Goal: Task Accomplishment & Management: Use online tool/utility

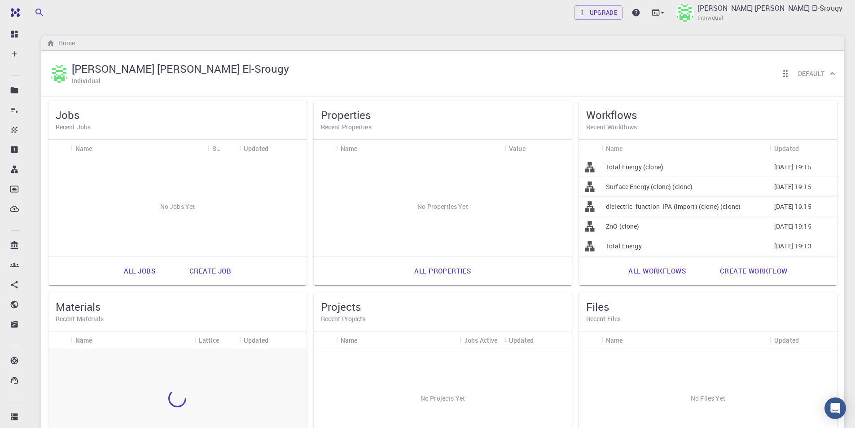
click at [200, 26] on div "Upgrade Amged Gamal Saad Mohamed El-Srougy Individual Home Amged Gamal Saad Moh…" at bounding box center [443, 277] width 825 height 554
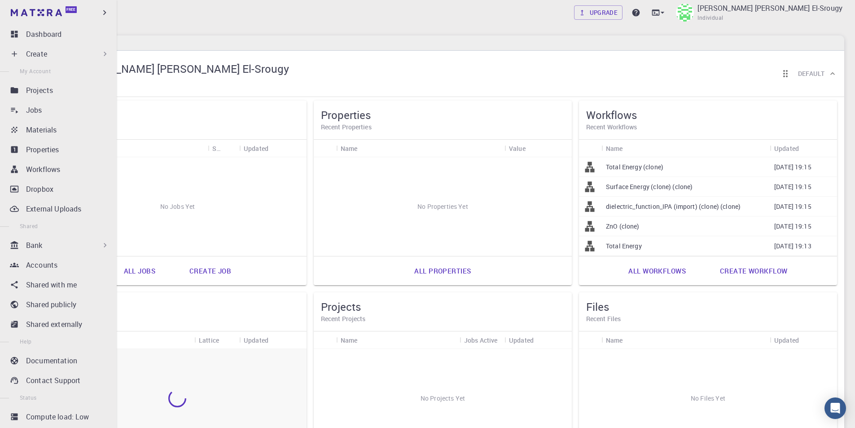
click at [70, 53] on div "Create" at bounding box center [68, 53] width 84 height 11
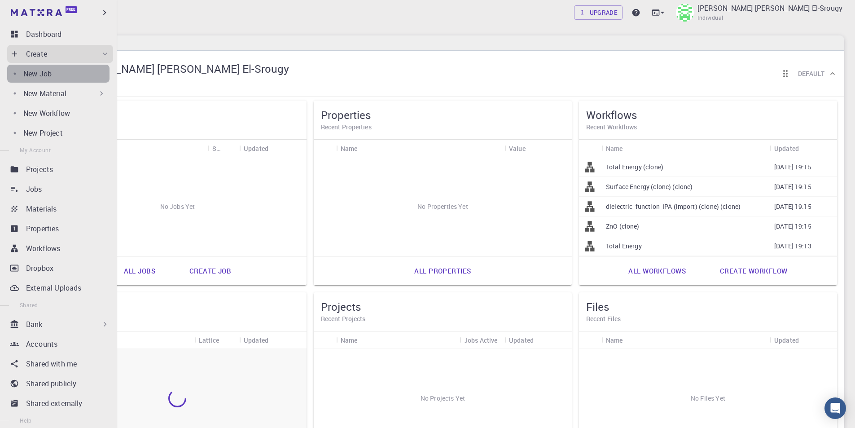
click at [64, 70] on div "New Job" at bounding box center [66, 73] width 86 height 11
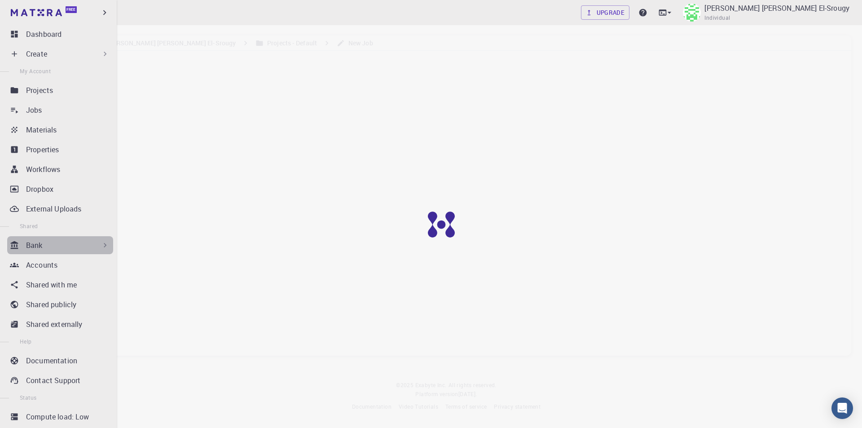
click at [102, 249] on icon at bounding box center [105, 245] width 9 height 9
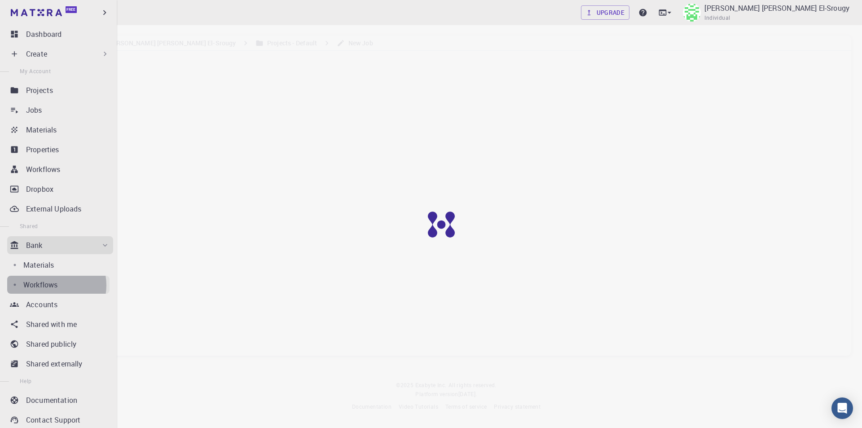
click at [53, 285] on p "Workflows" at bounding box center [40, 284] width 34 height 11
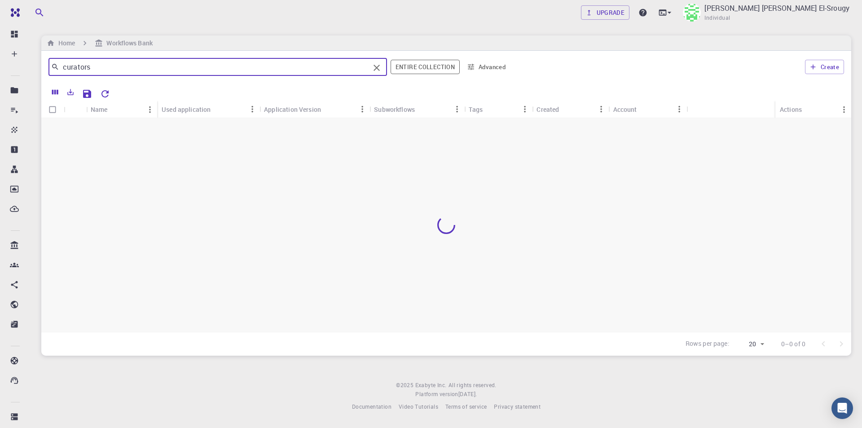
click at [237, 70] on input "curators" at bounding box center [214, 67] width 310 height 13
click at [382, 68] on icon "Clear" at bounding box center [376, 67] width 11 height 11
click at [493, 69] on button "Advanced" at bounding box center [486, 67] width 47 height 14
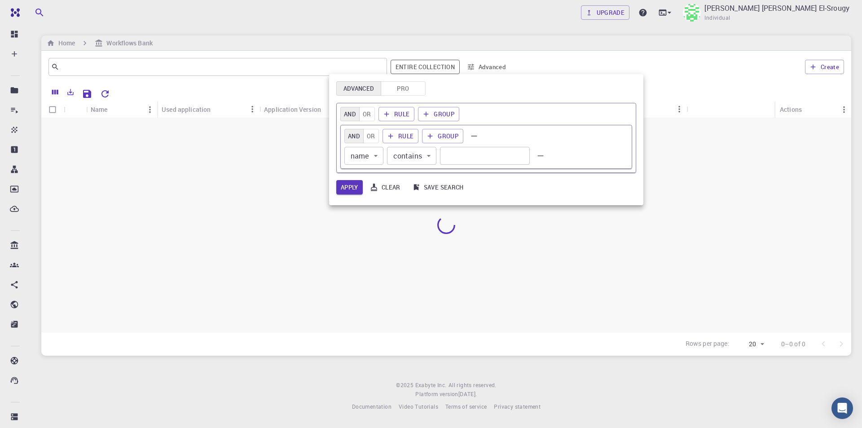
click at [395, 93] on button "Pro" at bounding box center [403, 88] width 45 height 14
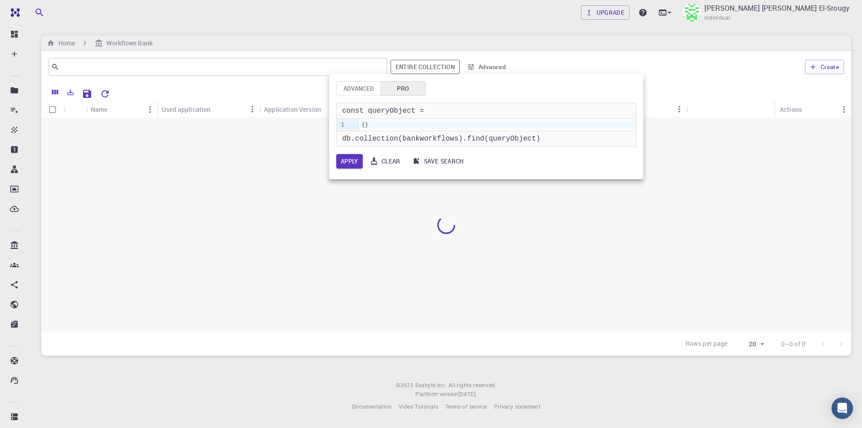
click at [289, 43] on div at bounding box center [431, 214] width 862 height 428
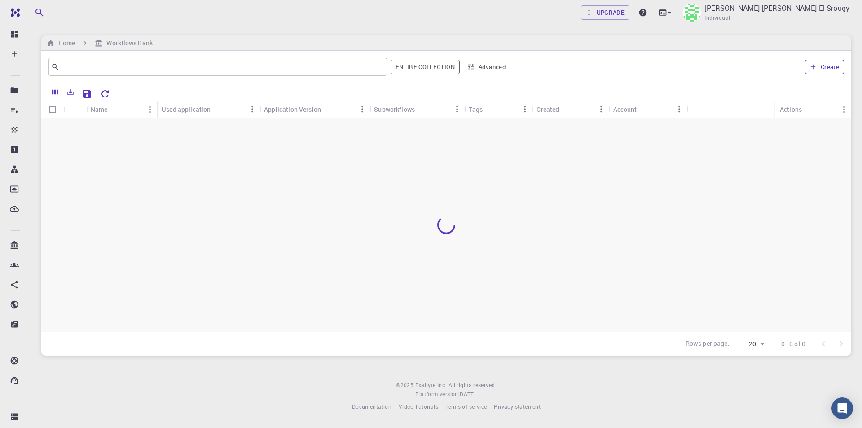
click at [829, 73] on button "Create" at bounding box center [824, 67] width 39 height 14
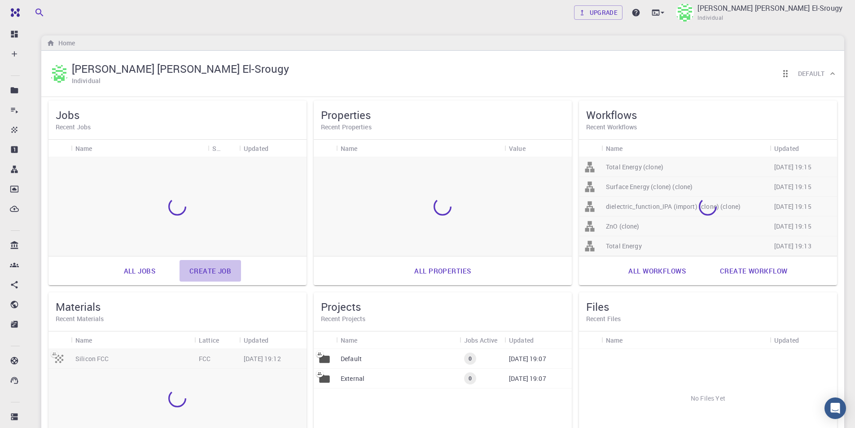
click at [222, 268] on link "Create job" at bounding box center [211, 271] width 62 height 22
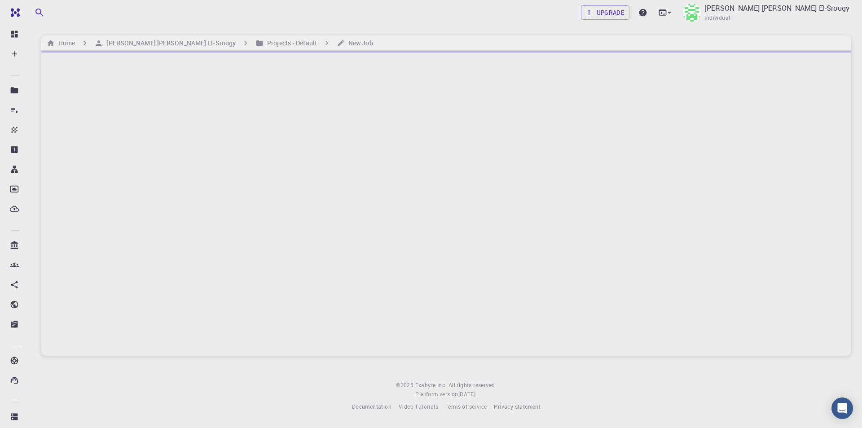
click at [429, 253] on div at bounding box center [446, 203] width 810 height 305
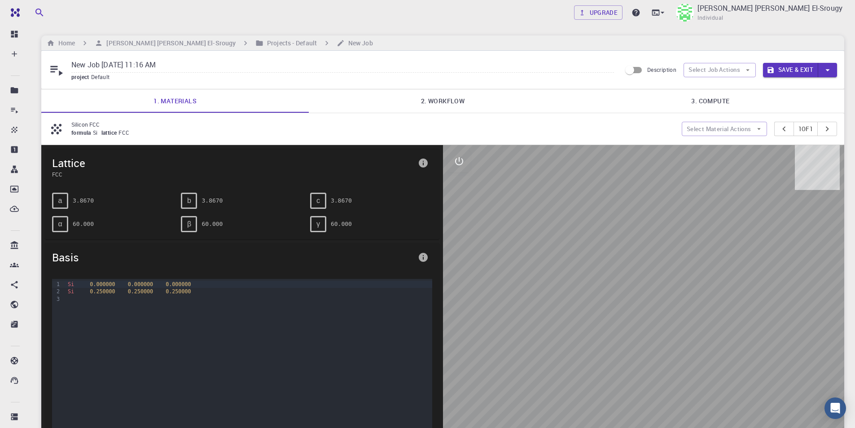
click at [93, 295] on span "0.250000" at bounding box center [102, 291] width 25 height 6
click at [107, 311] on div "Si 0.000000 0.000000 0.000000 Si 0.250000 0.250000 0.250000" at bounding box center [248, 324] width 367 height 90
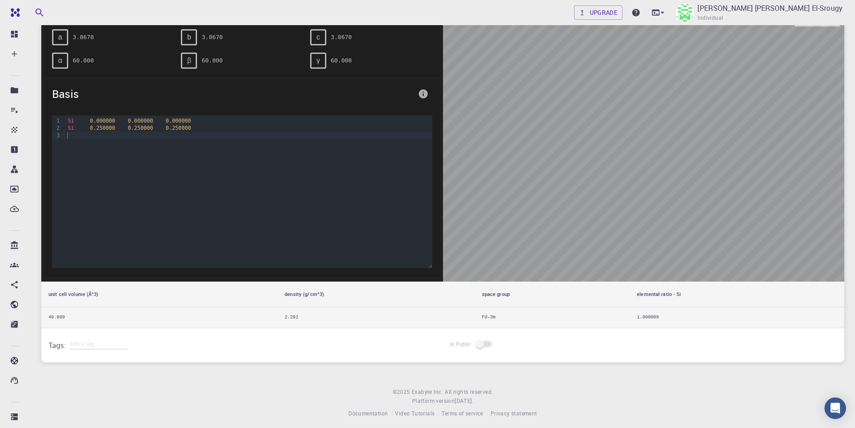
scroll to position [168, 0]
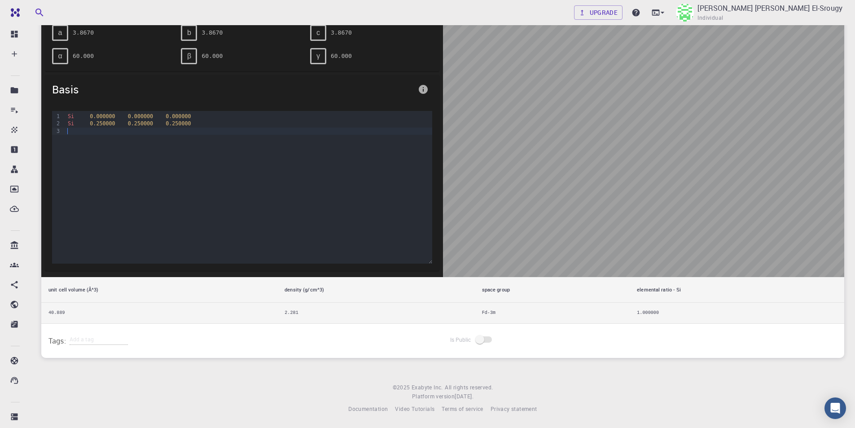
click at [671, 244] on div at bounding box center [644, 127] width 402 height 300
click at [681, 255] on div at bounding box center [644, 127] width 402 height 300
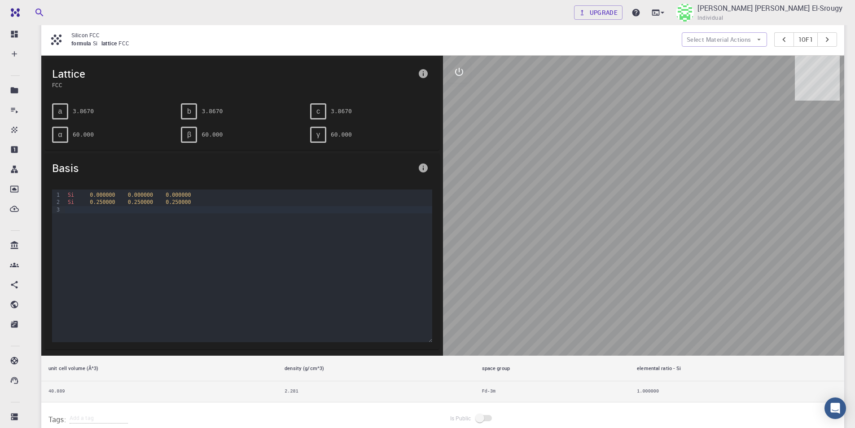
scroll to position [90, 0]
click at [760, 152] on div at bounding box center [644, 205] width 402 height 300
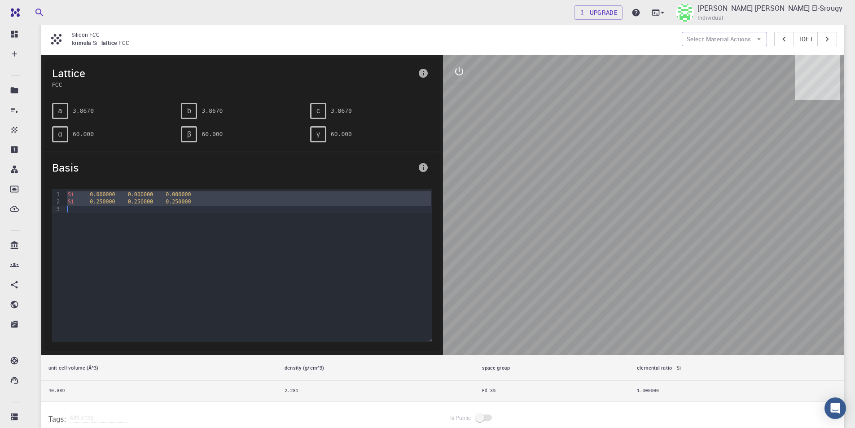
drag, startPoint x: 66, startPoint y: 194, endPoint x: 194, endPoint y: 213, distance: 129.8
click at [194, 213] on div "Si 0.000000 0.000000 0.000000 Si 0.250000 0.250000 0.250000" at bounding box center [248, 234] width 367 height 90
click at [795, 238] on div at bounding box center [644, 205] width 402 height 300
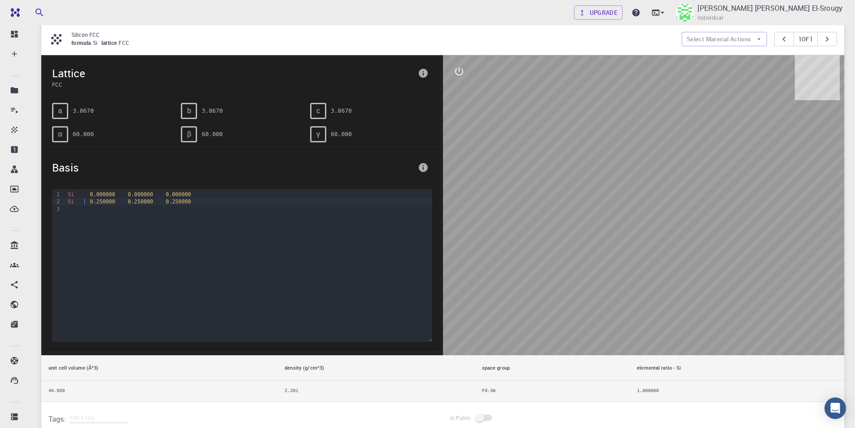
drag, startPoint x: 84, startPoint y: 198, endPoint x: 58, endPoint y: 198, distance: 26.0
click at [58, 198] on div "2" at bounding box center [56, 201] width 9 height 7
click at [94, 207] on div at bounding box center [248, 209] width 367 height 7
click at [215, 216] on div "Si 0.000000 0.000000 0.000000 Si 0.250000 0.250000 0.250000" at bounding box center [248, 234] width 367 height 90
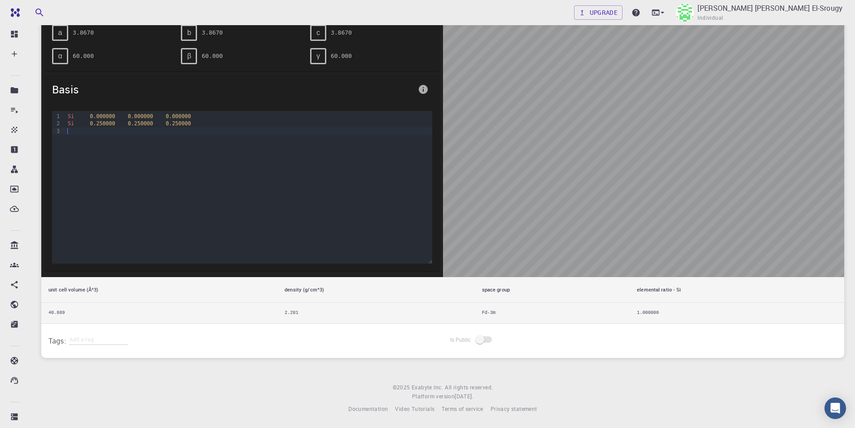
scroll to position [0, 0]
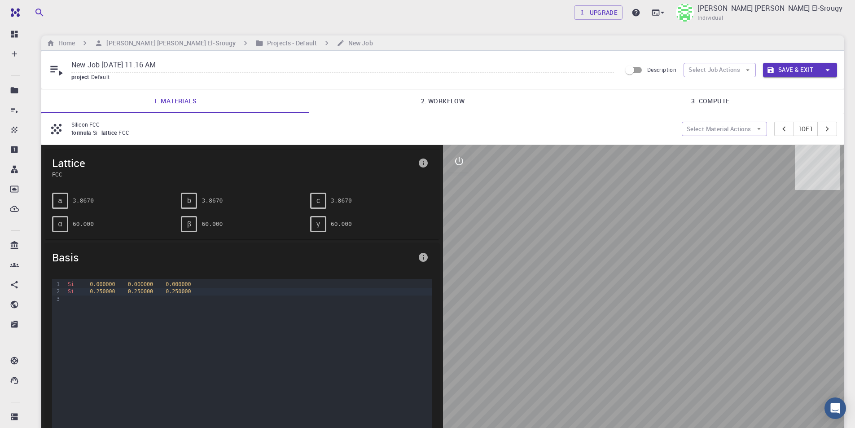
click at [212, 289] on div "Si 0.250000 0.250000 0.250000" at bounding box center [248, 291] width 367 height 7
click at [86, 160] on span "Lattice" at bounding box center [233, 163] width 362 height 14
click at [81, 160] on span "Lattice" at bounding box center [233, 163] width 362 height 14
click at [87, 125] on p "Silicon FCC" at bounding box center [372, 124] width 603 height 8
click at [136, 130] on div "formula Si lattice FCC" at bounding box center [372, 132] width 603 height 9
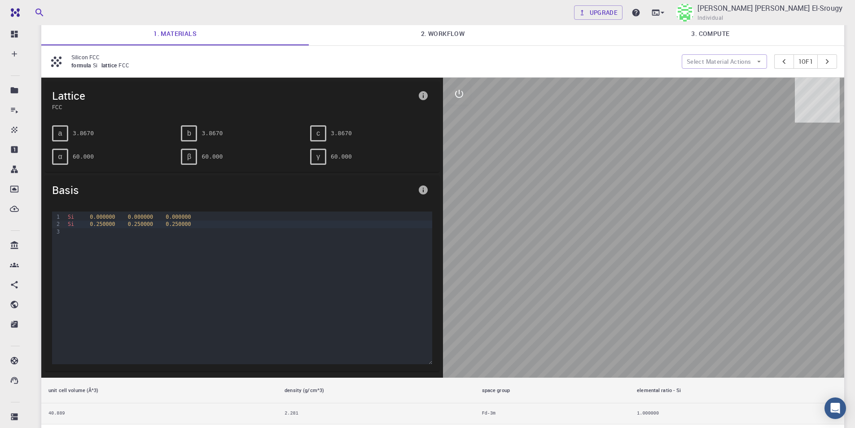
scroll to position [90, 0]
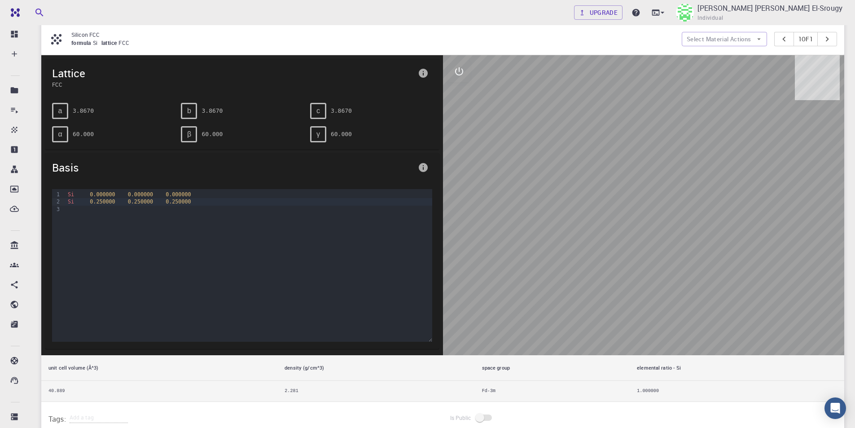
click at [429, 158] on div at bounding box center [423, 167] width 18 height 18
click at [426, 163] on icon "info" at bounding box center [423, 167] width 11 height 11
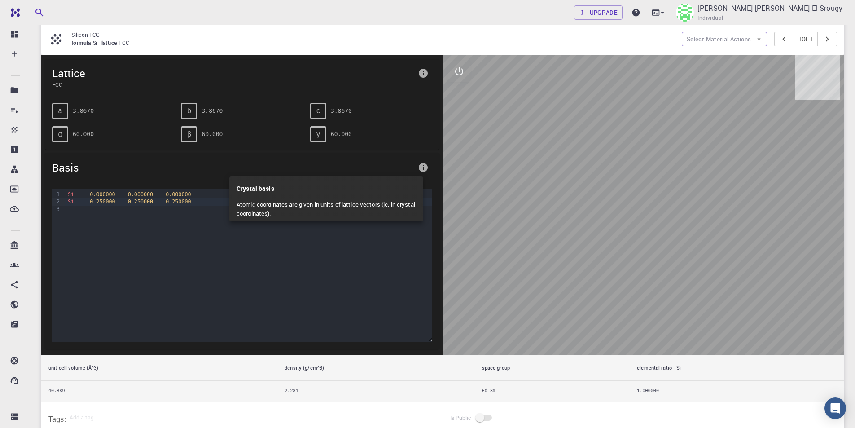
click at [319, 105] on div at bounding box center [427, 214] width 855 height 428
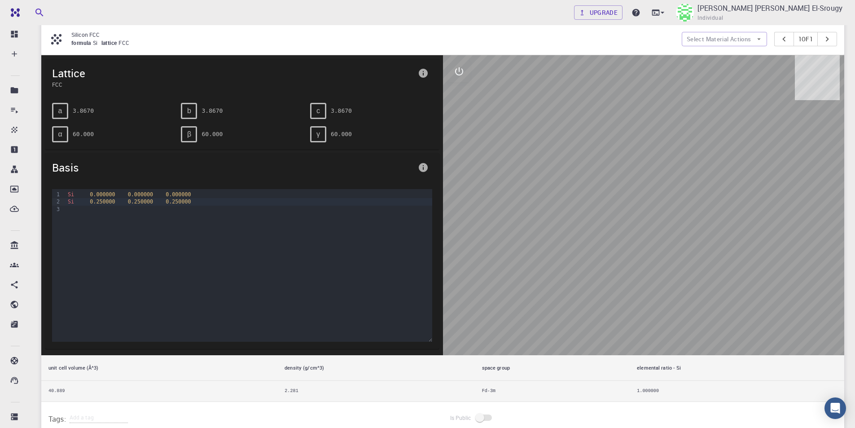
click at [75, 68] on span "Lattice" at bounding box center [233, 73] width 362 height 14
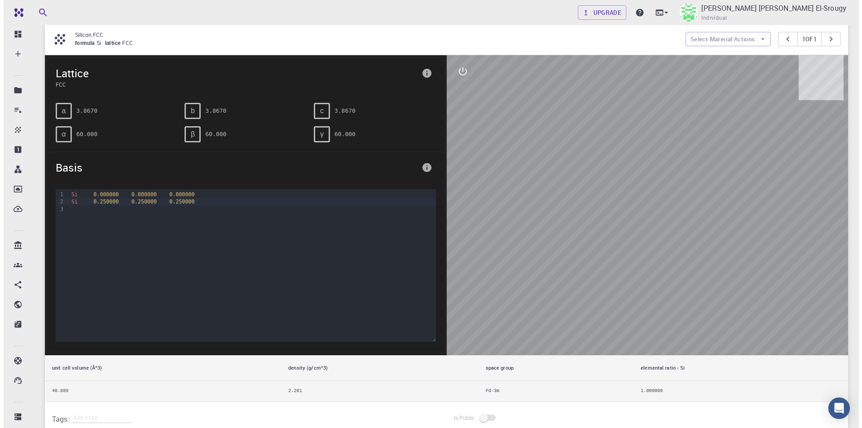
scroll to position [0, 0]
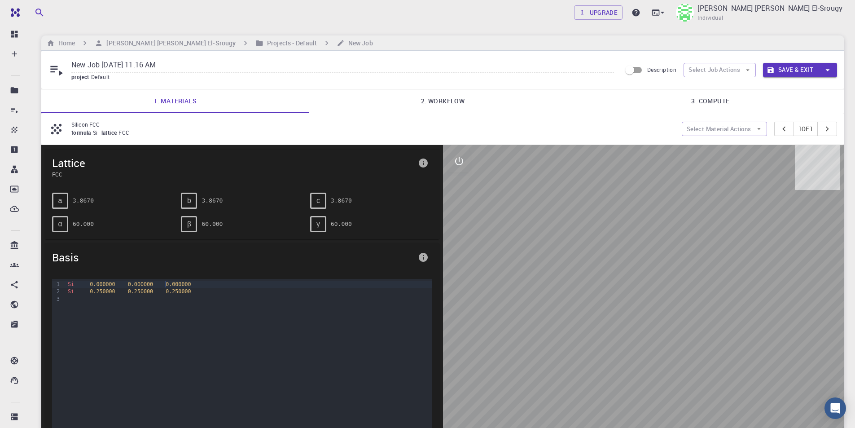
click at [167, 287] on span "0.000000" at bounding box center [178, 284] width 25 height 6
click at [171, 287] on span "0.000000" at bounding box center [178, 284] width 25 height 6
click at [285, 40] on h6 "Projects - Default" at bounding box center [290, 43] width 53 height 10
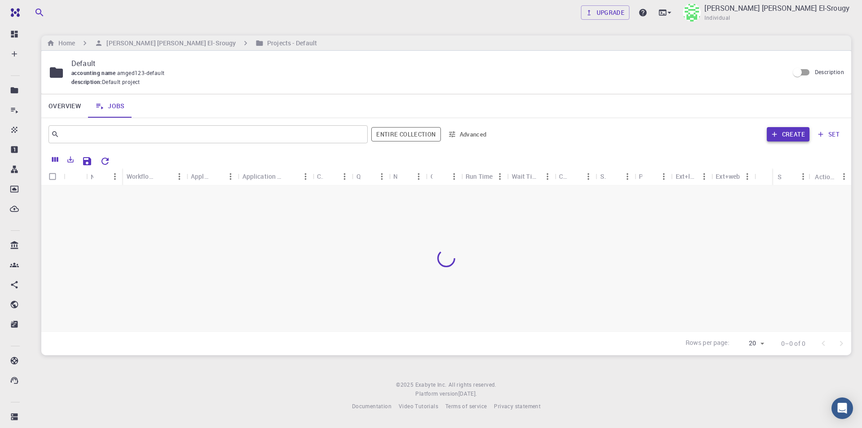
click at [798, 132] on button "Create" at bounding box center [788, 134] width 43 height 14
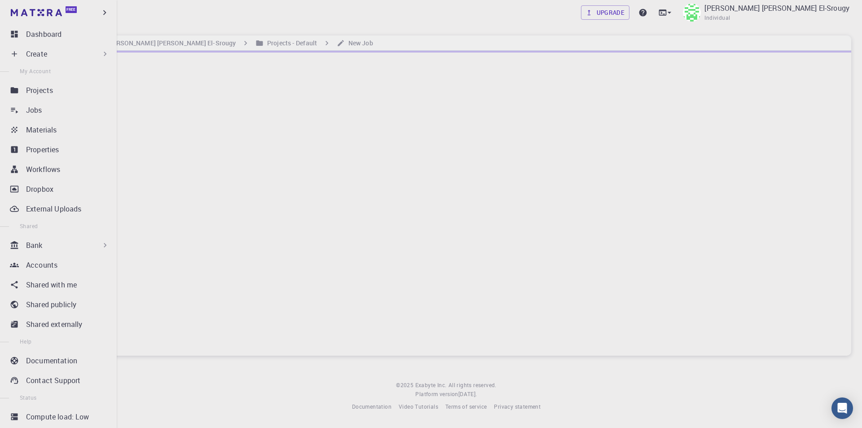
click at [101, 52] on icon at bounding box center [105, 53] width 9 height 9
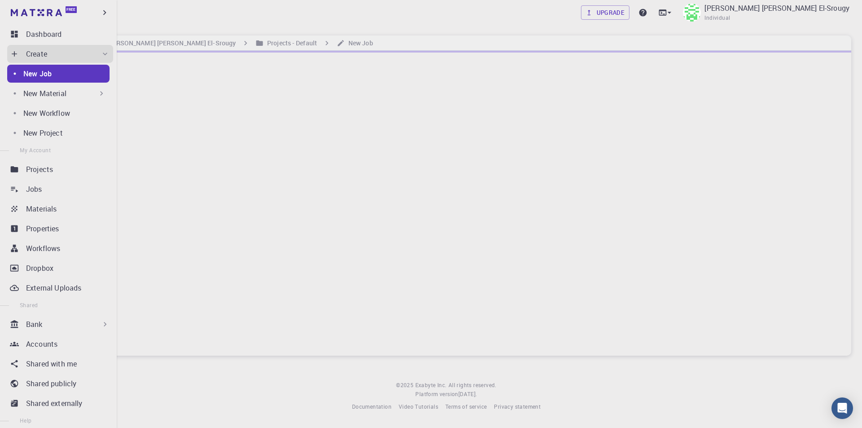
click at [100, 92] on icon at bounding box center [101, 93] width 3 height 4
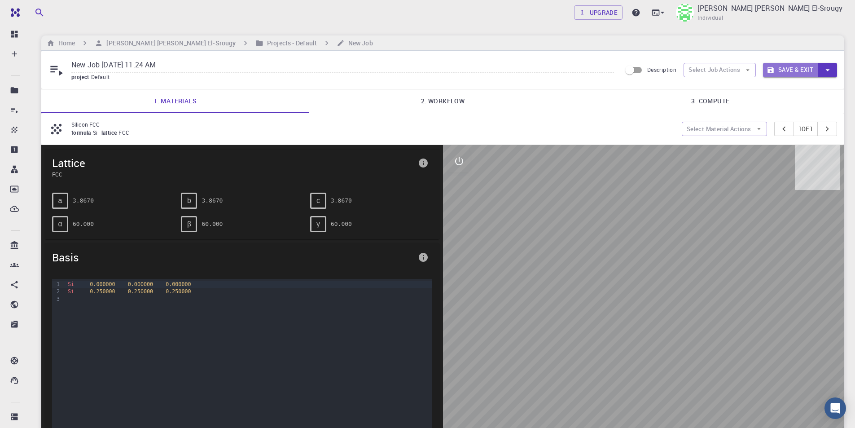
click at [811, 70] on button "Save & Exit" at bounding box center [790, 70] width 55 height 14
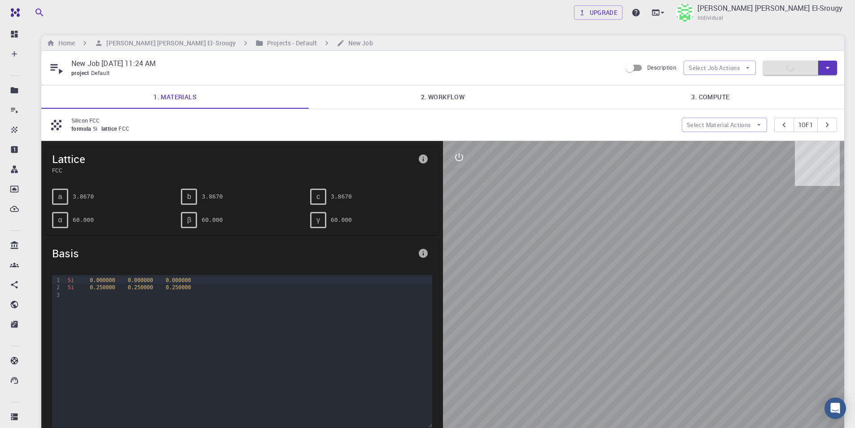
click at [174, 351] on div "Si 0.000000 0.000000 0.000000 Si 0.250000 0.250000 0.250000" at bounding box center [248, 320] width 367 height 90
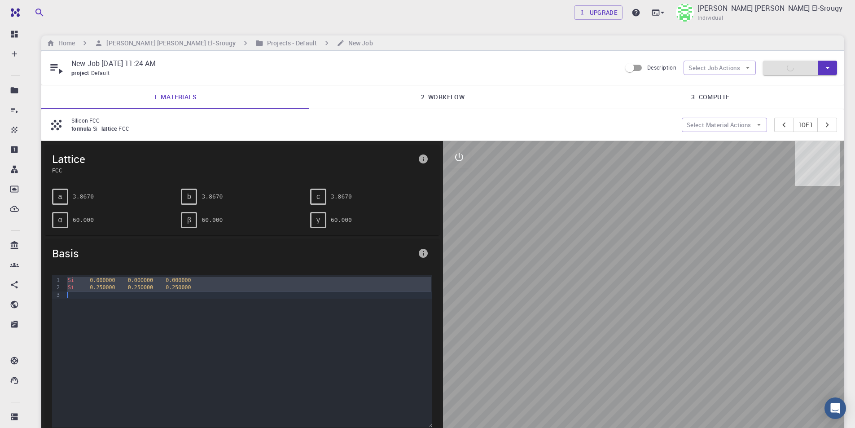
click at [183, 285] on div "Si 0.250000 0.250000 0.250000" at bounding box center [248, 287] width 367 height 7
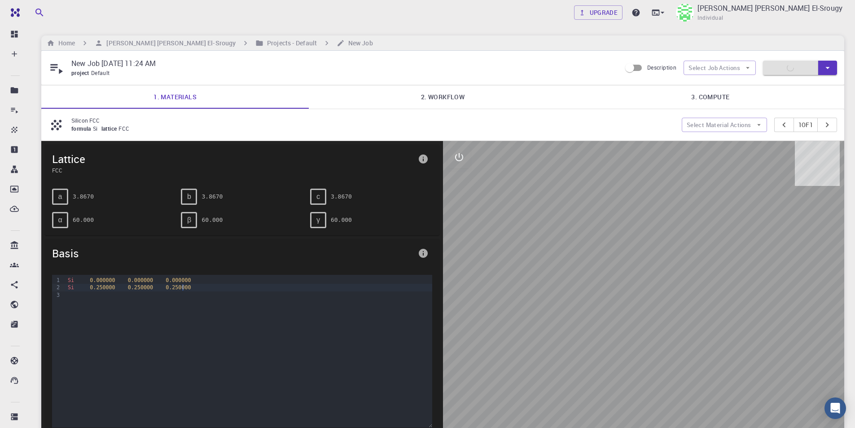
click at [183, 285] on div "Si 0.000000 0.000000 0.000000 Si 0.250000 0.250000 0.250000" at bounding box center [248, 320] width 367 height 90
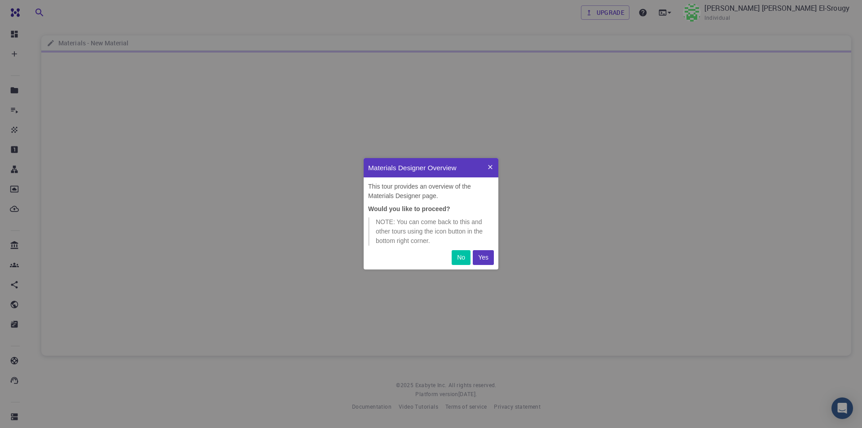
scroll to position [105, 128]
drag, startPoint x: 443, startPoint y: 181, endPoint x: 479, endPoint y: 195, distance: 37.9
click at [479, 195] on div "This tour provides an overview of the Materials Designer page. Would you like t…" at bounding box center [431, 213] width 135 height 73
click at [478, 202] on div "This tour provides an overview of the Materials Designer page. Would you like t…" at bounding box center [431, 213] width 135 height 73
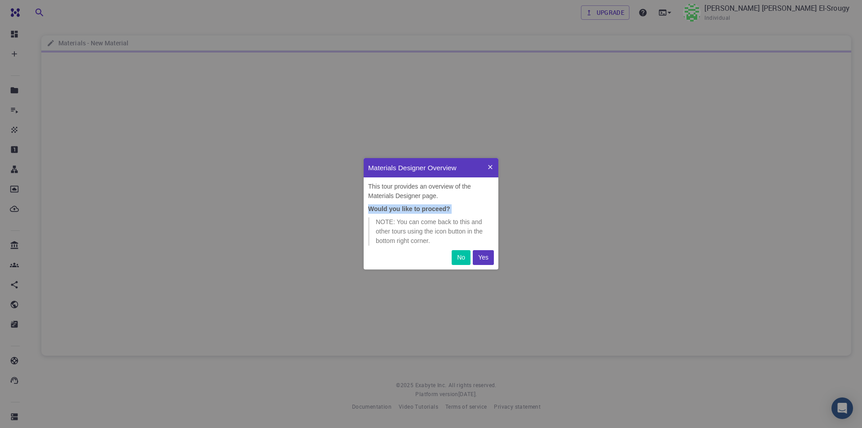
click at [478, 202] on div "This tour provides an overview of the Materials Designer page. Would you like t…" at bounding box center [431, 213] width 135 height 73
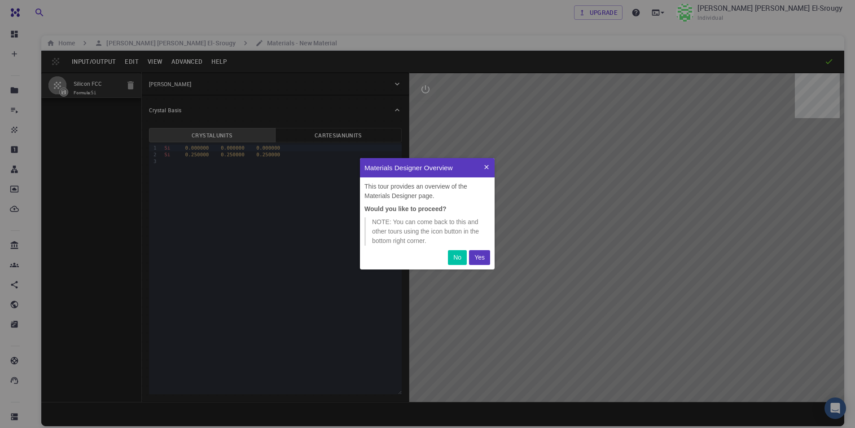
click at [456, 259] on p "No" at bounding box center [457, 257] width 8 height 9
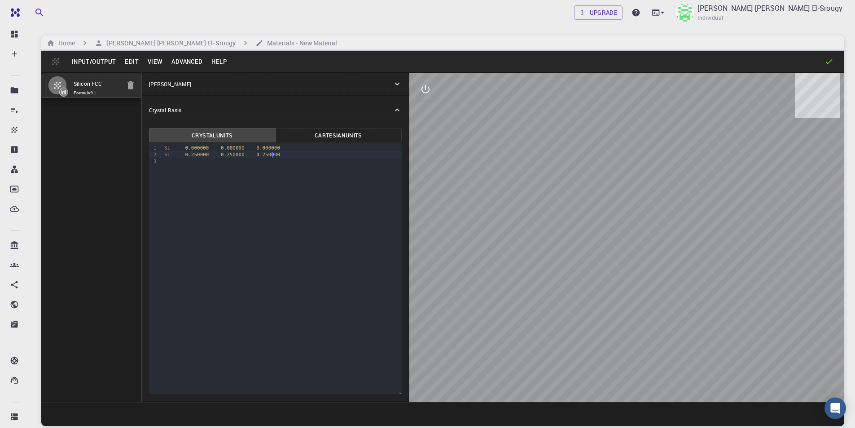
drag, startPoint x: 308, startPoint y: 154, endPoint x: 295, endPoint y: 156, distance: 13.6
click at [295, 156] on div "Si 0.250000 0.250000 0.250000" at bounding box center [282, 154] width 240 height 7
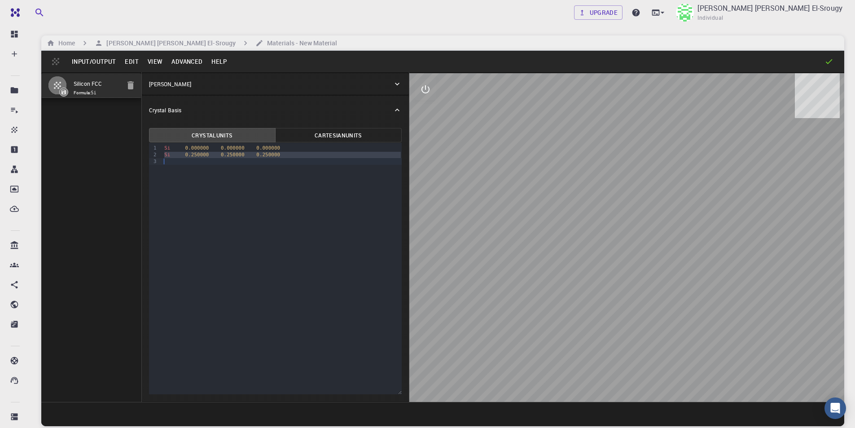
click at [295, 156] on div "Si 0.250000 0.250000 0.250000" at bounding box center [282, 154] width 240 height 7
click at [288, 154] on div "9 1 › Si 0.000000 0.000000 0.000000" at bounding box center [275, 268] width 253 height 251
drag, startPoint x: 280, startPoint y: 145, endPoint x: 156, endPoint y: 148, distance: 123.9
click at [156, 148] on div "9 1 › S" at bounding box center [275, 268] width 253 height 251
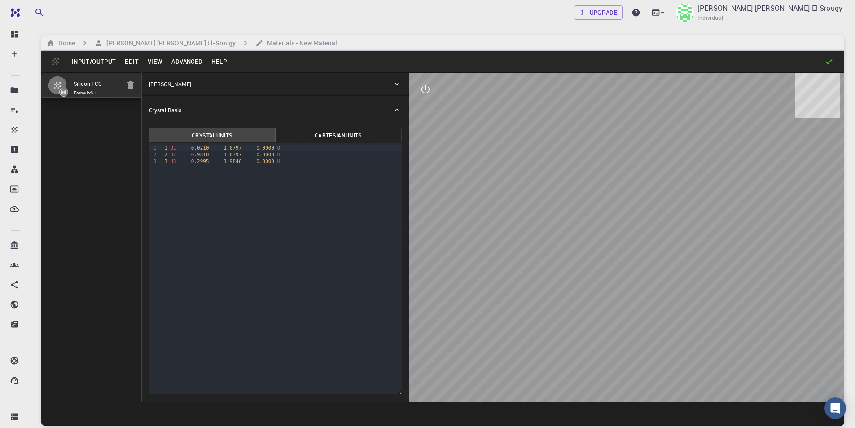
drag, startPoint x: 185, startPoint y: 149, endPoint x: 275, endPoint y: 177, distance: 94.1
click at [274, 177] on div "9 1 2 3 › 1 O1 0.0210 1.0797 0.0000 O 2 H2 0.9810 1.0797 0.0000 H 3 H3 - 0.2995…" at bounding box center [275, 268] width 253 height 251
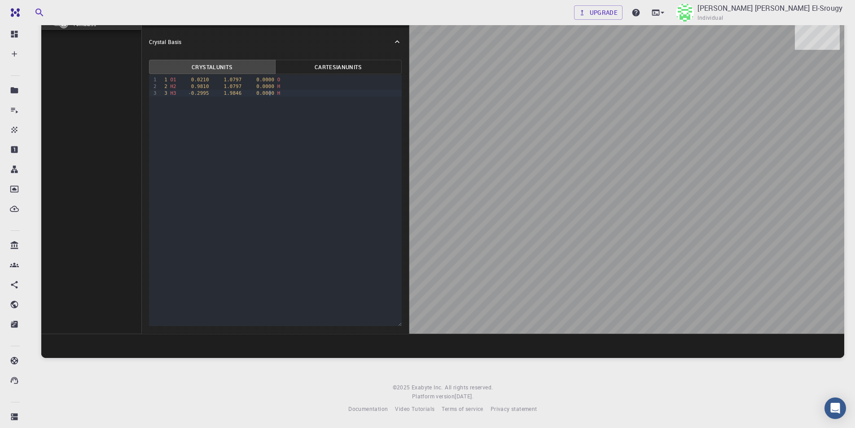
scroll to position [0, 0]
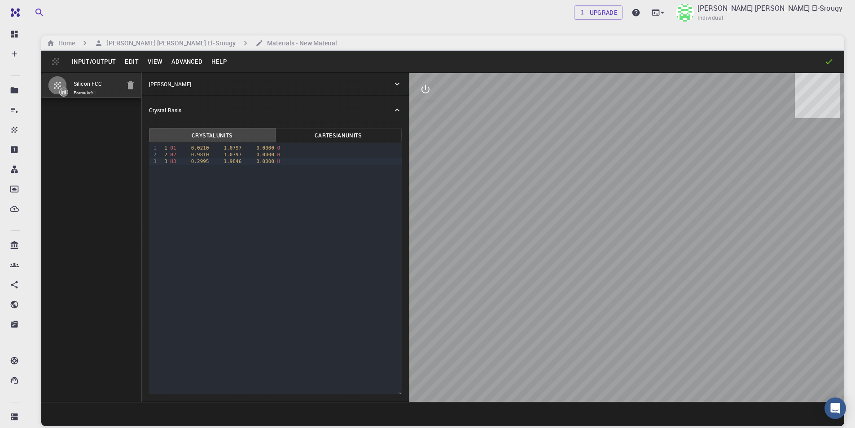
click at [607, 147] on div at bounding box center [626, 237] width 435 height 329
drag, startPoint x: 653, startPoint y: 235, endPoint x: 653, endPoint y: 251, distance: 16.6
click at [653, 251] on div at bounding box center [626, 237] width 435 height 329
drag, startPoint x: 651, startPoint y: 254, endPoint x: 632, endPoint y: 247, distance: 20.9
click at [632, 247] on div at bounding box center [626, 237] width 435 height 329
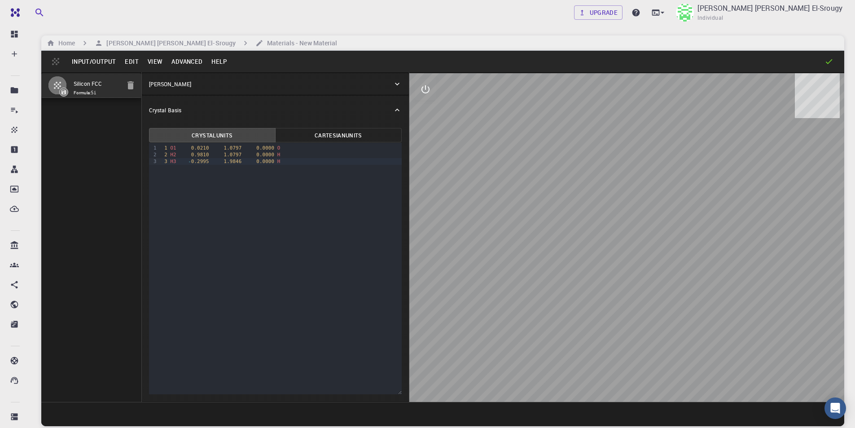
click at [630, 245] on div at bounding box center [626, 237] width 435 height 329
click at [342, 132] on button "Cartesian Units" at bounding box center [338, 135] width 127 height 14
type button "cartesian"
click at [235, 131] on button "Crystal Units" at bounding box center [212, 135] width 127 height 14
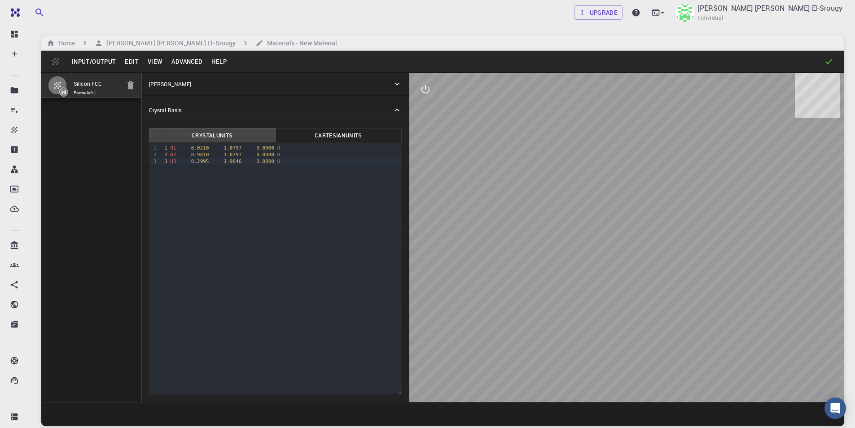
click at [277, 160] on div "3 H3 - 0.2995 1.9846 0.0000 H" at bounding box center [282, 161] width 240 height 7
click at [398, 107] on icon at bounding box center [397, 110] width 9 height 9
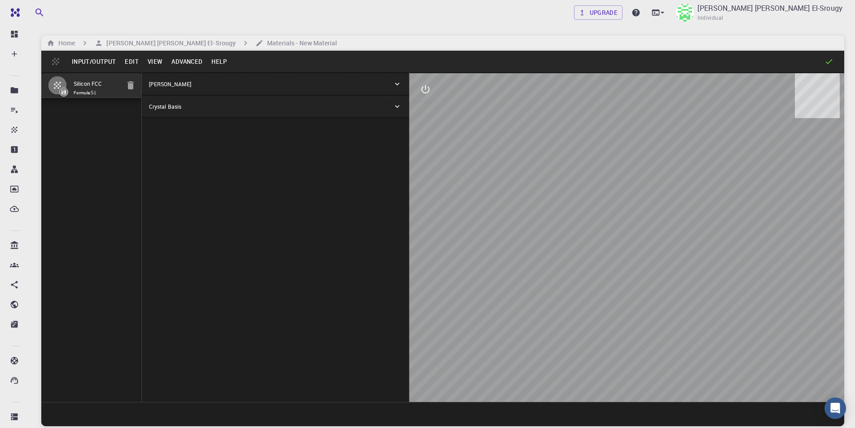
click at [398, 107] on icon at bounding box center [397, 106] width 9 height 9
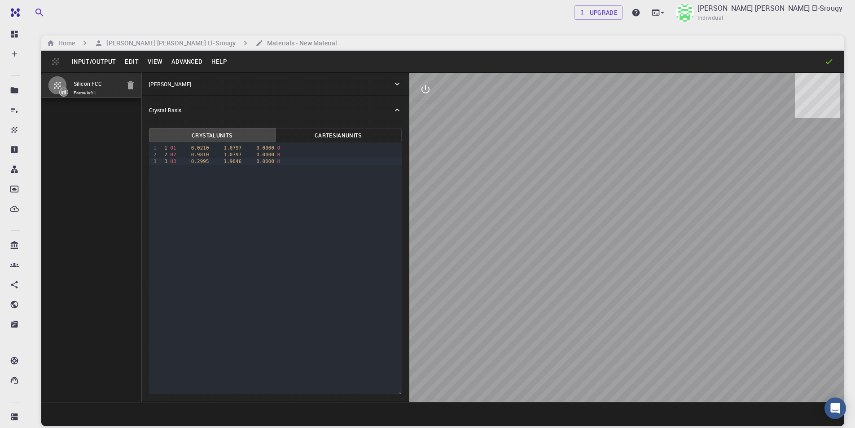
click at [389, 88] on div "[PERSON_NAME]" at bounding box center [271, 84] width 244 height 8
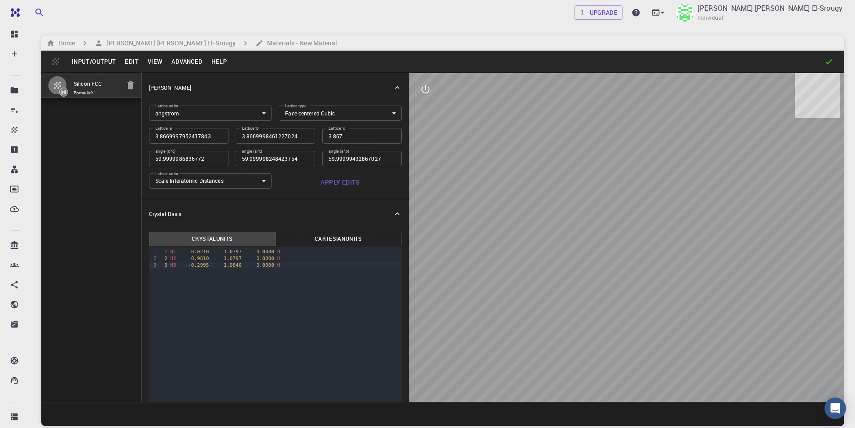
click at [393, 88] on icon at bounding box center [397, 87] width 9 height 9
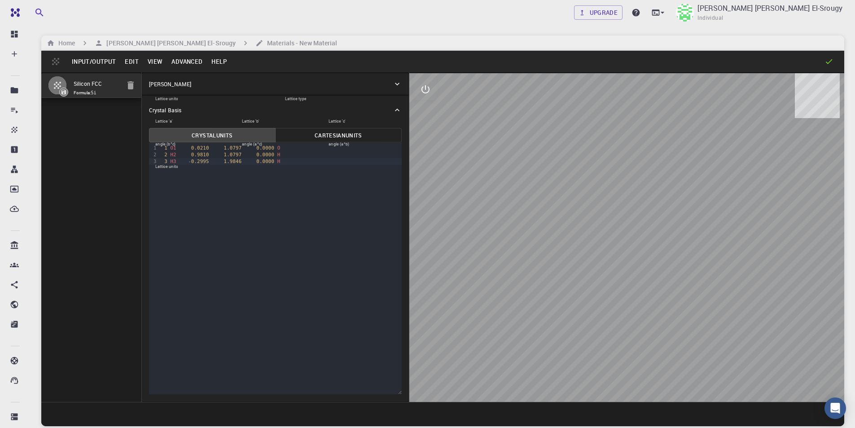
click at [389, 88] on div "[PERSON_NAME]" at bounding box center [271, 84] width 244 height 8
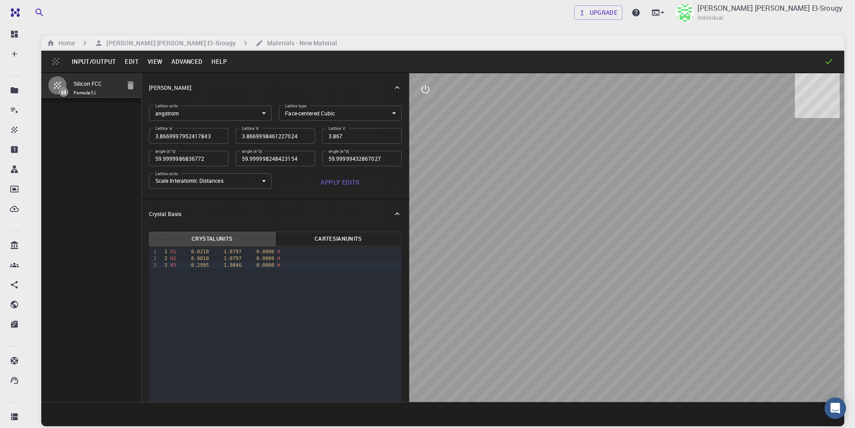
click at [382, 111] on body "Free Dashboard Create New Job New Material Create Material Upload File Import f…" at bounding box center [427, 248] width 855 height 496
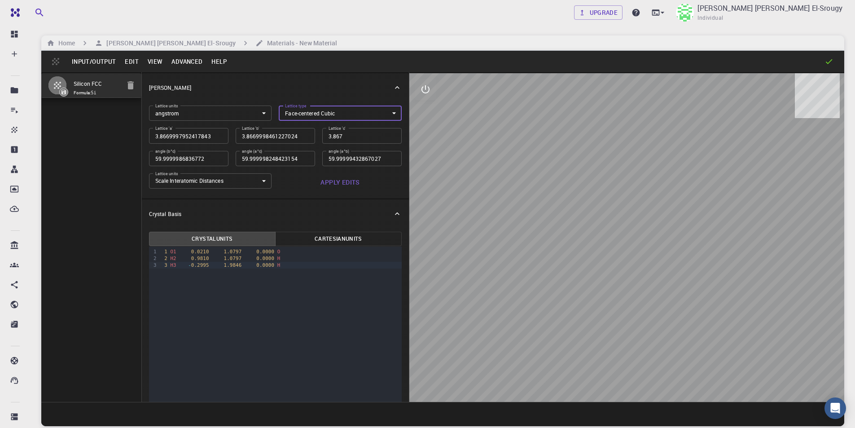
click at [393, 83] on icon at bounding box center [397, 87] width 9 height 9
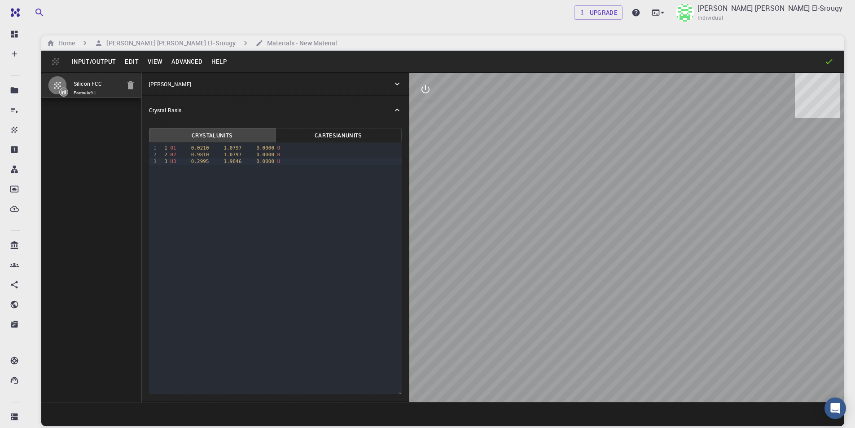
click at [393, 83] on icon at bounding box center [397, 83] width 9 height 9
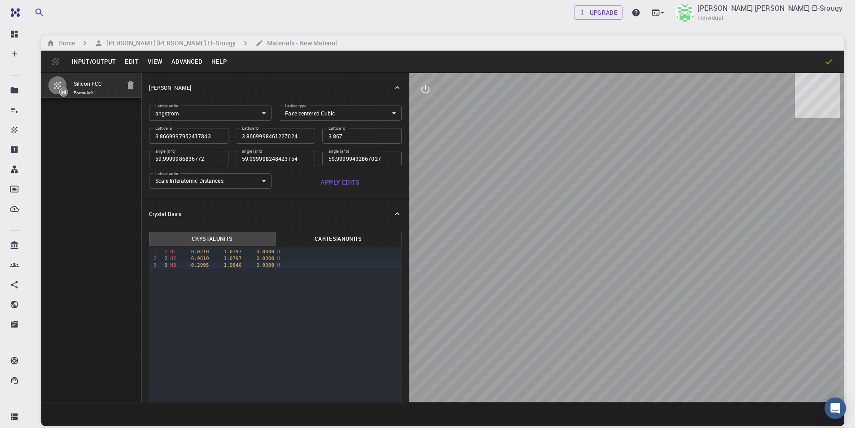
click at [248, 110] on body "Free Dashboard Create New Job New Material Create Material Upload File Import f…" at bounding box center [427, 248] width 855 height 496
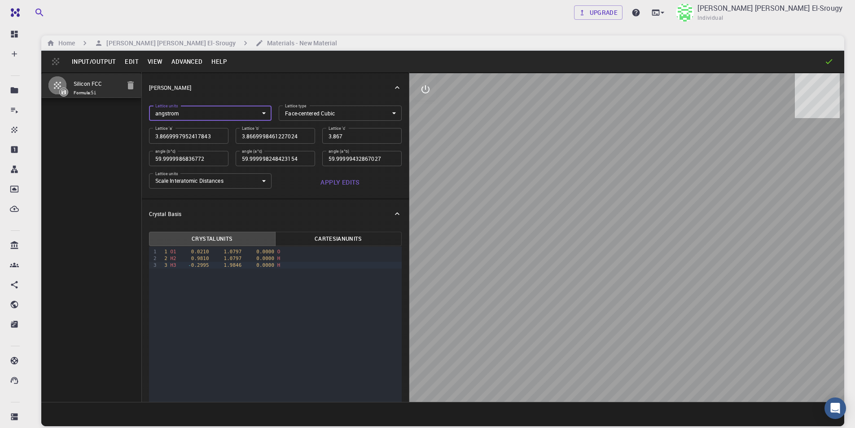
click at [299, 109] on body "Free Dashboard Create New Job New Material Create Material Upload File Import f…" at bounding box center [427, 248] width 855 height 496
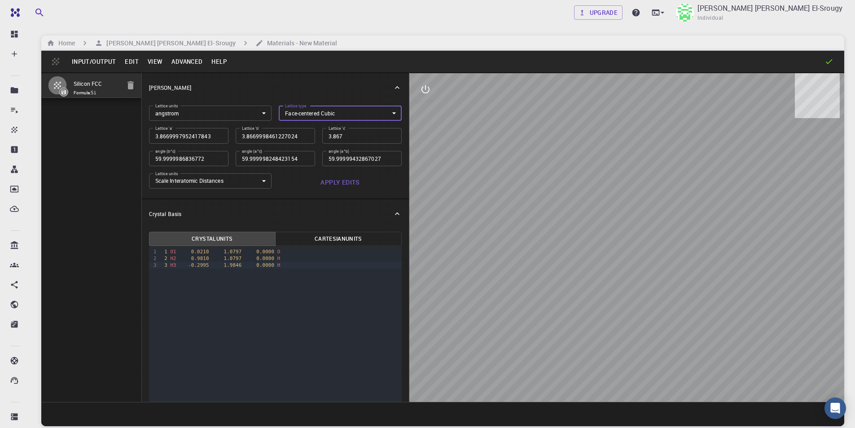
click at [390, 92] on div "[PERSON_NAME]" at bounding box center [275, 87] width 267 height 29
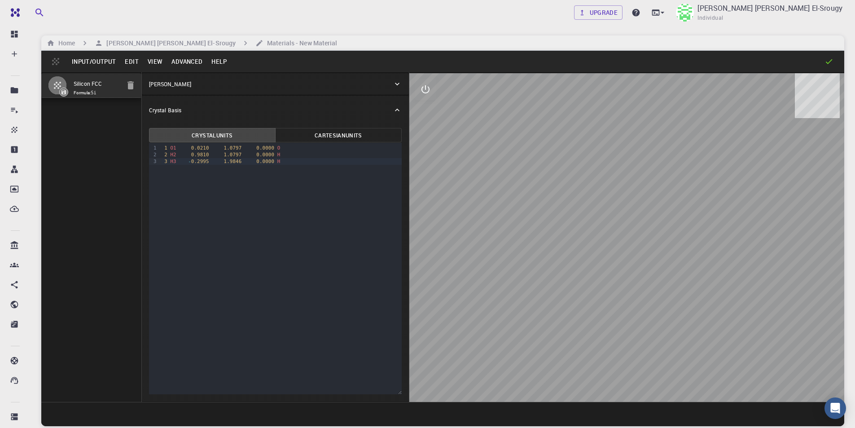
click at [64, 92] on icon at bounding box center [64, 91] width 5 height 5
click at [73, 84] on div at bounding box center [60, 85] width 25 height 18
click at [124, 64] on button "Edit" at bounding box center [131, 61] width 23 height 14
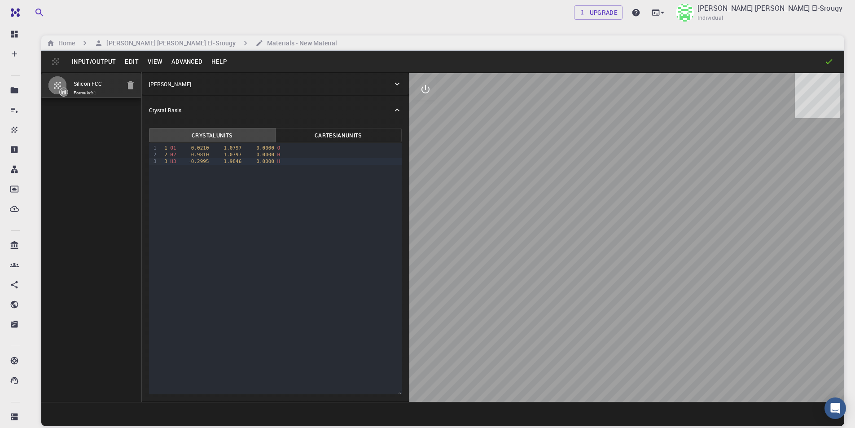
click at [109, 58] on button "Input/Output" at bounding box center [93, 61] width 53 height 14
click at [171, 164] on span "H3" at bounding box center [174, 161] width 6 height 6
click at [92, 62] on button "Input/Output" at bounding box center [93, 61] width 53 height 14
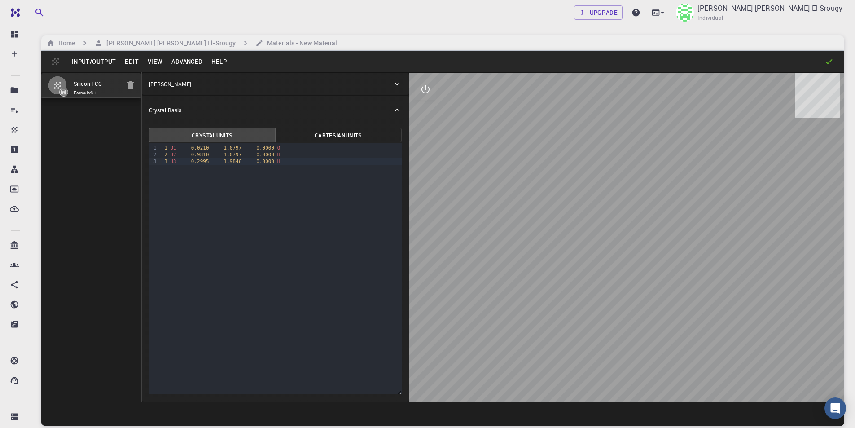
click at [79, 144] on input "Tags" at bounding box center [39, 142] width 79 height 9
type input "Water"
click at [8, 158] on input "Save current" at bounding box center [5, 161] width 6 height 6
checkbox input "true"
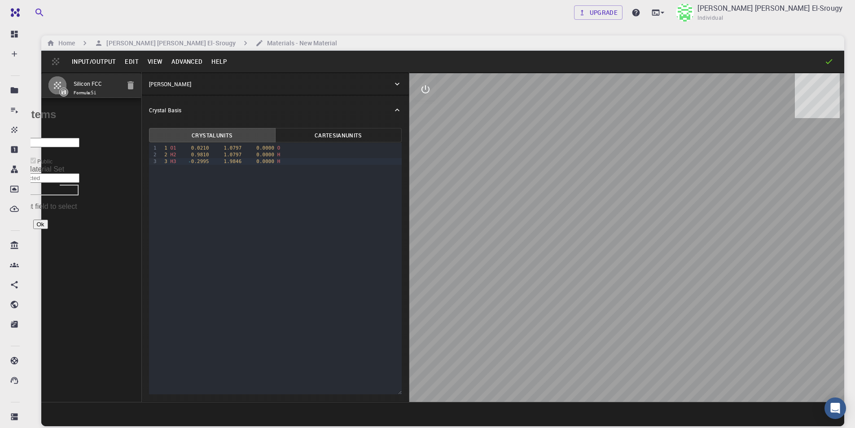
click at [79, 173] on input "Save in Material Set" at bounding box center [39, 177] width 79 height 9
click at [90, 54] on button "Input/Output" at bounding box center [93, 61] width 53 height 14
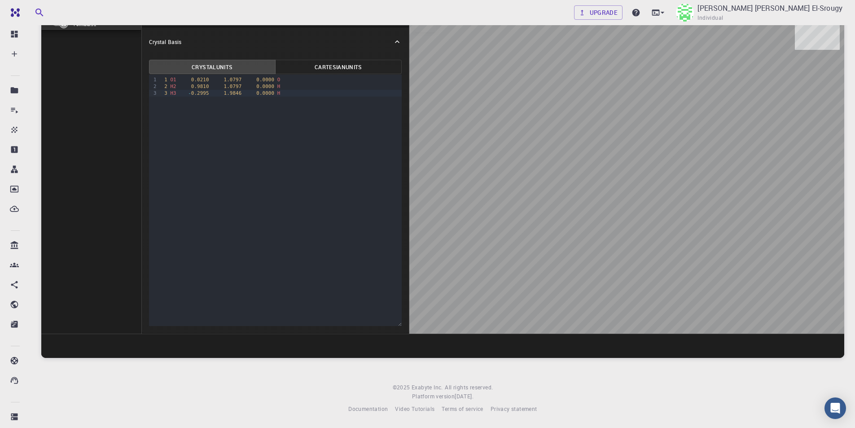
click at [584, 235] on div at bounding box center [626, 169] width 435 height 329
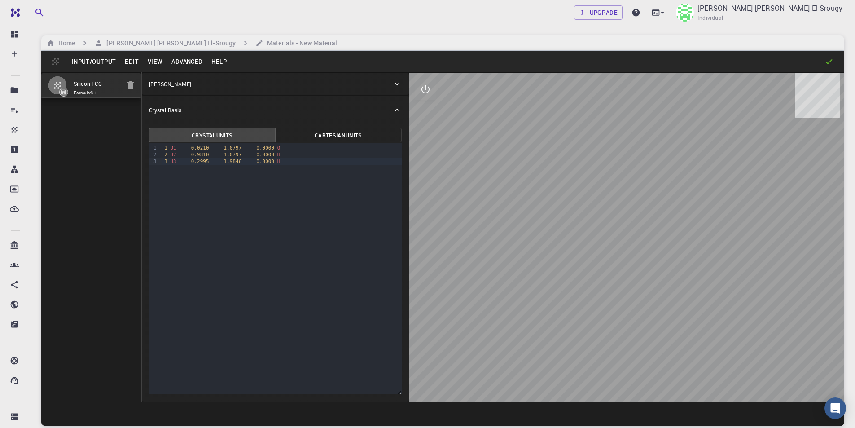
click at [91, 58] on button "Input/Output" at bounding box center [93, 61] width 53 height 14
click at [290, 39] on h6 "Materials - New Material" at bounding box center [301, 43] width 74 height 10
click at [255, 41] on icon "breadcrumb" at bounding box center [259, 43] width 8 height 8
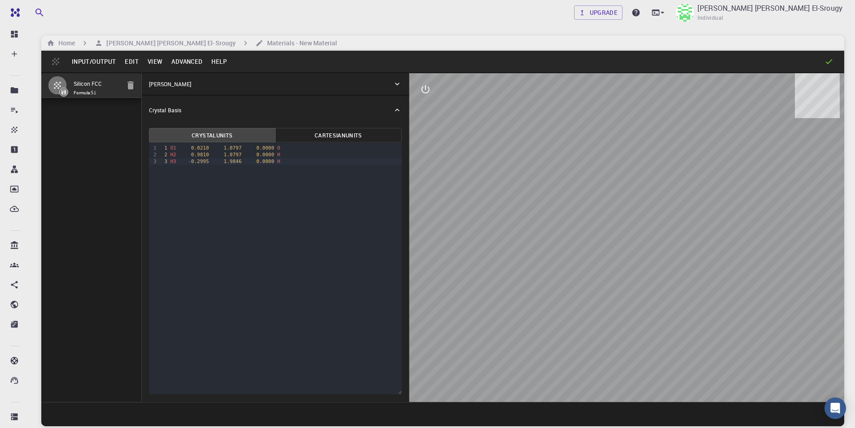
click at [154, 56] on button "View" at bounding box center [155, 61] width 24 height 14
select select "Color"
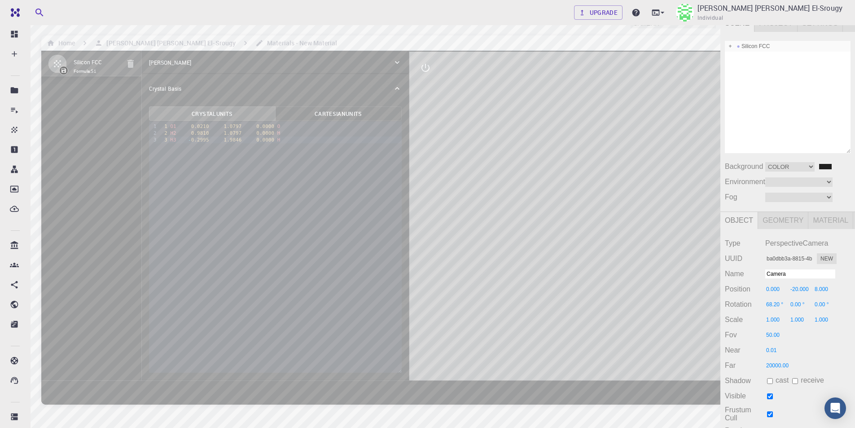
click at [776, 46] on div "Silicon FCC" at bounding box center [788, 46] width 126 height 11
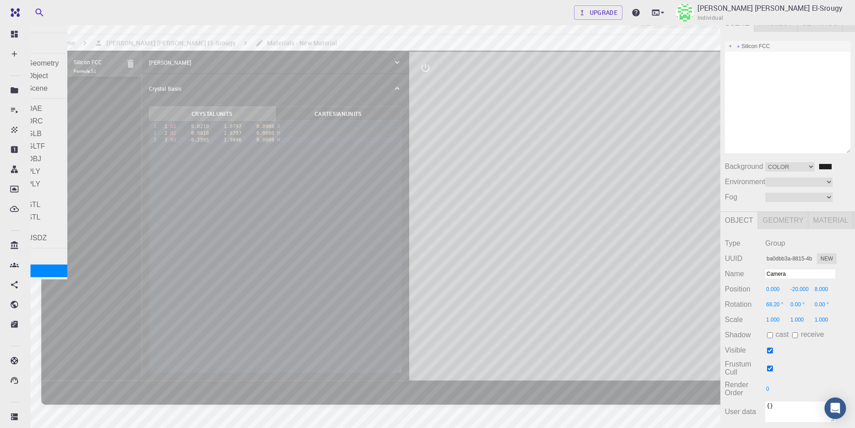
click at [31, 268] on div "Exit" at bounding box center [33, 270] width 67 height 13
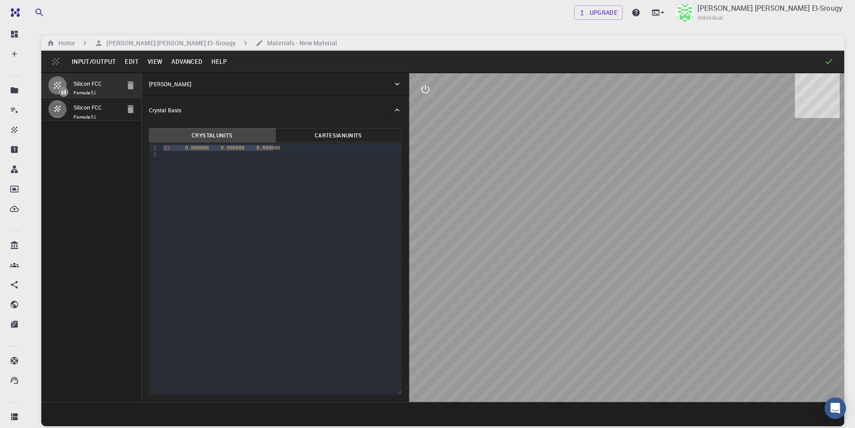
drag, startPoint x: 280, startPoint y: 149, endPoint x: 193, endPoint y: 144, distance: 86.8
click at [193, 144] on div "Si 0.000000 0.000000 0.000000" at bounding box center [282, 151] width 240 height 17
click at [171, 160] on span "H3" at bounding box center [174, 161] width 6 height 6
click at [396, 82] on icon at bounding box center [397, 83] width 9 height 9
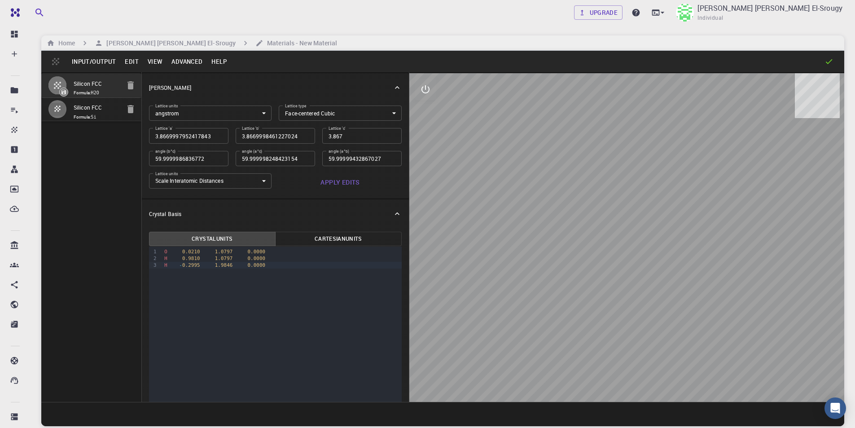
click at [488, 265] on div at bounding box center [626, 237] width 435 height 329
click at [480, 266] on div at bounding box center [626, 237] width 435 height 329
click at [393, 91] on icon at bounding box center [397, 87] width 9 height 9
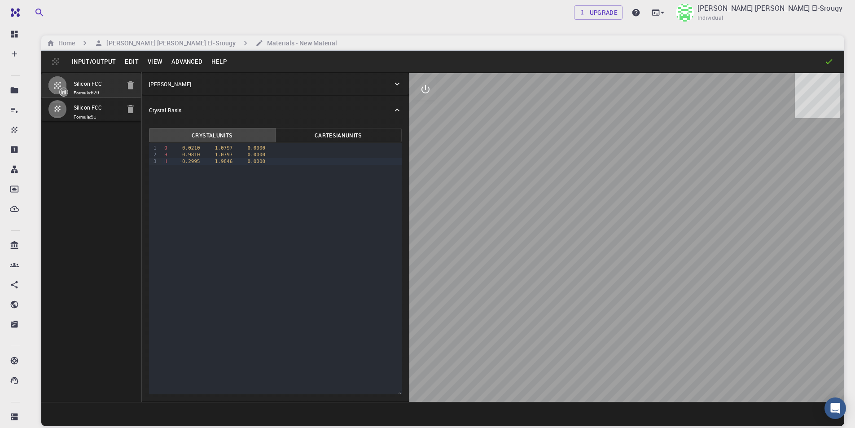
click at [72, 59] on button "Input/Output" at bounding box center [93, 61] width 53 height 14
click at [79, 111] on input "Silicon FCC" at bounding box center [97, 108] width 46 height 10
type input "TRI"
type input "3.8669999135585558"
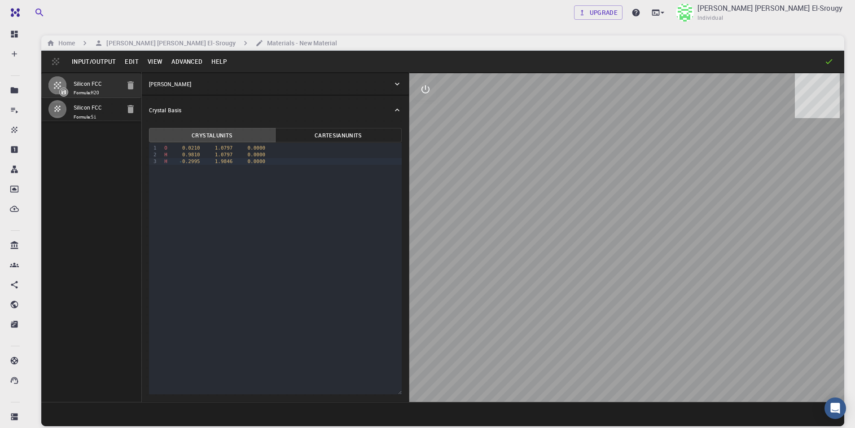
type input "3.8669998981069353"
type input "3.867000102996826"
type input "59.9999982472968"
type input "59.99999837947563"
type input "59.999994077402114"
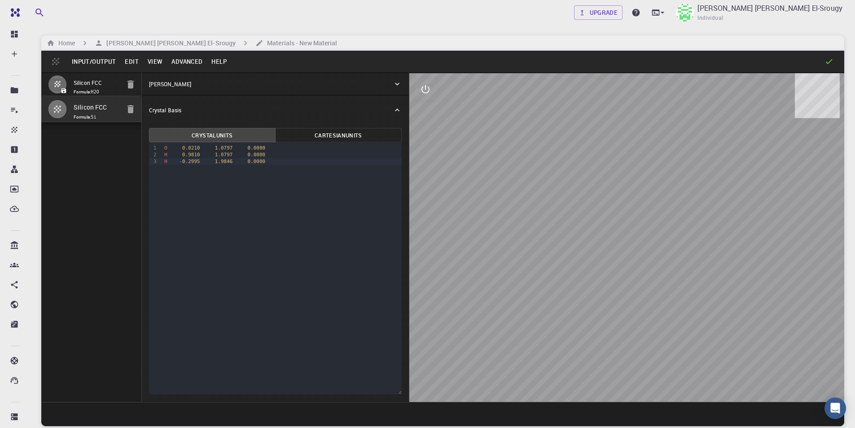
click at [86, 90] on span "Formula: H2O" at bounding box center [97, 91] width 46 height 7
type input "FCC"
type input "3.8669997952417843"
type input "3.8669998461227024"
type input "3.867"
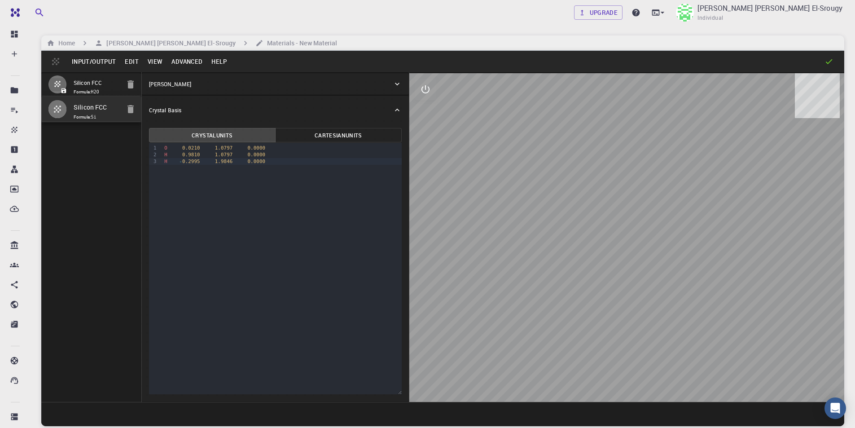
type input "59.9999986836772"
type input "59.999998248423154"
type input "59.99999432867027"
click at [89, 84] on input "Silicon FCC" at bounding box center [97, 84] width 46 height 10
click at [89, 84] on input "Silicon FCC" at bounding box center [97, 85] width 46 height 12
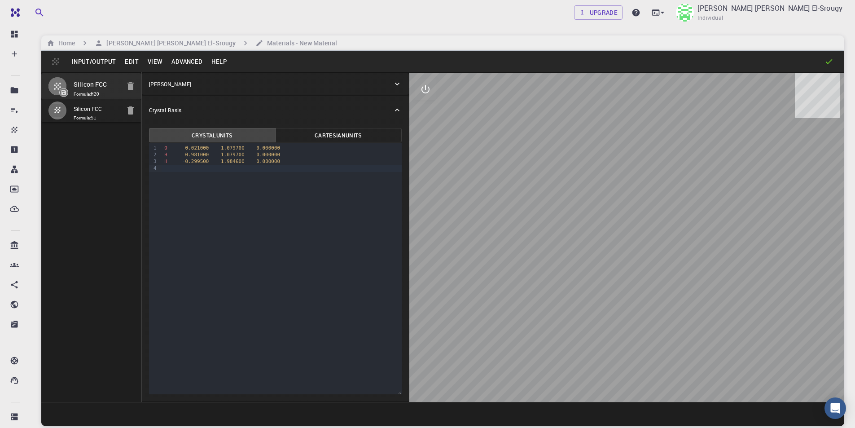
click at [89, 84] on input "Silicon FCC" at bounding box center [97, 85] width 46 height 12
type input "Water"
click at [84, 201] on div "Water Formula: H2O Silicon FCC Formula: Si" at bounding box center [91, 237] width 101 height 330
click at [235, 85] on div "[PERSON_NAME]" at bounding box center [271, 84] width 244 height 8
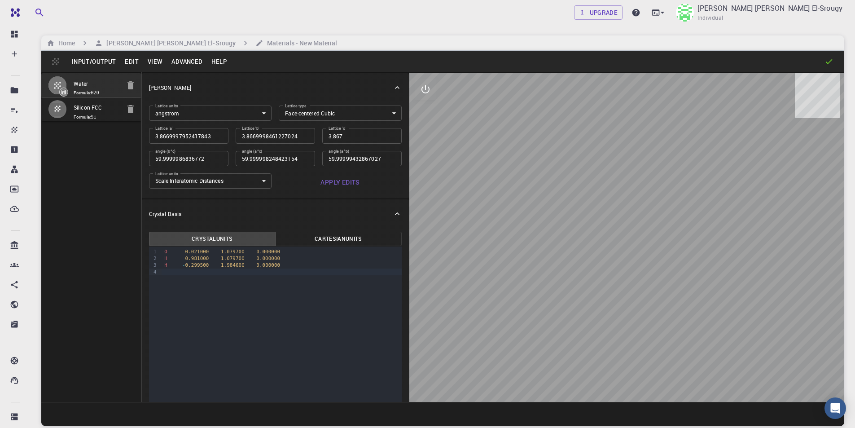
click at [347, 111] on body "Free Dashboard Create New Job New Material Create Material Upload File Import f…" at bounding box center [427, 248] width 855 height 496
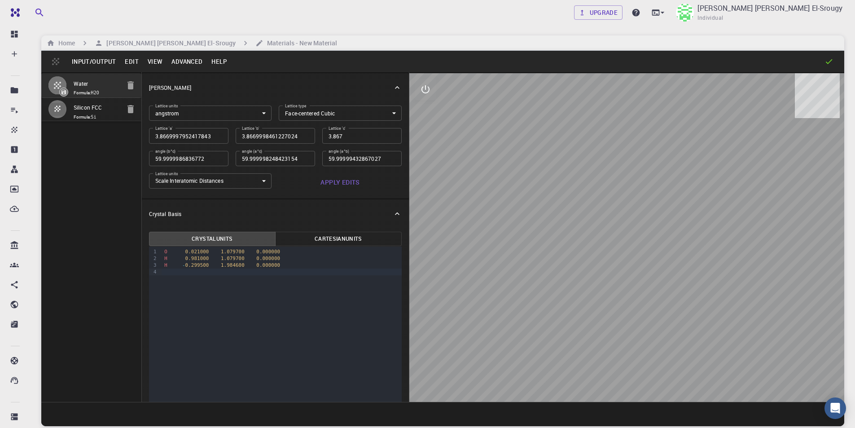
click at [393, 89] on icon at bounding box center [397, 87] width 9 height 9
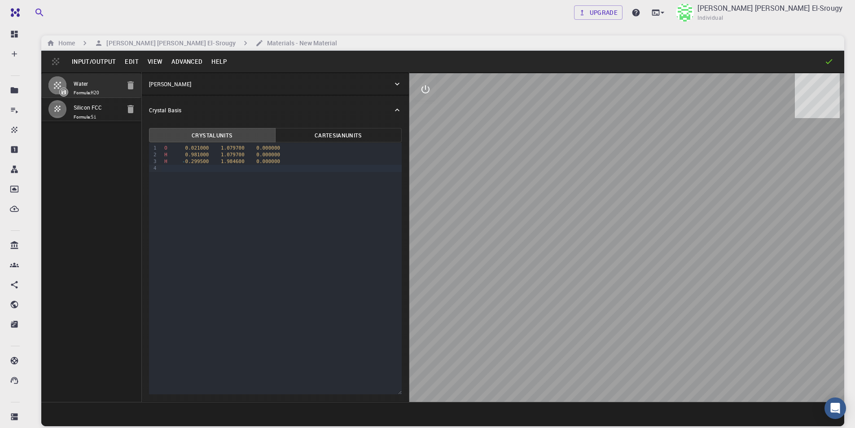
drag, startPoint x: 504, startPoint y: 274, endPoint x: 515, endPoint y: 298, distance: 26.5
click at [515, 298] on div at bounding box center [626, 237] width 435 height 329
click at [162, 84] on p "[PERSON_NAME]" at bounding box center [170, 84] width 42 height 8
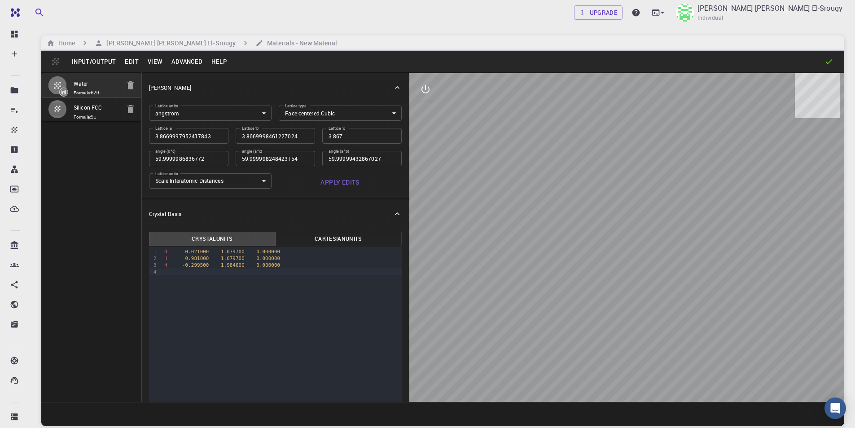
click at [162, 84] on p "[PERSON_NAME]" at bounding box center [170, 88] width 42 height 8
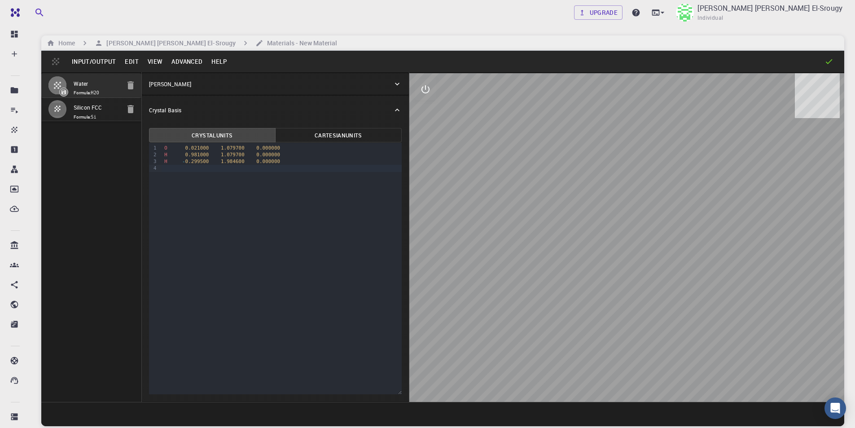
click at [323, 136] on button "Cartesian Units" at bounding box center [338, 135] width 127 height 14
click at [248, 133] on button "Crystal Units" at bounding box center [212, 135] width 127 height 14
click at [391, 84] on div "[PERSON_NAME]" at bounding box center [271, 84] width 244 height 8
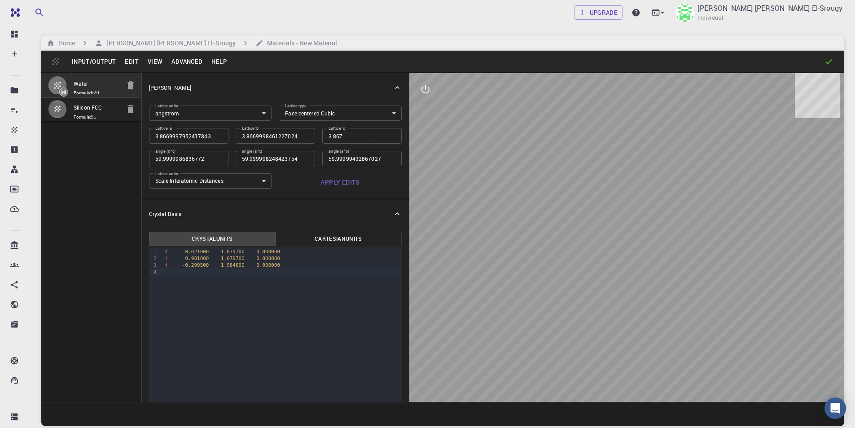
click at [479, 265] on div at bounding box center [626, 237] width 435 height 329
drag, startPoint x: 479, startPoint y: 265, endPoint x: 572, endPoint y: 264, distance: 92.9
click at [572, 264] on div at bounding box center [626, 237] width 435 height 329
click at [565, 293] on div at bounding box center [626, 237] width 435 height 329
click at [314, 117] on body "Free Dashboard Create New Job New Material Create Material Upload File Import f…" at bounding box center [427, 248] width 855 height 496
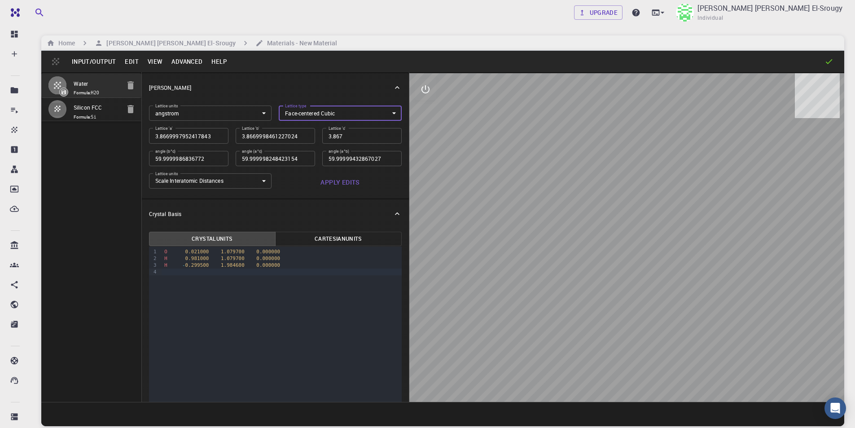
click at [314, 117] on body "Free Dashboard Create New Job New Material Create Material Upload File Import f…" at bounding box center [427, 248] width 855 height 496
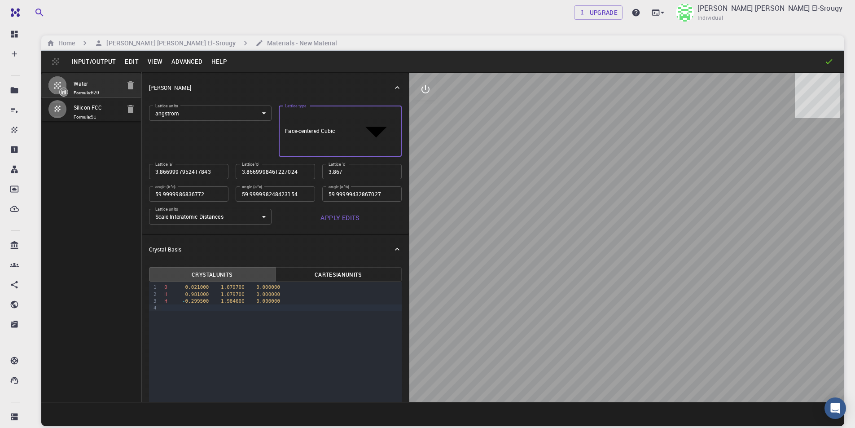
type input "CUB"
type input "3.866999795"
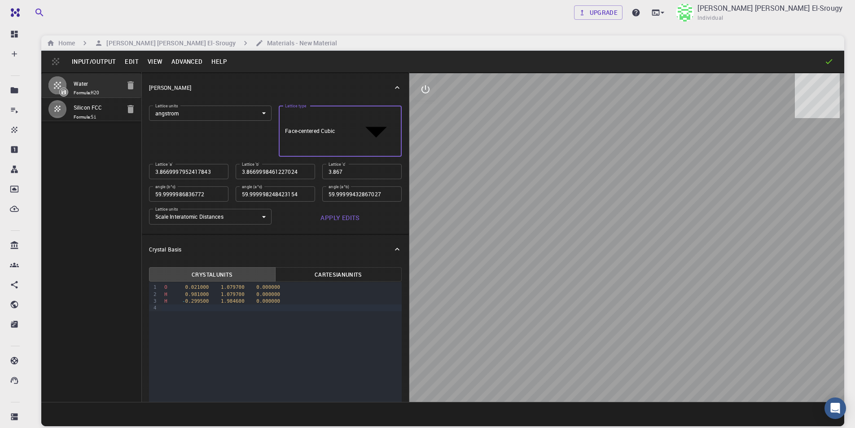
type input "90"
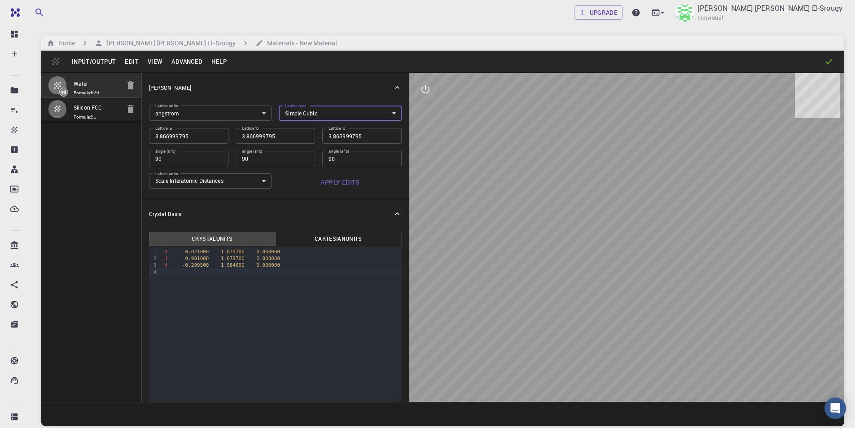
click at [302, 119] on body "Free Dashboard Create New Job New Material Create Material Upload File Import f…" at bounding box center [427, 248] width 855 height 496
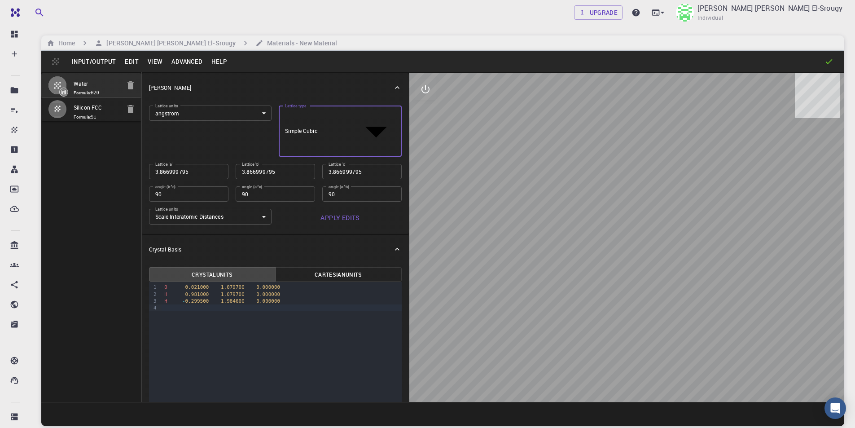
type input "HEX"
type input "120"
click at [310, 116] on body "Free Dashboard Create New Job New Material Create Material Upload File Import f…" at bounding box center [427, 312] width 855 height 624
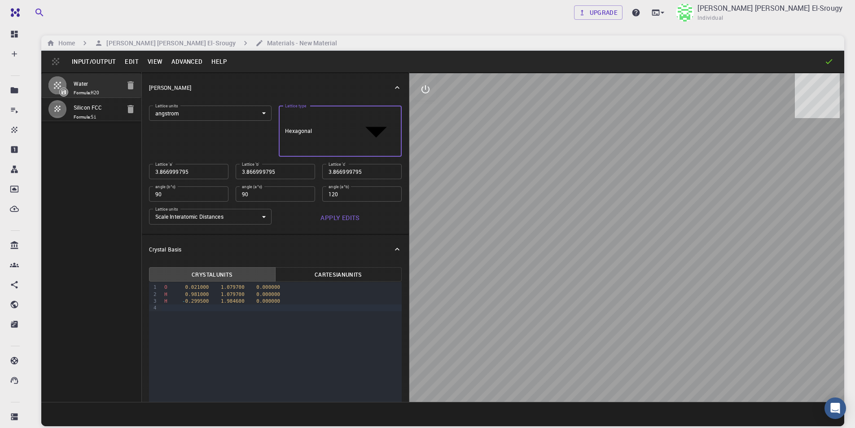
type input "MCL"
type input "90"
click at [301, 114] on body "Free Dashboard Create New Job New Material Create Material Upload File Import f…" at bounding box center [427, 312] width 855 height 624
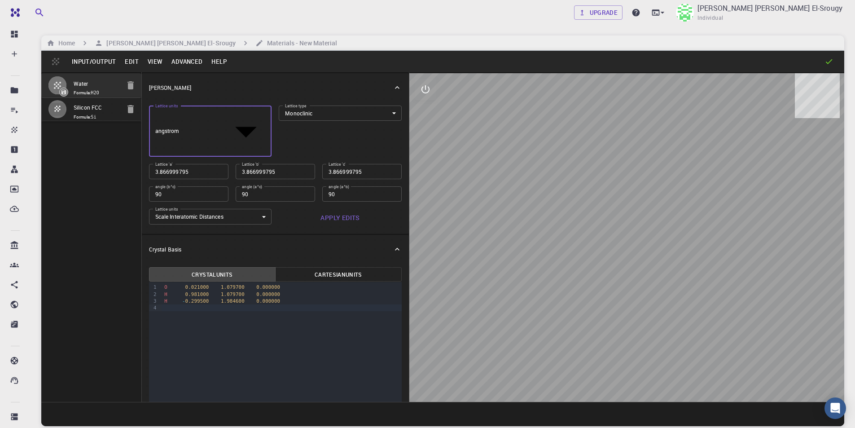
click at [255, 112] on body "Free Dashboard Create New Job New Material Create Material Upload File Import f…" at bounding box center [427, 259] width 855 height 519
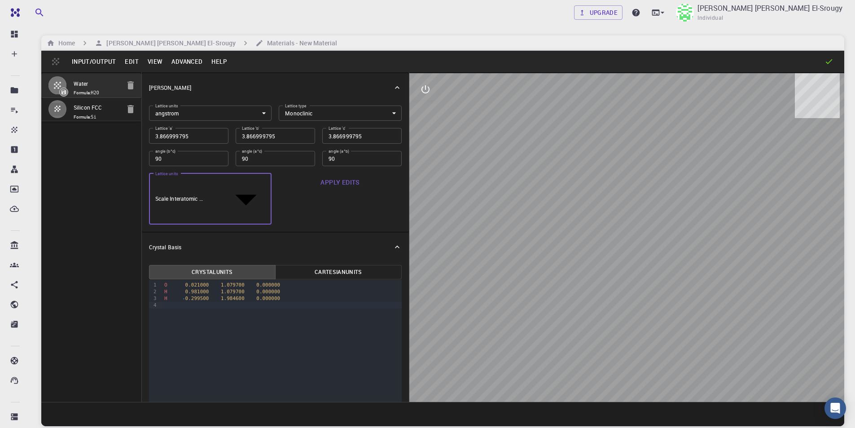
click at [264, 177] on body "Free Dashboard Create New Job New Material Create Material Upload File Import f…" at bounding box center [427, 263] width 855 height 527
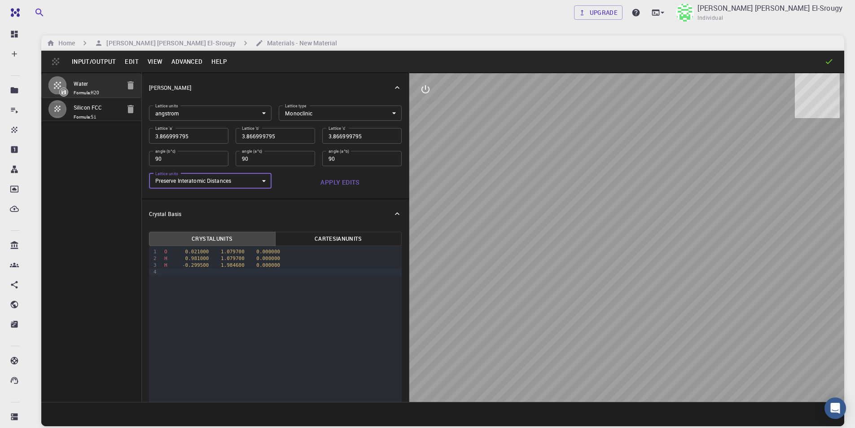
click at [251, 179] on body "Free Dashboard Create New Job New Material Create Material Upload File Import f…" at bounding box center [427, 248] width 855 height 496
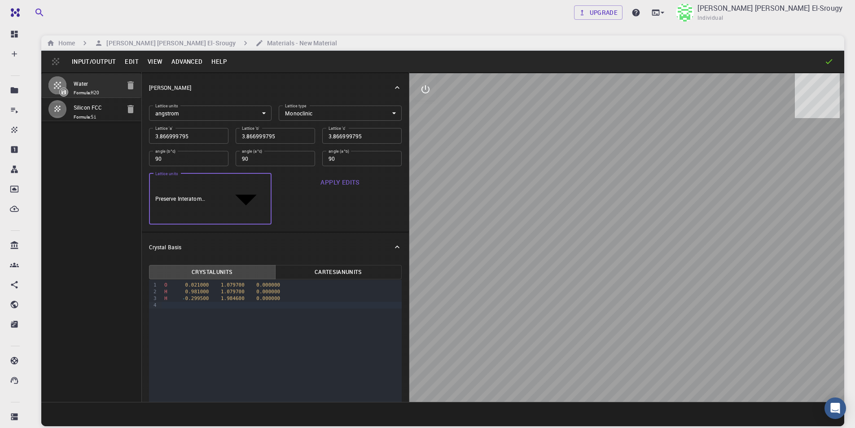
type input "0"
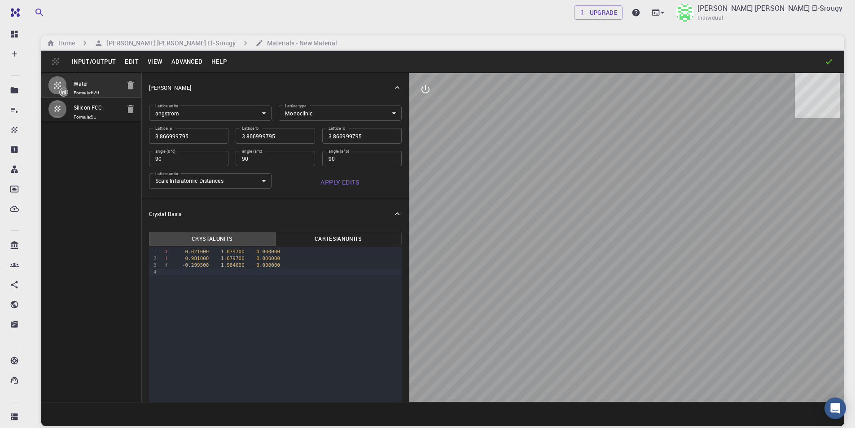
click at [315, 175] on button "Apply Edits" at bounding box center [340, 182] width 123 height 18
drag, startPoint x: 646, startPoint y: 220, endPoint x: 594, endPoint y: 195, distance: 57.2
click at [594, 195] on div at bounding box center [626, 237] width 435 height 329
click at [304, 107] on body "Free Dashboard Create New Job New Material Create Material Upload File Import f…" at bounding box center [427, 248] width 855 height 496
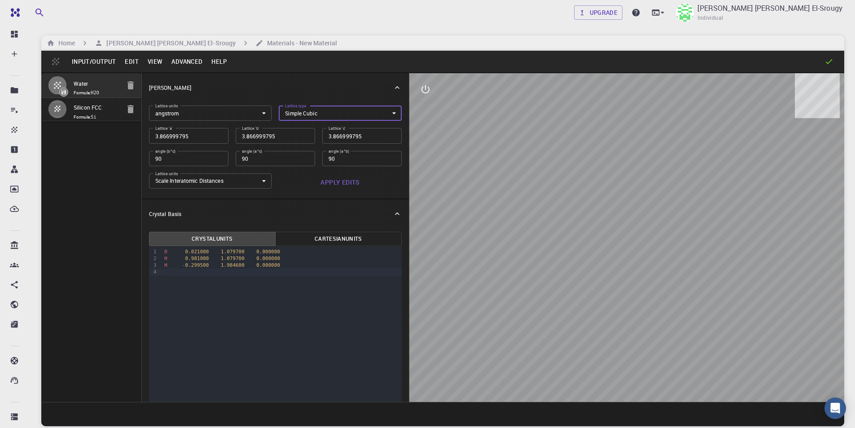
click at [357, 185] on button "Apply Edits" at bounding box center [340, 182] width 123 height 18
click at [207, 113] on body "Free Dashboard Create New Job New Material Create Material Upload File Import f…" at bounding box center [427, 248] width 855 height 496
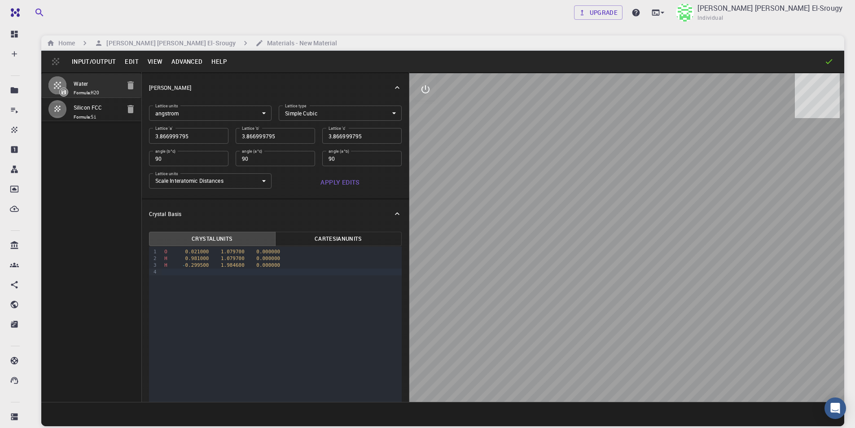
drag, startPoint x: 645, startPoint y: 237, endPoint x: 624, endPoint y: 228, distance: 23.1
click at [624, 228] on div at bounding box center [626, 237] width 435 height 329
click at [226, 179] on body "Free Dashboard Create New Job New Material Create Material Upload File Import f…" at bounding box center [427, 248] width 855 height 496
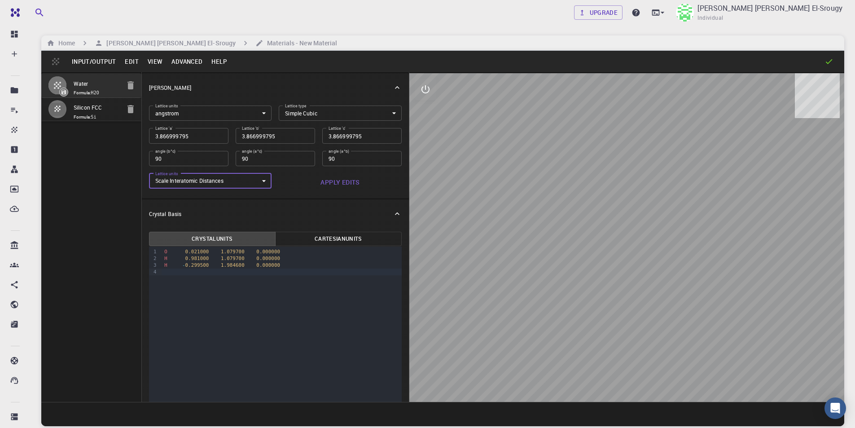
click at [360, 108] on body "Free Dashboard Create New Job New Material Create Material Upload File Import f…" at bounding box center [427, 248] width 855 height 496
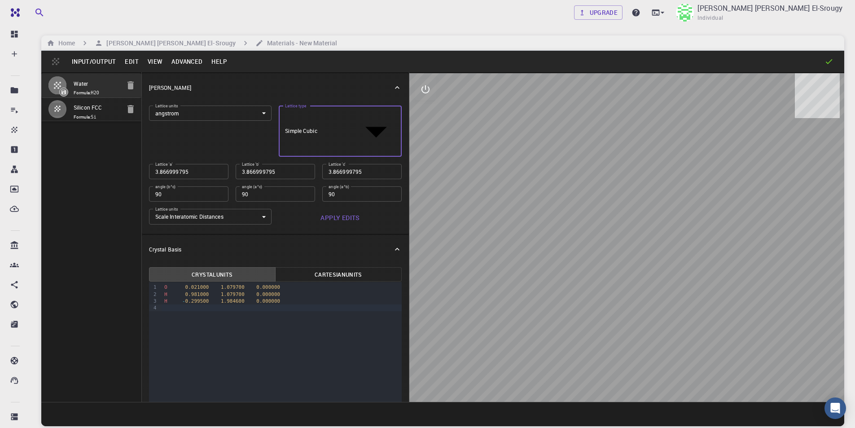
type input "FCC"
type input "60"
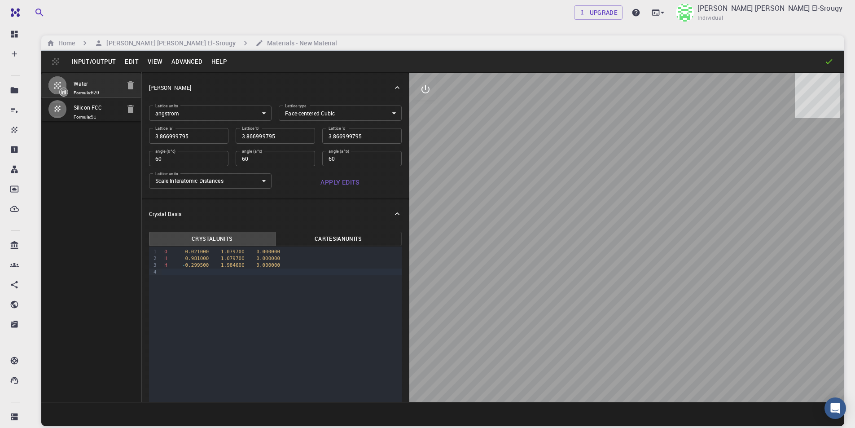
click at [342, 180] on button "Apply Edits" at bounding box center [340, 182] width 123 height 18
click at [356, 113] on body "Free Dashboard Create New Job New Material Create Material Upload File Import f…" at bounding box center [427, 248] width 855 height 496
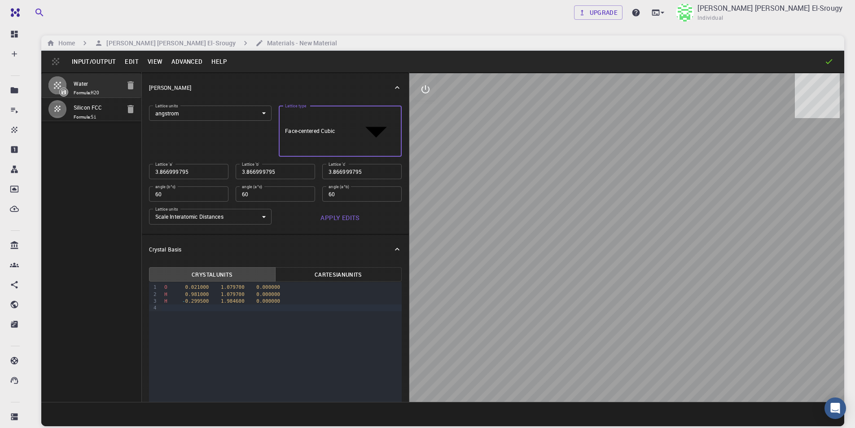
type input "BCC"
type input "109.471220634"
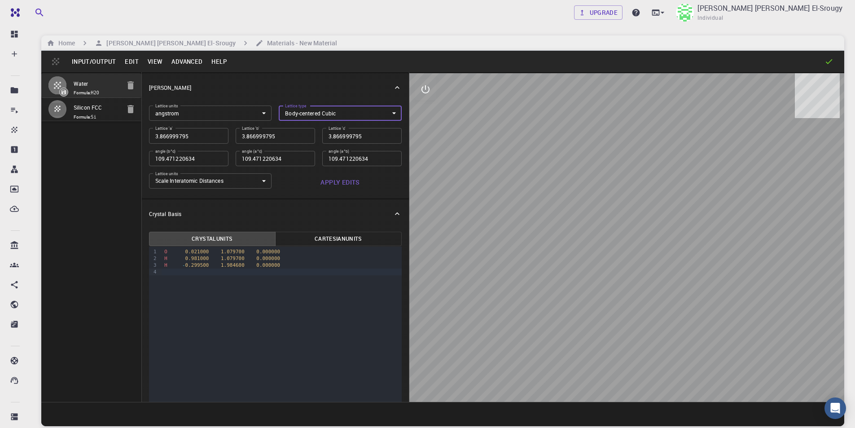
click at [321, 188] on button "Apply Edits" at bounding box center [340, 182] width 123 height 18
click at [349, 110] on body "Free Dashboard Create New Job New Material Create Material Upload File Import f…" at bounding box center [427, 248] width 855 height 496
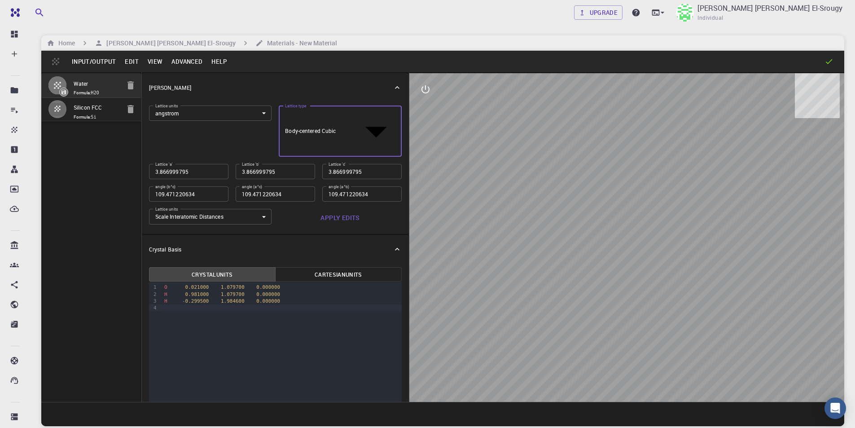
type input "FCC"
type input "60"
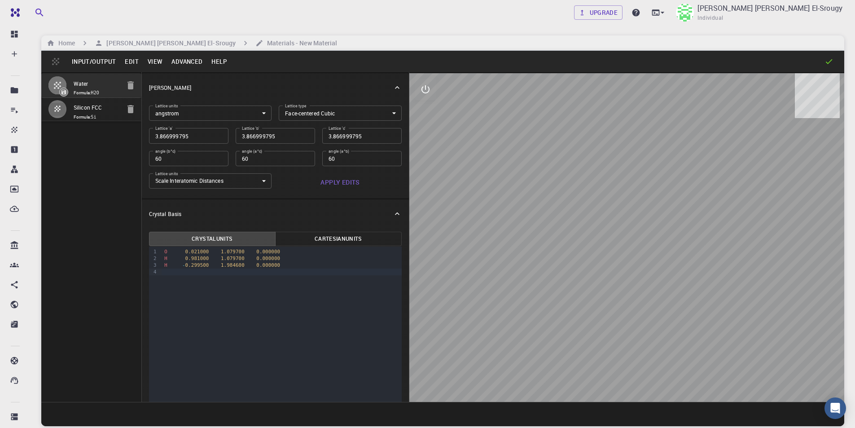
click at [338, 182] on button "Apply Edits" at bounding box center [340, 182] width 123 height 18
click at [136, 110] on button "button" at bounding box center [131, 109] width 18 height 18
type input "TRI"
type input "3.8669999135585558"
type input "3.8669998981069353"
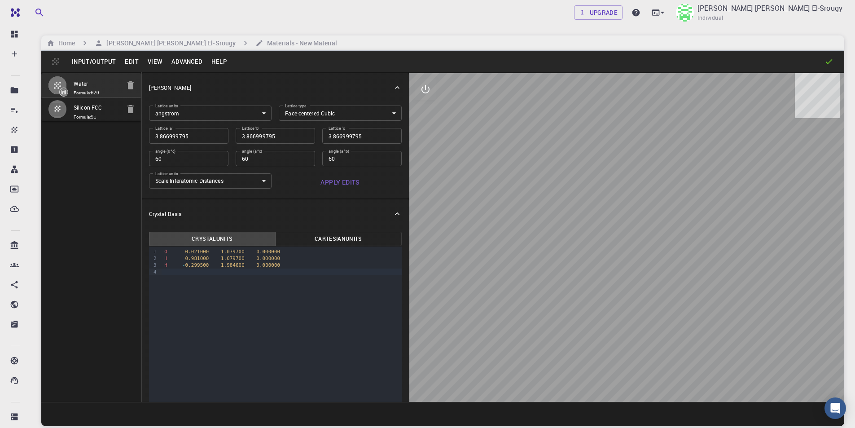
type input "3.867000102996826"
type input "59.9999982472968"
type input "59.99999837947563"
type input "59.999994077402114"
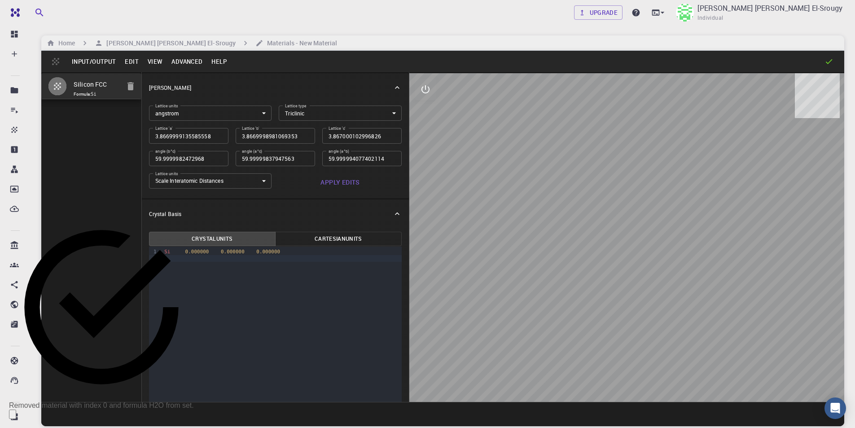
click at [178, 61] on button "Advanced" at bounding box center [187, 61] width 40 height 14
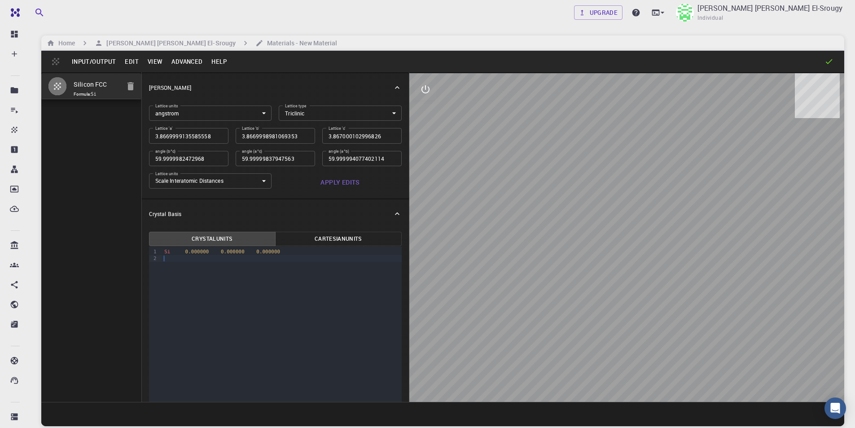
click at [287, 255] on div at bounding box center [282, 258] width 240 height 7
click at [273, 248] on div "Si 0.000000 0.000000 0.000000" at bounding box center [282, 251] width 240 height 7
click at [277, 250] on div "Si 0.000000 0.000000 0.000000" at bounding box center [282, 251] width 240 height 7
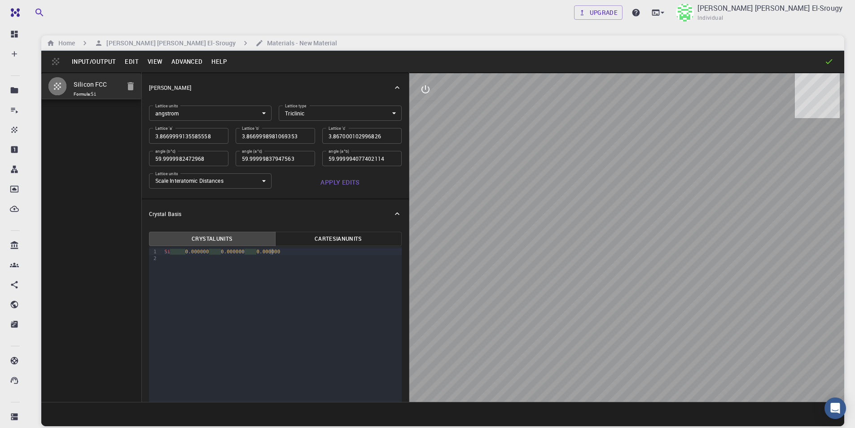
click at [277, 250] on div "Si 0.000000 0.000000 0.000000" at bounding box center [282, 251] width 240 height 7
click at [290, 257] on div "2 H2 0.9810 1.0797 0.0000 H" at bounding box center [282, 258] width 240 height 7
click at [288, 251] on div "1 O1 0.0210 1.0797 0.0000 O" at bounding box center [282, 251] width 240 height 7
click at [276, 302] on div "9 1 2 3 › 1 O1 0.0210 1.0797 0.0000 2 H2 0.9810 1.0797 0.0000 3 H3 - 0.2995 1.9…" at bounding box center [275, 371] width 253 height 251
click at [171, 266] on span "H3" at bounding box center [174, 265] width 6 height 6
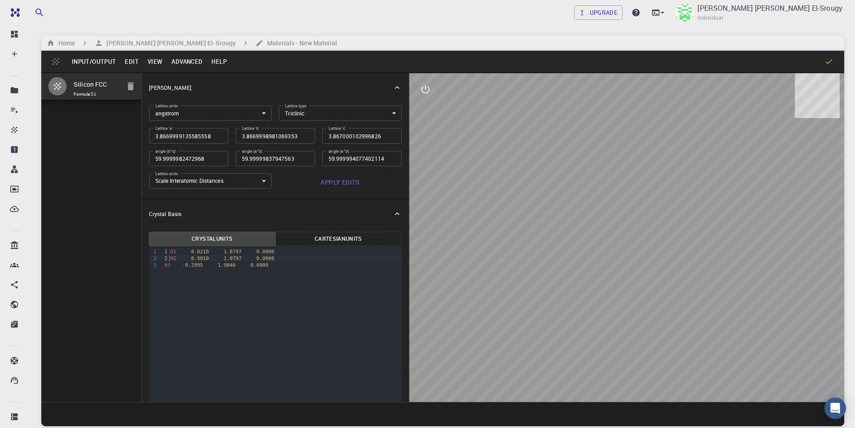
click at [171, 257] on span "H2" at bounding box center [174, 258] width 6 height 6
click at [171, 258] on span "H2" at bounding box center [174, 258] width 6 height 6
click at [171, 249] on span "O1" at bounding box center [174, 252] width 6 height 6
click at [340, 115] on body "Free Dashboard Create New Job New Material Create Material Upload File Import f…" at bounding box center [427, 248] width 855 height 496
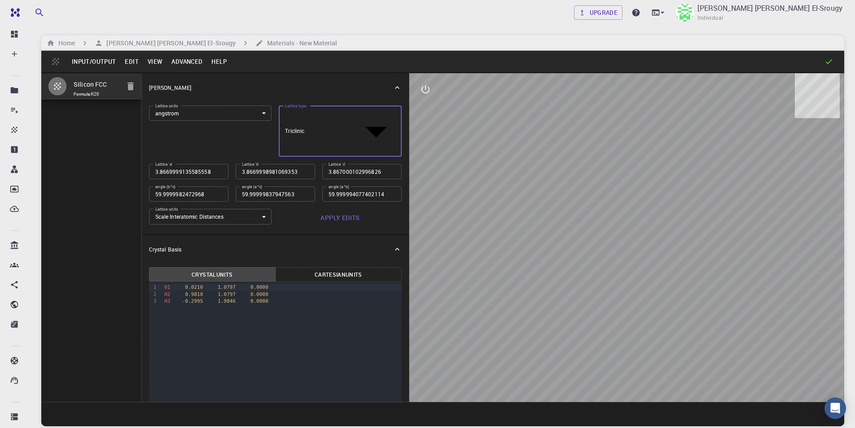
type input "FCC"
type input "3.866999914"
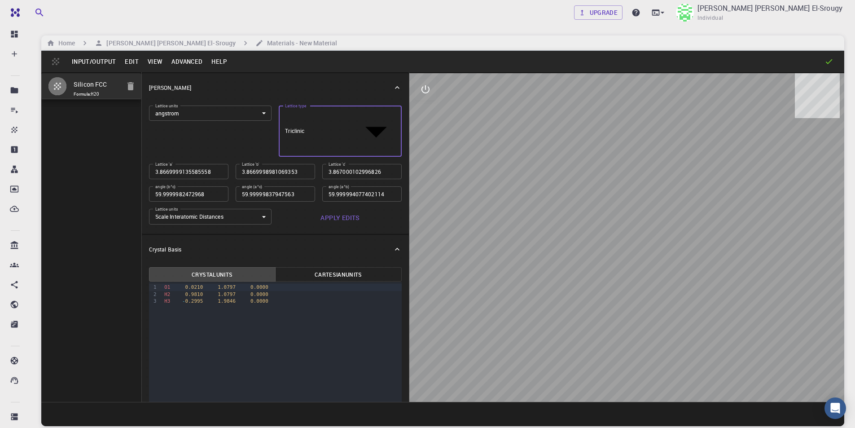
type input "60"
click at [323, 112] on body "Free Dashboard Create New Job New Material Create Material Upload File Import f…" at bounding box center [427, 312] width 855 height 624
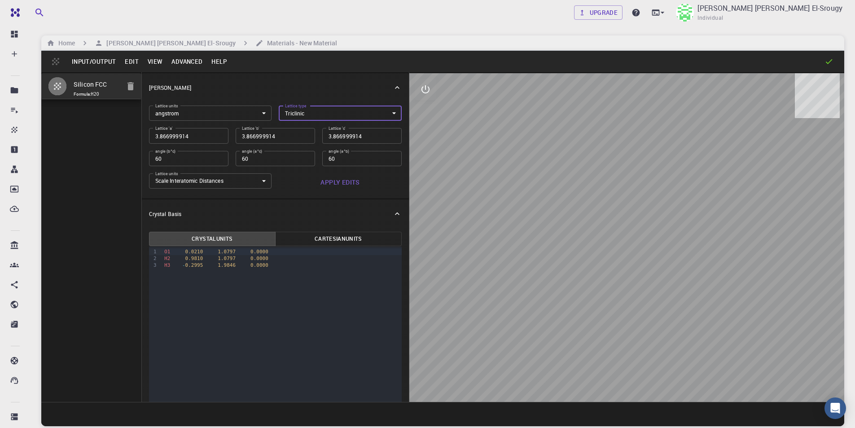
click at [353, 105] on div "Lattice type Triclinic TRI Lattice type" at bounding box center [337, 109] width 130 height 22
click at [354, 114] on body "Free Dashboard Create New Job New Material Create Material Upload File Import f…" at bounding box center [427, 248] width 855 height 496
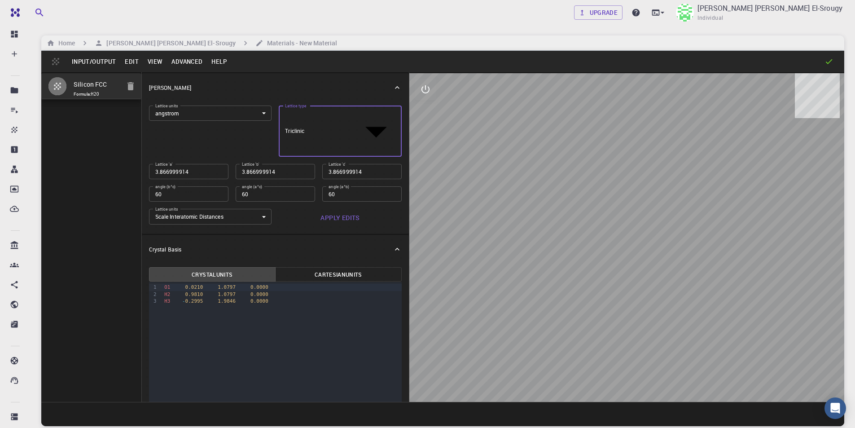
type input "MCLC"
type input "5.468763724"
type input "69.295188945"
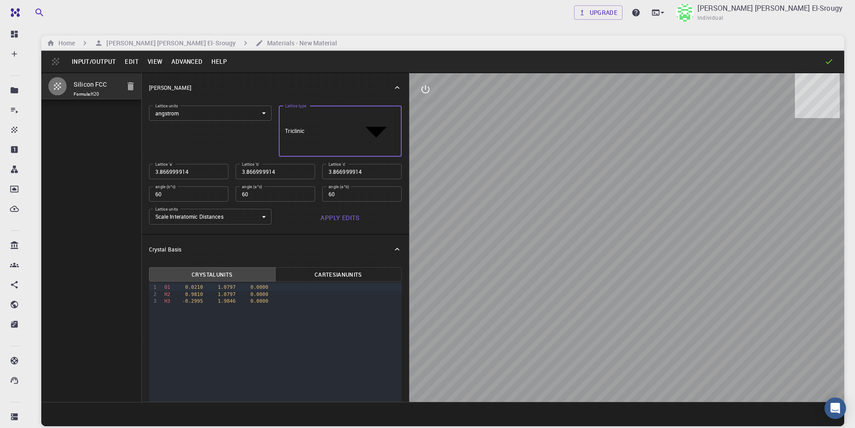
type input "90"
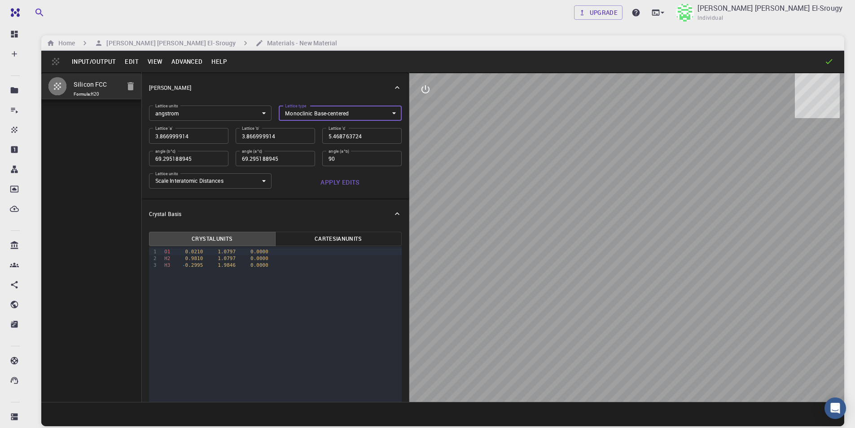
click at [328, 108] on body "Free Dashboard Create New Job New Material Create Material Upload File Import f…" at bounding box center [427, 248] width 855 height 496
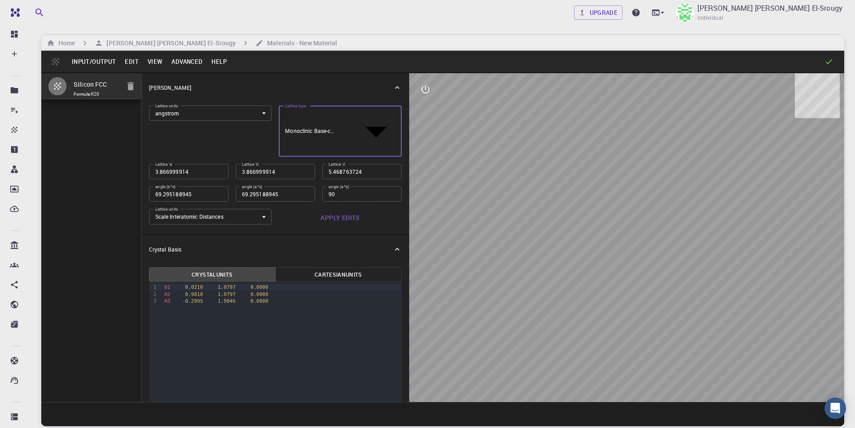
type input "TRI"
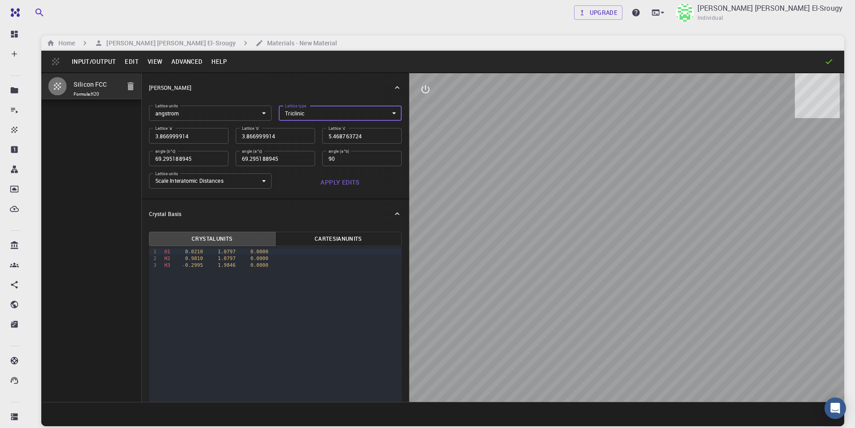
click at [337, 183] on button "Apply Edits" at bounding box center [340, 182] width 123 height 18
click at [154, 62] on button "View" at bounding box center [155, 61] width 24 height 14
select select "Color"
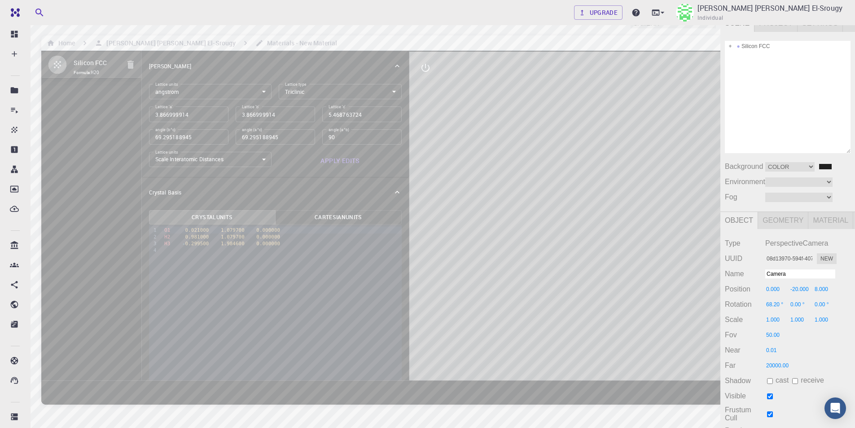
click at [269, 165] on div "Camera OrthographicCamera PerspectiveCamera Objects 11 Vertices 867 Triangles 1…" at bounding box center [360, 244] width 721 height 460
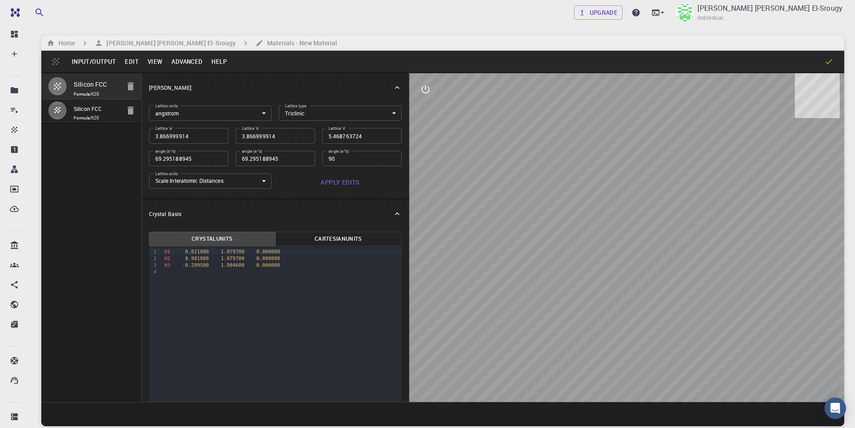
click at [171, 62] on button "Advanced" at bounding box center [187, 61] width 40 height 14
click at [216, 59] on button "Help" at bounding box center [219, 61] width 24 height 14
click at [184, 62] on button "Advanced" at bounding box center [187, 61] width 40 height 14
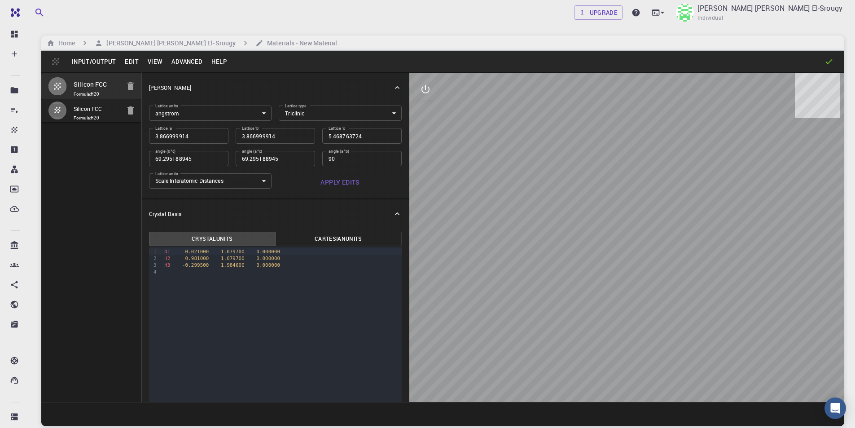
click at [220, 279] on div "9 1 2 3 4 › O1 0.021000 1.079700 0.000000 H2 0.981000 1.079700 0.000000 H3 - 0.…" at bounding box center [275, 371] width 253 height 251
drag, startPoint x: 104, startPoint y: 83, endPoint x: 86, endPoint y: 82, distance: 17.5
click at [86, 82] on input "Silicon FCC" at bounding box center [97, 85] width 46 height 12
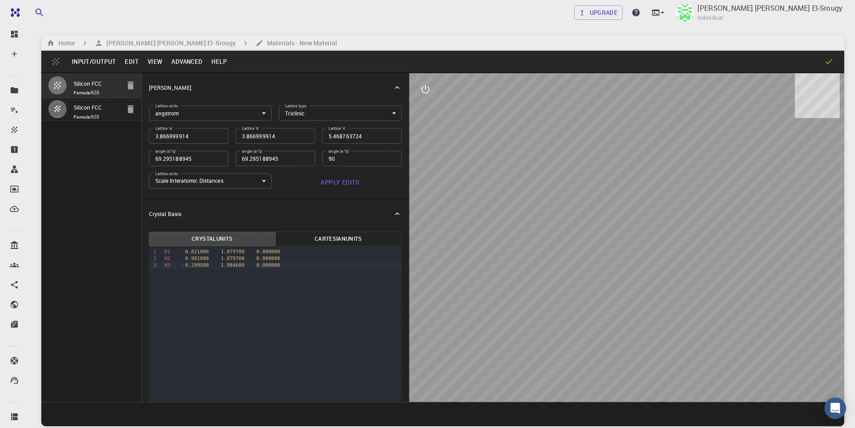
click at [828, 60] on icon at bounding box center [829, 61] width 9 height 9
click at [827, 61] on icon at bounding box center [829, 61] width 9 height 9
click at [395, 87] on div "[PERSON_NAME]" at bounding box center [275, 87] width 267 height 29
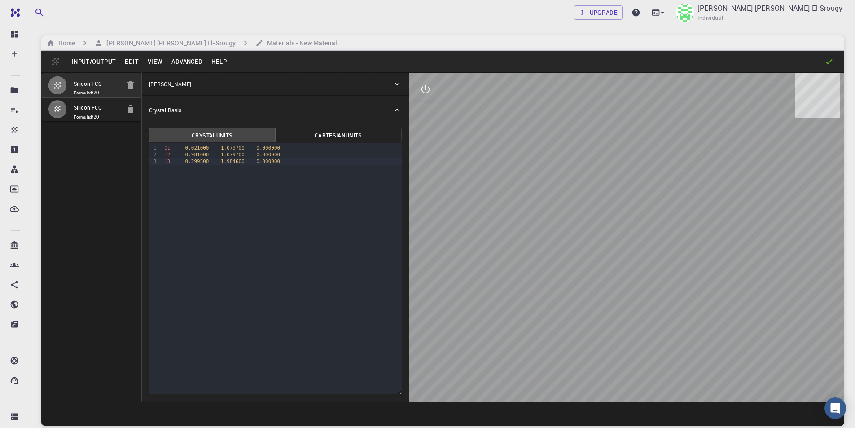
click at [89, 81] on input "Silicon FCC" at bounding box center [97, 84] width 46 height 10
click at [89, 81] on input "Silicon FCC" at bounding box center [97, 85] width 46 height 12
type input "Water"
click at [75, 229] on div "Water Formula: H2O Silicon FCC Formula: H2O" at bounding box center [91, 237] width 101 height 330
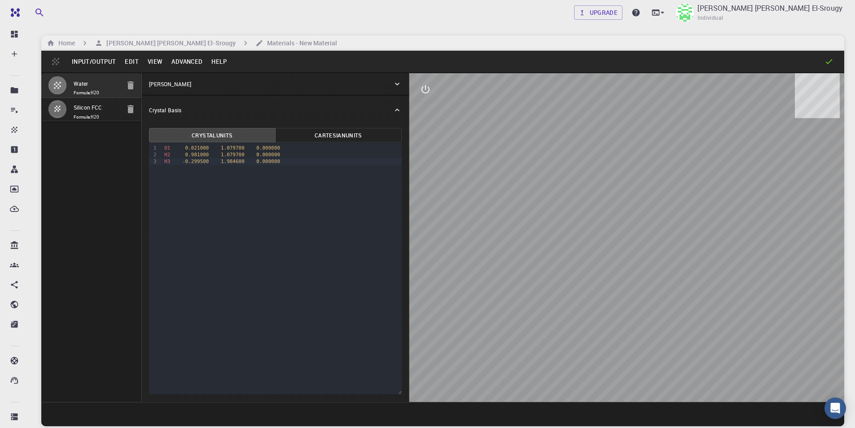
click at [104, 58] on button "Input/Output" at bounding box center [93, 61] width 53 height 14
click at [87, 66] on button "Input/Output" at bounding box center [93, 61] width 53 height 14
click at [391, 221] on body "Free Dashboard Create New Job New Material Create Material Upload File Import f…" at bounding box center [427, 279] width 855 height 558
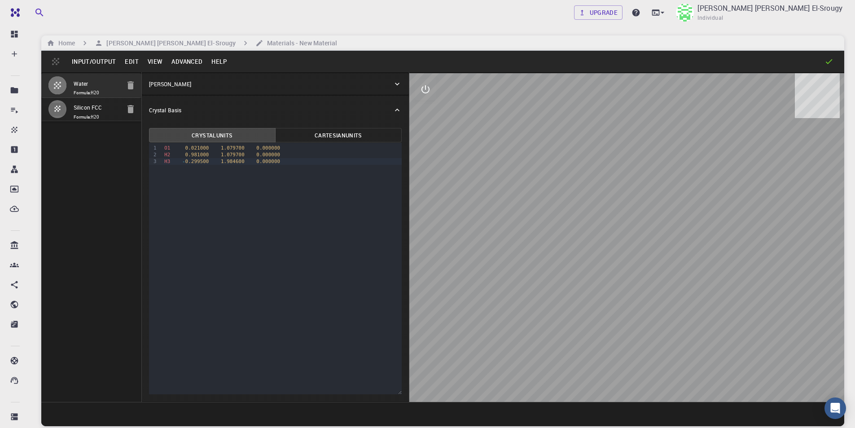
click at [465, 221] on body "Free Dashboard Create New Job New Material Create Material Upload File Import f…" at bounding box center [427, 279] width 855 height 558
click at [529, 222] on body "Free Dashboard Create New Job New Material Create Material Upload File Import f…" at bounding box center [427, 279] width 855 height 558
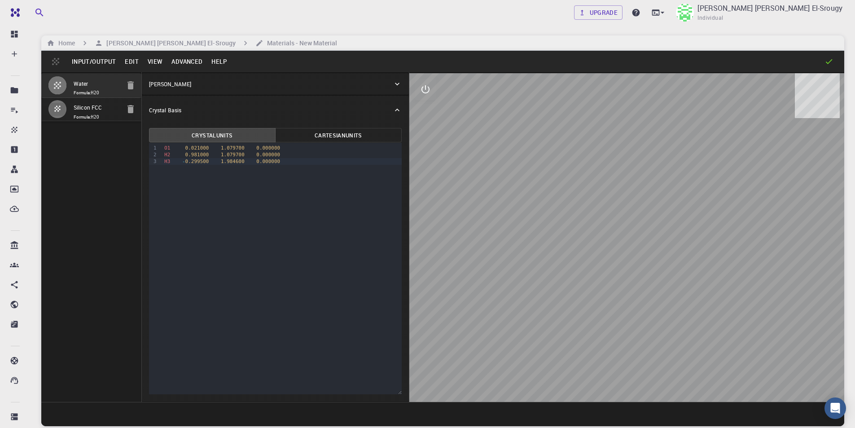
type input "yes"
click at [612, 34] on div "Upgrade Amged Gamal Saad Mohamed El-Srougy Individual Home Amged Gamal Saad Moh…" at bounding box center [443, 248] width 825 height 496
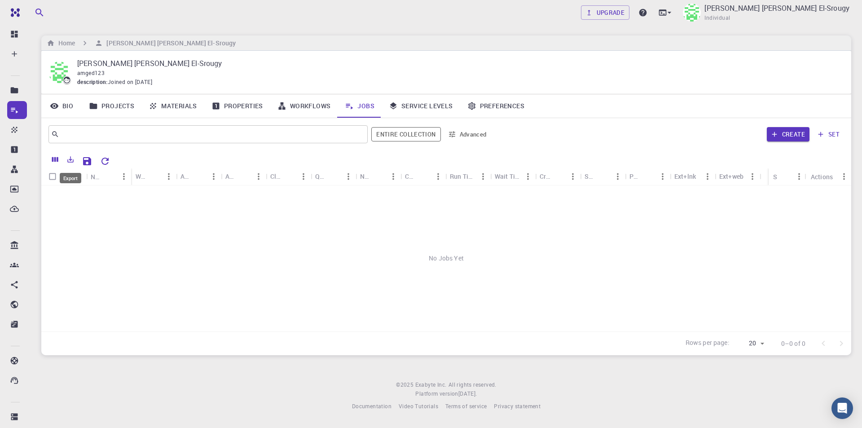
click at [69, 161] on icon "Export" at bounding box center [70, 159] width 8 height 8
click at [109, 158] on icon "Reset Explorer Settings" at bounding box center [105, 161] width 11 height 11
click at [798, 134] on button "Create" at bounding box center [788, 134] width 43 height 14
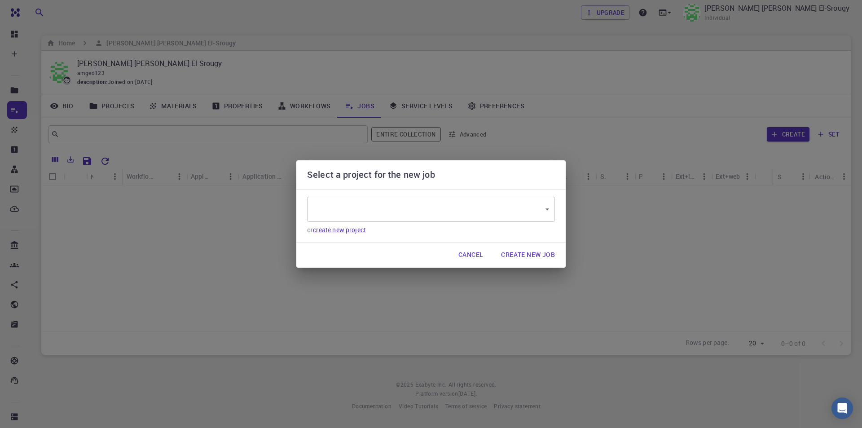
click at [395, 211] on body "Free Dashboard Create New Job New Material Create Material Upload File Import f…" at bounding box center [431, 214] width 862 height 428
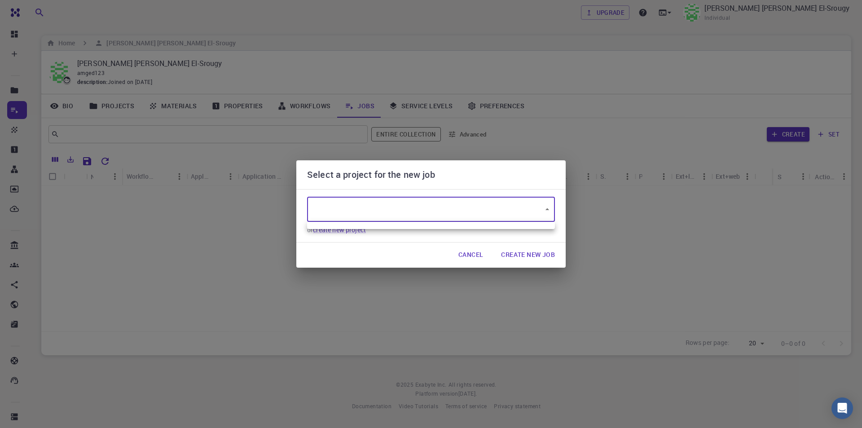
click at [388, 224] on ul at bounding box center [431, 225] width 248 height 7
click at [417, 204] on div at bounding box center [431, 214] width 862 height 428
type input "jgD5tdDwHE35hT6rk"
click at [357, 230] on link "create new project" at bounding box center [339, 229] width 53 height 9
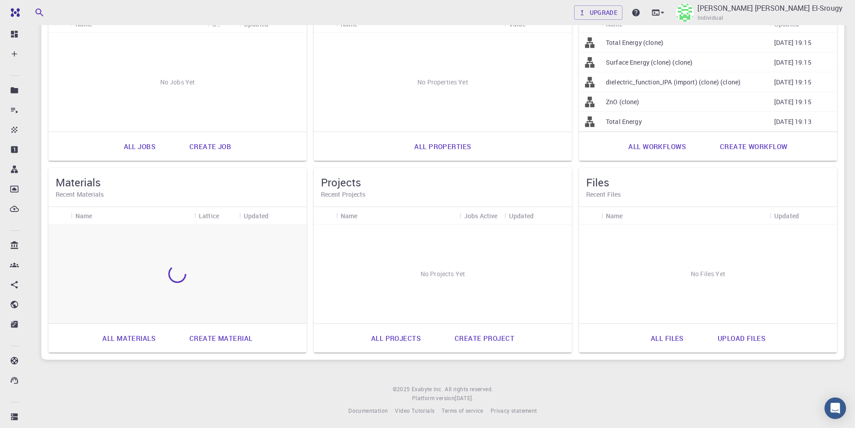
scroll to position [126, 0]
click at [135, 233] on div "Silicon FCC" at bounding box center [132, 233] width 123 height 20
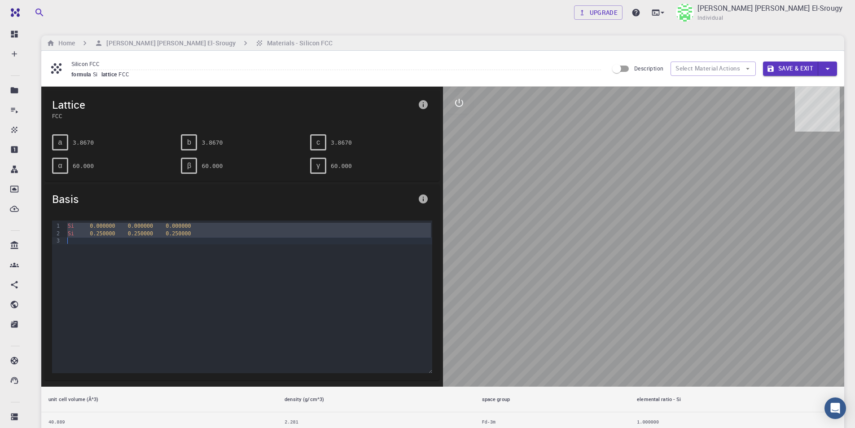
click at [828, 70] on icon "button" at bounding box center [828, 69] width 10 height 10
click at [164, 225] on div at bounding box center [427, 214] width 855 height 428
click at [166, 229] on span "0.000000" at bounding box center [178, 226] width 25 height 6
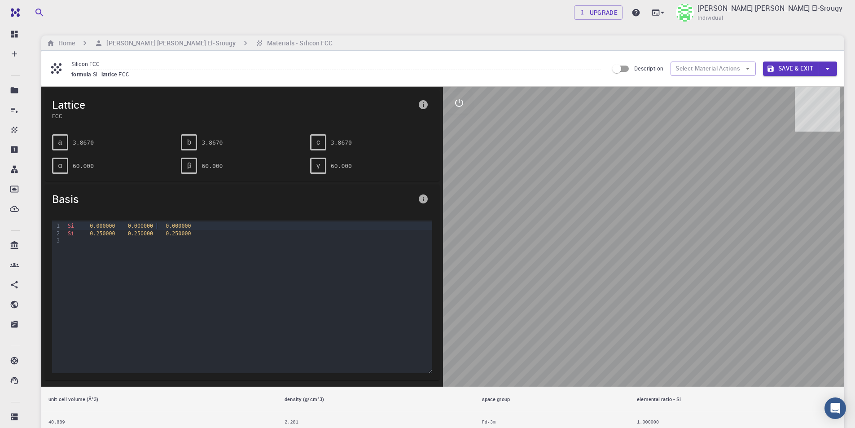
click at [166, 229] on span "0.000000" at bounding box center [178, 226] width 25 height 6
click at [207, 44] on h6 "[PERSON_NAME] [PERSON_NAME] El-Srougy" at bounding box center [169, 43] width 133 height 10
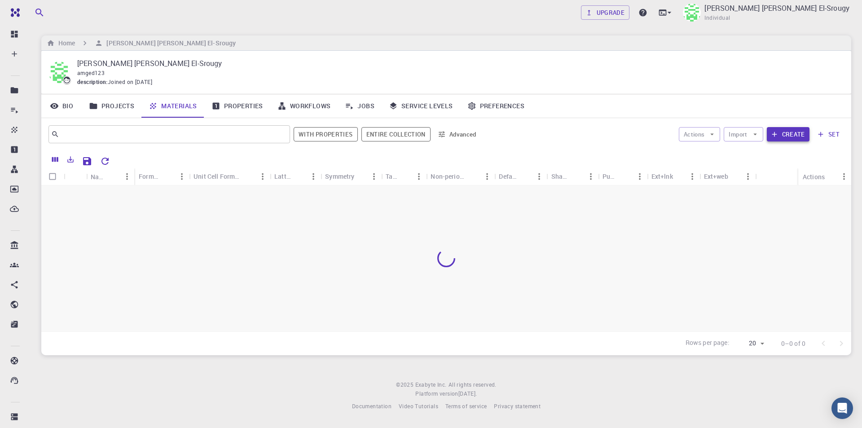
click at [780, 138] on button "Create" at bounding box center [788, 134] width 43 height 14
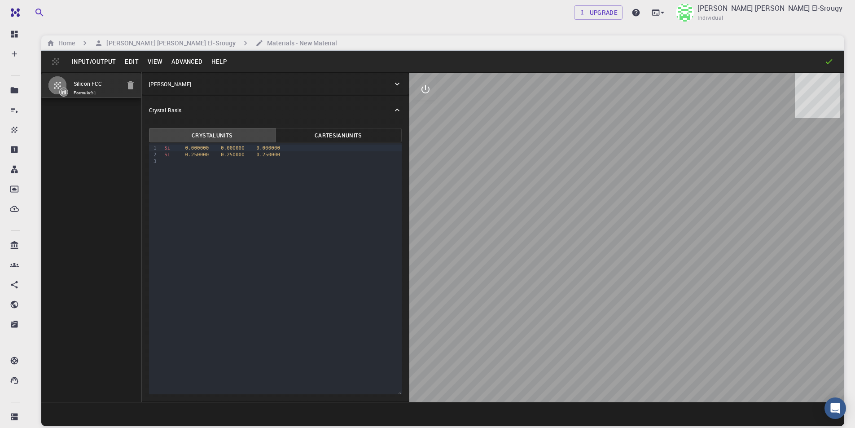
click at [104, 64] on button "Input/Output" at bounding box center [93, 61] width 53 height 14
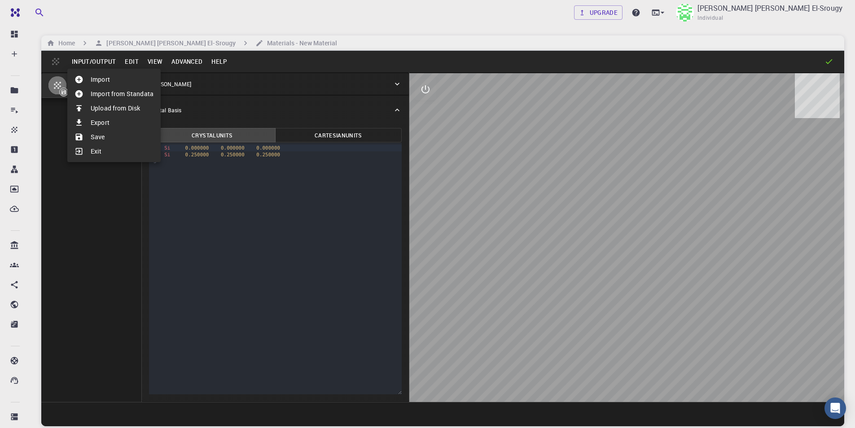
click at [105, 105] on li "Upload from Disk" at bounding box center [113, 108] width 93 height 14
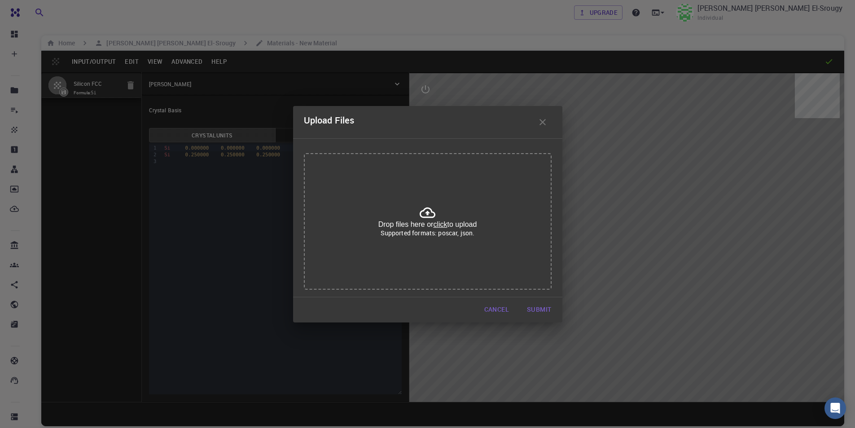
click at [442, 215] on div "Drop files here or click to upload Supported formats: poscar, json." at bounding box center [428, 221] width 248 height 136
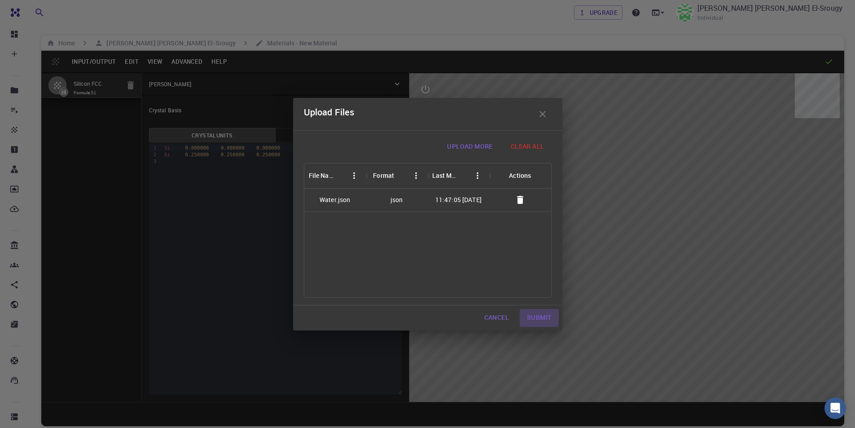
click at [540, 315] on button "Submit" at bounding box center [539, 318] width 39 height 18
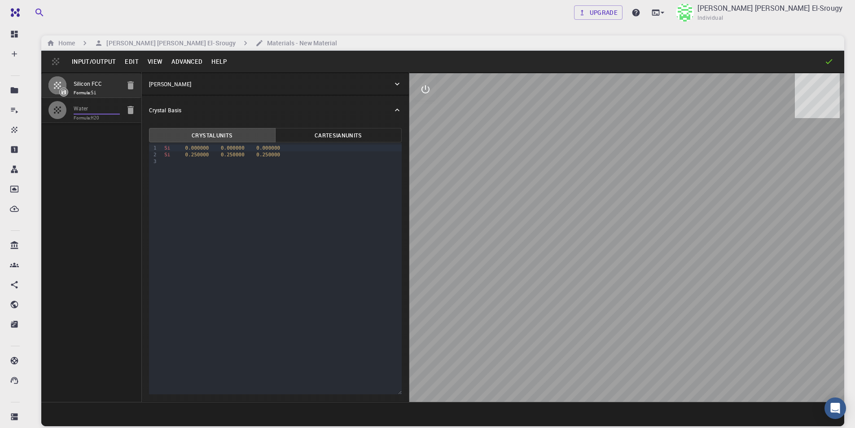
click at [87, 111] on input "Water" at bounding box center [97, 109] width 46 height 10
type input "TRI"
type input "3.866999914"
type input "5.468763724"
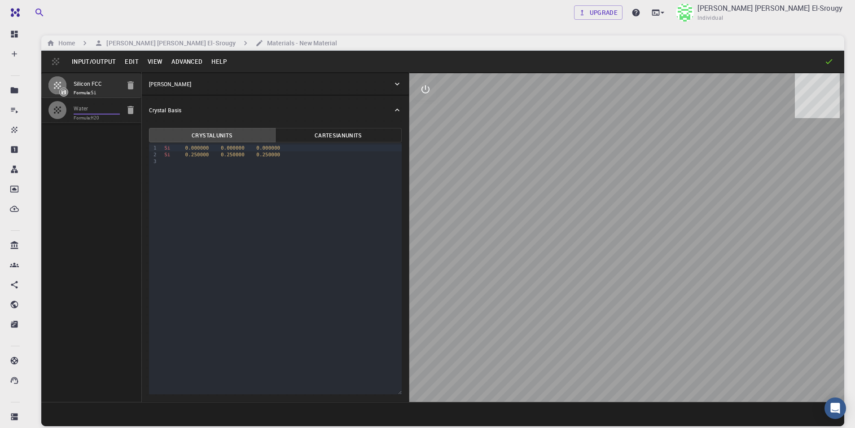
type input "69.295188945"
type input "90"
click at [126, 82] on icon "button" at bounding box center [130, 85] width 11 height 11
type input "FCC"
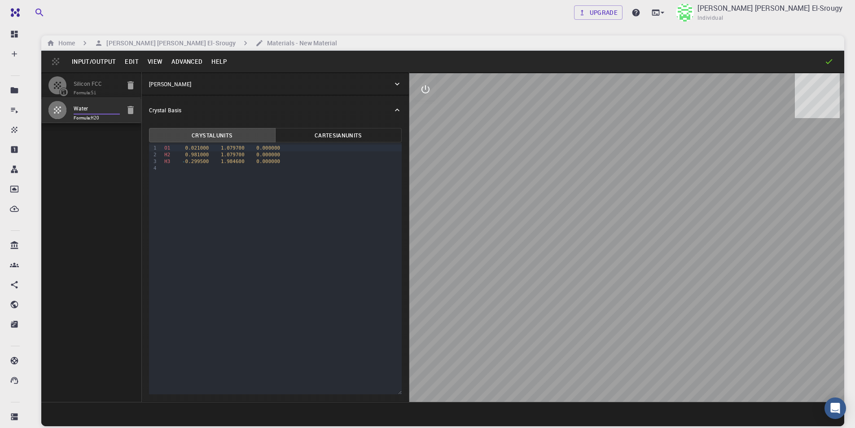
type input "3.8669997952417843"
type input "3.8669998461227024"
type input "3.867"
type input "59.9999986836772"
type input "59.999998248423154"
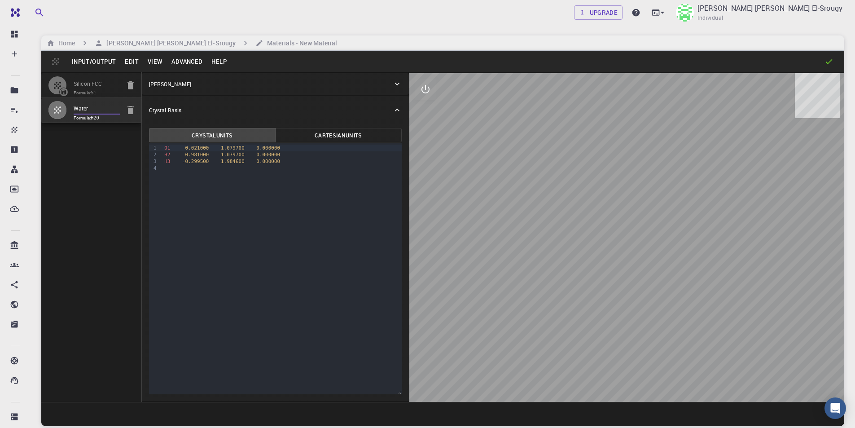
type input "59.99999432867027"
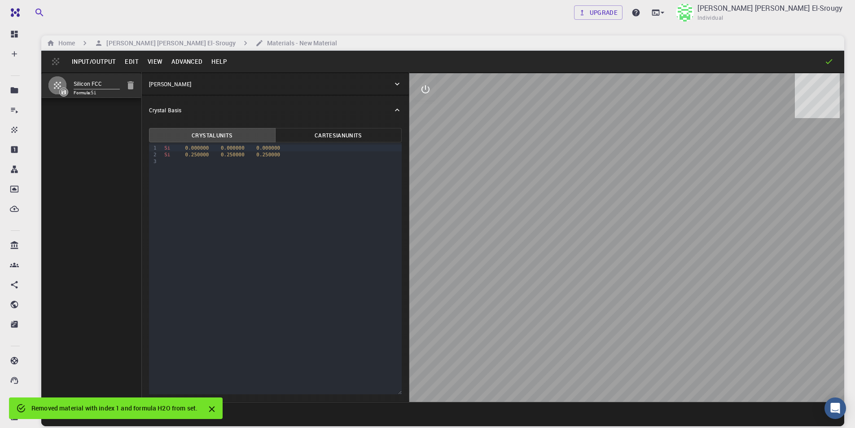
click at [170, 399] on div "Removed material with index 1 and formula H2O from set." at bounding box center [116, 408] width 214 height 22
click at [170, 403] on div "Removed material with index 1 and formula H2O from set." at bounding box center [114, 408] width 166 height 16
click at [215, 405] on icon "Close" at bounding box center [212, 409] width 10 height 10
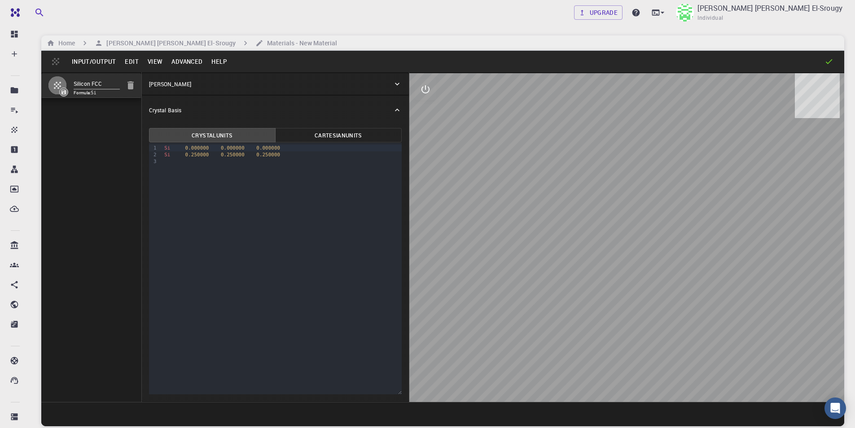
click at [131, 81] on icon "button" at bounding box center [130, 85] width 11 height 11
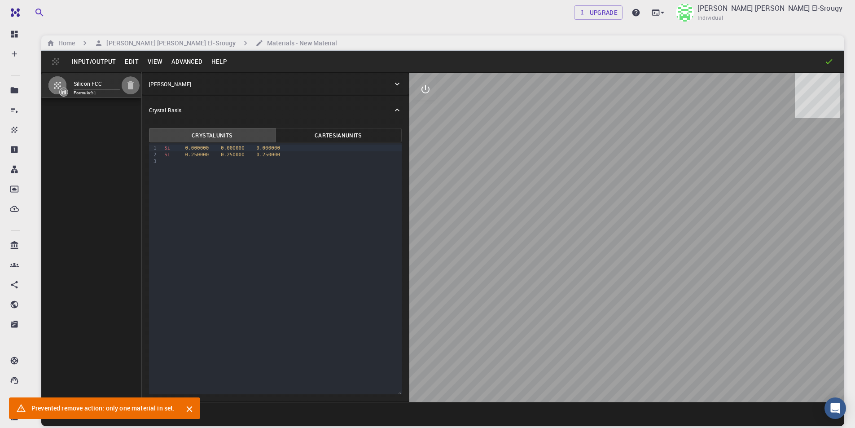
click at [131, 81] on icon "button" at bounding box center [130, 85] width 11 height 11
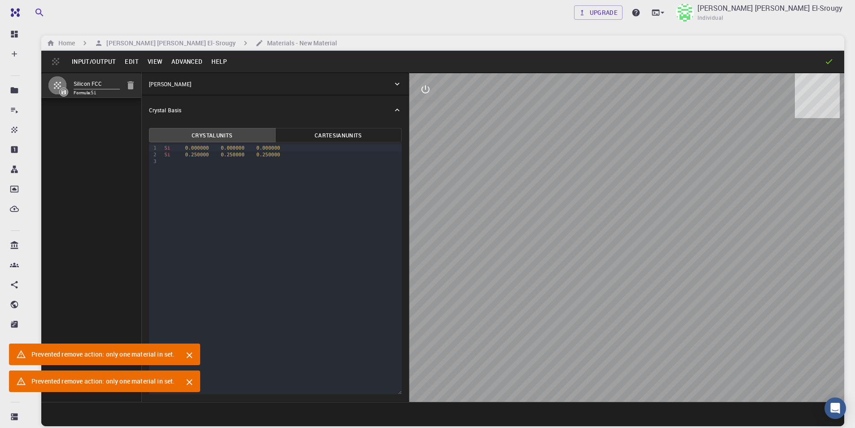
click at [125, 189] on div "Silicon FCC Formula: Si" at bounding box center [91, 237] width 101 height 330
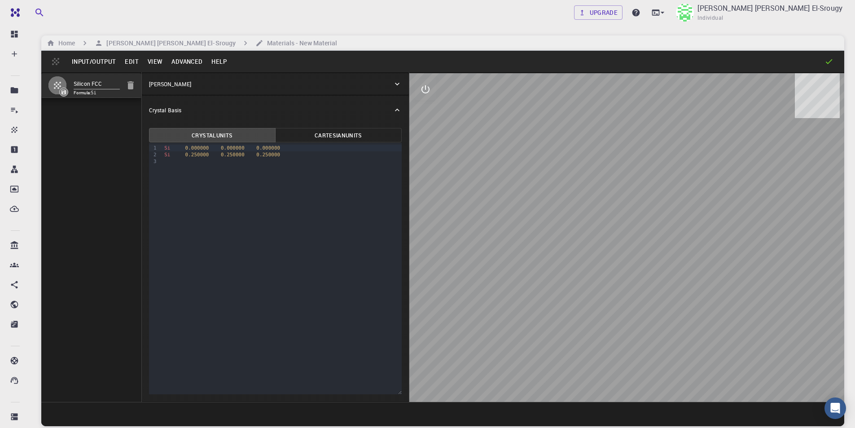
click at [114, 58] on button "Input/Output" at bounding box center [93, 61] width 53 height 14
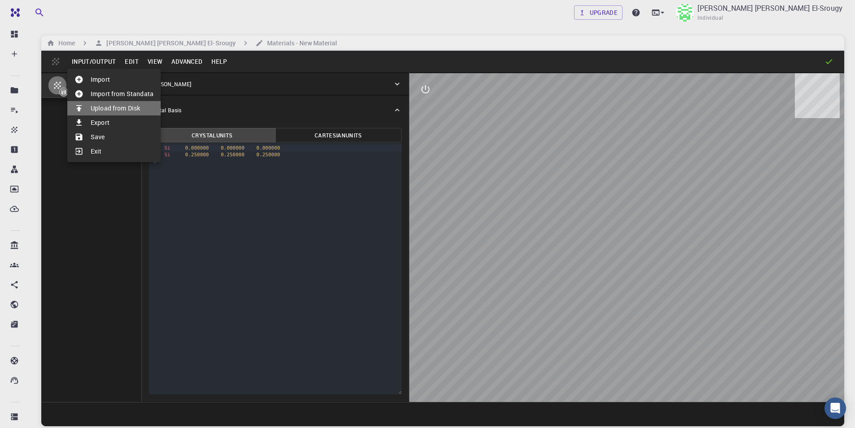
click at [109, 113] on li "Upload from Disk" at bounding box center [113, 108] width 93 height 14
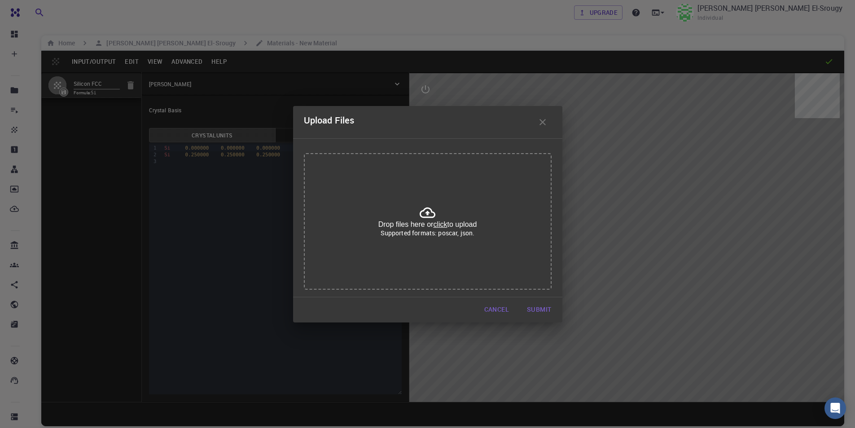
click at [471, 216] on div "Drop files here or click to upload Supported formats: poscar, json." at bounding box center [428, 221] width 248 height 136
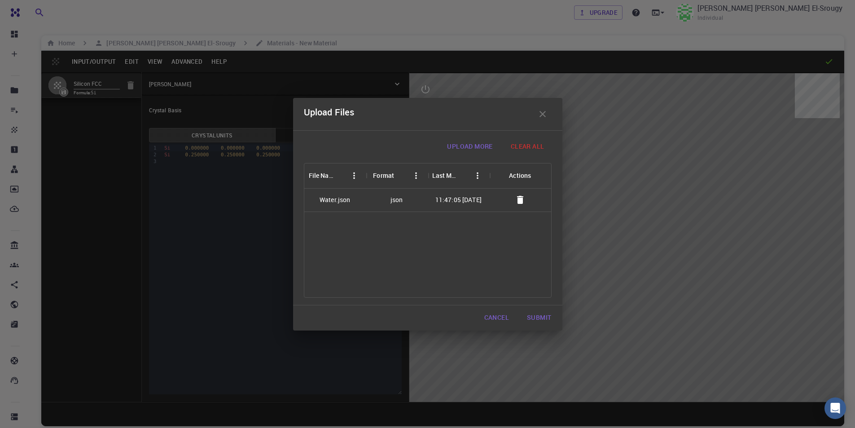
click at [530, 317] on button "Submit" at bounding box center [539, 318] width 39 height 18
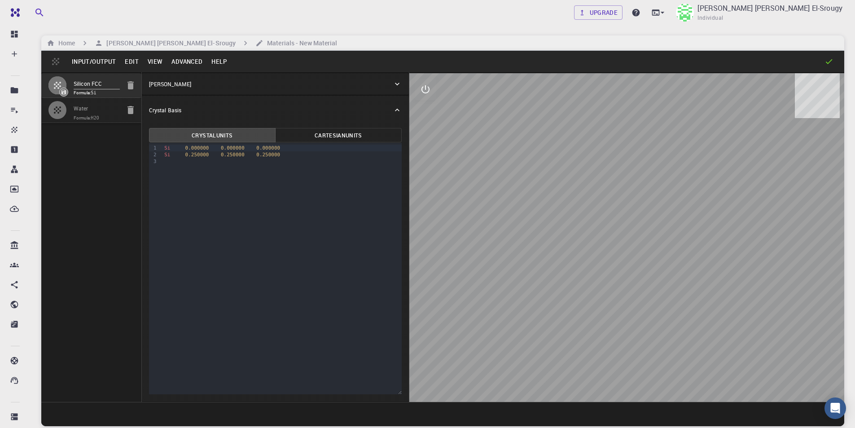
click at [71, 106] on div at bounding box center [60, 110] width 25 height 18
type input "TRI"
type input "3.866999914"
type input "5.468763724"
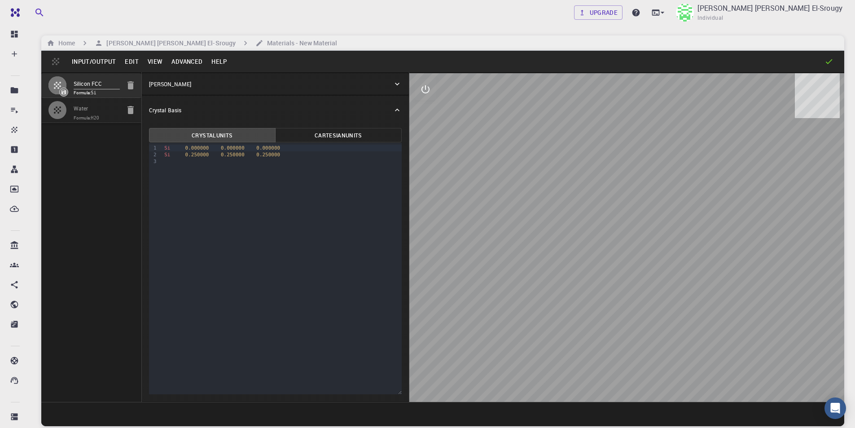
type input "69.295188945"
type input "90"
drag, startPoint x: 132, startPoint y: 81, endPoint x: 94, endPoint y: 76, distance: 38.0
drag, startPoint x: 94, startPoint y: 76, endPoint x: 62, endPoint y: 88, distance: 34.1
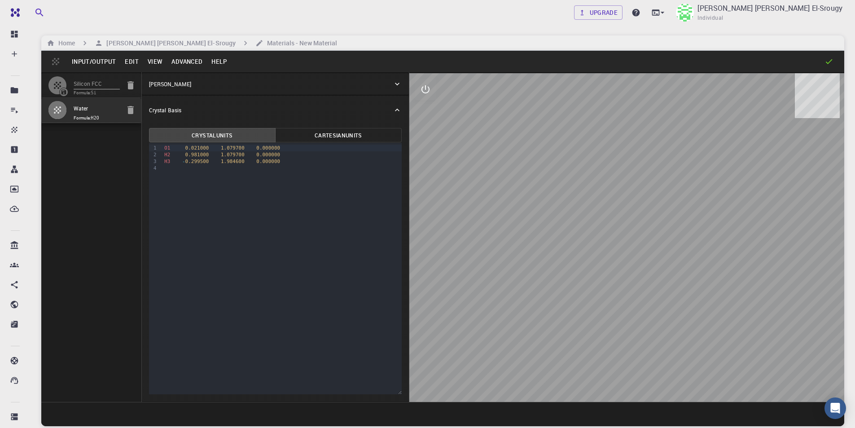
click at [62, 89] on icon at bounding box center [64, 92] width 6 height 6
type input "FCC"
type input "3.8669997952417843"
type input "3.8669998461227024"
type input "3.867"
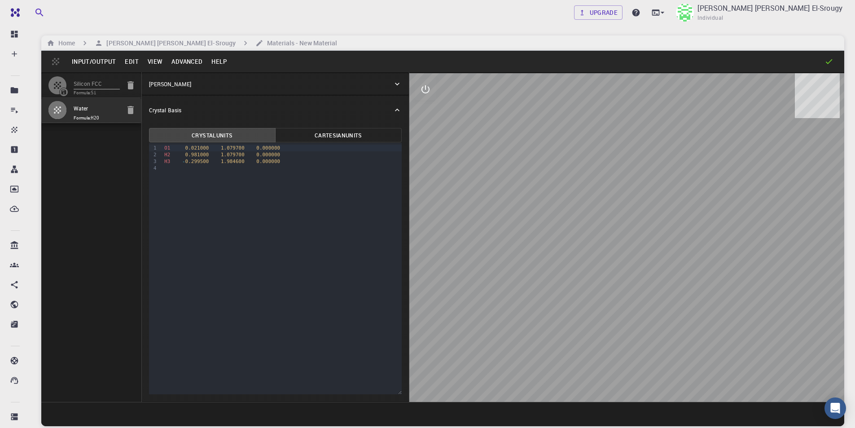
type input "59.9999986836772"
type input "59.999998248423154"
type input "59.99999432867027"
click at [105, 117] on span "Formula: H2O" at bounding box center [97, 117] width 46 height 7
type input "TRI"
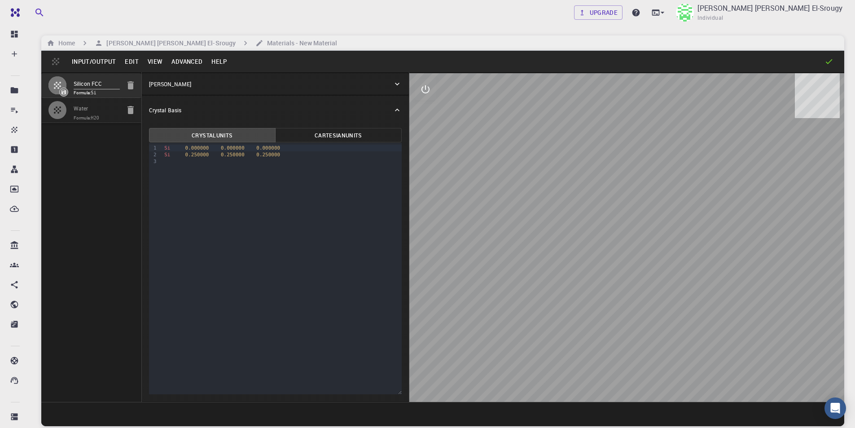
type input "3.866999914"
type input "5.468763724"
type input "69.295188945"
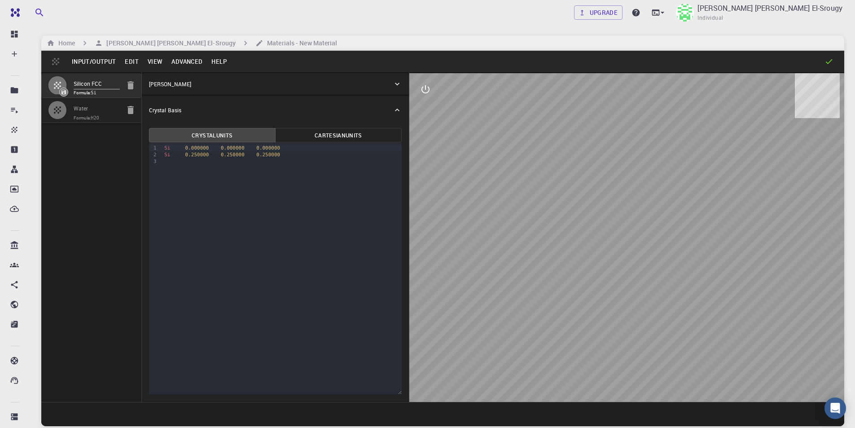
type input "90"
click at [62, 92] on icon at bounding box center [64, 91] width 5 height 5
type input "FCC"
type input "3.8669997952417843"
type input "3.8669998461227024"
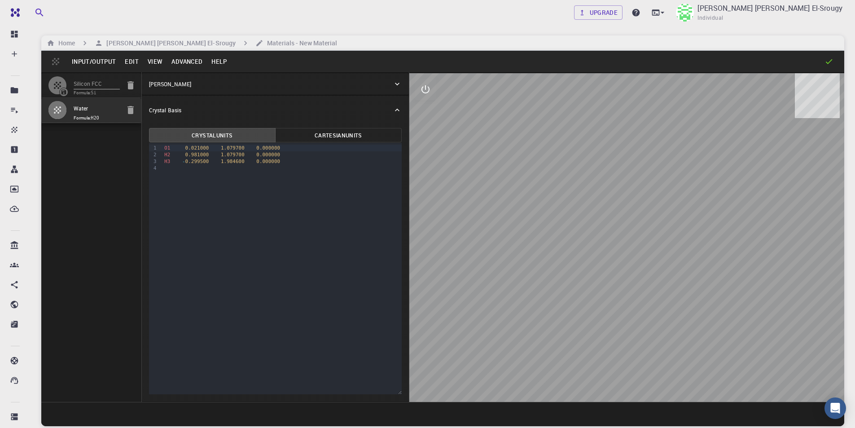
type input "3.867"
type input "59.9999986836772"
type input "59.999998248423154"
type input "59.99999432867027"
click at [62, 92] on icon at bounding box center [64, 91] width 5 height 5
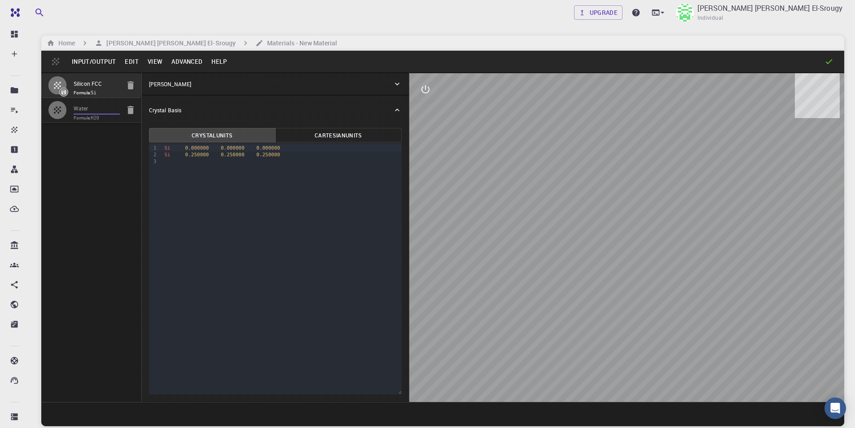
click at [101, 107] on input "Water" at bounding box center [97, 109] width 46 height 10
type input "TRI"
type input "3.866999914"
type input "5.468763724"
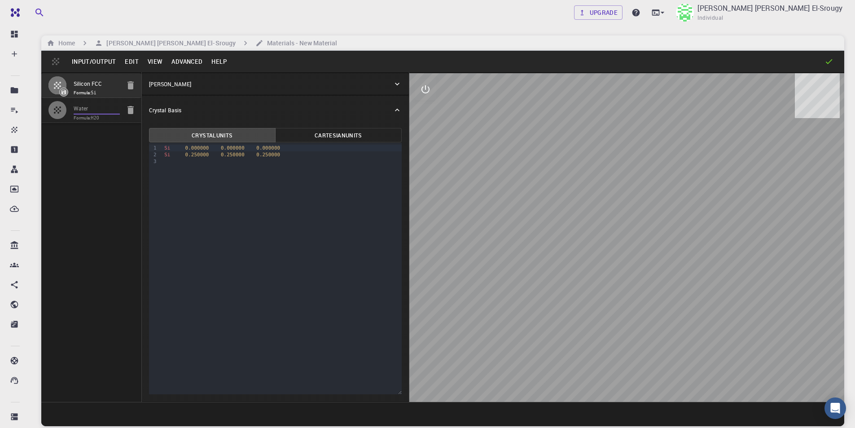
type input "69.295188945"
type input "90"
click at [130, 108] on icon "button" at bounding box center [130, 110] width 6 height 8
type input "FCC"
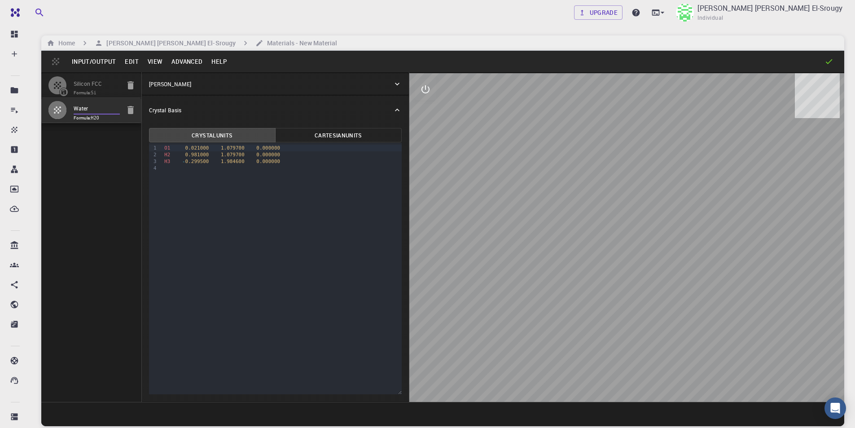
type input "3.8669997952417843"
type input "3.8669998461227024"
type input "3.867"
type input "59.9999986836772"
type input "59.999998248423154"
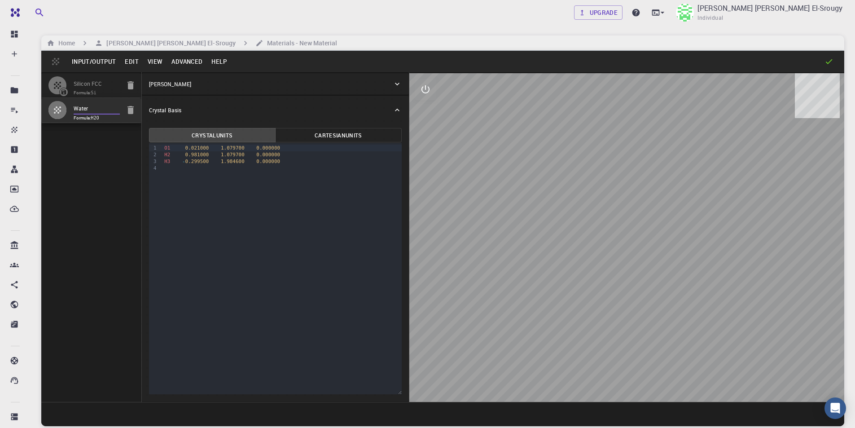
type input "59.99999432867027"
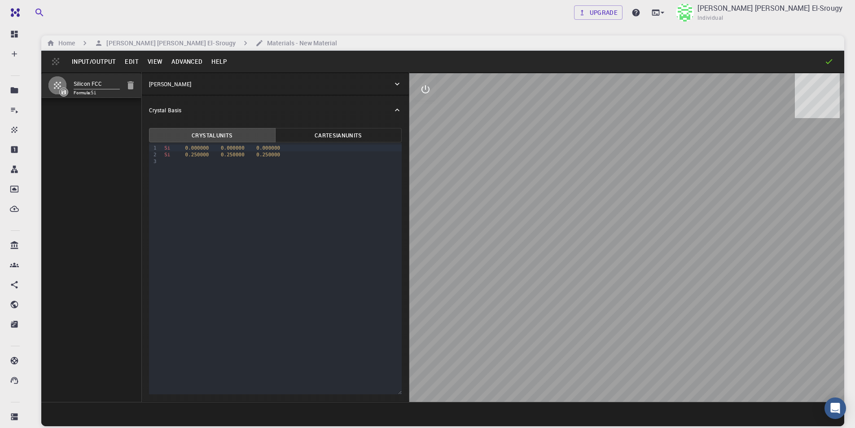
click at [97, 56] on button "Input/Output" at bounding box center [93, 61] width 53 height 14
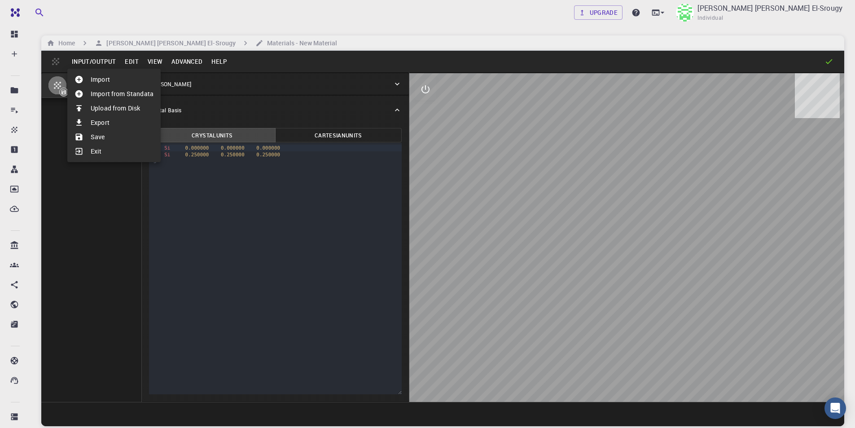
click at [114, 243] on div at bounding box center [427, 214] width 855 height 428
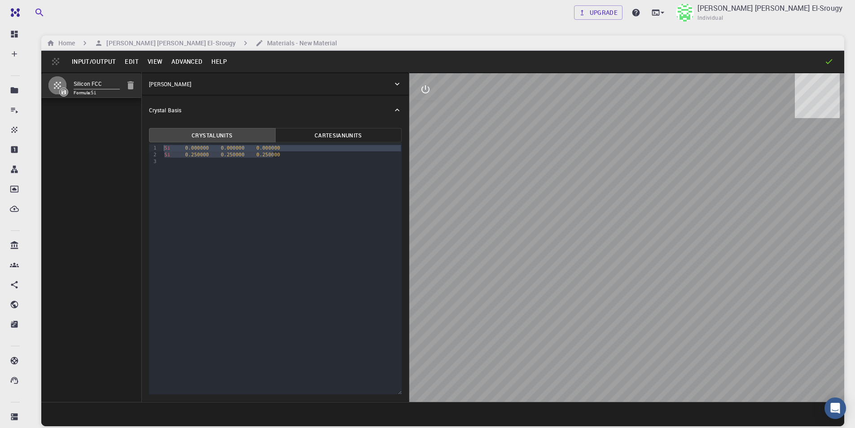
drag, startPoint x: 277, startPoint y: 154, endPoint x: 197, endPoint y: 142, distance: 80.8
click at [197, 142] on div "Crystal Units Cartesian Units 9 1 2 3 › Si 0.000000 0.000000 0.000000 Si 0.2500…" at bounding box center [275, 260] width 253 height 267
click at [102, 81] on input "Silicon FCC" at bounding box center [97, 84] width 46 height 10
type input "water"
click at [99, 137] on div "water Formula: Si" at bounding box center [91, 237] width 101 height 330
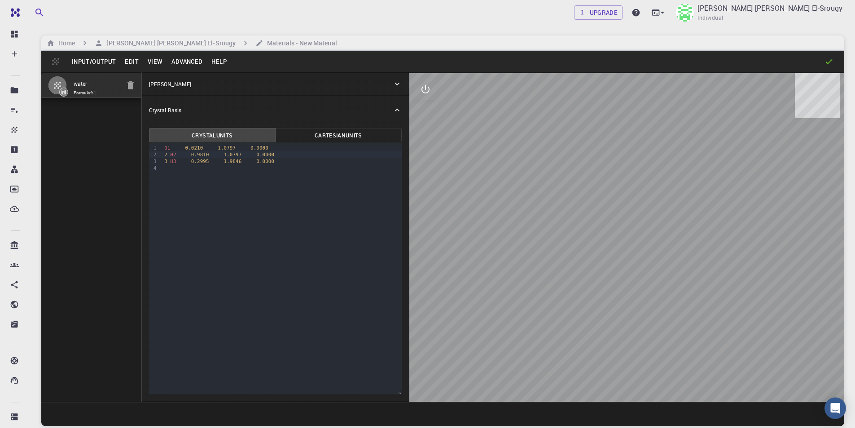
click at [101, 132] on div "water Formula: Si" at bounding box center [91, 237] width 101 height 330
click at [85, 115] on div "water Formula: Si" at bounding box center [91, 237] width 101 height 330
click at [168, 154] on div "2 H2 0.9810 1.0797 0.0000" at bounding box center [282, 154] width 240 height 7
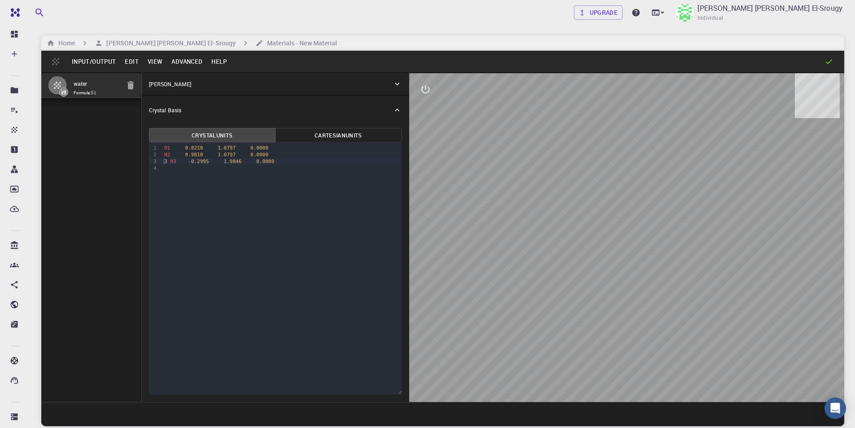
click at [168, 163] on div "3 H3 - 0.2995 1.9846 0.0000" at bounding box center [282, 161] width 240 height 7
click at [97, 56] on button "Input/Output" at bounding box center [93, 61] width 53 height 14
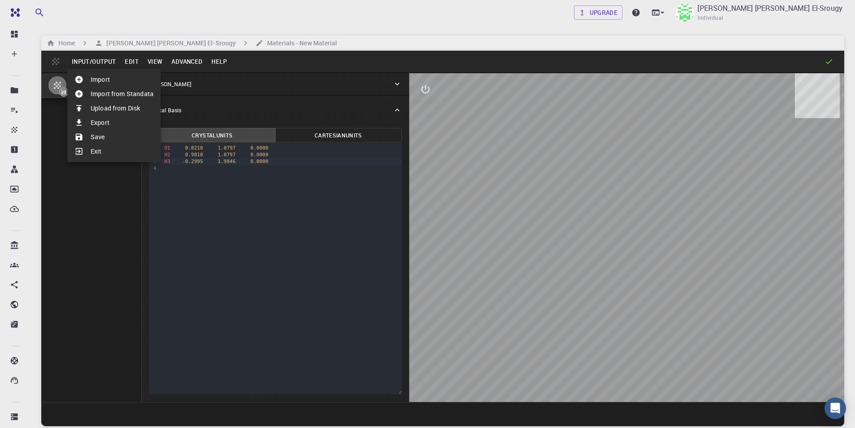
click at [105, 139] on li "Save" at bounding box center [113, 137] width 93 height 14
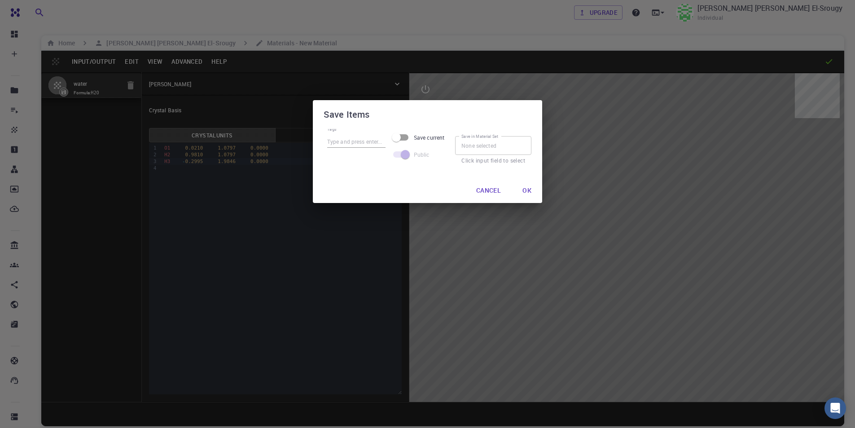
click at [390, 133] on input "Save current" at bounding box center [396, 137] width 51 height 17
checkbox input "true"
click at [517, 189] on button "Ok" at bounding box center [521, 190] width 23 height 18
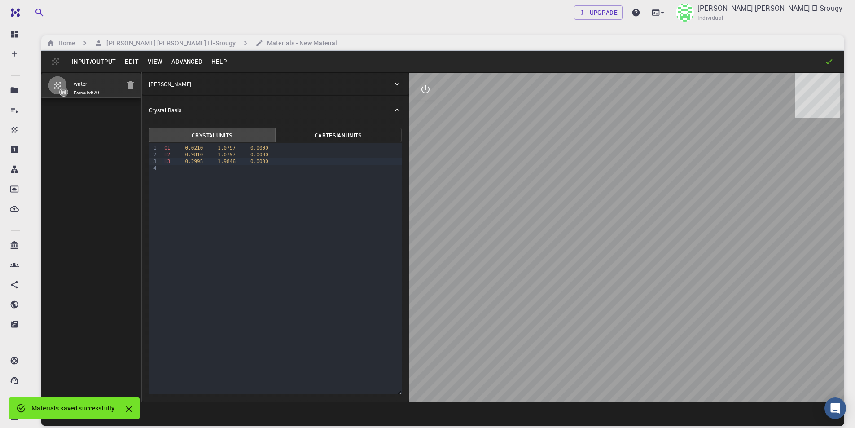
click at [98, 57] on button "Input/Output" at bounding box center [93, 61] width 53 height 14
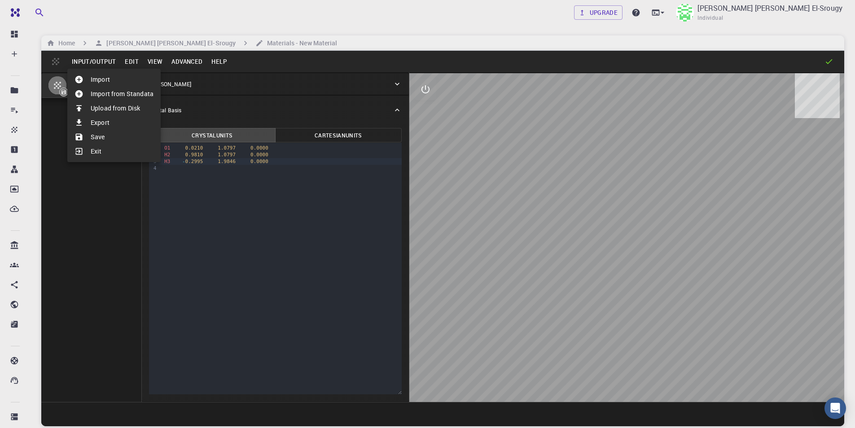
click at [127, 124] on li "Export" at bounding box center [113, 122] width 93 height 14
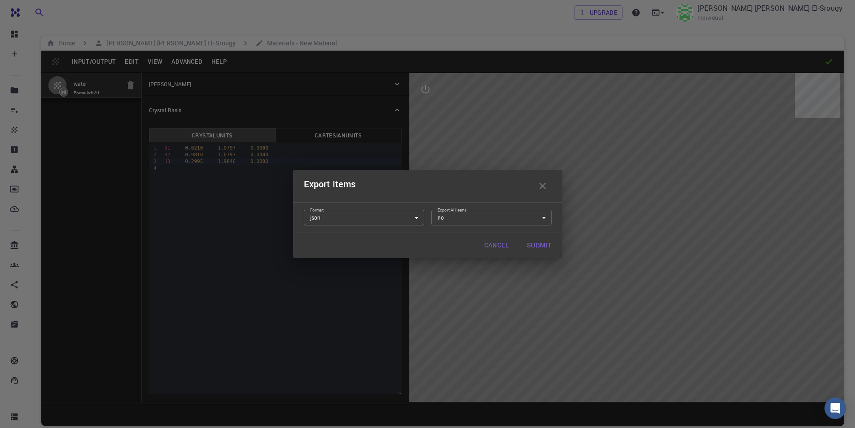
click at [506, 244] on button "Cancel" at bounding box center [496, 246] width 39 height 18
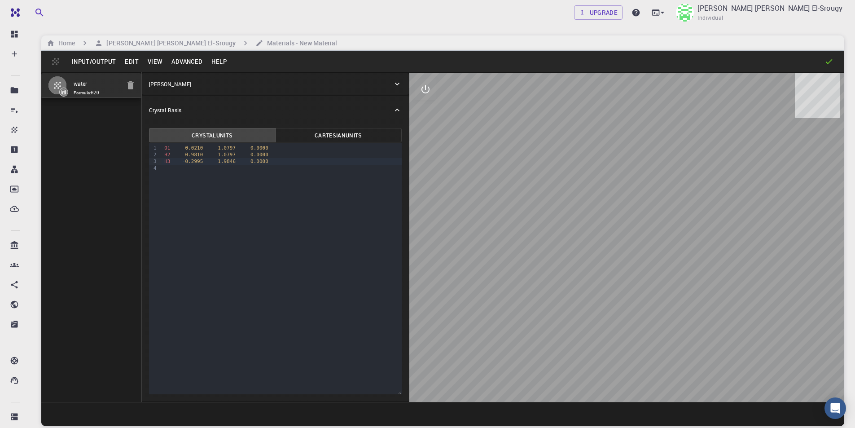
click at [81, 61] on button "Input/Output" at bounding box center [93, 61] width 53 height 14
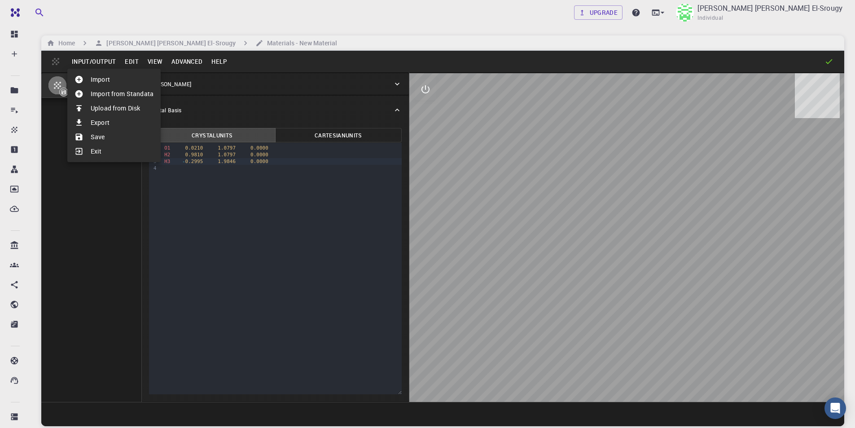
click at [202, 45] on div at bounding box center [427, 214] width 855 height 428
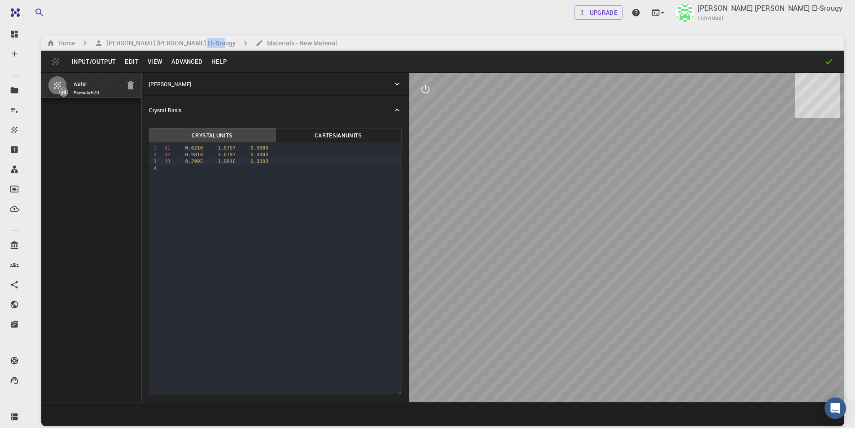
click at [202, 45] on h6 "[PERSON_NAME] [PERSON_NAME] El-Srougy" at bounding box center [169, 43] width 133 height 10
click at [205, 44] on h6 "[PERSON_NAME] [PERSON_NAME] El-Srougy" at bounding box center [169, 43] width 133 height 10
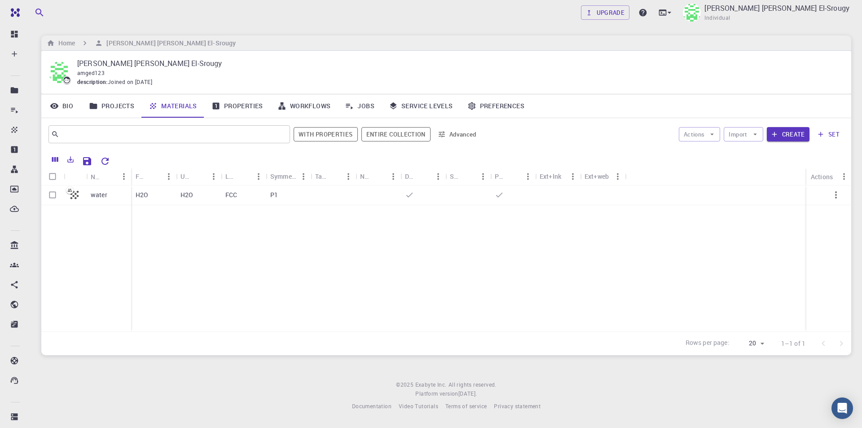
click at [202, 197] on div "H2O" at bounding box center [198, 195] width 45 height 20
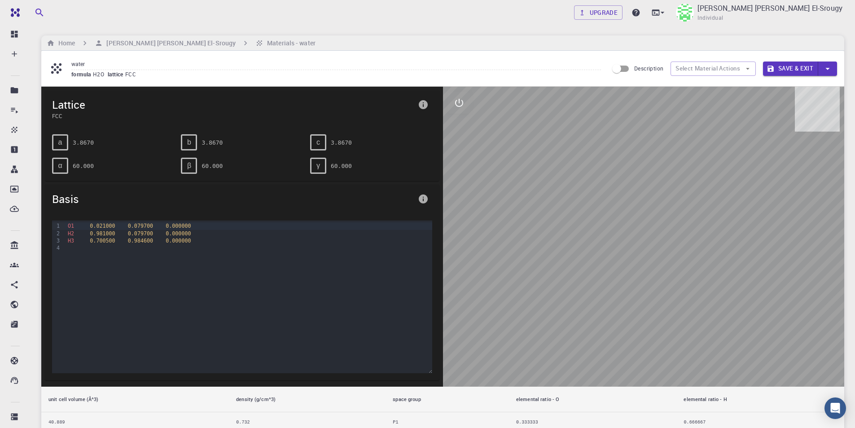
click at [164, 51] on div "water formula H2O lattice FCC Description Select Material Actions Save & Exit" at bounding box center [442, 68] width 803 height 35
click at [172, 43] on h6 "[PERSON_NAME] [PERSON_NAME] El-Srougy" at bounding box center [169, 43] width 133 height 10
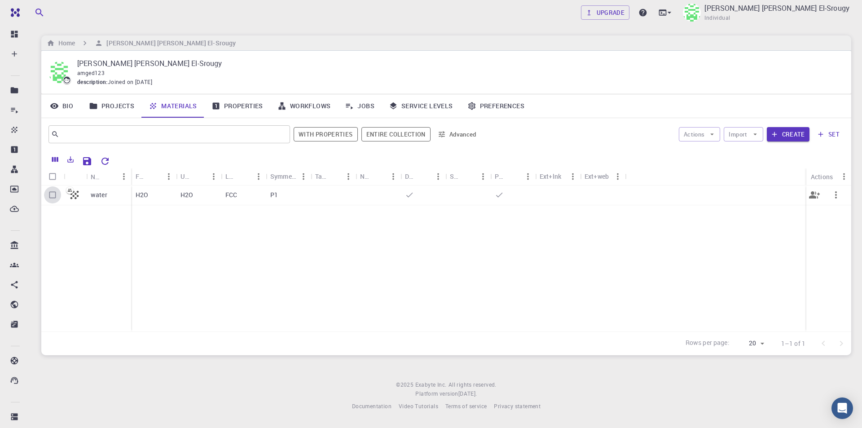
click at [56, 197] on input "Select row" at bounding box center [52, 194] width 17 height 17
checkbox input "true"
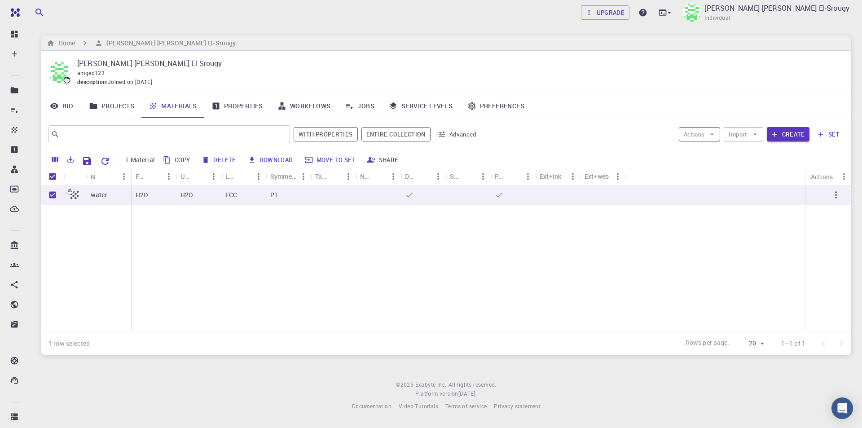
click at [703, 130] on button "Actions" at bounding box center [700, 134] width 42 height 14
click at [315, 101] on link "Workflows" at bounding box center [304, 105] width 68 height 23
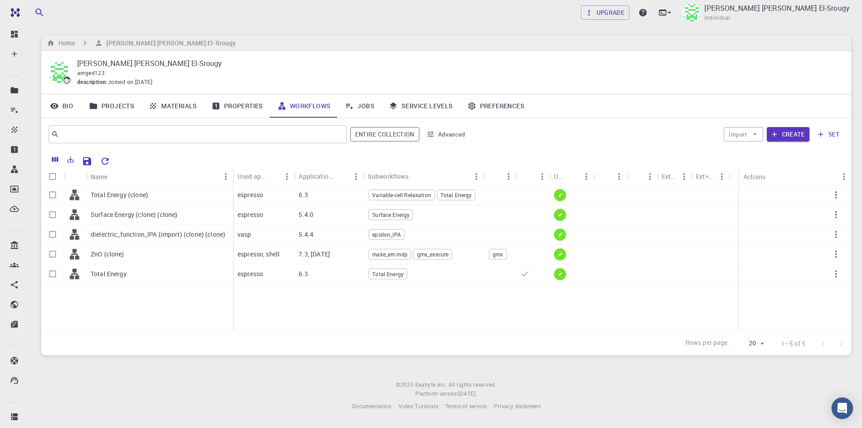
click at [166, 110] on link "Materials" at bounding box center [172, 105] width 63 height 23
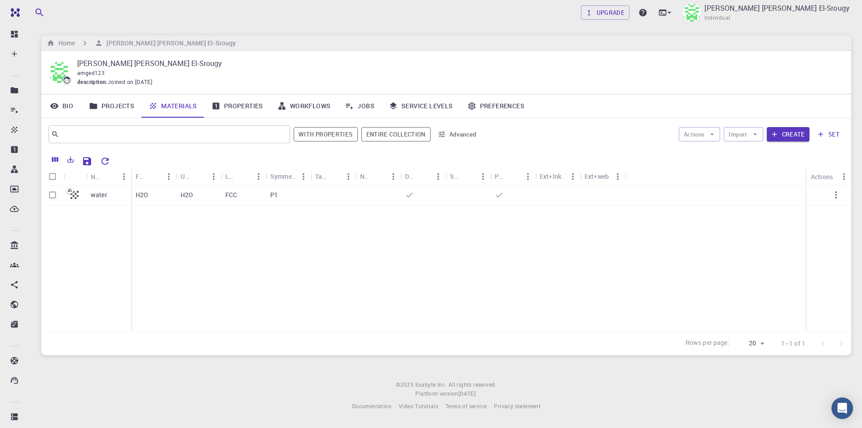
click at [52, 179] on input "Select all rows" at bounding box center [52, 176] width 17 height 17
checkbox input "true"
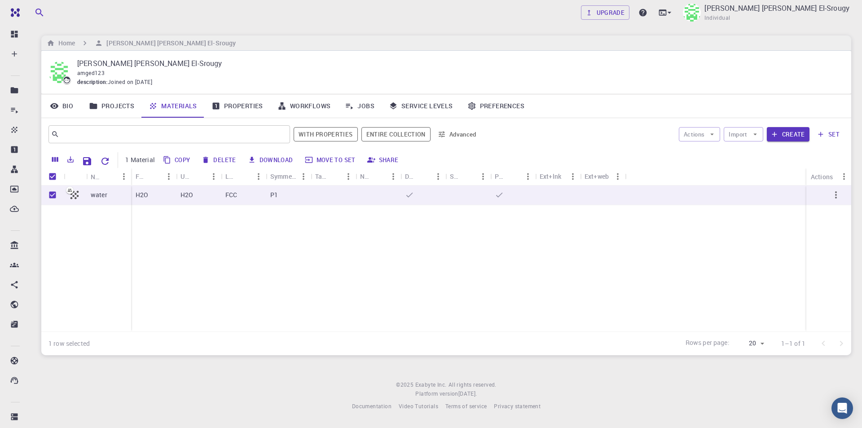
click at [825, 132] on button "set" at bounding box center [828, 134] width 31 height 14
click at [59, 156] on icon "Columns" at bounding box center [55, 159] width 8 height 8
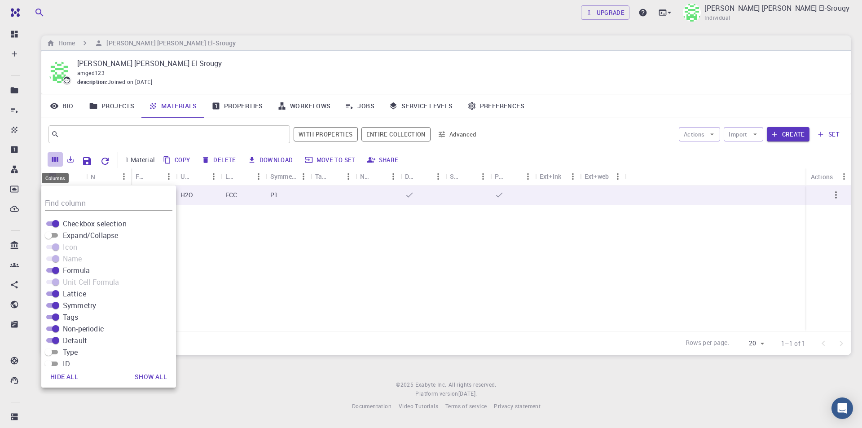
click at [59, 161] on icon "Columns" at bounding box center [55, 159] width 8 height 8
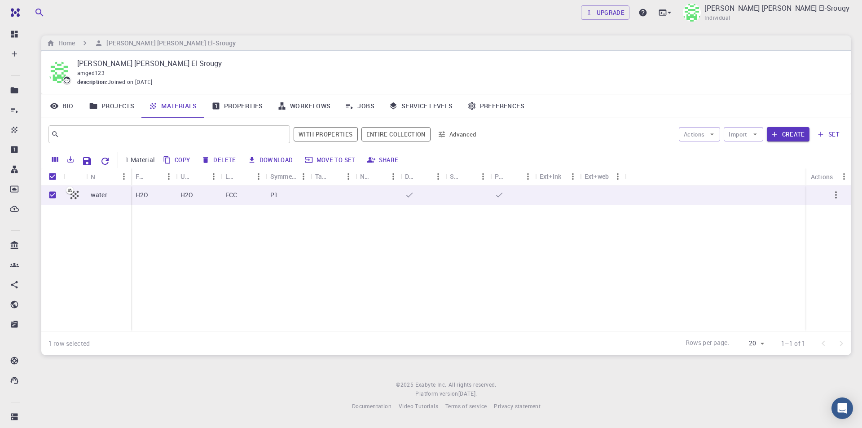
click at [98, 247] on div "water" at bounding box center [86, 258] width 90 height 146
click at [313, 105] on link "Workflows" at bounding box center [304, 105] width 68 height 23
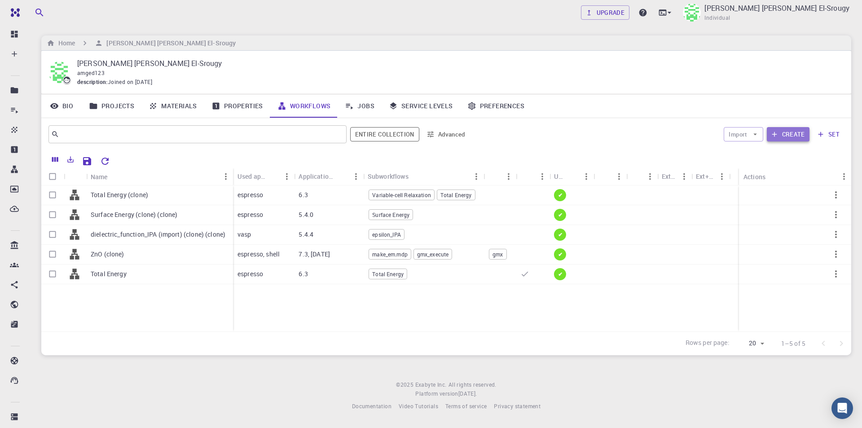
click at [780, 135] on button "Create" at bounding box center [788, 134] width 43 height 14
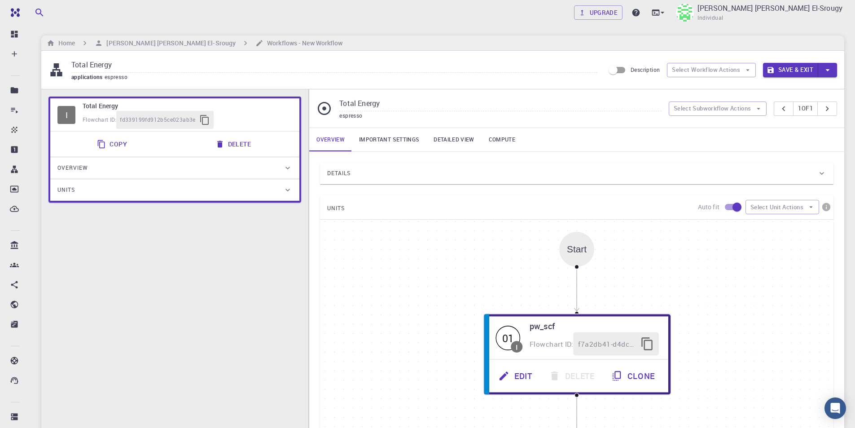
click at [355, 113] on span "espresso" at bounding box center [350, 115] width 23 height 7
click at [734, 107] on button "Select Subworkflow Actions" at bounding box center [718, 108] width 98 height 14
click at [648, 107] on input "Total Energy" at bounding box center [500, 104] width 322 height 15
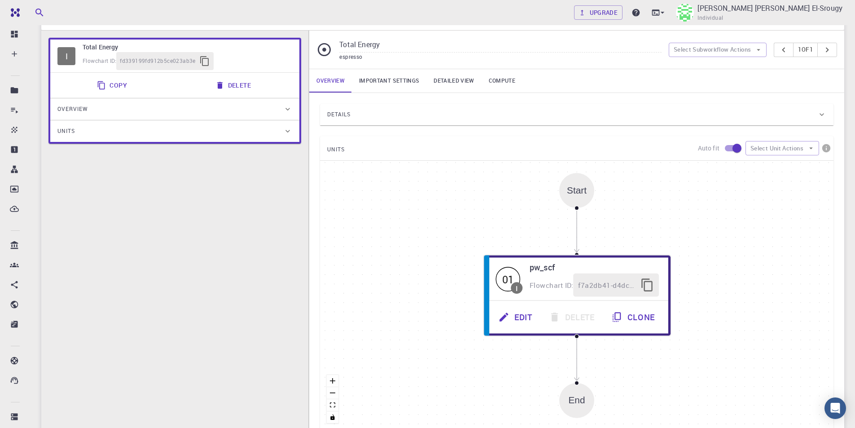
scroll to position [45, 0]
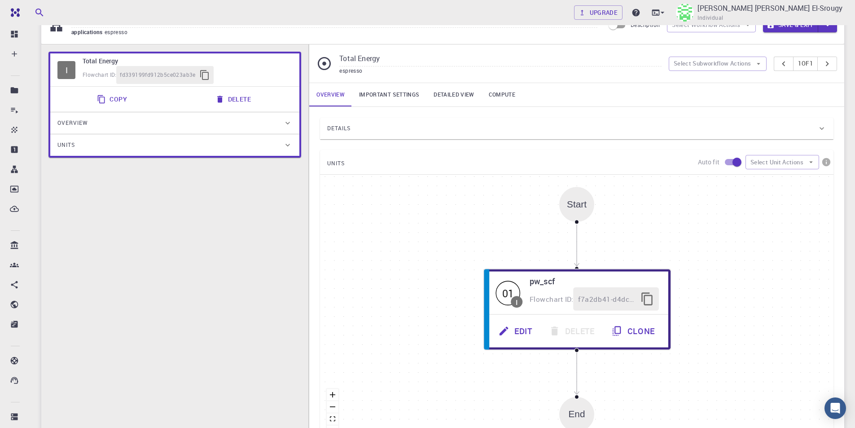
click at [393, 96] on link "Important settings" at bounding box center [389, 94] width 75 height 23
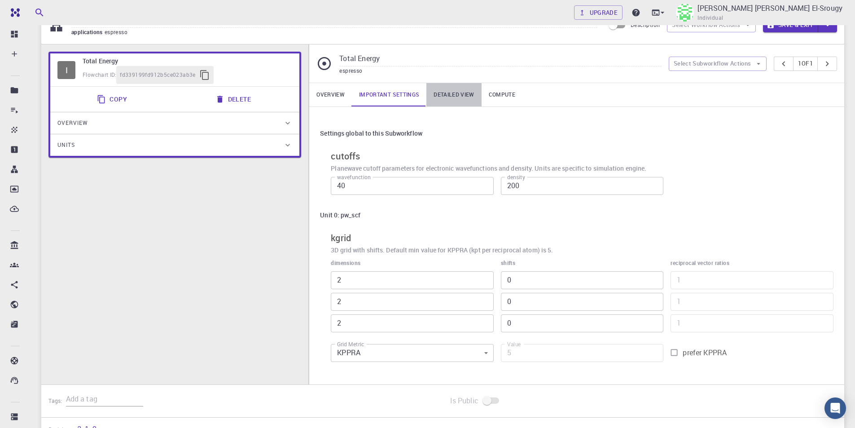
click at [450, 95] on link "Detailed view" at bounding box center [453, 94] width 55 height 23
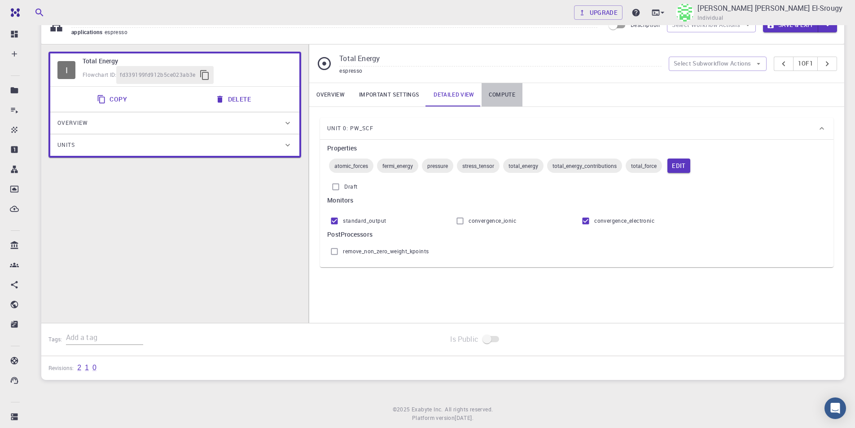
click at [492, 90] on link "Compute" at bounding box center [502, 94] width 41 height 23
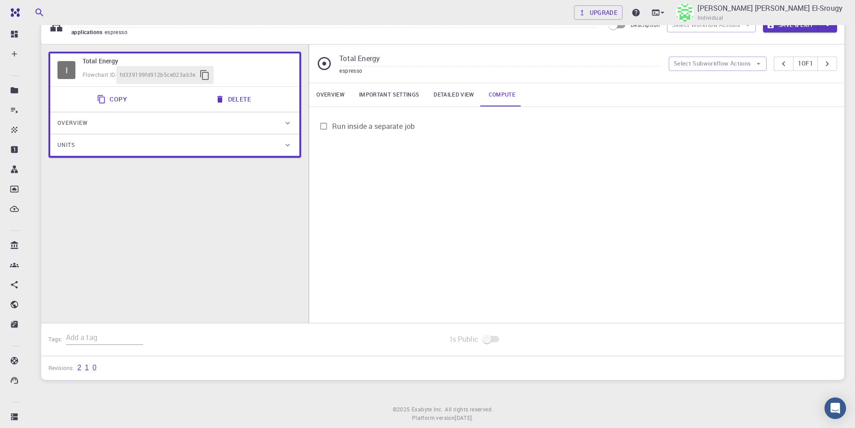
click at [338, 89] on link "Overview" at bounding box center [330, 94] width 43 height 23
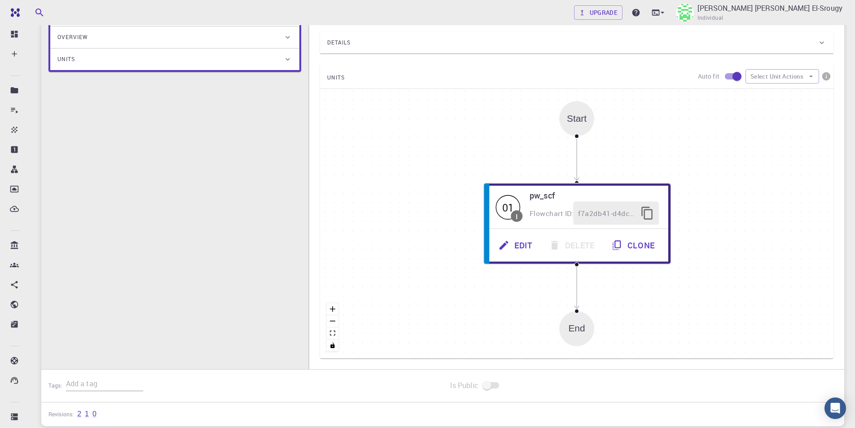
scroll to position [0, 0]
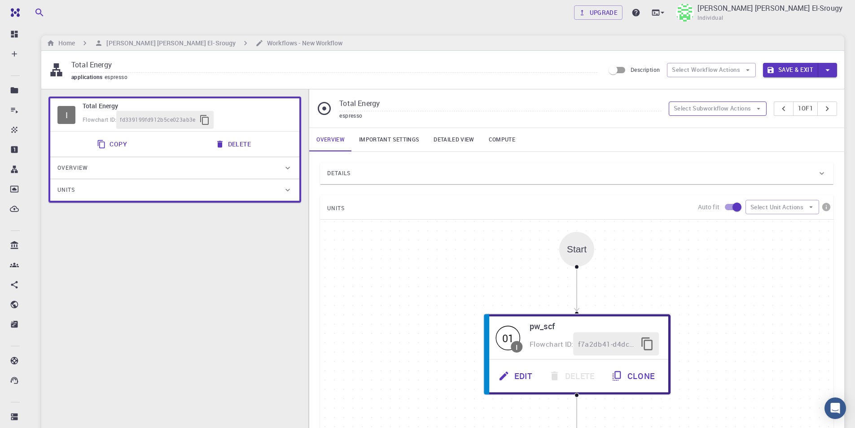
click at [714, 107] on button "Select Subworkflow Actions" at bounding box center [718, 108] width 98 height 14
click at [428, 108] on input "Total Energy" at bounding box center [500, 104] width 322 height 15
click at [320, 111] on icon at bounding box center [324, 108] width 13 height 13
click at [511, 138] on link "Compute" at bounding box center [502, 139] width 41 height 23
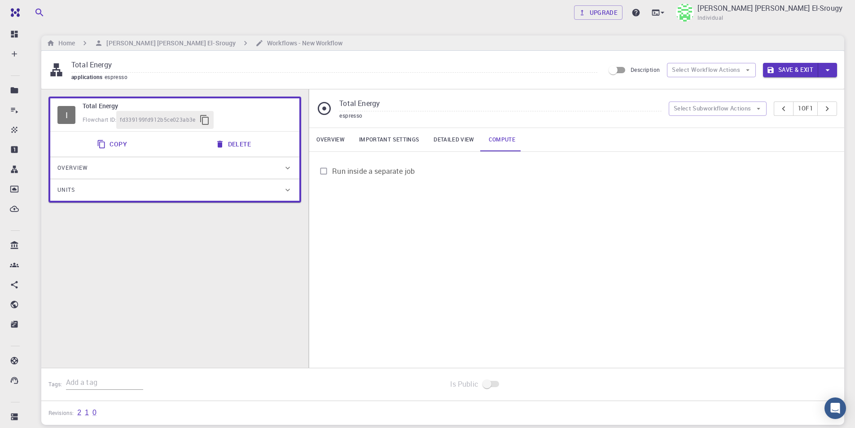
click at [469, 137] on link "Detailed view" at bounding box center [453, 139] width 55 height 23
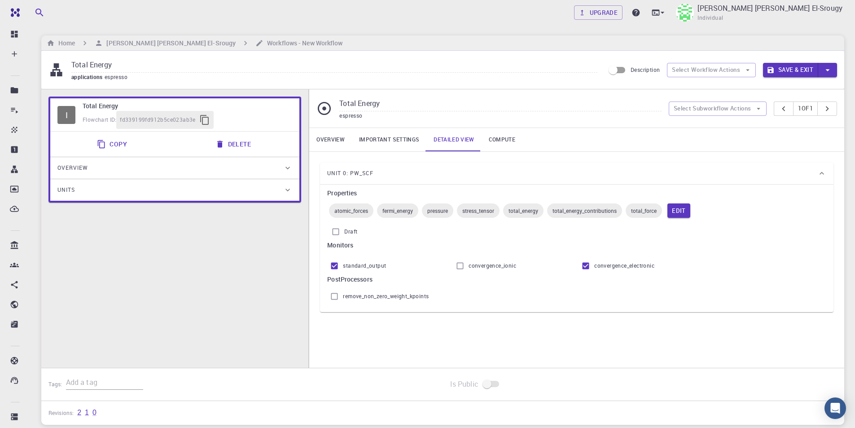
click at [406, 134] on link "Important settings" at bounding box center [389, 139] width 75 height 23
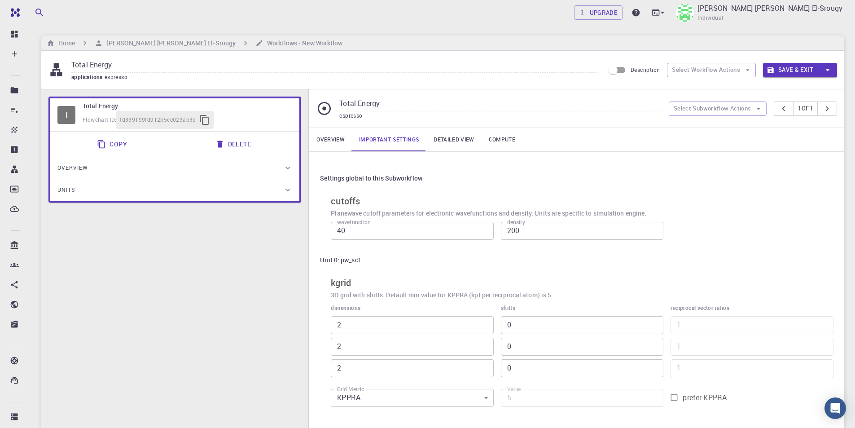
click at [343, 129] on link "Overview" at bounding box center [330, 139] width 43 height 23
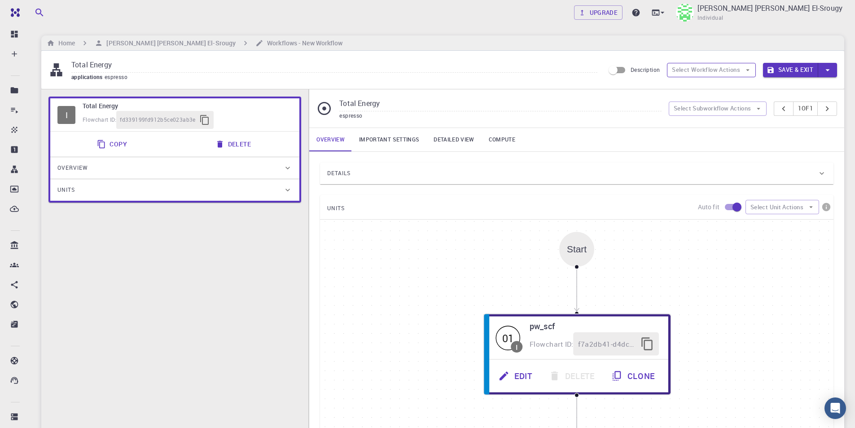
click at [717, 70] on button "Select Workflow Actions" at bounding box center [711, 70] width 89 height 14
click at [728, 108] on button "Select Subworkflow Actions" at bounding box center [718, 108] width 98 height 14
click at [396, 140] on link "Important settings" at bounding box center [389, 139] width 75 height 23
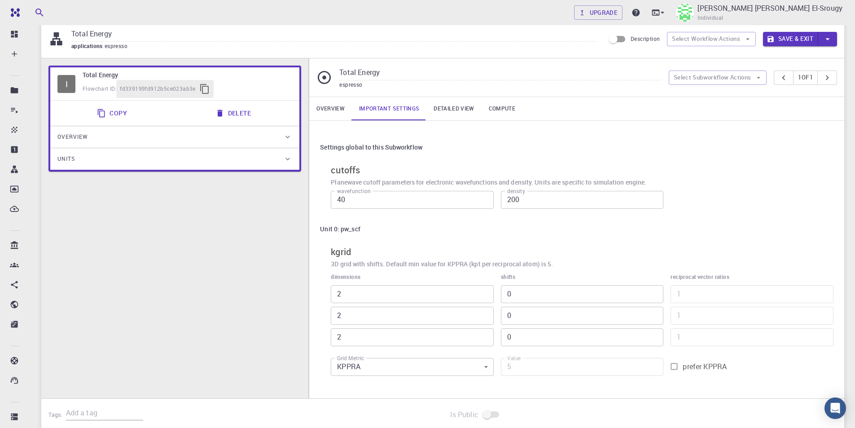
scroll to position [45, 0]
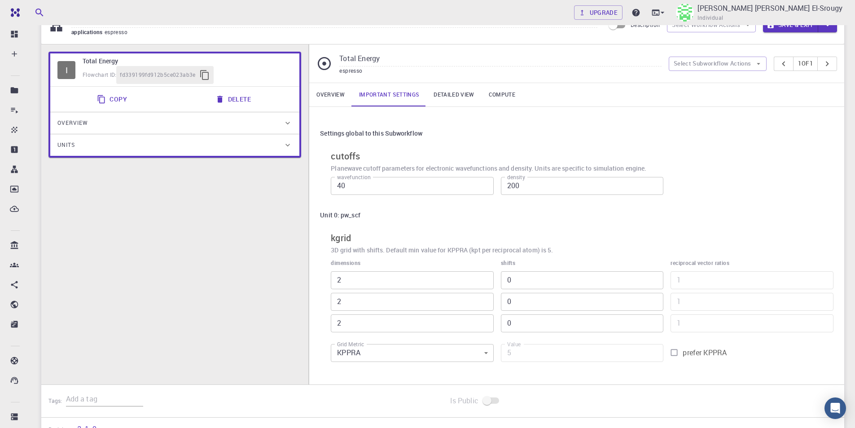
click at [388, 183] on input "40" at bounding box center [412, 186] width 163 height 18
click at [402, 277] on input "2" at bounding box center [412, 280] width 163 height 18
click at [402, 278] on input "2" at bounding box center [412, 280] width 163 height 18
click at [373, 360] on body "Free Dashboard Create New Job New Material Create Material Upload File Import f…" at bounding box center [427, 233] width 855 height 556
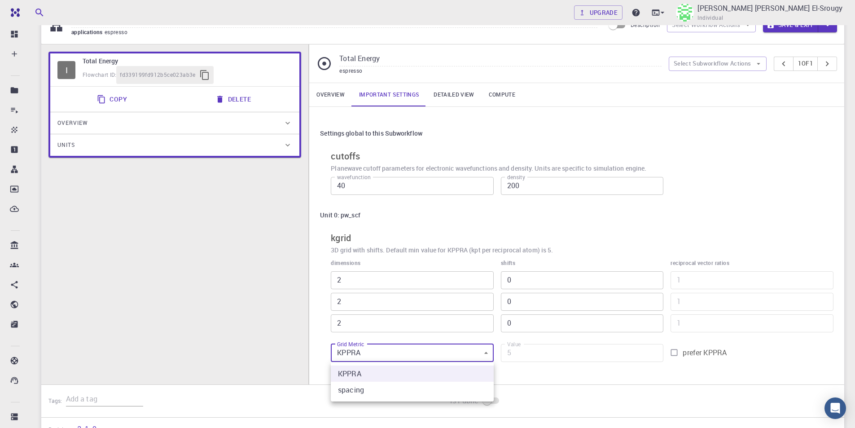
click at [482, 340] on div at bounding box center [427, 214] width 855 height 428
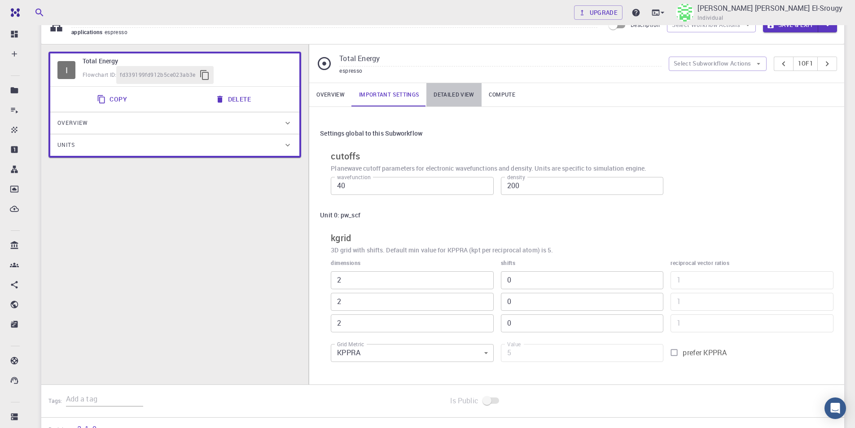
click at [461, 94] on link "Detailed view" at bounding box center [453, 94] width 55 height 23
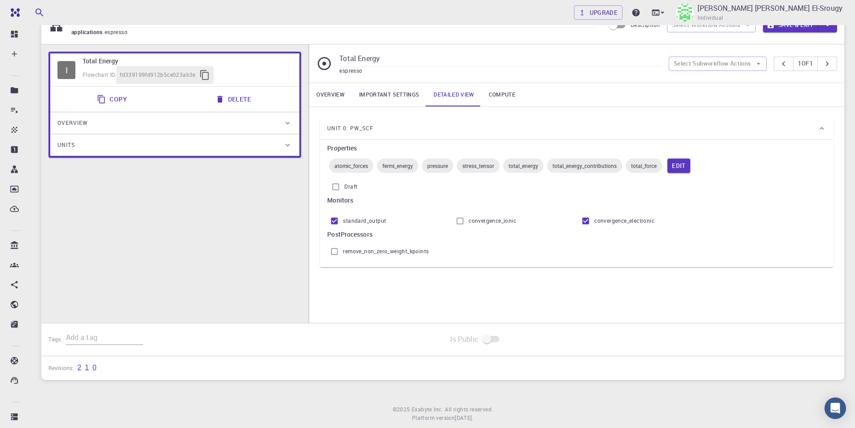
scroll to position [0, 0]
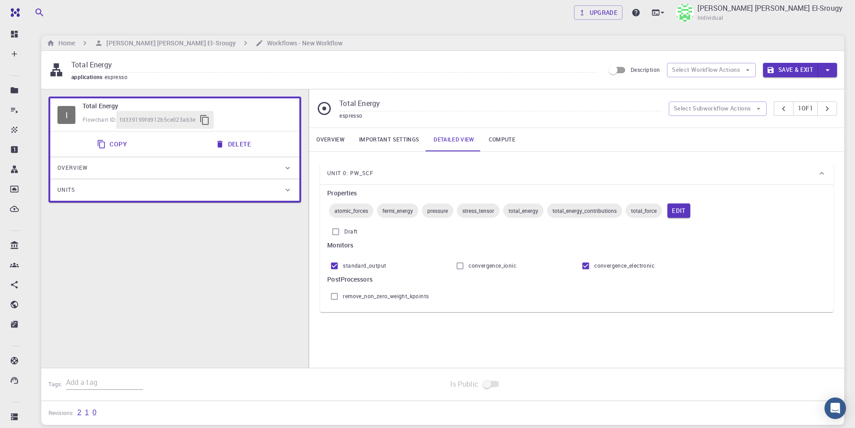
click at [487, 147] on link "Compute" at bounding box center [502, 139] width 41 height 23
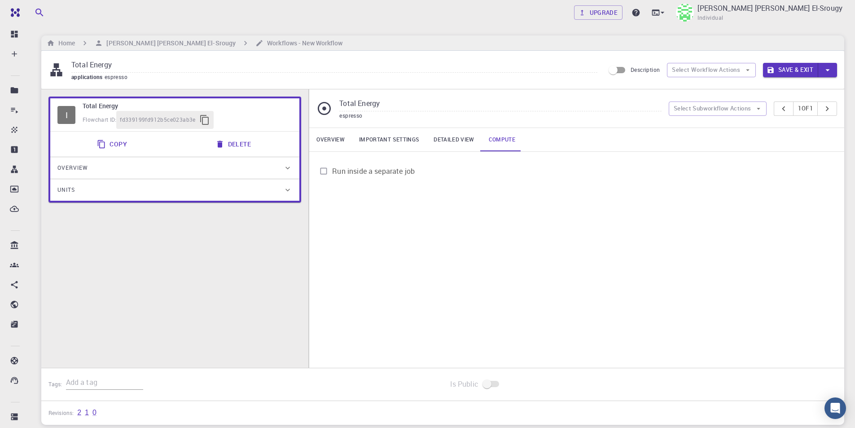
click at [330, 176] on input "Run inside a separate job" at bounding box center [323, 171] width 17 height 17
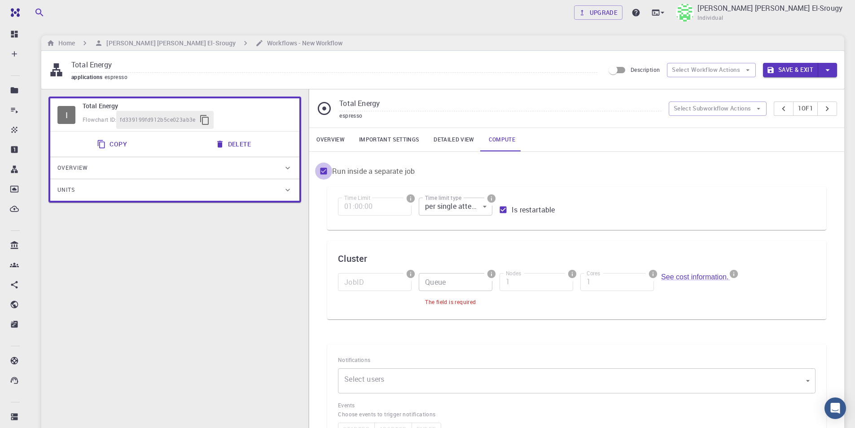
click at [326, 173] on input "Run inside a separate job" at bounding box center [323, 171] width 17 height 17
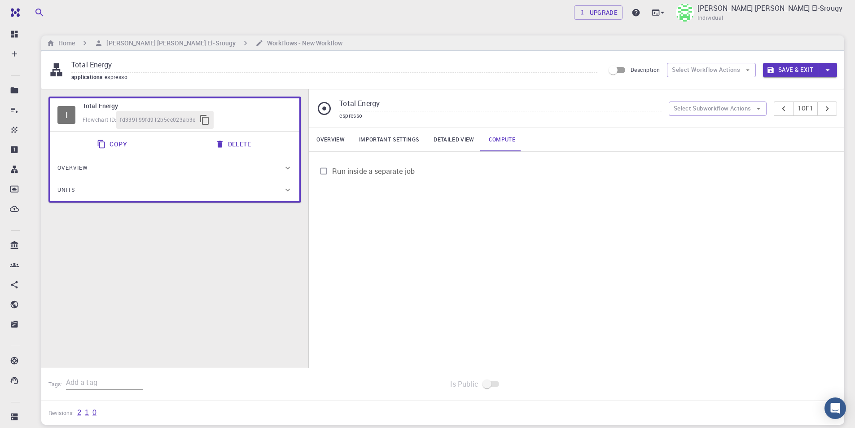
click at [363, 174] on span "Run inside a separate job" at bounding box center [373, 171] width 83 height 11
click at [332, 174] on input "Run inside a separate job" at bounding box center [323, 171] width 17 height 17
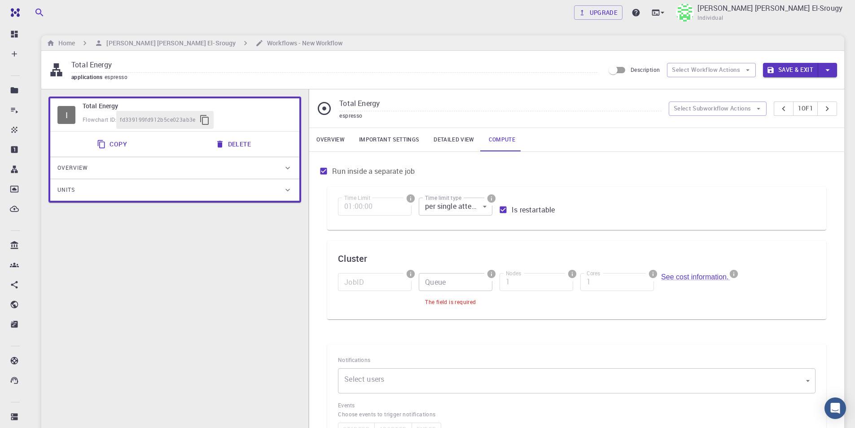
click at [475, 207] on body "Free Dashboard Create New Job New Material Create Material Upload File Import f…" at bounding box center [427, 301] width 855 height 603
click at [586, 200] on div at bounding box center [427, 214] width 855 height 428
click at [330, 173] on input "Run inside a separate job" at bounding box center [323, 171] width 17 height 17
checkbox input "false"
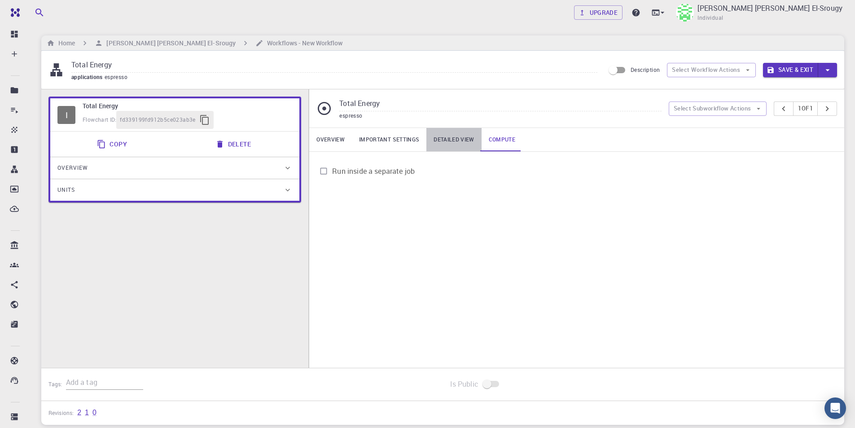
click at [469, 145] on link "Detailed view" at bounding box center [453, 139] width 55 height 23
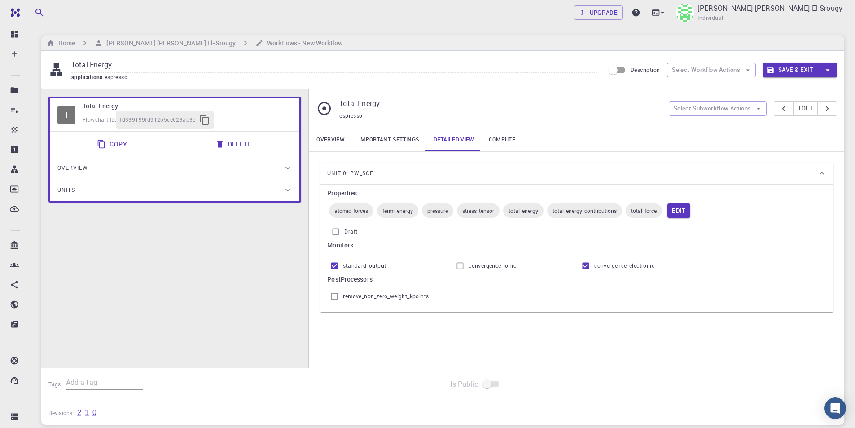
click at [424, 146] on link "Important settings" at bounding box center [389, 139] width 75 height 23
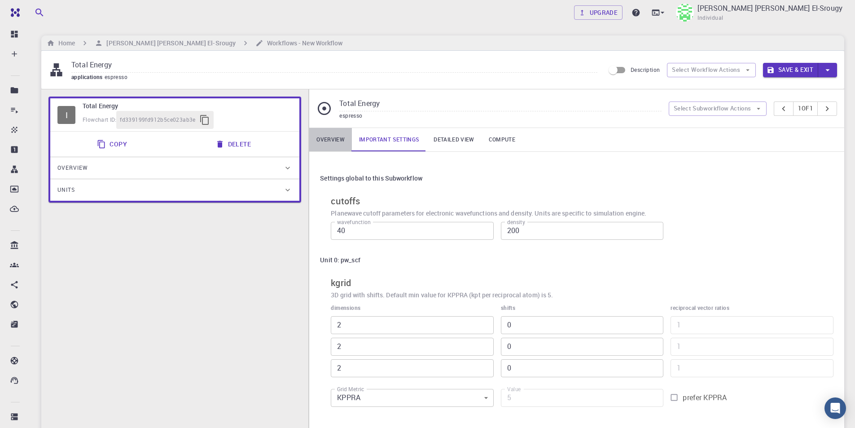
click at [338, 147] on link "Overview" at bounding box center [330, 139] width 43 height 23
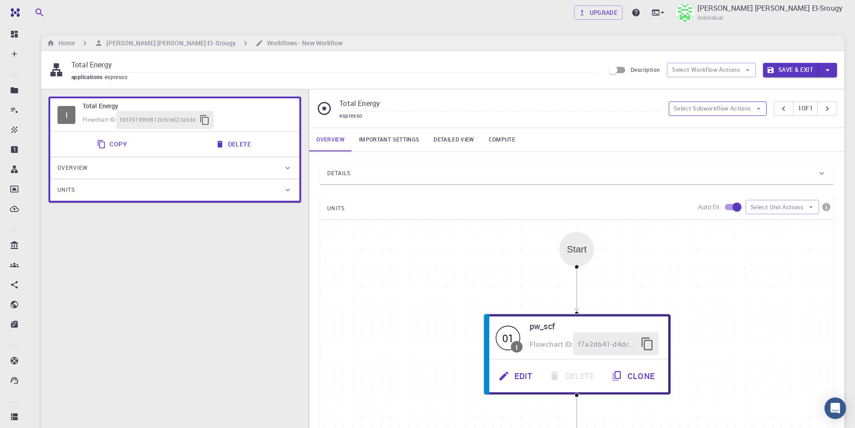
click at [731, 107] on button "Select Subworkflow Actions" at bounding box center [718, 108] width 98 height 14
click at [736, 143] on span "Add subworkflow" at bounding box center [722, 140] width 68 height 9
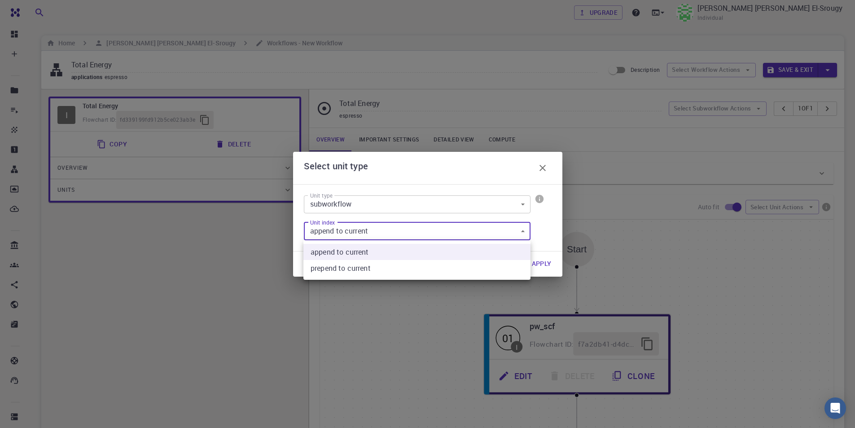
click at [454, 229] on body "Free Dashboard Create New Job New Material Create Material Upload File Import f…" at bounding box center [427, 313] width 855 height 627
click at [457, 218] on div at bounding box center [427, 214] width 855 height 428
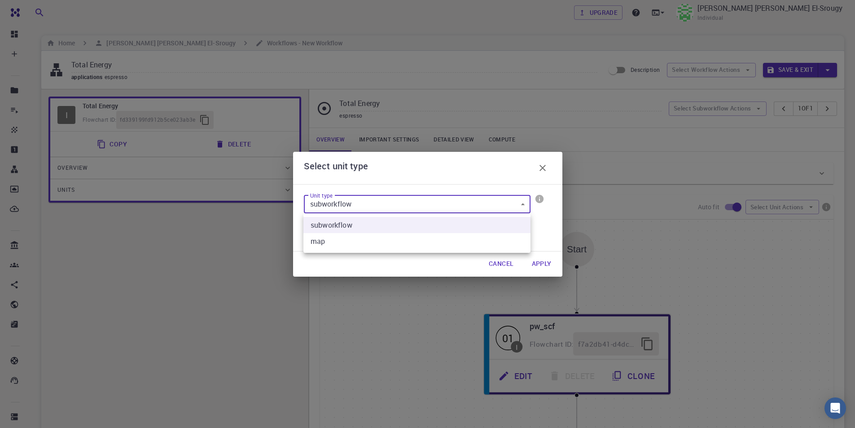
click at [460, 211] on body "Free Dashboard Create New Job New Material Create Material Upload File Import f…" at bounding box center [427, 313] width 855 height 627
click at [428, 242] on li "map" at bounding box center [416, 241] width 227 height 16
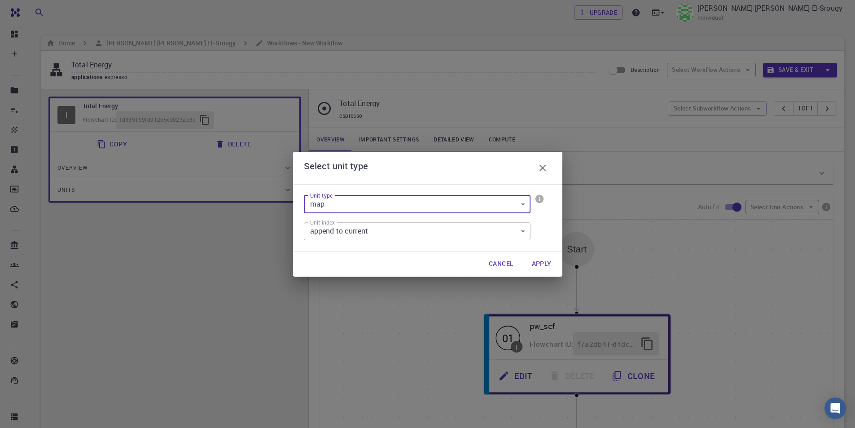
click at [433, 232] on body "Free Dashboard Create New Job New Material Create Material Upload File Import f…" at bounding box center [427, 313] width 855 height 627
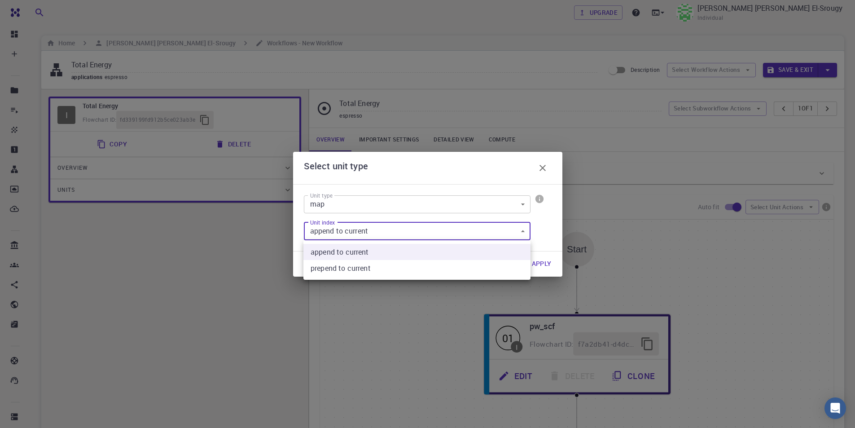
click at [433, 232] on div at bounding box center [427, 214] width 855 height 428
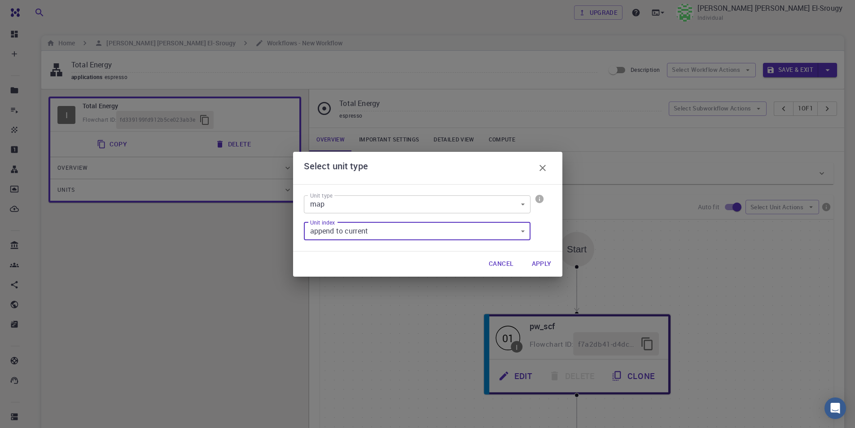
click at [439, 212] on body "Free Dashboard Create New Job New Material Create Material Upload File Import f…" at bounding box center [427, 313] width 855 height 627
click at [446, 222] on li "subworkflow" at bounding box center [416, 225] width 227 height 16
type input "subworkflow"
click at [506, 263] on button "Cancel" at bounding box center [501, 264] width 39 height 18
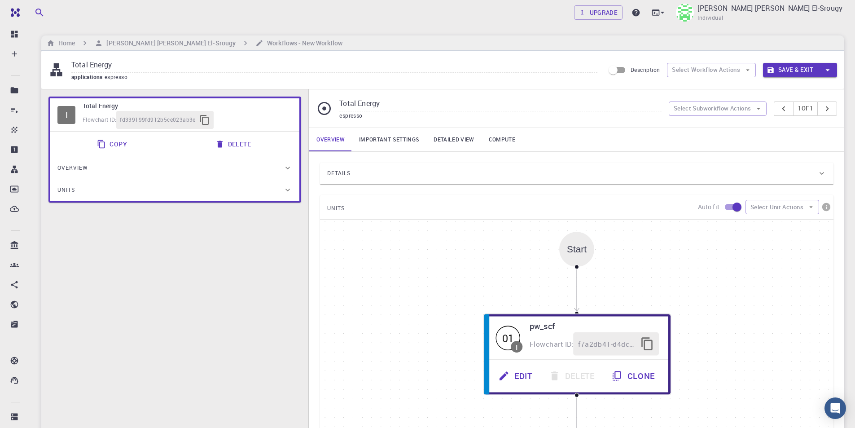
click at [324, 111] on icon at bounding box center [325, 109] width 16 height 16
click at [719, 110] on button "Select Subworkflow Actions" at bounding box center [718, 108] width 98 height 14
click at [718, 74] on button "Select Workflow Actions" at bounding box center [711, 70] width 89 height 14
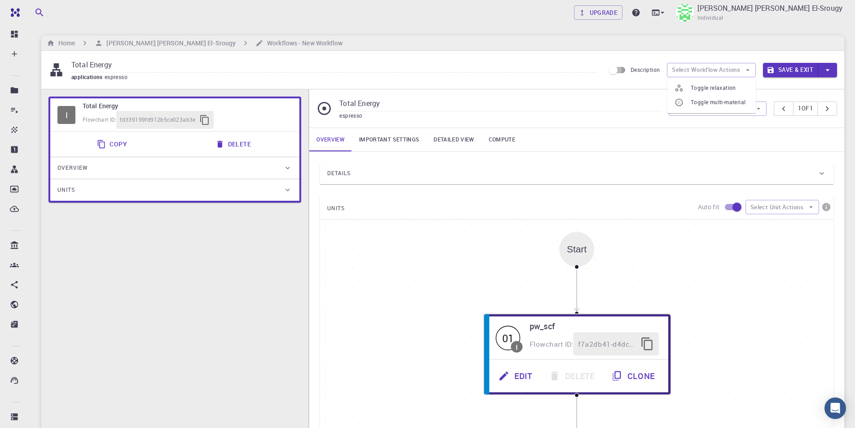
click at [618, 72] on input "Description" at bounding box center [613, 70] width 51 height 17
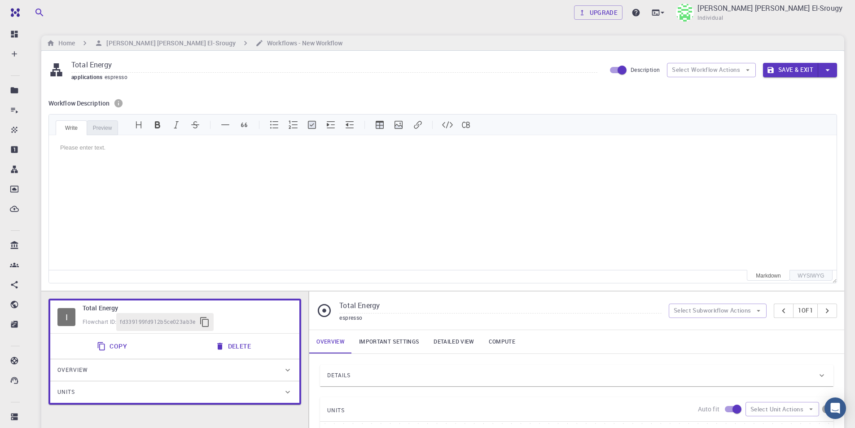
click at [768, 275] on div "Markdown" at bounding box center [768, 275] width 43 height 11
click at [807, 275] on div "WYSIWYG" at bounding box center [811, 275] width 43 height 11
click at [781, 273] on div "Markdown" at bounding box center [768, 275] width 43 height 11
click at [798, 269] on div "Please enter text." at bounding box center [443, 202] width 788 height 135
click at [789, 272] on div "Markdown" at bounding box center [768, 275] width 43 height 11
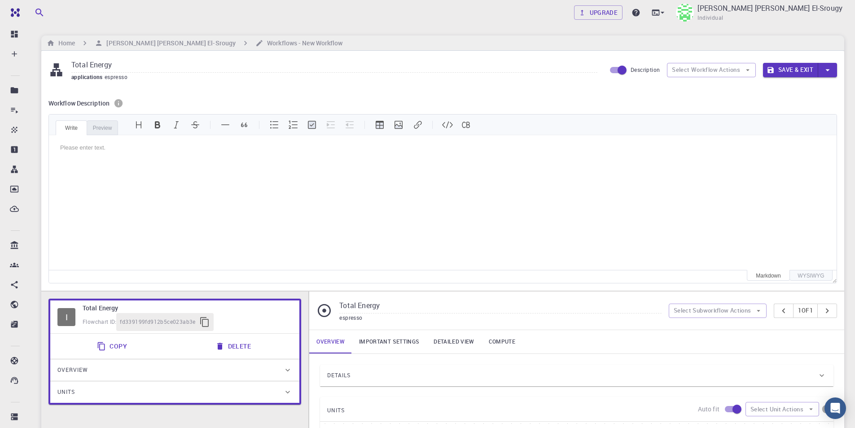
click at [824, 272] on div "WYSIWYG" at bounding box center [811, 275] width 43 height 11
click at [616, 66] on input "Description" at bounding box center [622, 70] width 51 height 17
checkbox input "false"
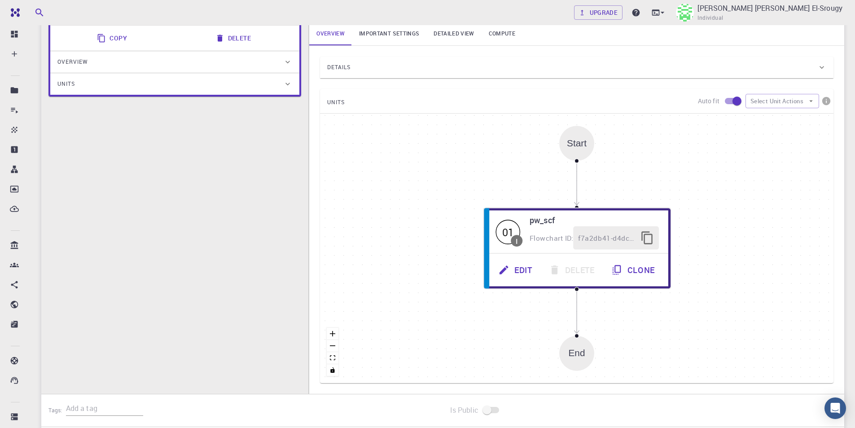
scroll to position [135, 0]
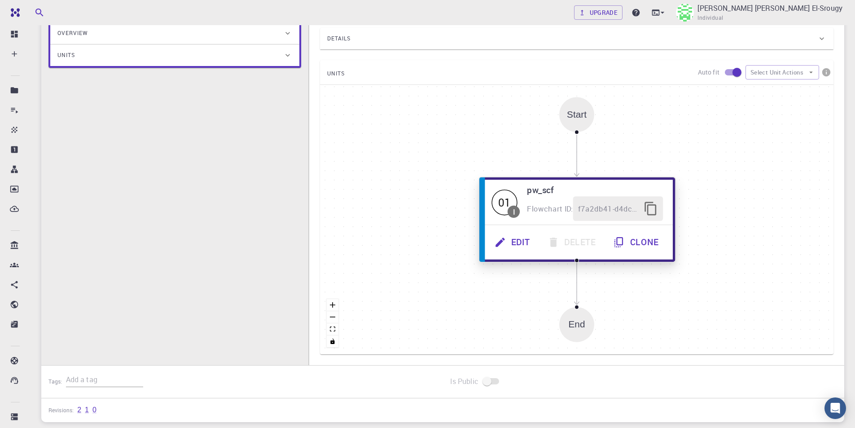
click at [522, 240] on button "Edit" at bounding box center [513, 242] width 53 height 25
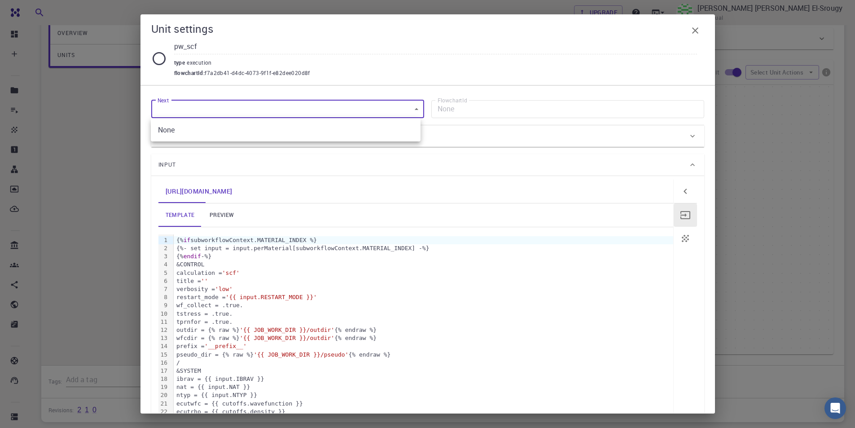
click at [374, 107] on body "Free Dashboard Create New Job New Material Create Material Upload File Import f…" at bounding box center [427, 178] width 855 height 627
click at [373, 108] on div at bounding box center [427, 214] width 855 height 428
click at [320, 144] on div "Details" at bounding box center [427, 136] width 553 height 22
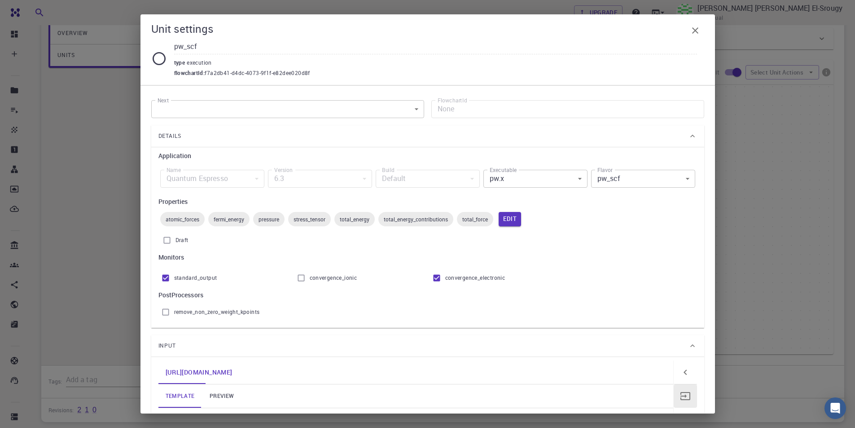
click at [311, 115] on body "Free Dashboard Create New Job New Material Create Material Upload File Import f…" at bounding box center [427, 178] width 855 height 627
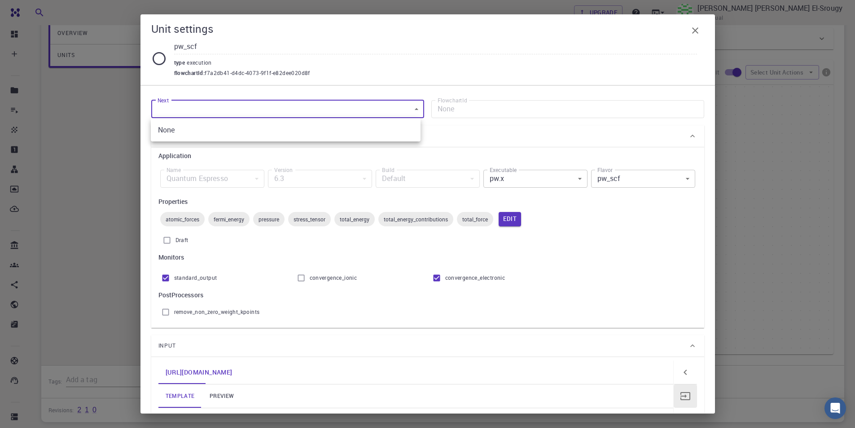
click at [486, 110] on div at bounding box center [427, 214] width 855 height 428
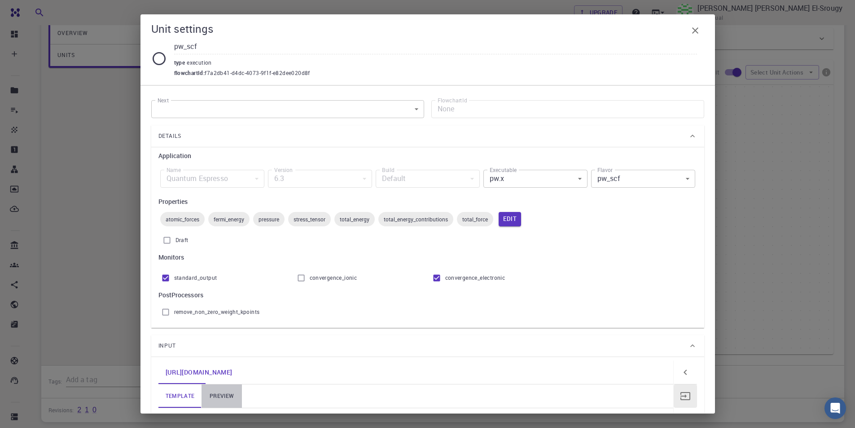
click at [215, 399] on link "preview" at bounding box center [222, 395] width 40 height 23
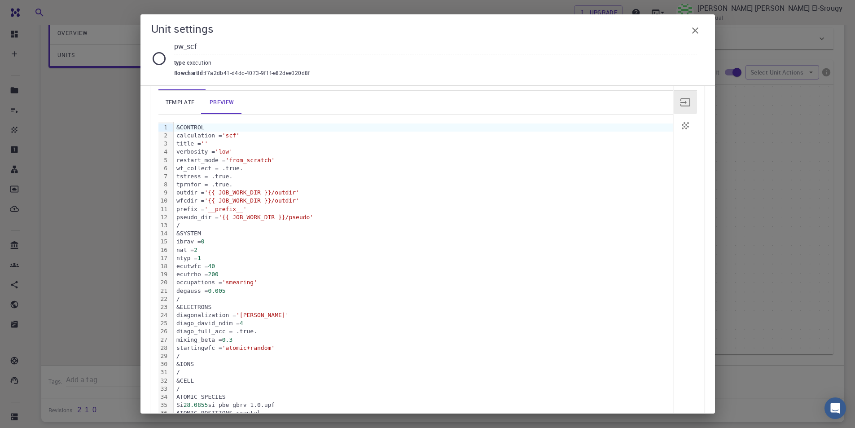
scroll to position [284, 0]
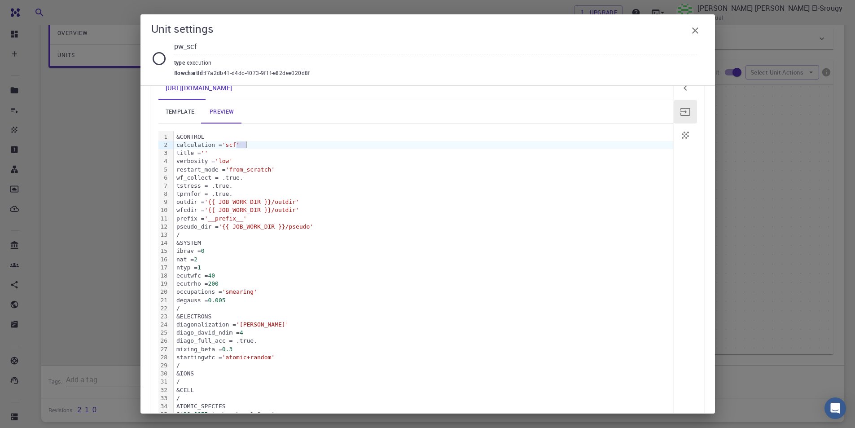
drag, startPoint x: 238, startPoint y: 145, endPoint x: 246, endPoint y: 145, distance: 7.6
click at [240, 145] on span "'scf'" at bounding box center [231, 144] width 18 height 7
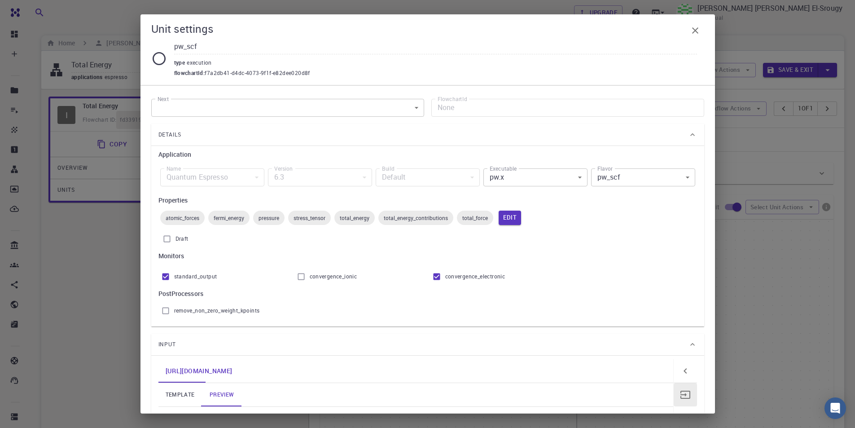
scroll to position [0, 0]
click at [699, 26] on icon "button" at bounding box center [695, 30] width 11 height 11
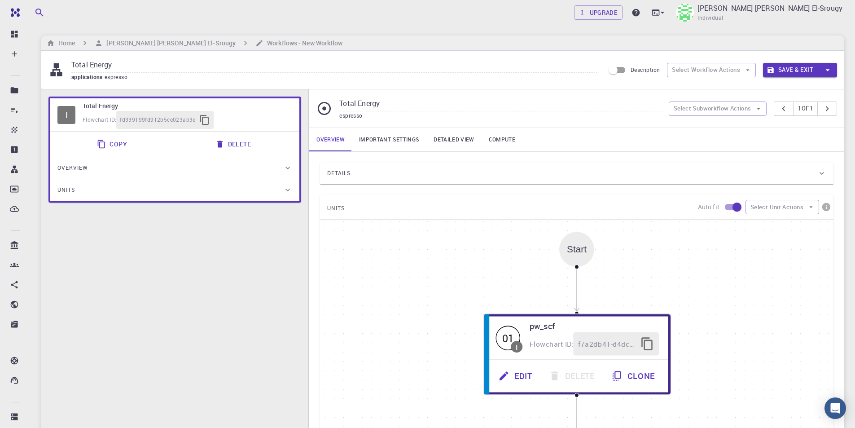
scroll to position [45, 0]
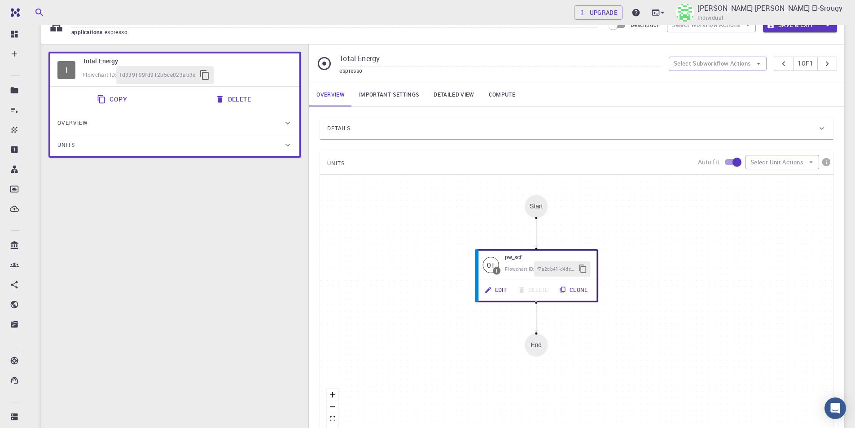
click at [543, 345] on div "End" at bounding box center [536, 345] width 23 height 23
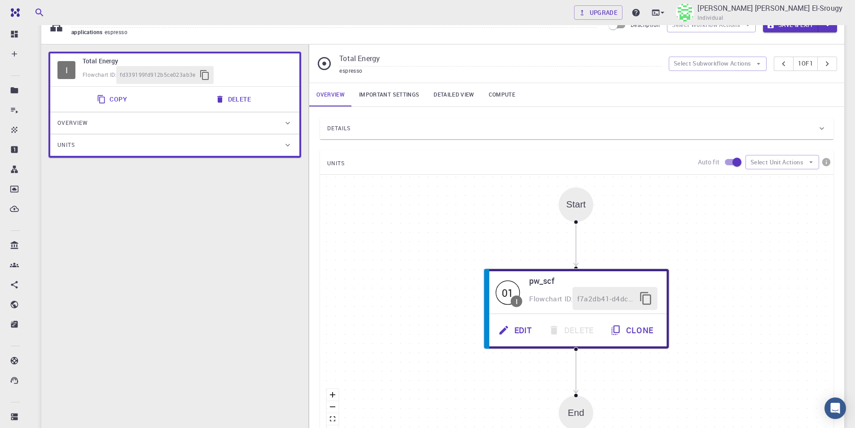
click at [536, 345] on div "Edit Delete Clone" at bounding box center [577, 330] width 180 height 32
click at [579, 213] on div "Start" at bounding box center [576, 204] width 35 height 35
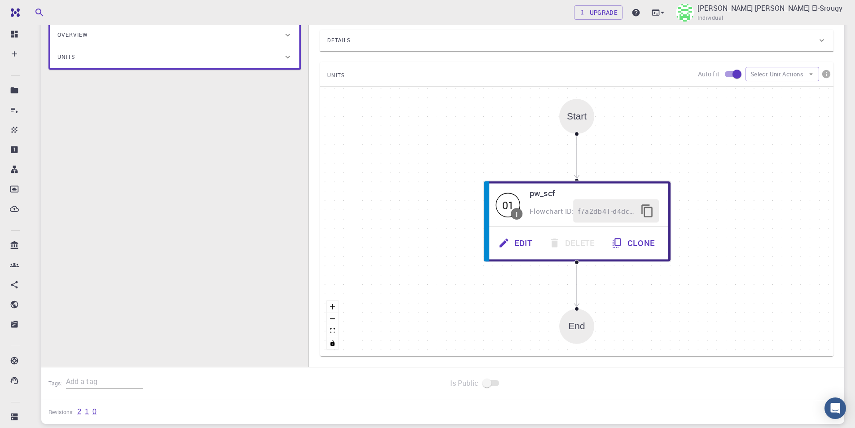
scroll to position [125, 0]
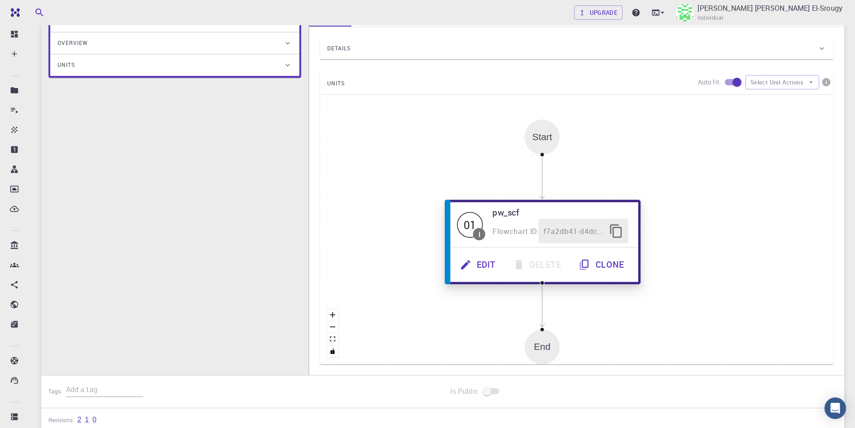
drag, startPoint x: 577, startPoint y: 207, endPoint x: 537, endPoint y: 220, distance: 41.9
click at [539, 220] on div "f7a2db41-d4dc-4073-9f1f-e82dee020d8f" at bounding box center [584, 231] width 90 height 25
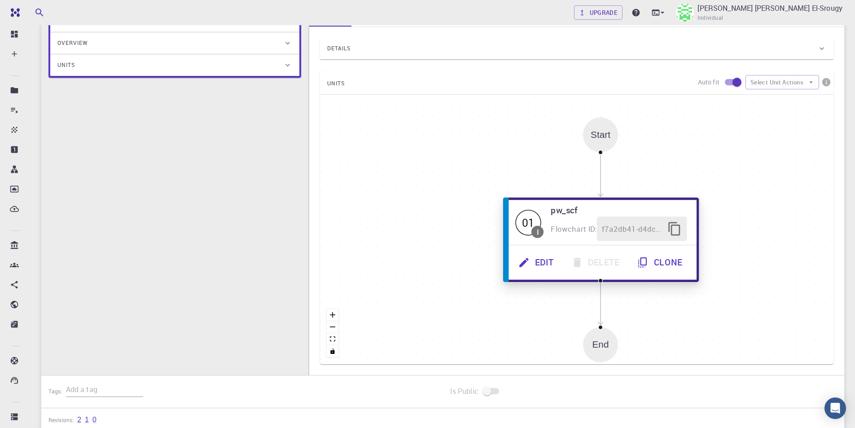
drag, startPoint x: 495, startPoint y: 220, endPoint x: 570, endPoint y: 215, distance: 75.6
click at [570, 217] on div "Flowchart ID: f7a2db41-d4dc-4073-9f1f-e82dee020d8f" at bounding box center [619, 229] width 136 height 25
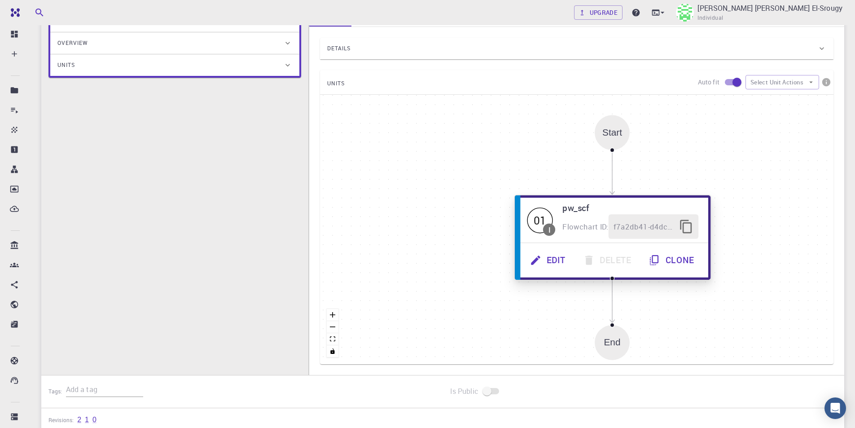
click at [537, 220] on div "01" at bounding box center [541, 220] width 26 height 26
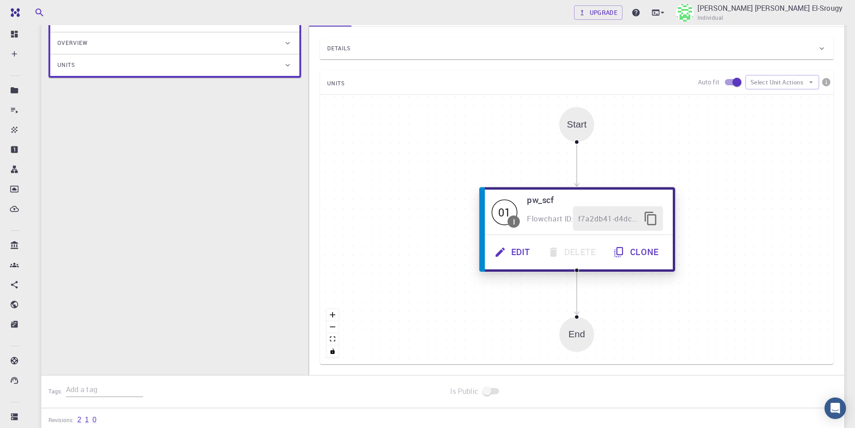
click at [602, 211] on div "f7a2db41-d4dc-4073-9f1f-e82dee020d8f" at bounding box center [618, 219] width 90 height 25
click at [656, 216] on icon "button" at bounding box center [651, 218] width 12 height 13
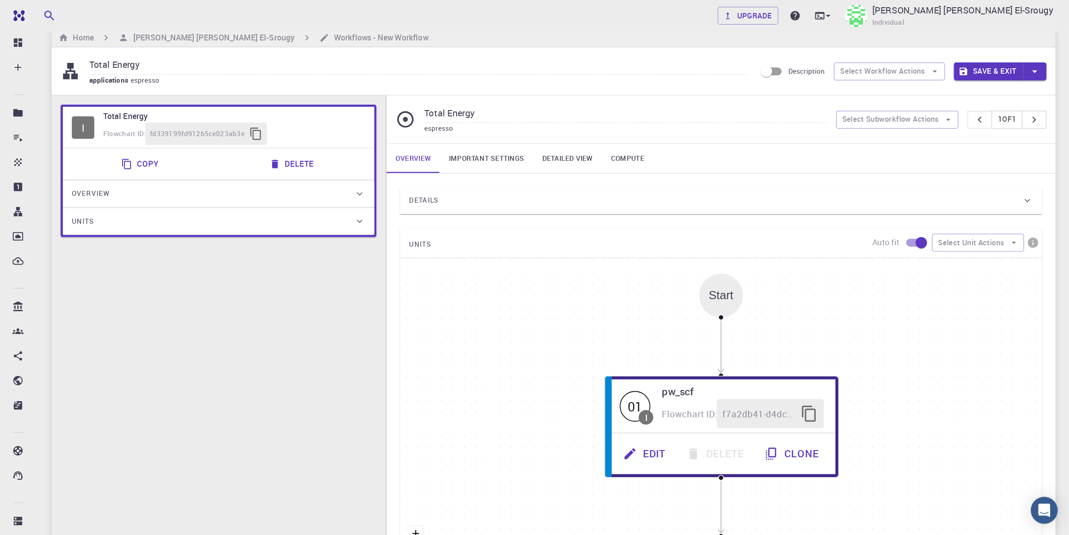
scroll to position [0, 0]
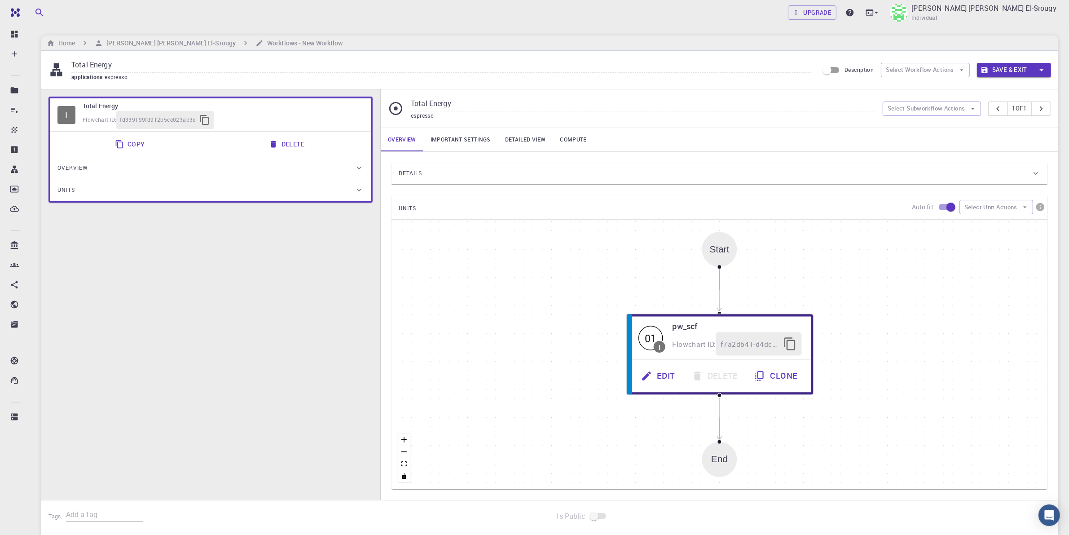
drag, startPoint x: 0, startPoint y: 0, endPoint x: 324, endPoint y: 268, distance: 420.0
click at [321, 268] on div "I Total Energy Flowchart ID: fd339199fd912b5ce023ab3e Copy Delete Overview Prop…" at bounding box center [210, 301] width 338 height 425
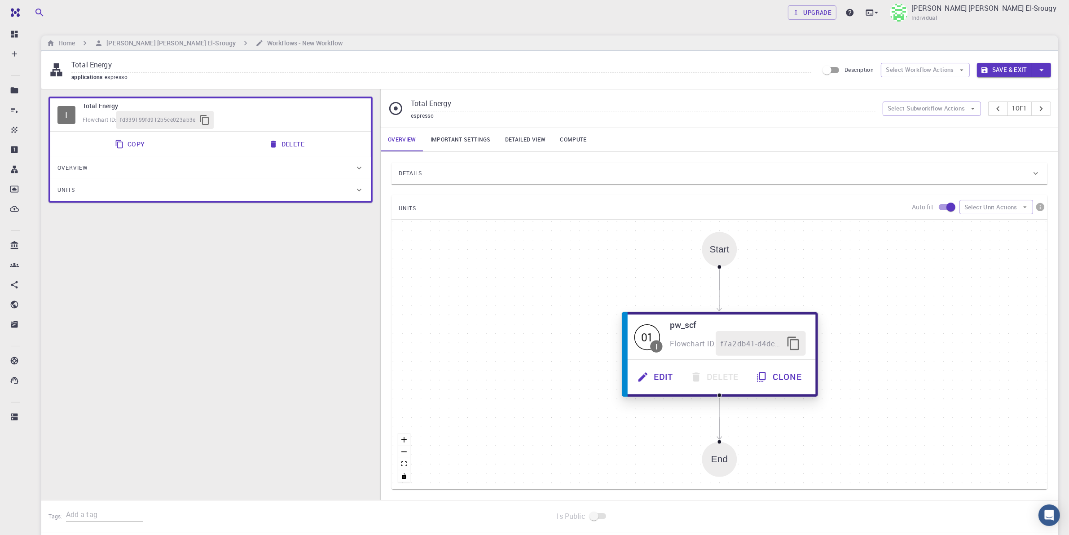
click at [677, 373] on button "Edit" at bounding box center [655, 377] width 53 height 25
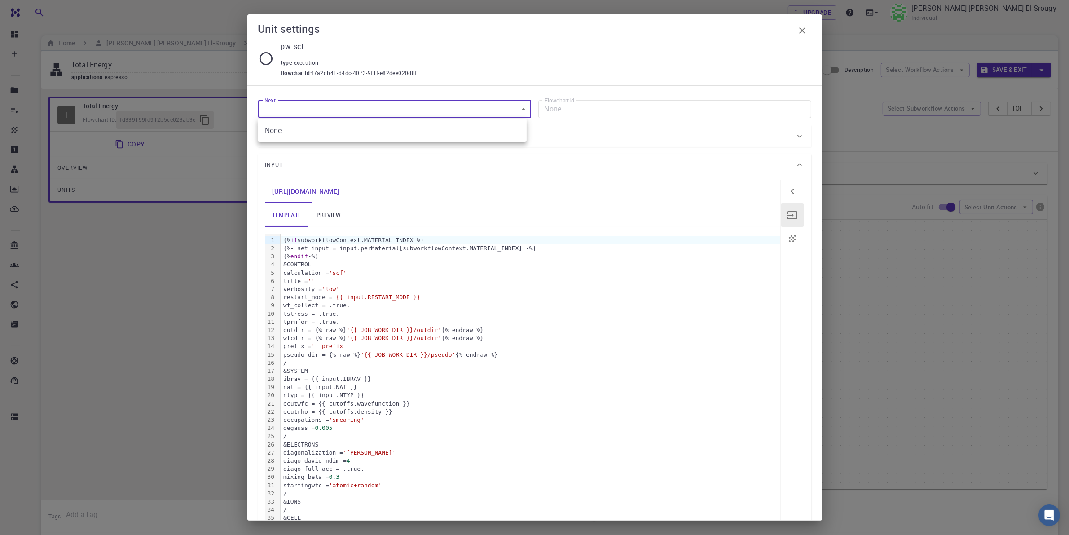
click at [320, 115] on body "Free Dashboard Create New Job New Material Create Material Upload File Import f…" at bounding box center [534, 313] width 1069 height 627
click at [320, 115] on div at bounding box center [534, 267] width 1069 height 535
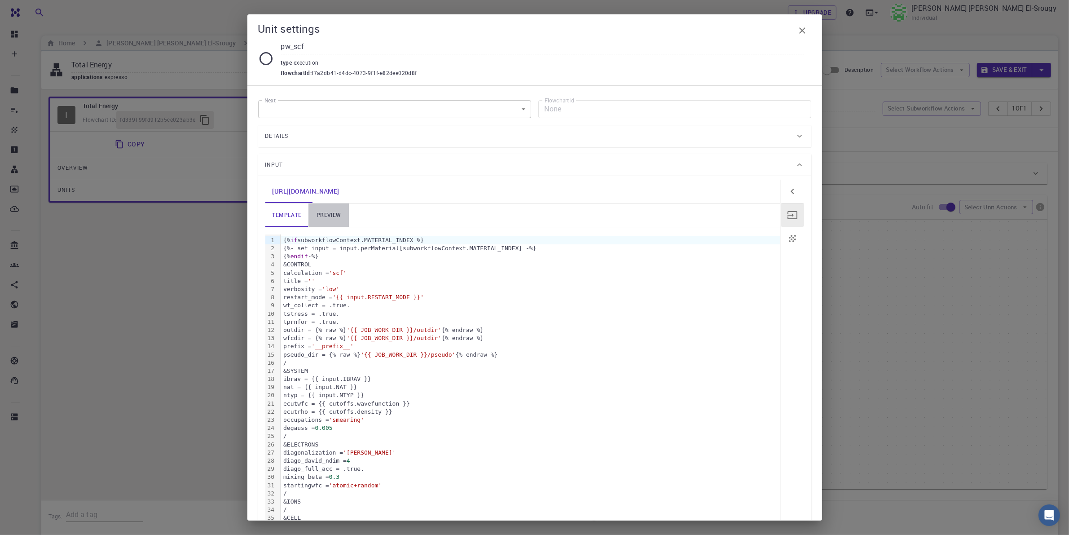
click at [334, 221] on link "preview" at bounding box center [328, 214] width 40 height 23
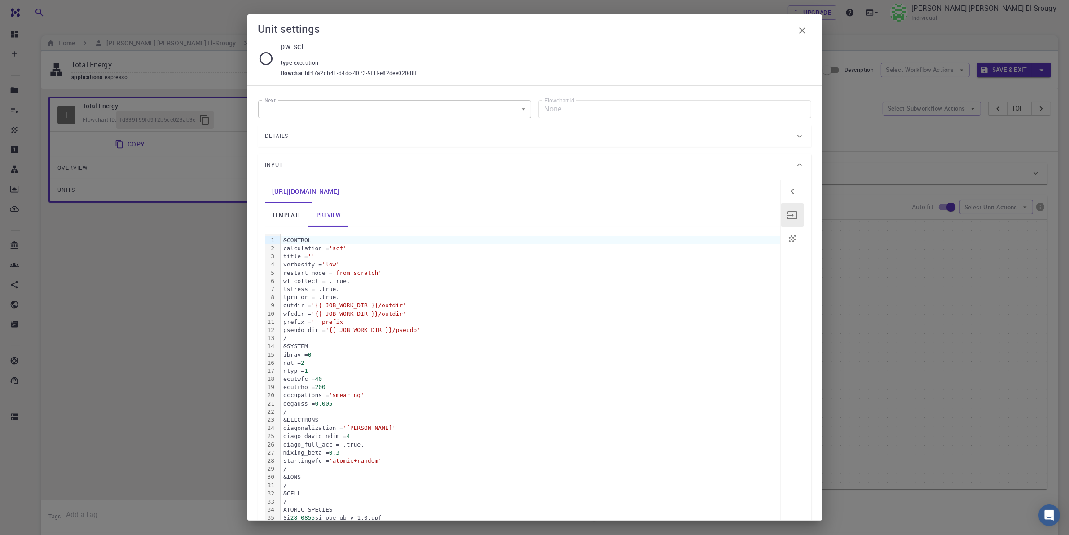
click at [301, 215] on link "template" at bounding box center [287, 214] width 44 height 23
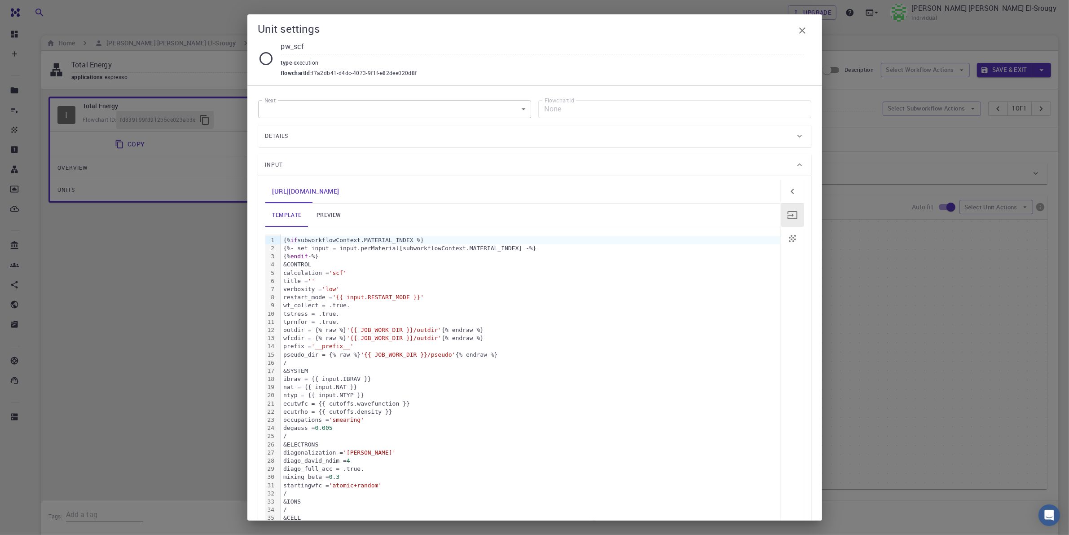
click at [337, 219] on link "preview" at bounding box center [328, 214] width 40 height 23
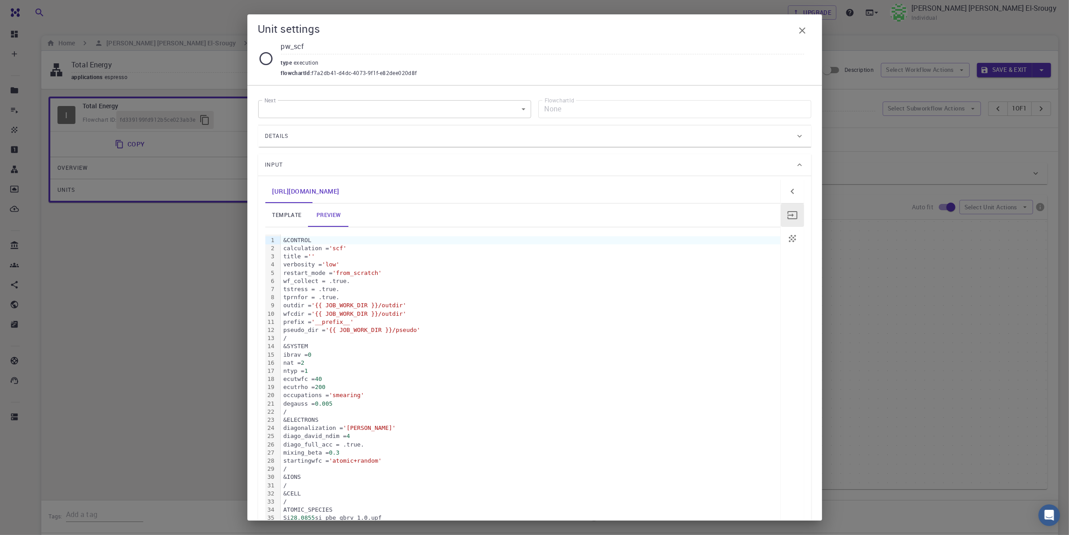
click at [317, 321] on div "prefix = '__prefix__'" at bounding box center [531, 322] width 500 height 8
click at [329, 109] on body "Free Dashboard Create New Job New Material Create Material Upload File Import f…" at bounding box center [534, 313] width 1069 height 627
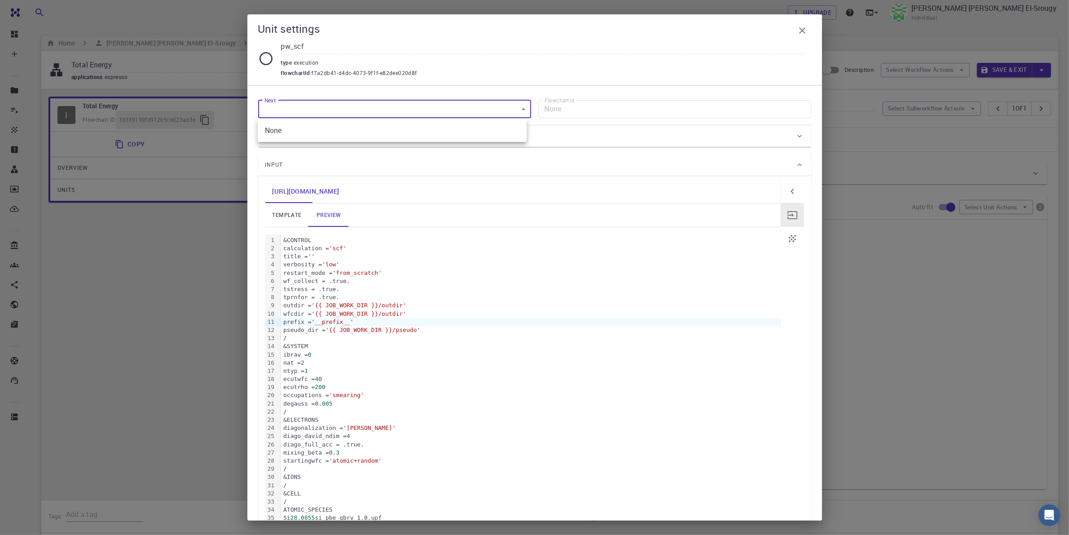
click at [557, 128] on div at bounding box center [534, 267] width 1069 height 535
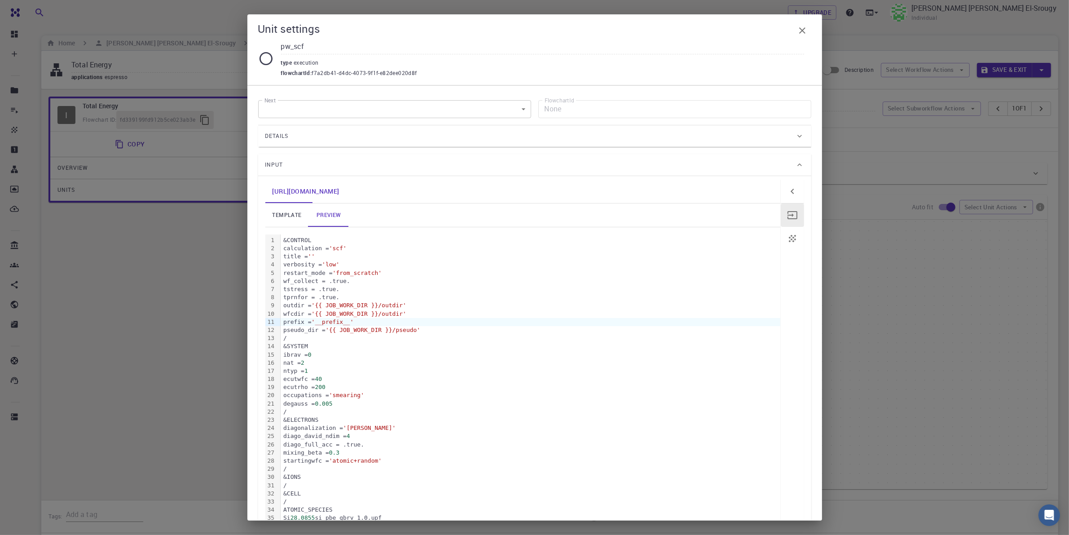
click at [469, 148] on div "Next ​ Next FlowchartId None FlowchartId Details Application Name Quantum Espre…" at bounding box center [534, 352] width 553 height 519
click at [434, 144] on div "Details" at bounding box center [534, 136] width 553 height 22
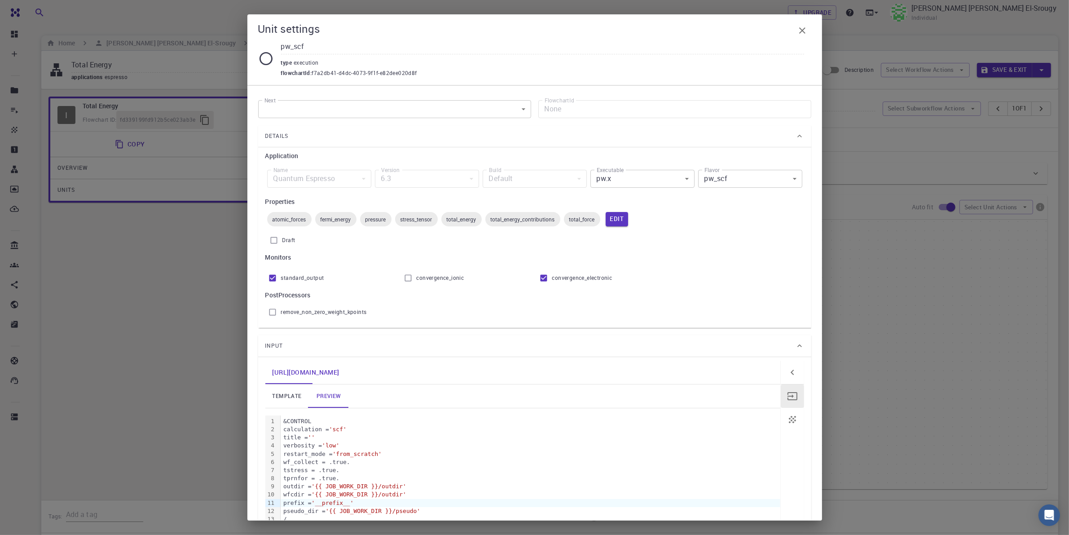
click at [334, 177] on div "Quantum Espresso" at bounding box center [319, 179] width 104 height 18
click at [641, 177] on body "Free Dashboard Create New Job New Material Create Material Upload File Import f…" at bounding box center [534, 313] width 1069 height 627
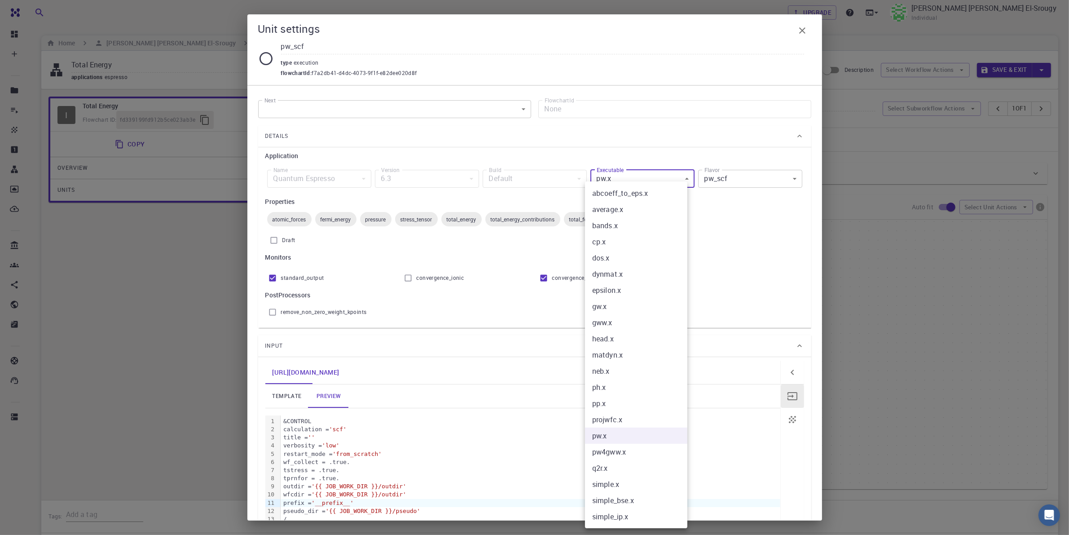
click at [741, 180] on div at bounding box center [534, 267] width 1069 height 535
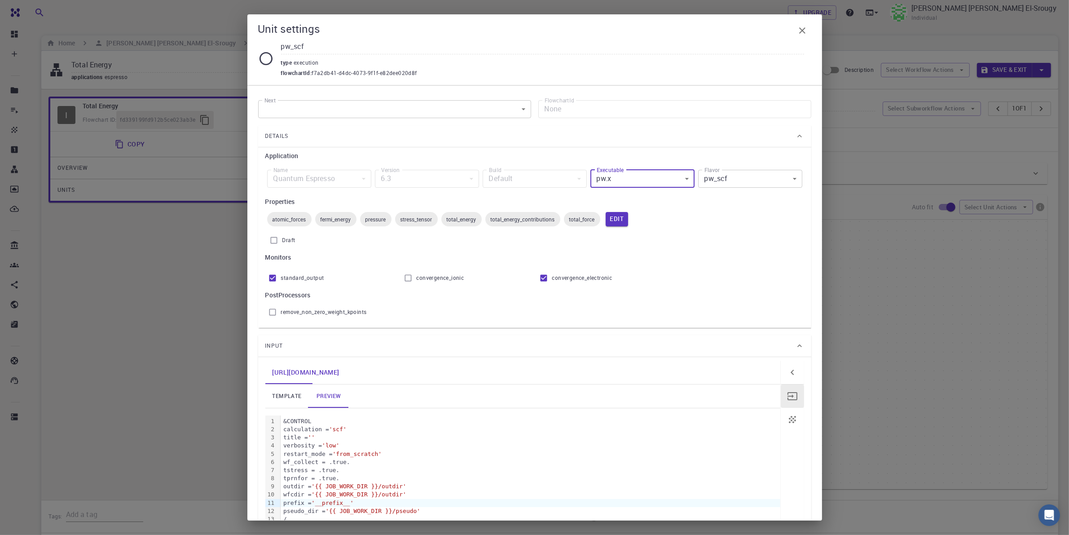
click at [741, 180] on div "abcoeff_to_eps.x average.x bands.x cp.x dos.x dynmat.x epsilon.x gw.x gww.x hea…" at bounding box center [534, 267] width 1069 height 535
click at [741, 180] on body "Free Dashboard Create New Job New Material Create Material Upload File Import f…" at bounding box center [534, 313] width 1069 height 627
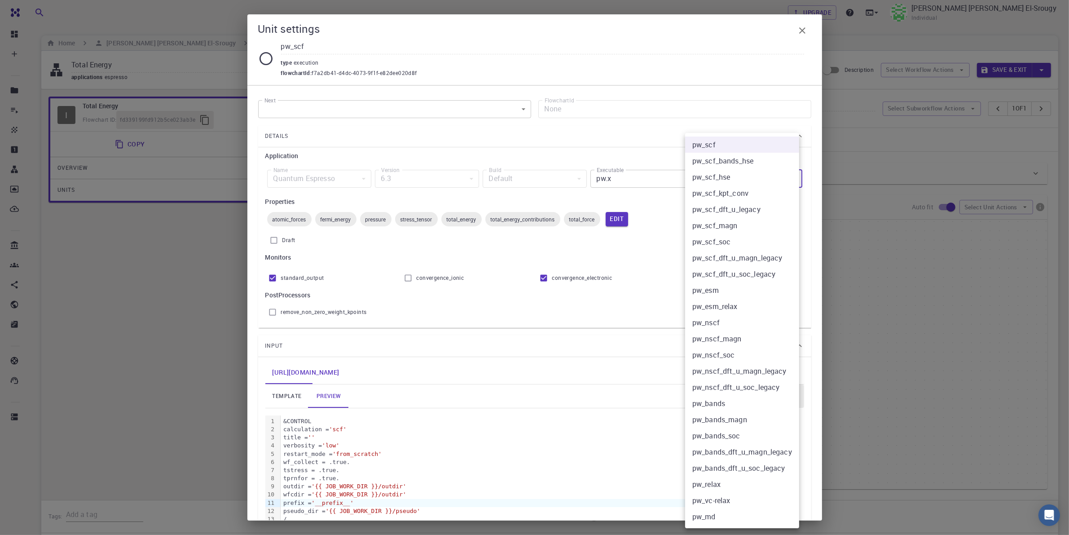
click at [627, 231] on div at bounding box center [534, 267] width 1069 height 535
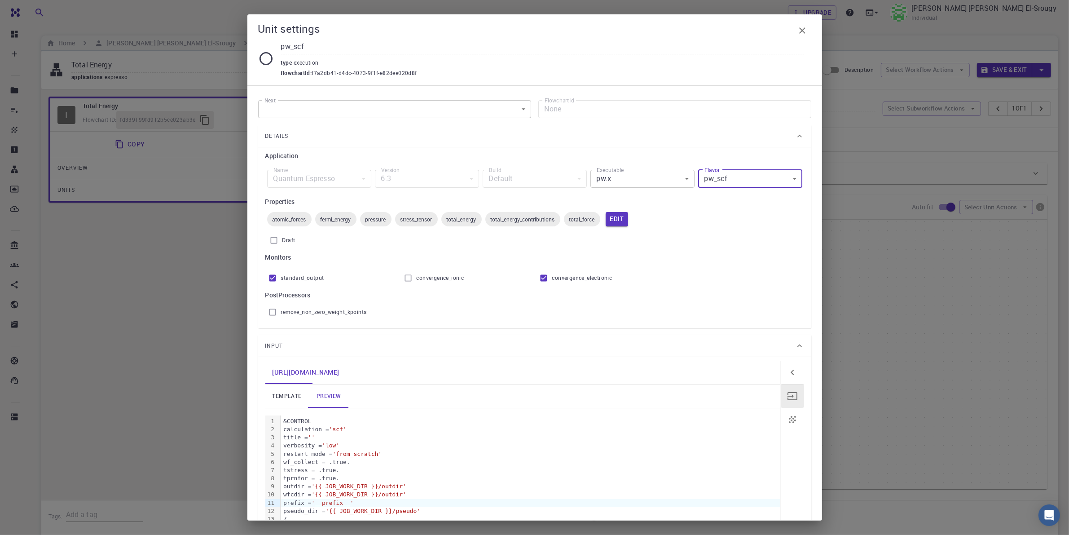
click at [361, 110] on body "Free Dashboard Create New Job New Material Create Material Upload File Import f…" at bounding box center [534, 313] width 1069 height 627
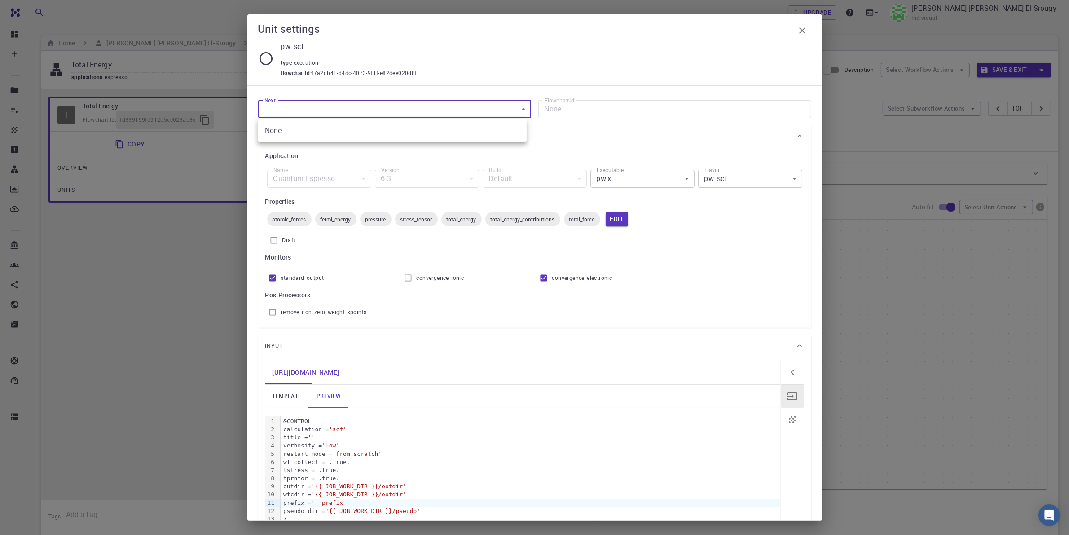
click at [357, 158] on div at bounding box center [534, 267] width 1069 height 535
click at [375, 114] on body "Free Dashboard Create New Job New Material Create Material Upload File Import f…" at bounding box center [534, 313] width 1069 height 627
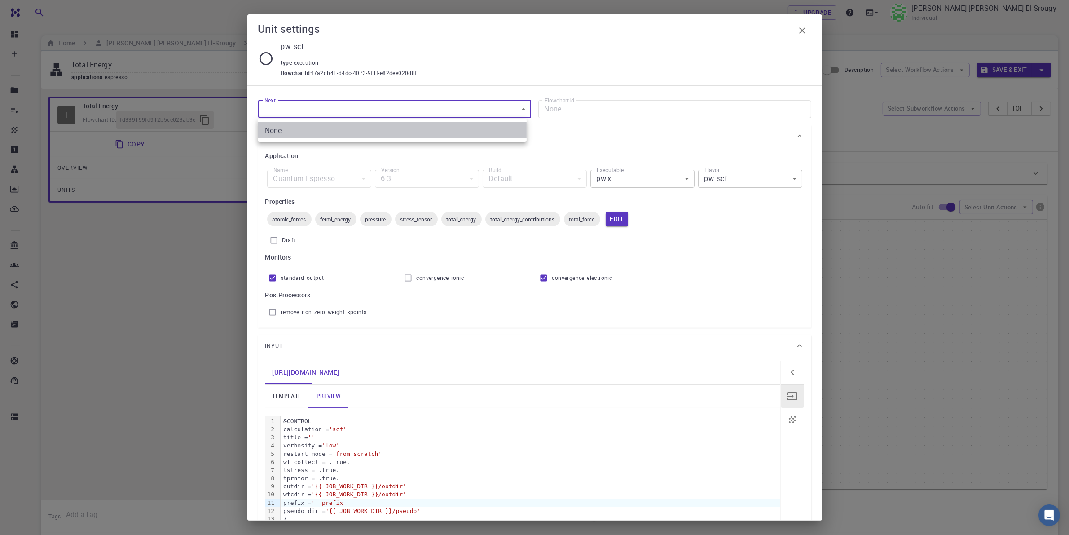
click at [385, 136] on li "None" at bounding box center [392, 130] width 269 height 16
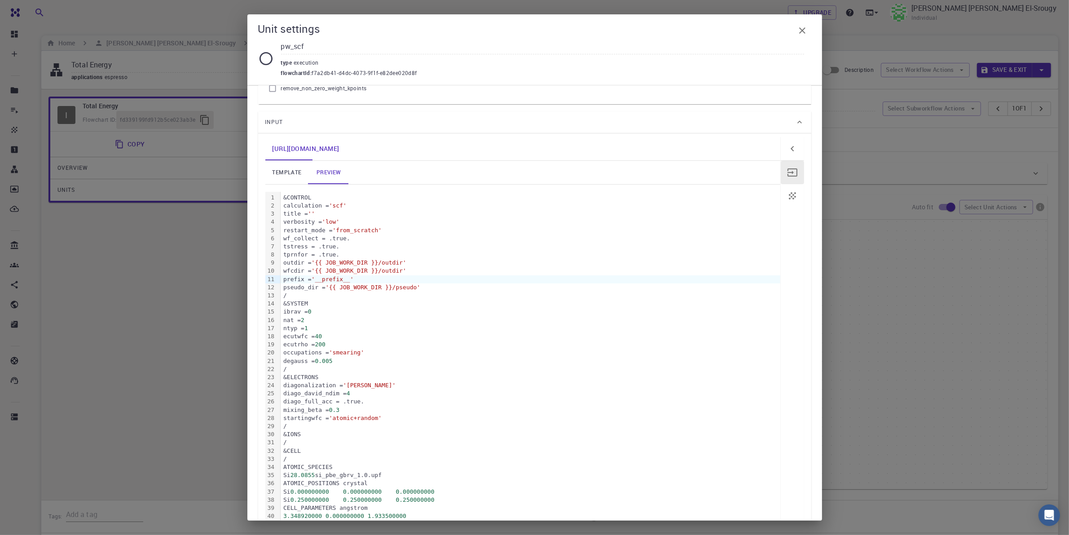
scroll to position [224, 0]
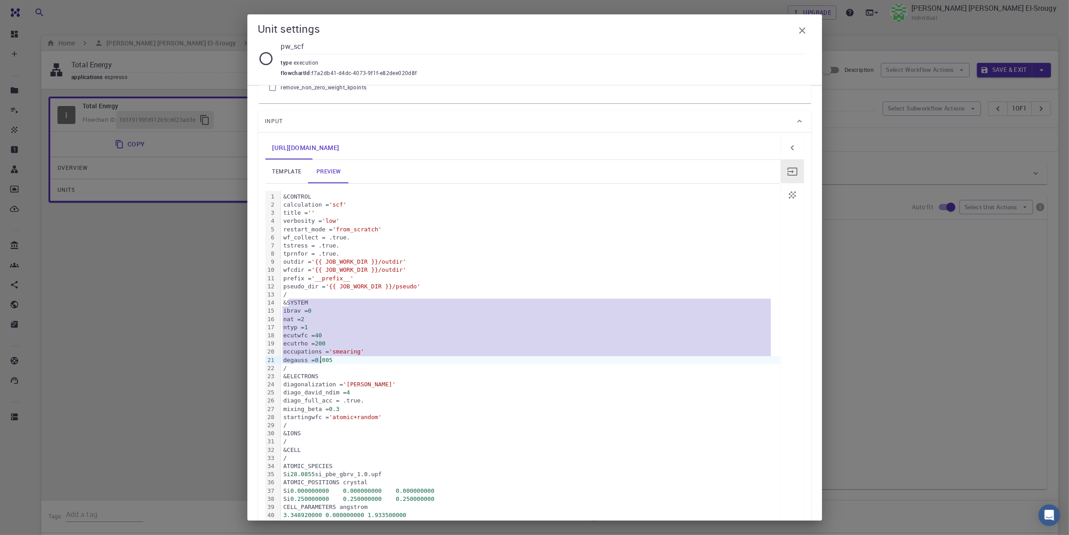
drag, startPoint x: 287, startPoint y: 306, endPoint x: 322, endPoint y: 360, distance: 64.3
click at [322, 360] on div "&CONTROL calculation = 'scf' title = '' verbosity = 'low' restart_mode = 'from_…" at bounding box center [531, 372] width 500 height 363
click at [426, 336] on div "ecutwfc = 40" at bounding box center [531, 335] width 500 height 8
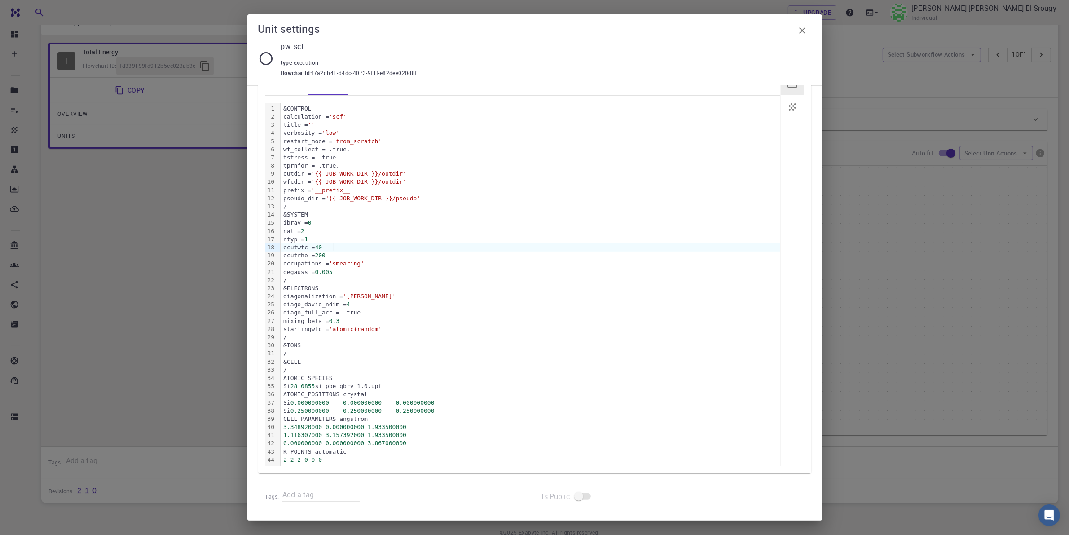
scroll to position [56, 0]
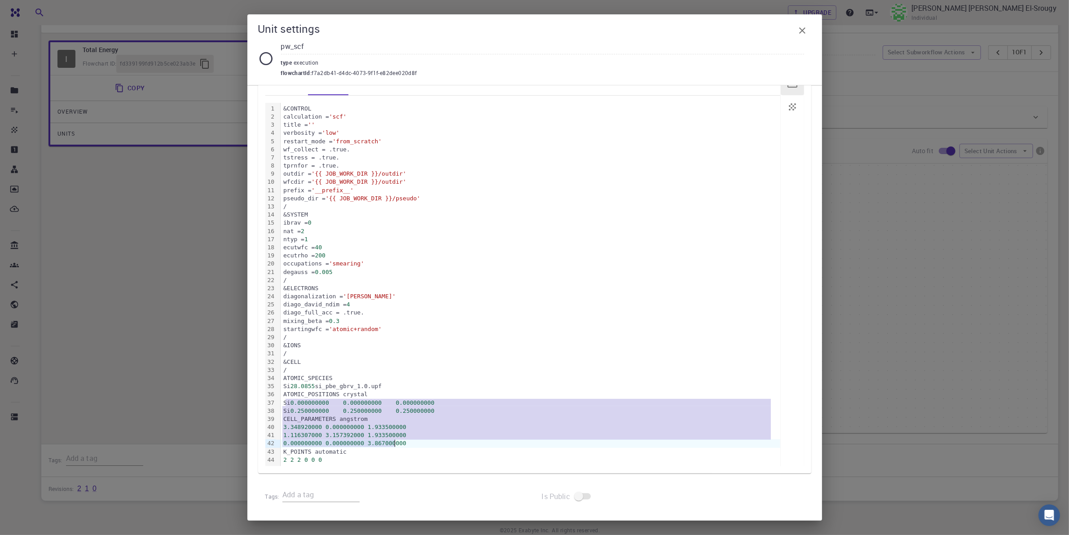
drag, startPoint x: 284, startPoint y: 403, endPoint x: 436, endPoint y: 447, distance: 157.9
click at [436, 427] on div "&CONTROL calculation = 'scf' title = '' verbosity = 'low' restart_mode = 'from_…" at bounding box center [531, 284] width 500 height 363
click at [331, 425] on span "0.000000000" at bounding box center [344, 426] width 39 height 7
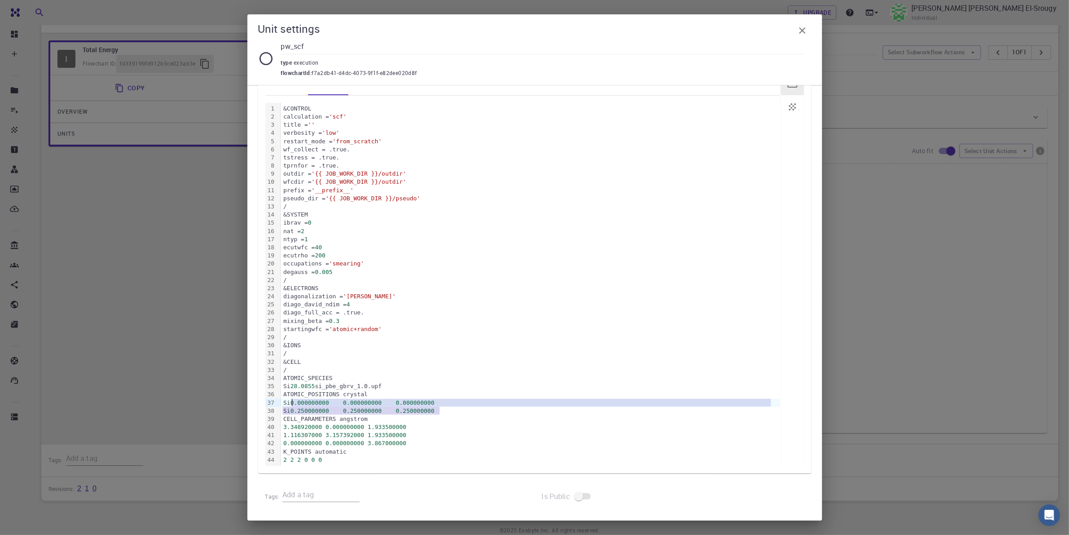
drag, startPoint x: 445, startPoint y: 412, endPoint x: 286, endPoint y: 404, distance: 159.1
click at [288, 404] on div "&CONTROL calculation = 'scf' title = '' verbosity = 'low' restart_mode = 'from_…" at bounding box center [531, 284] width 500 height 363
click at [286, 404] on div "Si 0.000000000 0.000000000 0.000000000" at bounding box center [531, 403] width 500 height 8
drag, startPoint x: 282, startPoint y: 403, endPoint x: 445, endPoint y: 409, distance: 163.5
click at [445, 409] on div "&CONTROL calculation = 'scf' title = '' verbosity = 'low' restart_mode = 'from_…" at bounding box center [531, 284] width 500 height 363
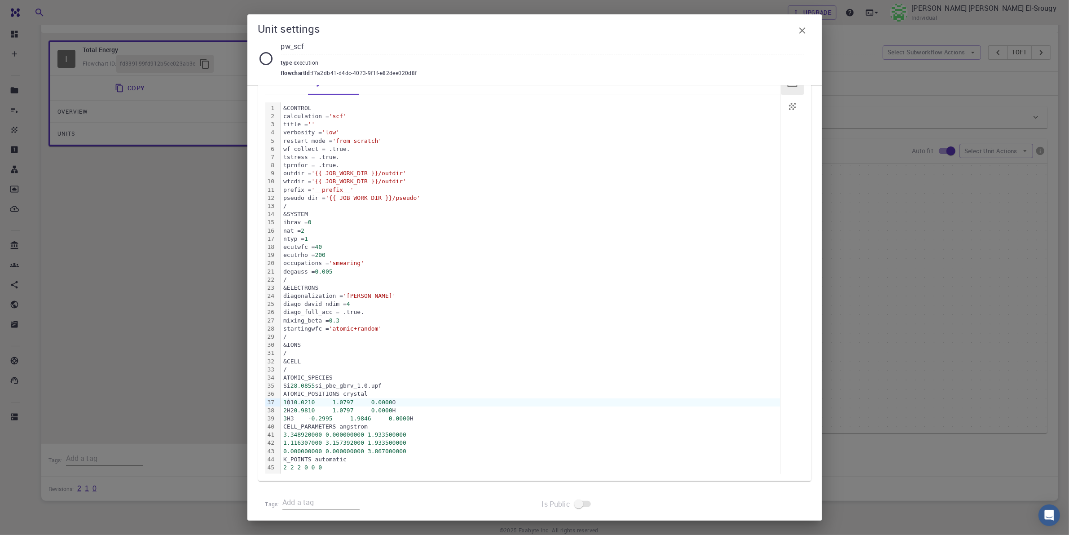
click at [289, 400] on div "1 O1 0.0210 1.0797 0.0000 O" at bounding box center [531, 402] width 500 height 8
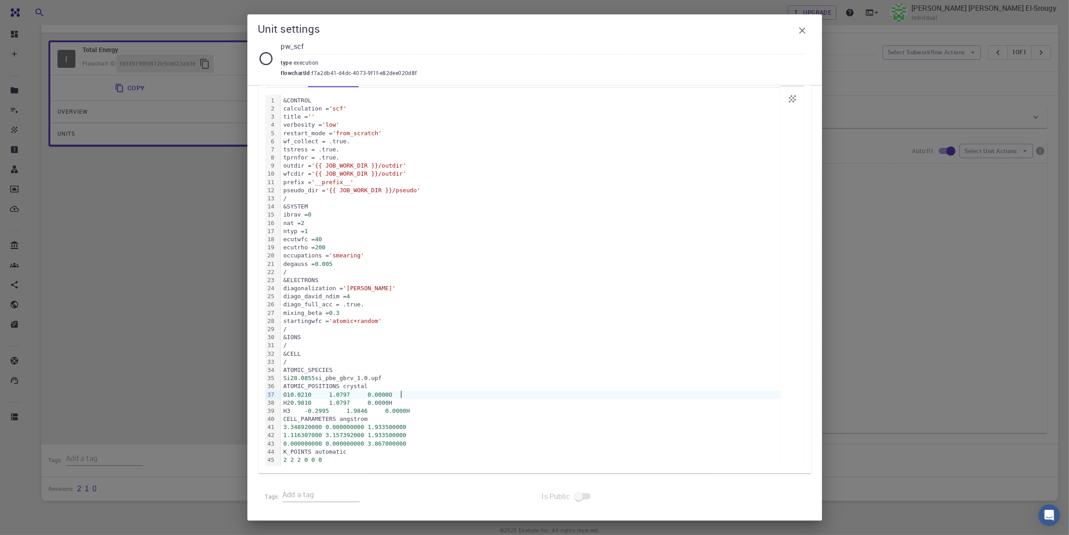
click at [427, 397] on div "O1 0.0210 1.0797 0.0000 O" at bounding box center [531, 395] width 500 height 8
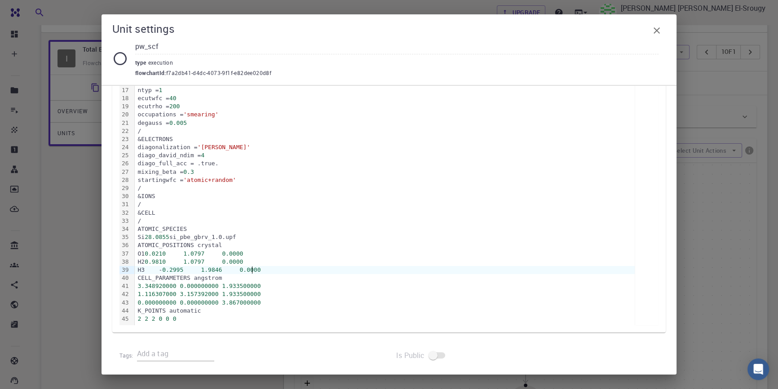
scroll to position [466, 0]
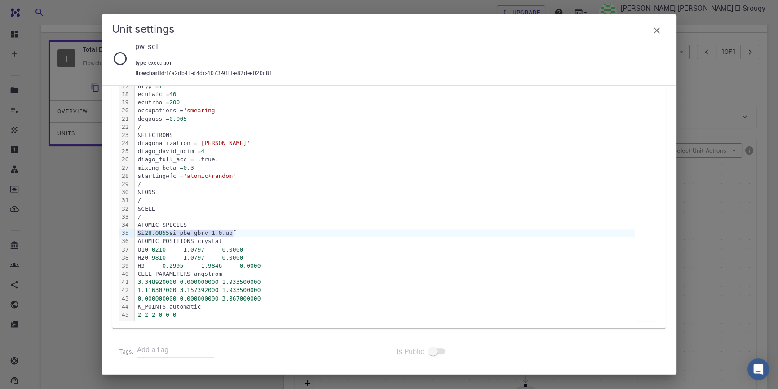
drag, startPoint x: 135, startPoint y: 231, endPoint x: 239, endPoint y: 233, distance: 104.2
click at [239, 233] on div "Si 28.0855 si_pbe_gbrv_1.0.upf" at bounding box center [385, 233] width 500 height 8
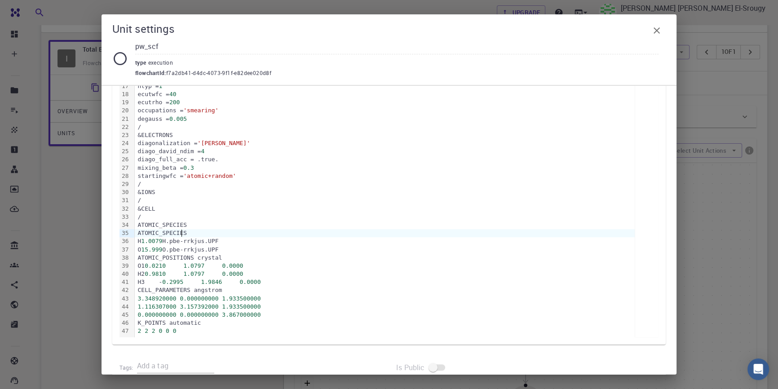
click at [219, 234] on div "ATOMIC_SPECIES" at bounding box center [385, 233] width 500 height 8
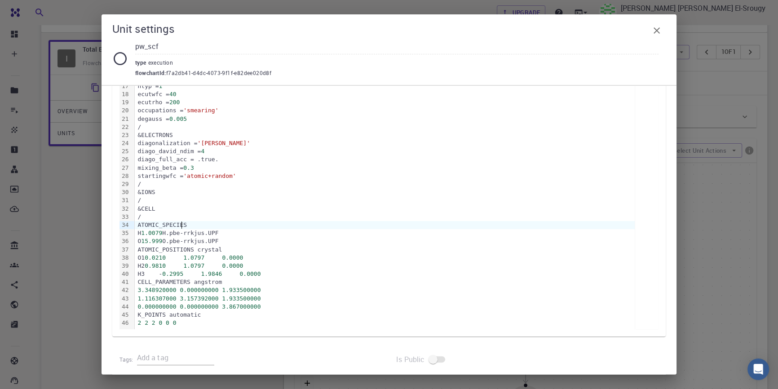
click at [142, 233] on div "H 1.0079 H.pbe-rrkjus.UPF" at bounding box center [385, 233] width 500 height 8
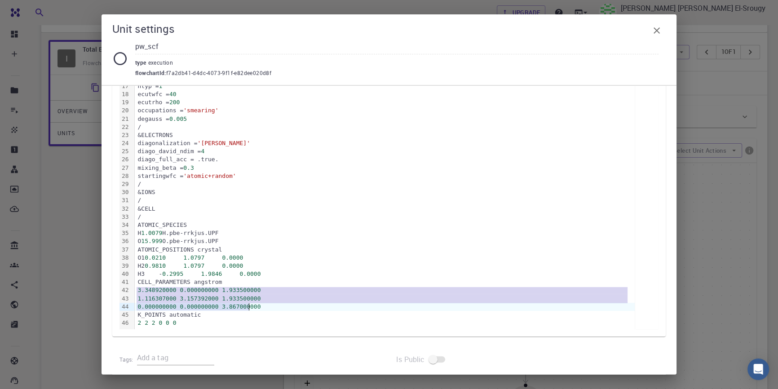
drag, startPoint x: 137, startPoint y: 286, endPoint x: 262, endPoint y: 304, distance: 126.1
click at [262, 304] on div "&CONTROL calculation = 'scf' title = '' verbosity = 'low' restart_mode = 'from_…" at bounding box center [385, 139] width 500 height 379
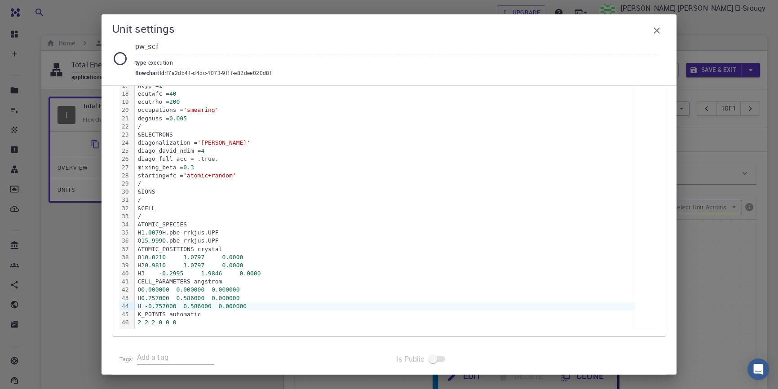
scroll to position [474, 0]
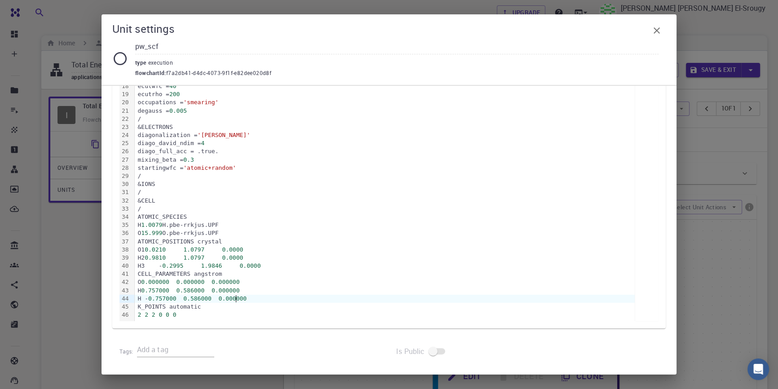
click at [145, 251] on div "O1 0.0210 1.0797 0.0000" at bounding box center [385, 250] width 500 height 8
click at [325, 210] on div "/" at bounding box center [385, 209] width 500 height 8
drag, startPoint x: 214, startPoint y: 239, endPoint x: 191, endPoint y: 239, distance: 22.4
click at [191, 239] on div "ATOMIC_POSITIONS crystal" at bounding box center [385, 241] width 500 height 8
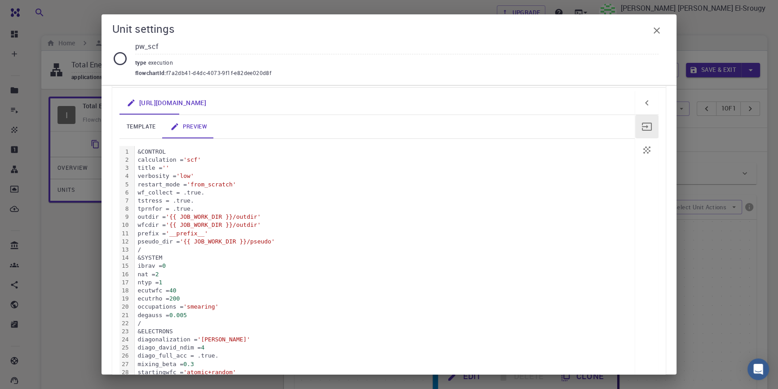
scroll to position [310, 0]
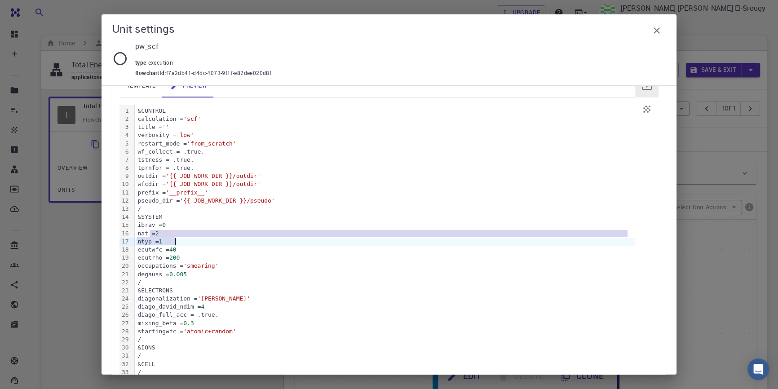
drag, startPoint x: 153, startPoint y: 232, endPoint x: 183, endPoint y: 238, distance: 31.2
click at [183, 238] on div "&CONTROL calculation = 'scf' title = '' verbosity = 'low' restart_mode = 'from_…" at bounding box center [385, 294] width 500 height 379
click at [186, 232] on div "nat = 2" at bounding box center [385, 233] width 500 height 8
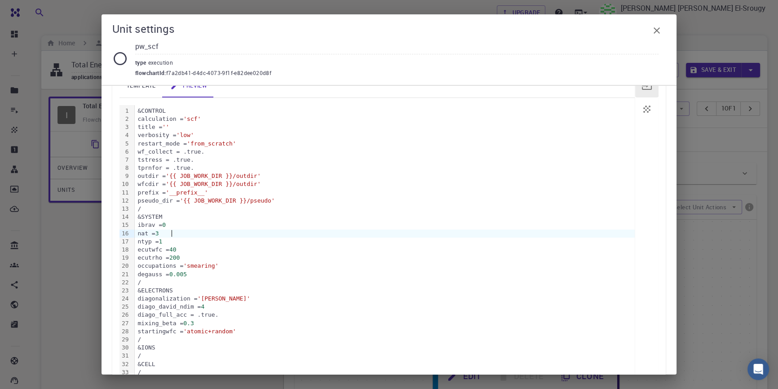
click at [185, 239] on div "ntyp = 1" at bounding box center [385, 241] width 500 height 8
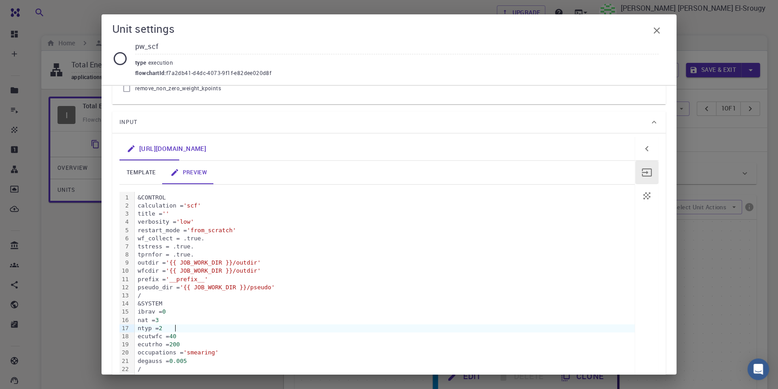
scroll to position [229, 0]
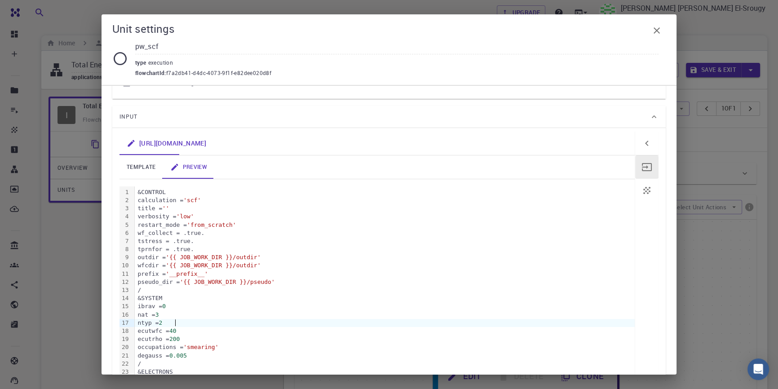
click at [169, 207] on span "''" at bounding box center [165, 208] width 7 height 7
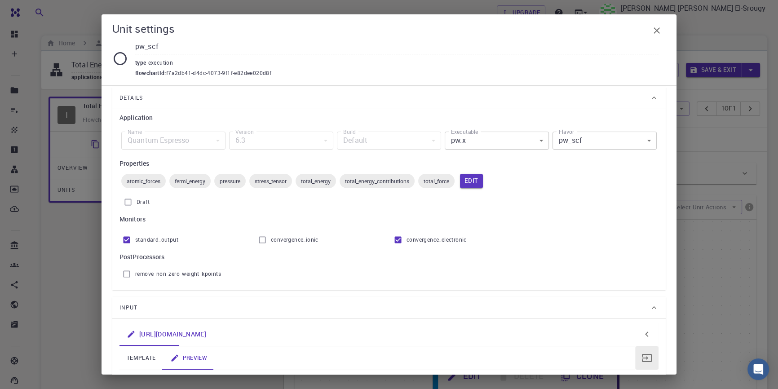
scroll to position [0, 0]
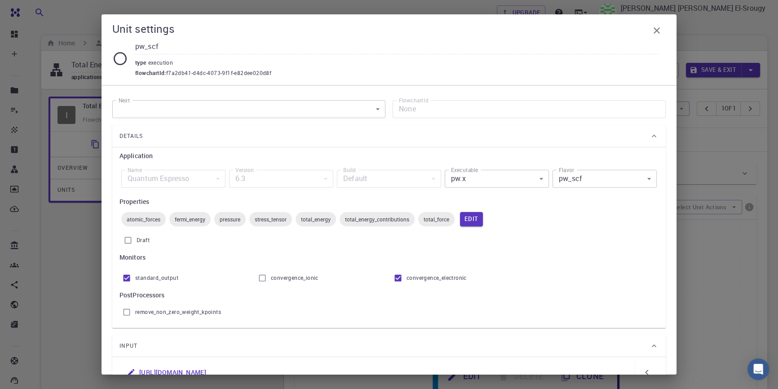
click at [658, 28] on icon "button" at bounding box center [656, 30] width 6 height 6
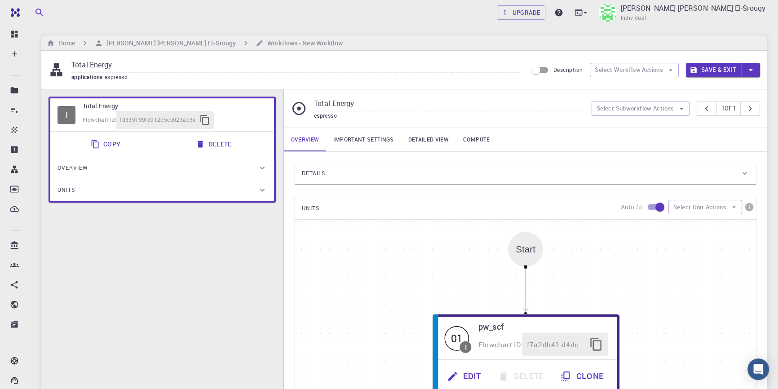
click at [706, 67] on button "Save & Exit" at bounding box center [713, 70] width 55 height 14
click at [706, 67] on div "Save & Exit" at bounding box center [723, 70] width 74 height 14
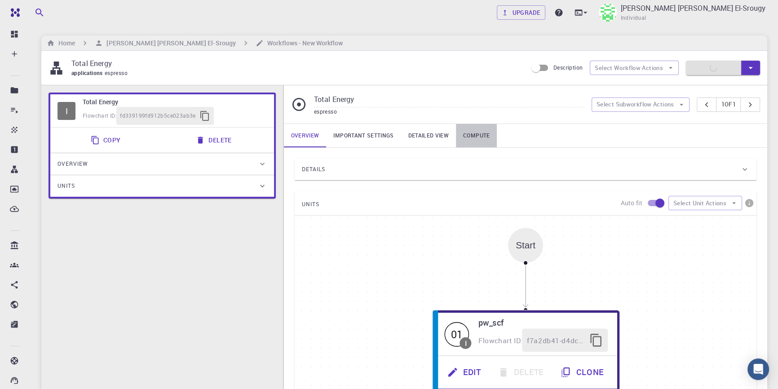
click at [469, 131] on link "Compute" at bounding box center [476, 135] width 41 height 23
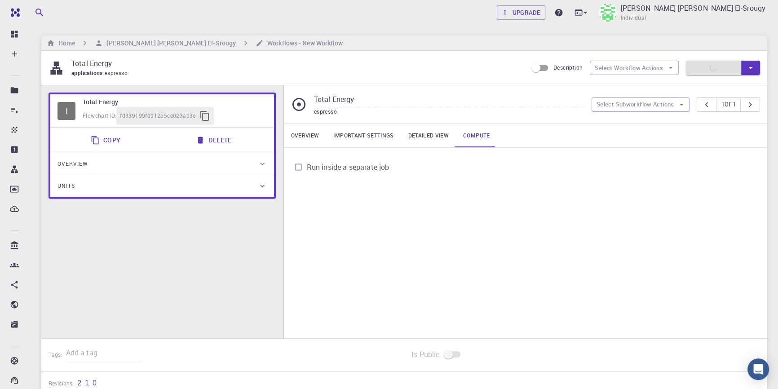
drag, startPoint x: 205, startPoint y: 103, endPoint x: 411, endPoint y: 201, distance: 228.7
click at [411, 201] on div "I Total Energy Flowchart ID: fd339199fd912b5ce023ab3e Copy Delete Overview Prop…" at bounding box center [403, 211] width 725 height 253
click at [384, 202] on div "Overview Important settings Detailed view Compute Run inside a separate job" at bounding box center [525, 231] width 483 height 214
drag, startPoint x: 262, startPoint y: 100, endPoint x: 259, endPoint y: 120, distance: 20.4
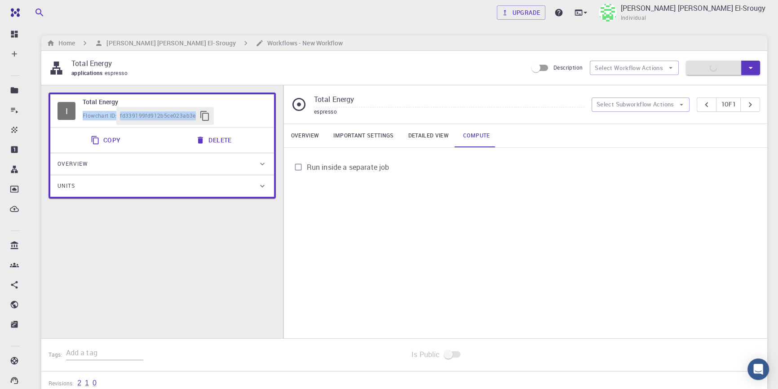
click at [268, 138] on div "I Total Energy Flowchart ID: fd339199fd912b5ce023ab3e Copy Delete Overview Prop…" at bounding box center [161, 145] width 227 height 106
click at [259, 119] on div "Flowchart ID: fd339199fd912b5ce023ab3e" at bounding box center [175, 116] width 184 height 18
drag, startPoint x: 235, startPoint y: 194, endPoint x: 387, endPoint y: 244, distance: 159.7
click at [387, 244] on div "I Total Energy Flowchart ID: fd339199fd912b5ce023ab3e Copy Delete Overview Prop…" at bounding box center [403, 211] width 725 height 253
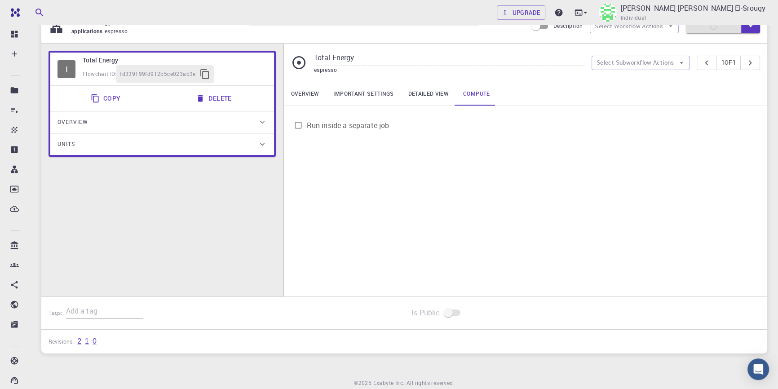
scroll to position [77, 0]
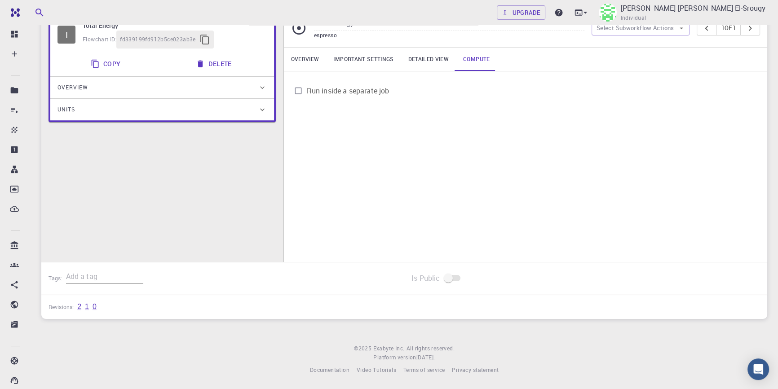
click at [307, 91] on span "Run inside a separate job" at bounding box center [348, 90] width 83 height 11
click at [307, 91] on input "Run inside a separate job" at bounding box center [298, 90] width 17 height 17
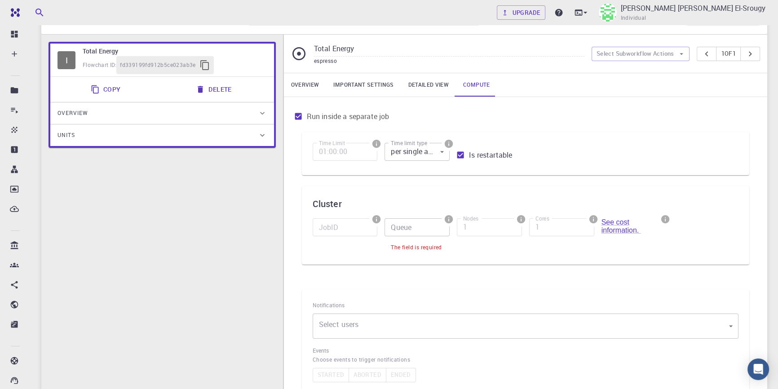
scroll to position [36, 0]
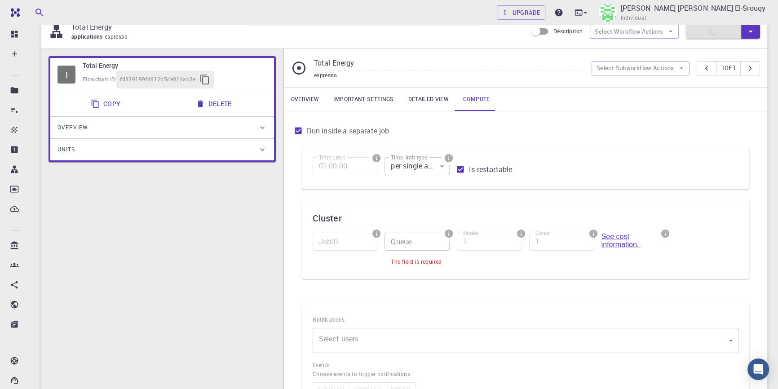
click at [303, 131] on input "Run inside a separate job" at bounding box center [298, 130] width 17 height 17
checkbox input "false"
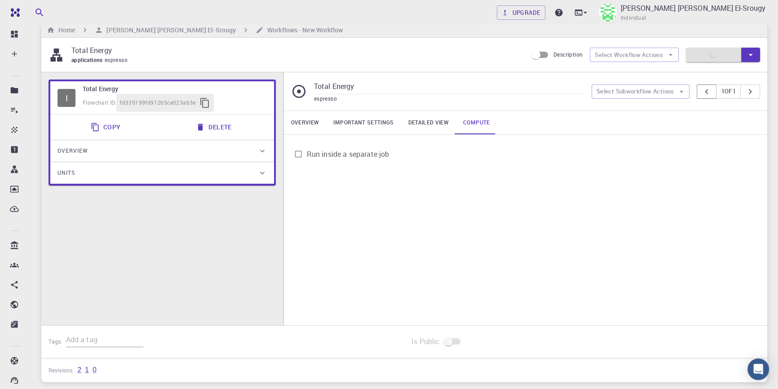
scroll to position [0, 0]
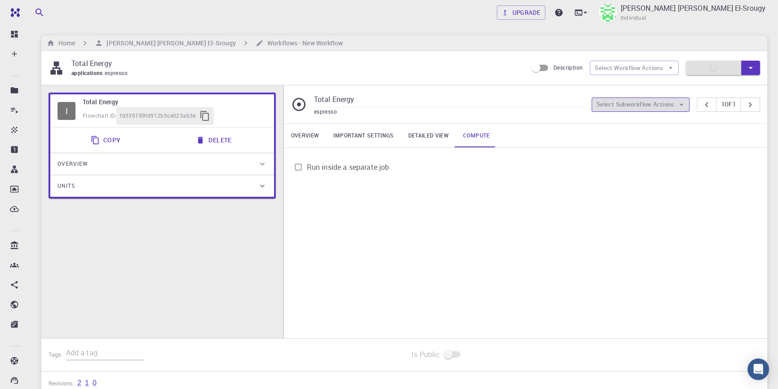
click at [626, 105] on button "Select Subworkflow Actions" at bounding box center [640, 104] width 98 height 14
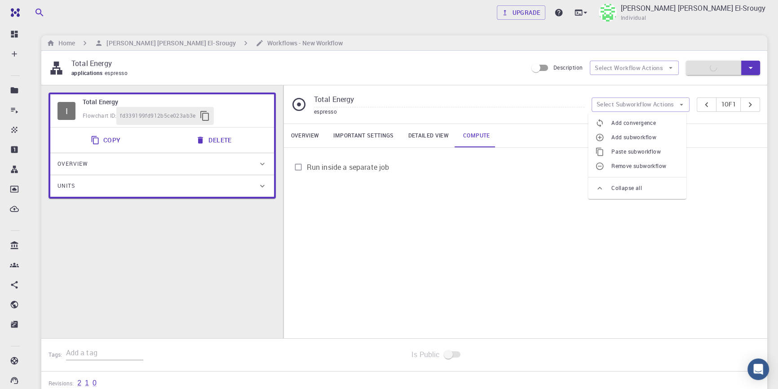
click at [626, 141] on span "Add subworkflow" at bounding box center [645, 137] width 68 height 9
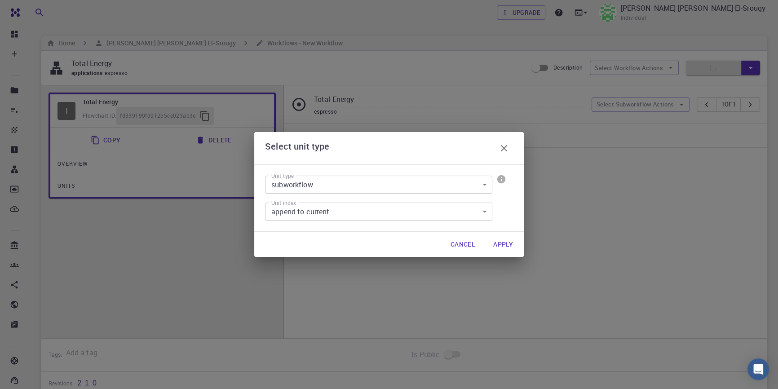
click at [359, 188] on body "Free Dashboard Create New Job New Material Create Material Upload File Import f…" at bounding box center [389, 232] width 778 height 465
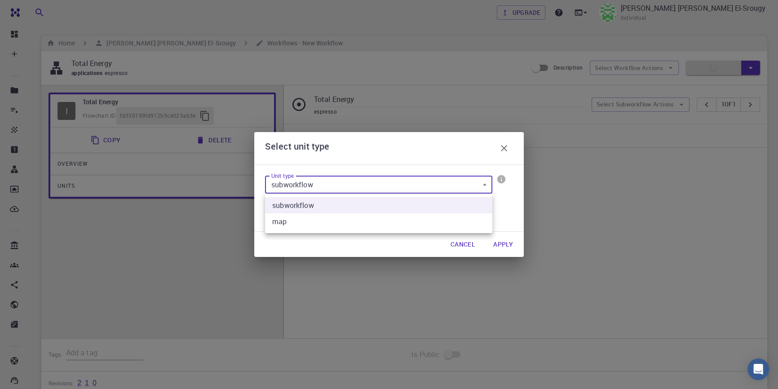
click at [359, 188] on div at bounding box center [389, 194] width 778 height 389
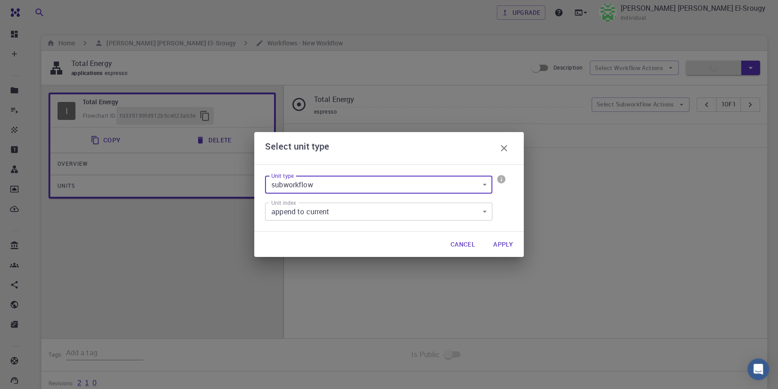
click at [500, 242] on button "Apply" at bounding box center [503, 244] width 34 height 18
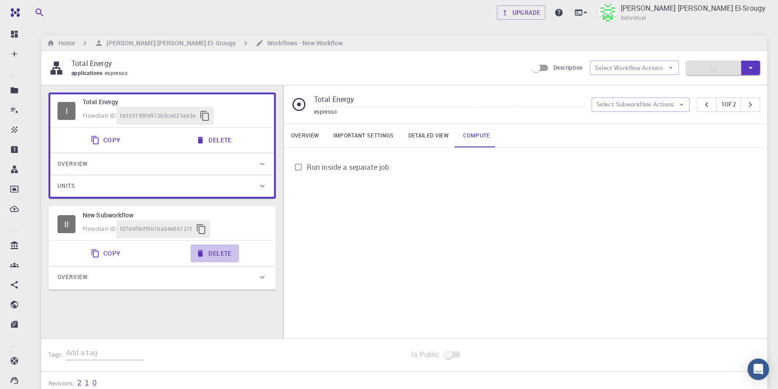
click at [207, 251] on button "Delete" at bounding box center [214, 253] width 48 height 18
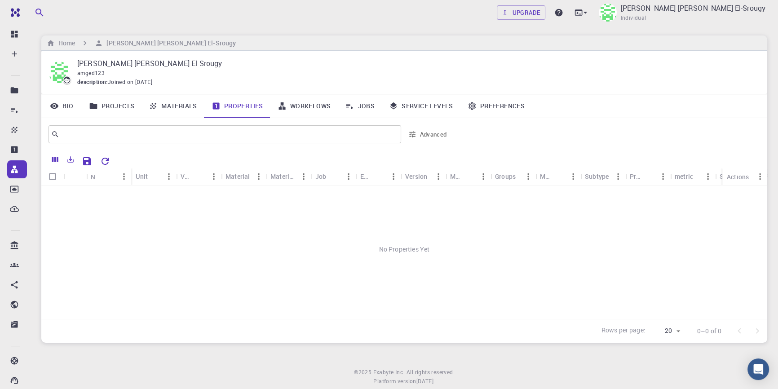
click at [301, 106] on link "Workflows" at bounding box center [304, 105] width 68 height 23
click at [368, 107] on link "Jobs" at bounding box center [360, 105] width 44 height 23
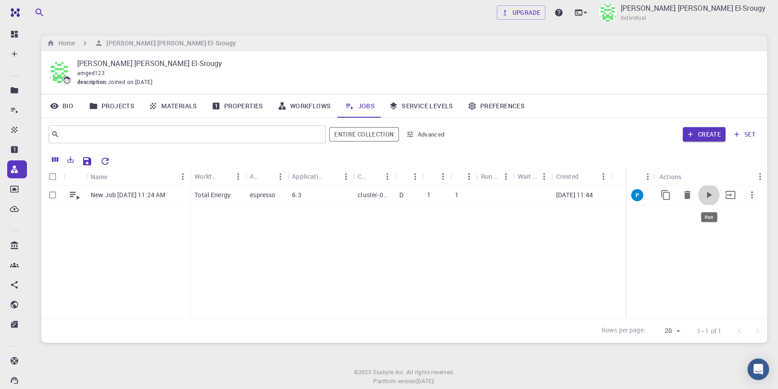
click at [708, 194] on icon "Run" at bounding box center [709, 195] width 5 height 6
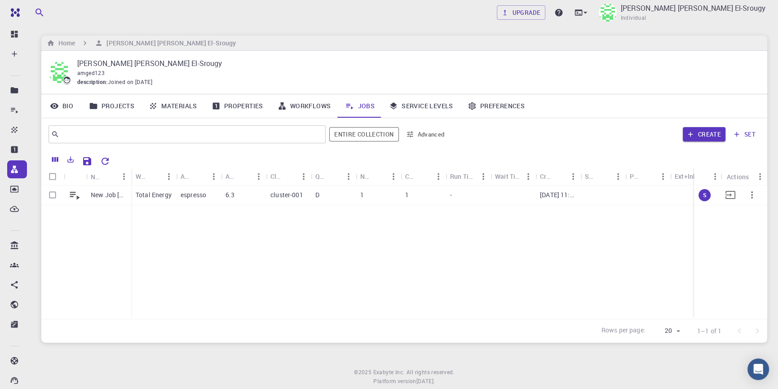
click at [759, 194] on button "button" at bounding box center [752, 195] width 22 height 22
click at [656, 249] on div at bounding box center [389, 194] width 778 height 389
click at [747, 196] on icon "button" at bounding box center [751, 194] width 11 height 11
click at [747, 203] on span "Open" at bounding box center [749, 205] width 13 height 9
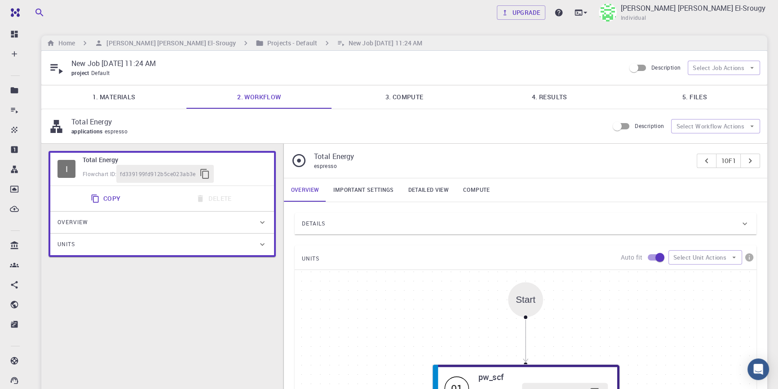
type input "/export/share/pseudo/o/gga/pbe/gbrv/1.2/us/o_pbe_gbrv_1.2.upf"
type input "/export/share/pseudo/h/gga/pbe/gbrv/1.4/us/h_pbe_gbrv_1.4.upf"
click at [425, 100] on link "3. Compute" at bounding box center [403, 96] width 145 height 23
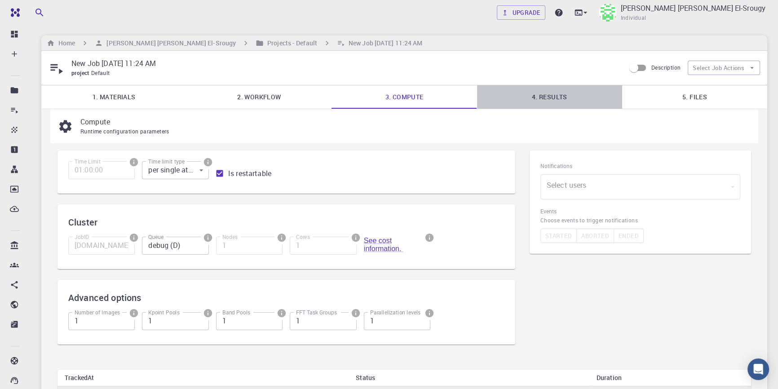
click at [568, 94] on link "4. Results" at bounding box center [549, 96] width 145 height 23
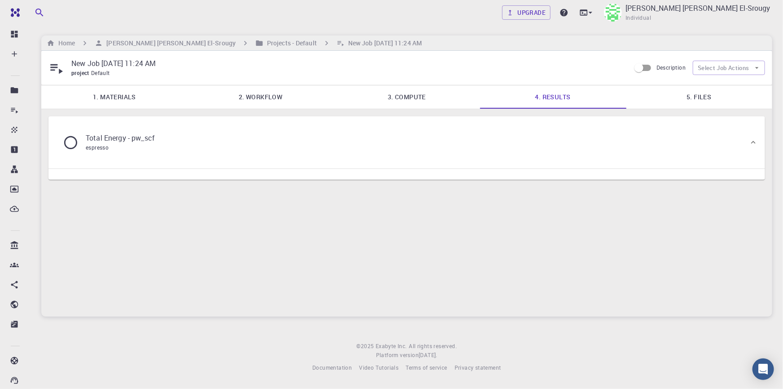
click at [407, 102] on link "3. Compute" at bounding box center [407, 96] width 146 height 23
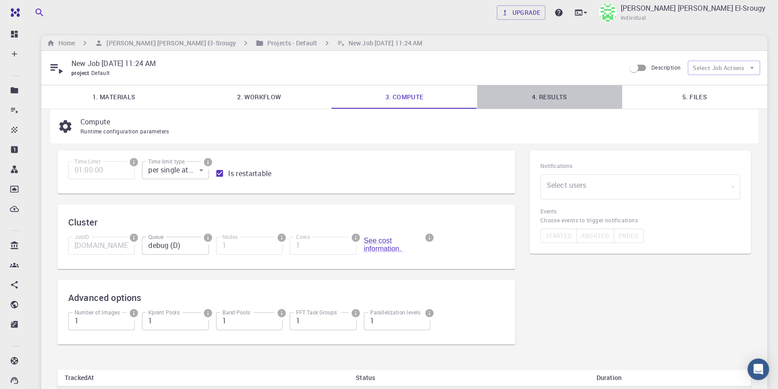
click at [537, 88] on link "4. Results" at bounding box center [549, 96] width 145 height 23
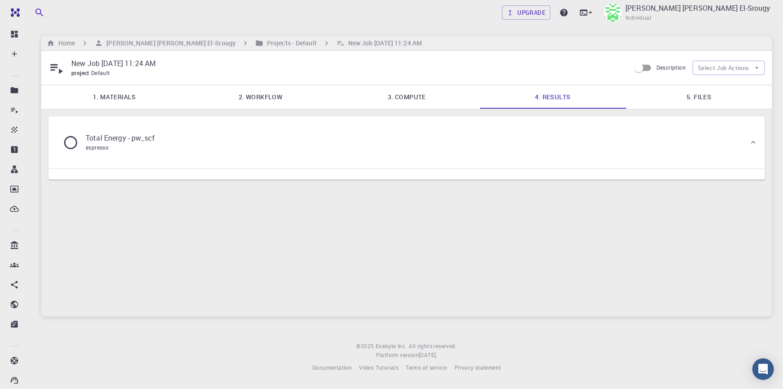
click at [141, 133] on p "Total Energy - pw_scf" at bounding box center [120, 137] width 69 height 11
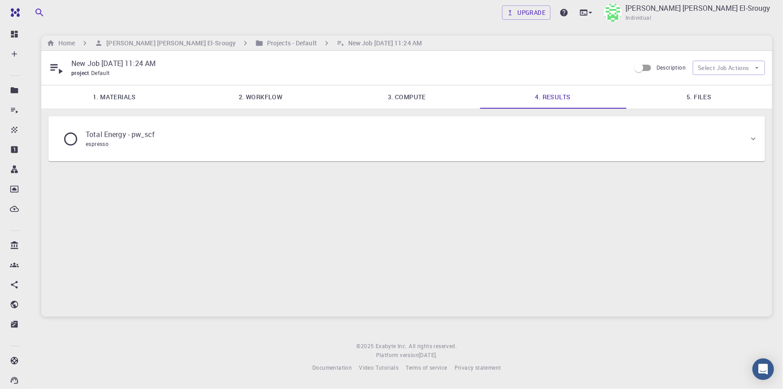
click at [141, 133] on p "Total Energy - pw_scf" at bounding box center [120, 134] width 69 height 11
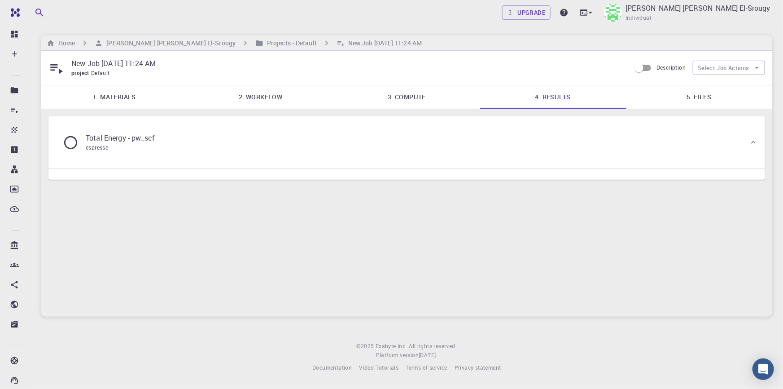
click at [712, 144] on div "Total Energy - pw_scf espresso" at bounding box center [403, 142] width 694 height 34
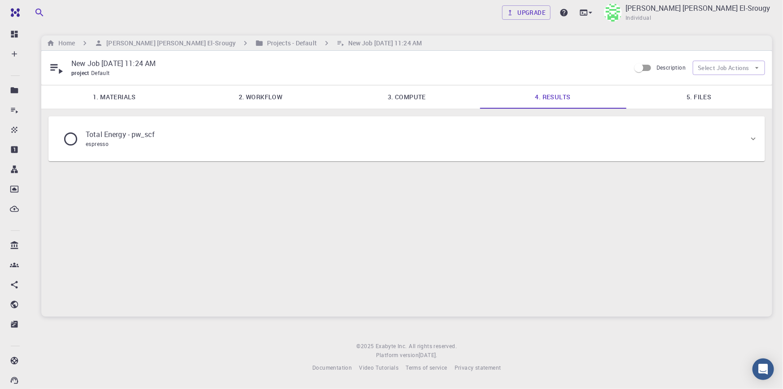
click at [712, 144] on div "Total Energy - pw_scf espresso" at bounding box center [403, 139] width 694 height 34
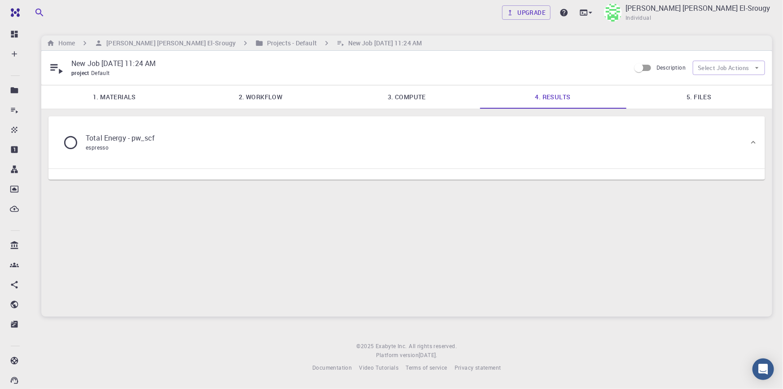
click at [712, 144] on div "Total Energy - pw_scf espresso" at bounding box center [403, 142] width 694 height 34
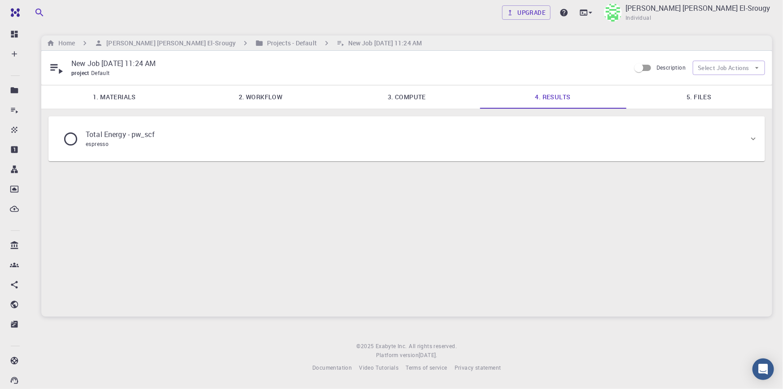
click at [712, 144] on div "Total Energy - pw_scf espresso" at bounding box center [403, 139] width 694 height 34
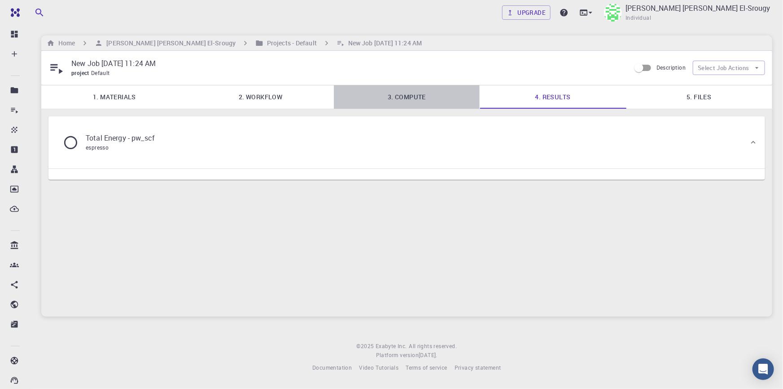
click at [403, 103] on link "3. Compute" at bounding box center [407, 96] width 146 height 23
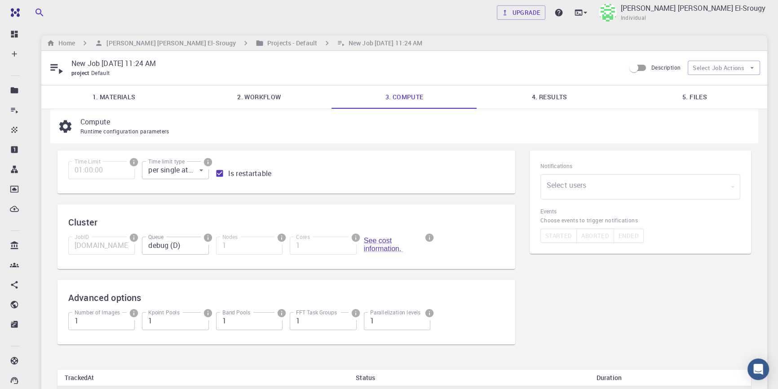
click at [515, 103] on link "4. Results" at bounding box center [549, 96] width 145 height 23
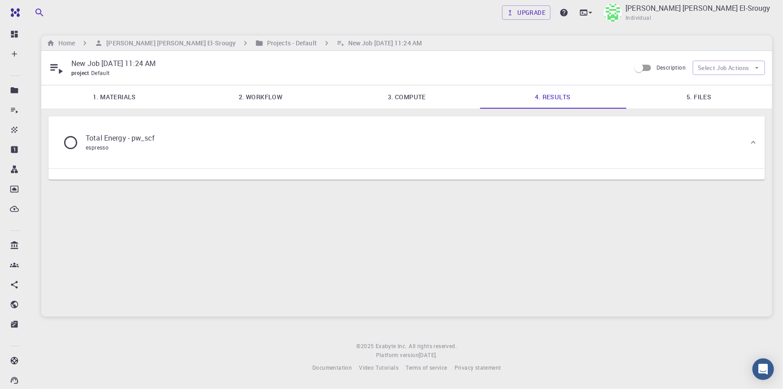
click at [78, 143] on icon at bounding box center [71, 143] width 16 height 16
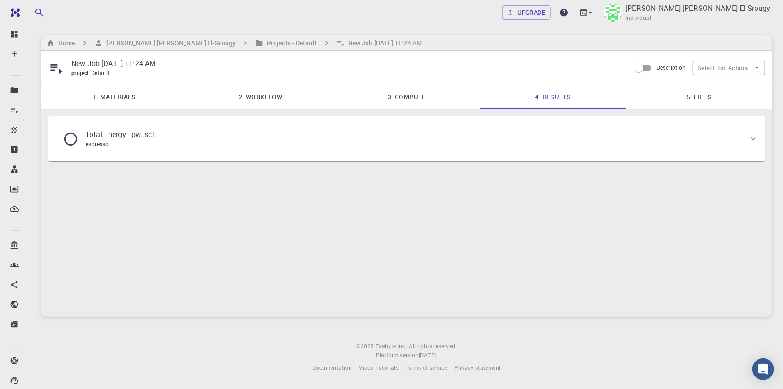
click at [73, 140] on icon at bounding box center [71, 139] width 16 height 16
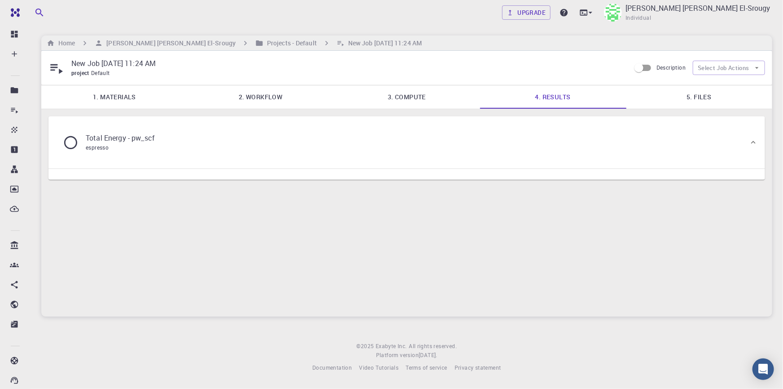
click at [73, 140] on icon at bounding box center [71, 143] width 16 height 16
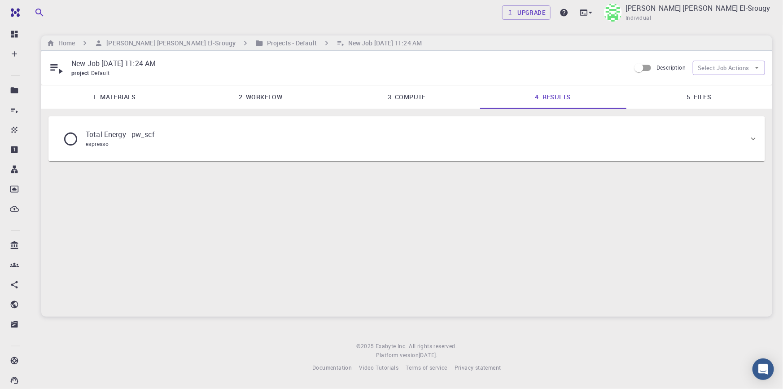
click at [73, 140] on icon at bounding box center [71, 139] width 16 height 16
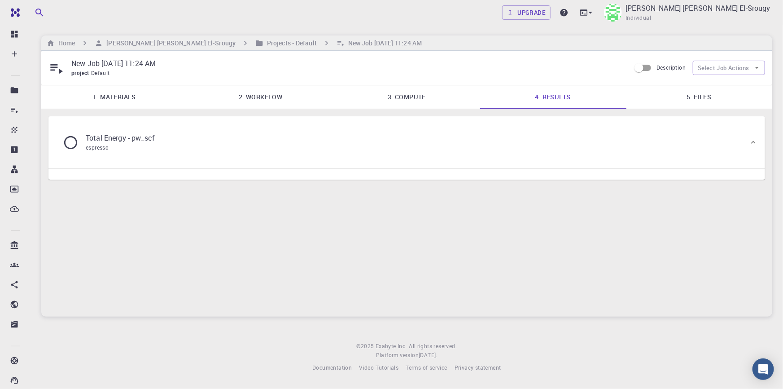
click at [465, 90] on link "3. Compute" at bounding box center [407, 96] width 146 height 23
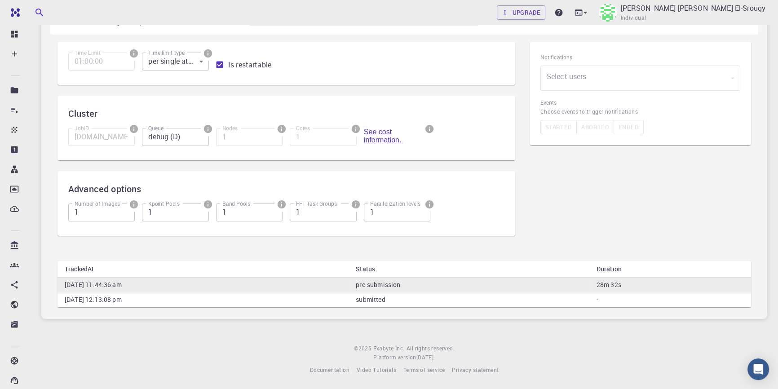
scroll to position [110, 0]
click at [589, 292] on td "submitted" at bounding box center [468, 299] width 241 height 15
click at [589, 297] on td "submitted" at bounding box center [468, 299] width 241 height 15
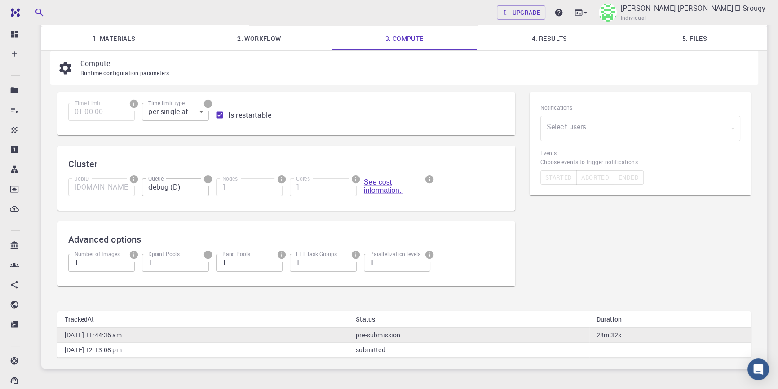
scroll to position [0, 0]
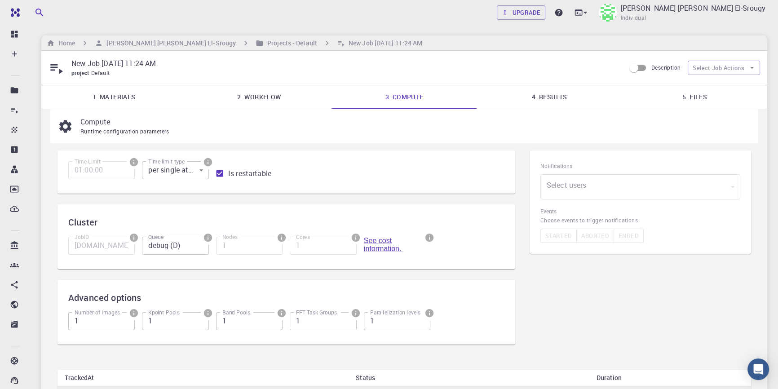
click at [278, 103] on link "2. Workflow" at bounding box center [258, 96] width 145 height 23
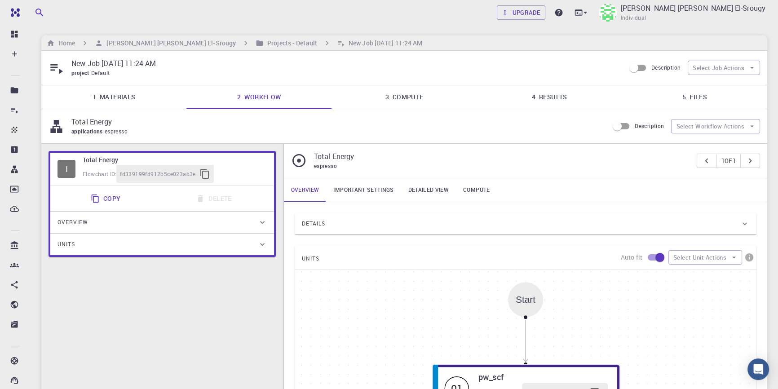
click at [111, 99] on link "1. Materials" at bounding box center [113, 96] width 145 height 23
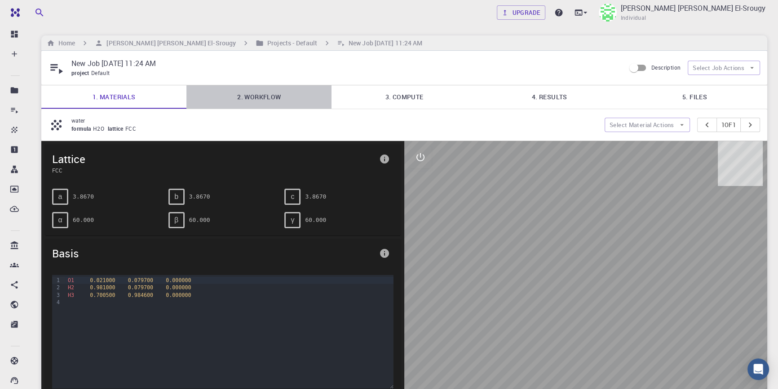
click at [265, 98] on link "2. Workflow" at bounding box center [258, 96] width 145 height 23
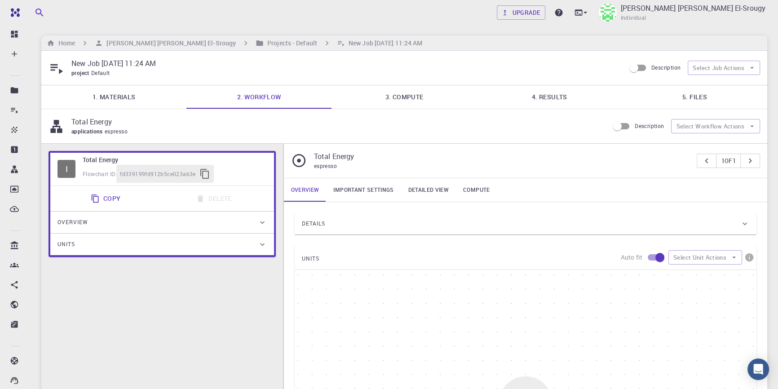
click at [380, 101] on link "3. Compute" at bounding box center [403, 96] width 145 height 23
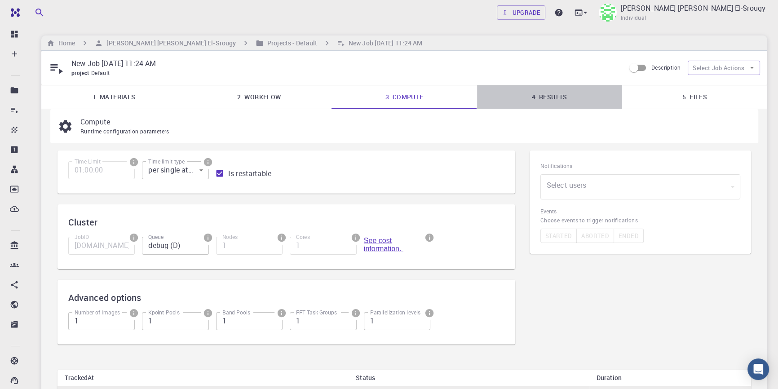
click at [539, 88] on link "4. Results" at bounding box center [549, 96] width 145 height 23
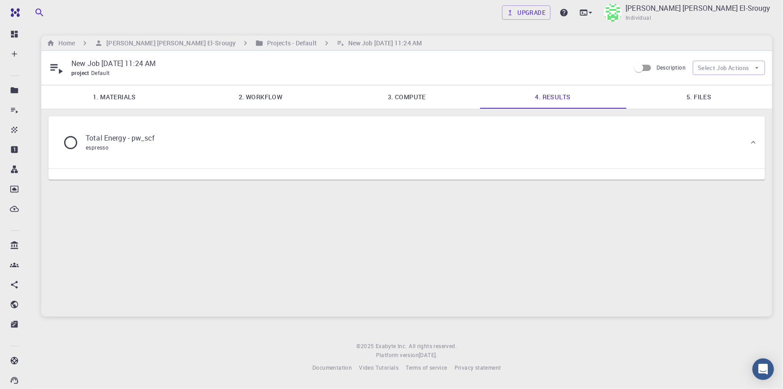
click at [71, 142] on icon at bounding box center [71, 143] width 16 height 16
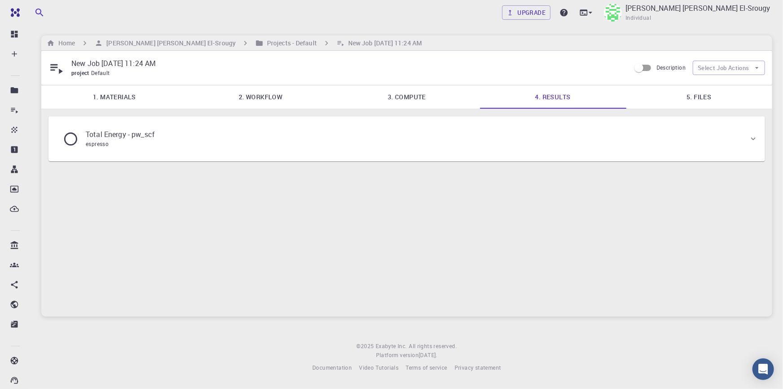
click at [71, 142] on icon at bounding box center [71, 139] width 16 height 16
click at [733, 102] on link "5. Files" at bounding box center [699, 96] width 146 height 23
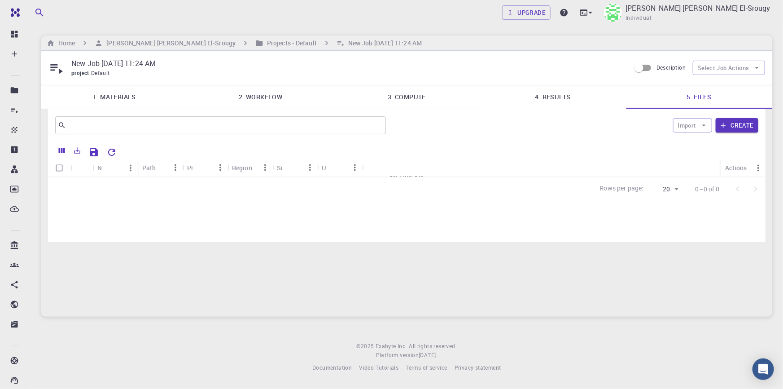
click at [548, 99] on link "4. Results" at bounding box center [553, 96] width 146 height 23
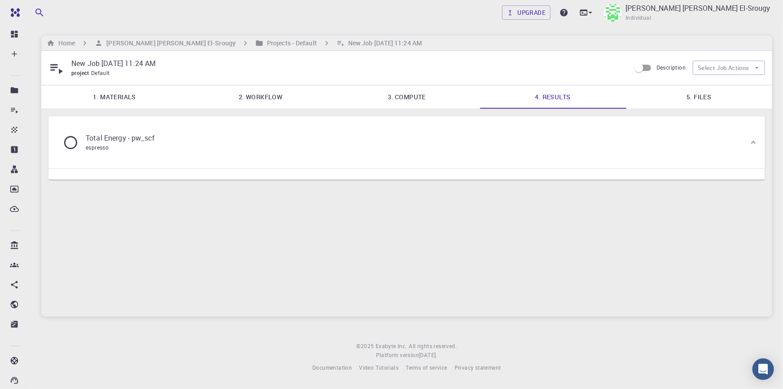
click at [279, 159] on div "Total Energy - pw_scf espresso" at bounding box center [403, 142] width 694 height 34
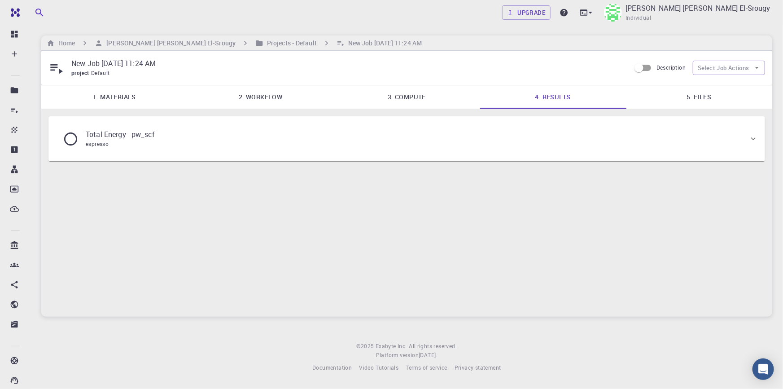
click at [279, 159] on div "Total Energy - pw_scf espresso" at bounding box center [406, 138] width 717 height 45
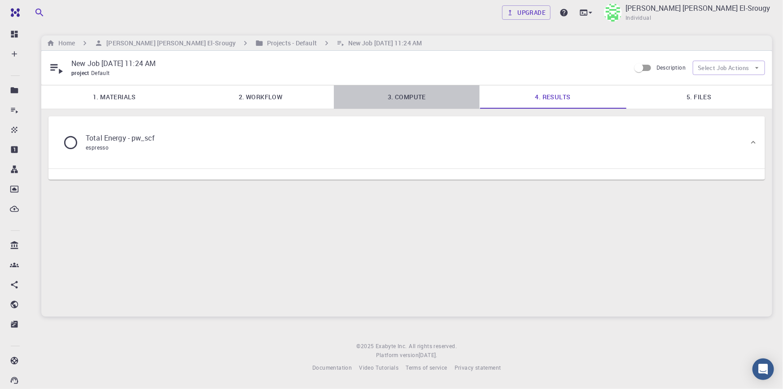
click at [431, 95] on link "3. Compute" at bounding box center [407, 96] width 146 height 23
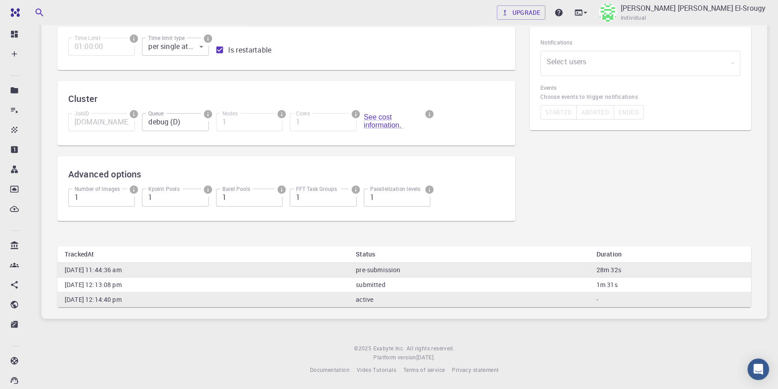
scroll to position [125, 0]
drag, startPoint x: 465, startPoint y: 301, endPoint x: 502, endPoint y: 295, distance: 37.3
click at [502, 295] on td "active" at bounding box center [468, 299] width 241 height 15
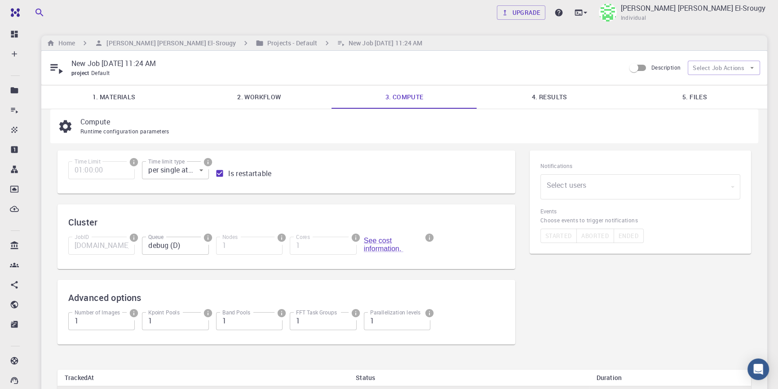
click at [246, 97] on link "2. Workflow" at bounding box center [258, 96] width 145 height 23
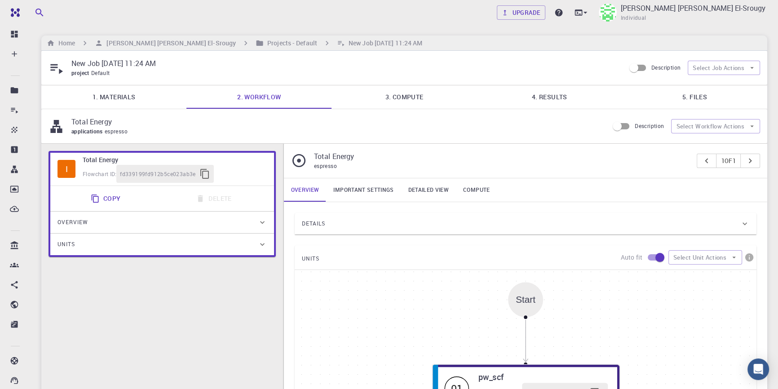
click at [418, 99] on link "3. Compute" at bounding box center [403, 96] width 145 height 23
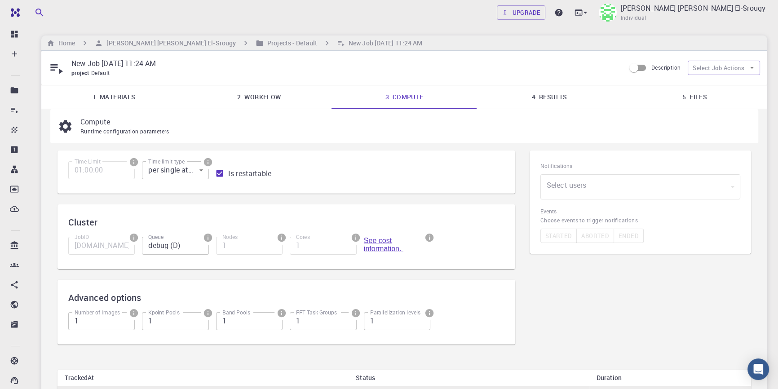
click at [262, 86] on link "2. Workflow" at bounding box center [258, 96] width 145 height 23
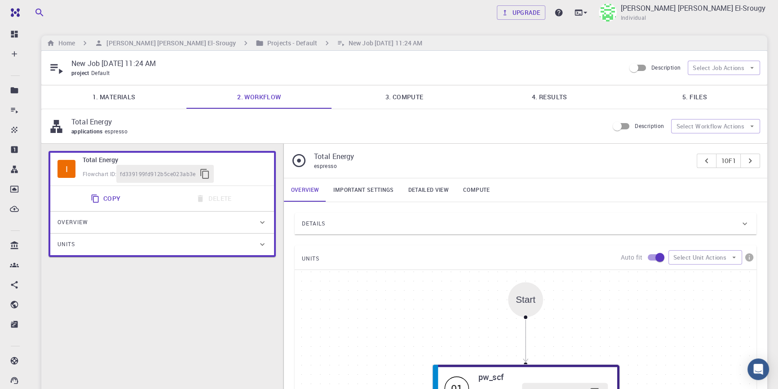
click at [413, 91] on link "3. Compute" at bounding box center [403, 96] width 145 height 23
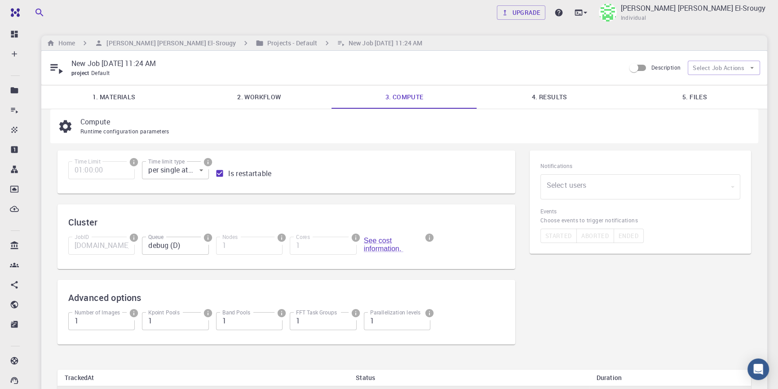
click at [547, 90] on link "4. Results" at bounding box center [549, 96] width 145 height 23
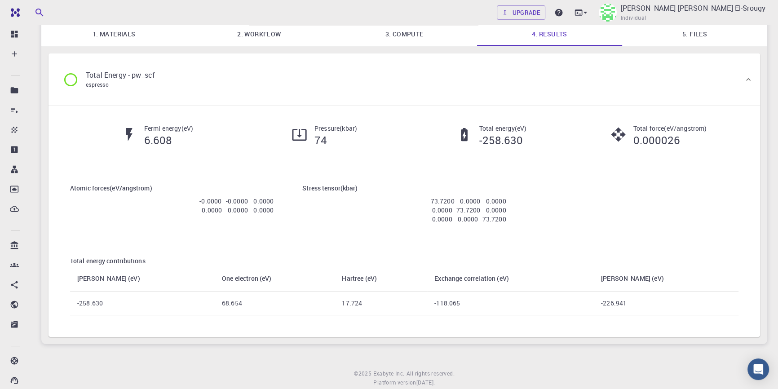
scroll to position [81, 0]
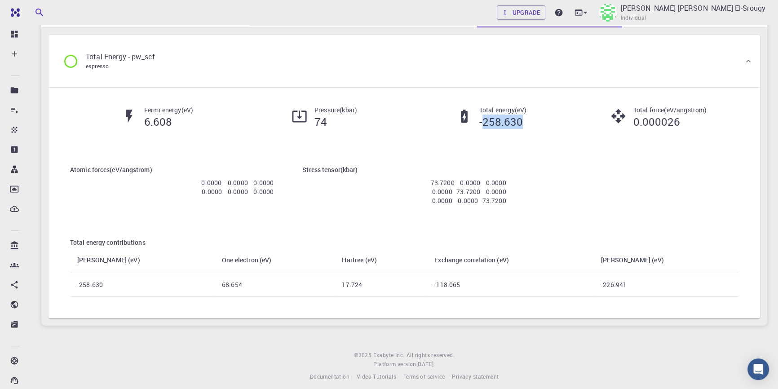
drag, startPoint x: 484, startPoint y: 119, endPoint x: 541, endPoint y: 137, distance: 60.9
click at [541, 137] on div "Fermi energy ( eV ) 6.608 Pressure ( kbar ) 74 Total energy ( eV ) -258.630 Tot…" at bounding box center [404, 120] width 697 height 59
click at [517, 121] on h5 "-258.630" at bounding box center [502, 121] width 47 height 14
click at [494, 163] on div "Stress tensor ( kbar ) 73.7200 0.0000 0.0000 0.0000 73.7200 0.0000 0.0000 0.000…" at bounding box center [404, 186] width 232 height 73
drag, startPoint x: 472, startPoint y: 194, endPoint x: 307, endPoint y: 184, distance: 165.5
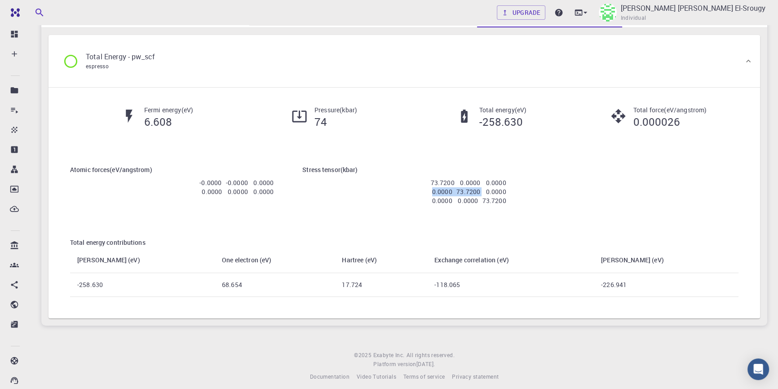
click at [311, 185] on ul "73.7200 0.0000 0.0000 0.0000 73.7200 0.0000 0.0000 0.0000 73.7200" at bounding box center [403, 192] width 203 height 34
click at [329, 178] on ul "73.7200 0.0000 0.0000 0.0000 73.7200 0.0000 0.0000 0.0000 73.7200" at bounding box center [403, 192] width 203 height 34
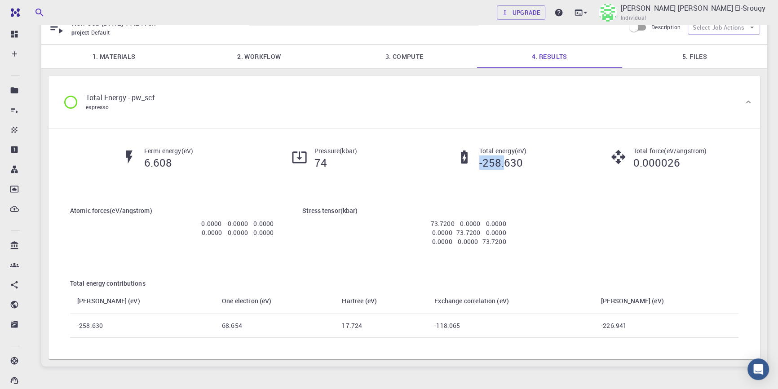
drag, startPoint x: 479, startPoint y: 164, endPoint x: 501, endPoint y: 164, distance: 22.4
click at [501, 164] on h5 "-258.630" at bounding box center [502, 162] width 47 height 14
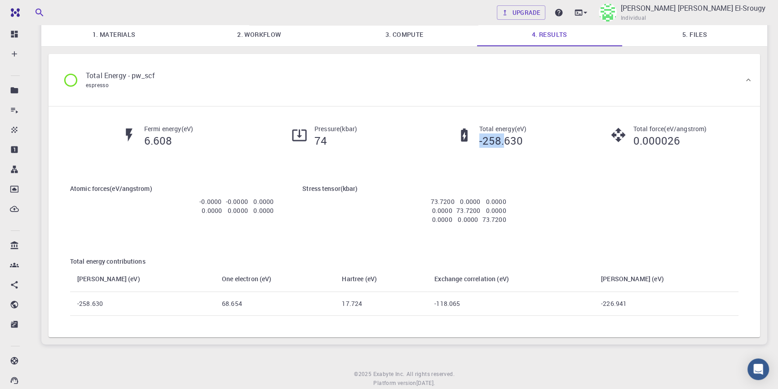
scroll to position [81, 0]
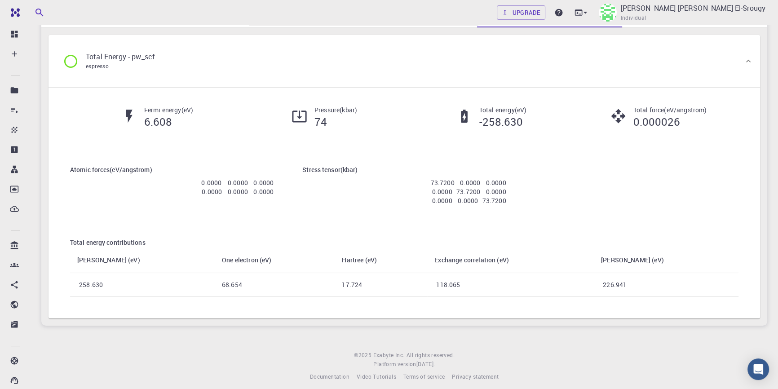
click at [355, 281] on td "17.724" at bounding box center [380, 285] width 92 height 24
drag, startPoint x: 355, startPoint y: 281, endPoint x: 382, endPoint y: 281, distance: 27.8
click at [382, 281] on td "17.724" at bounding box center [380, 285] width 92 height 24
drag, startPoint x: 139, startPoint y: 108, endPoint x: 194, endPoint y: 111, distance: 54.8
click at [193, 111] on div "Fermi energy ( eV ) 6.608" at bounding box center [153, 117] width 167 height 23
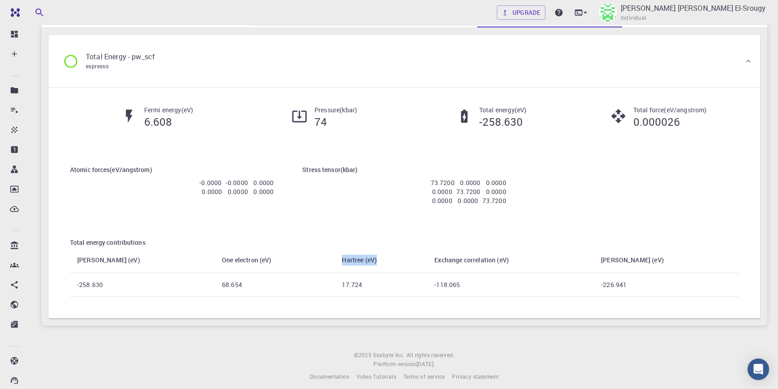
drag, startPoint x: 356, startPoint y: 258, endPoint x: 403, endPoint y: 258, distance: 47.6
click at [403, 258] on th "Hartree (eV)" at bounding box center [380, 260] width 92 height 26
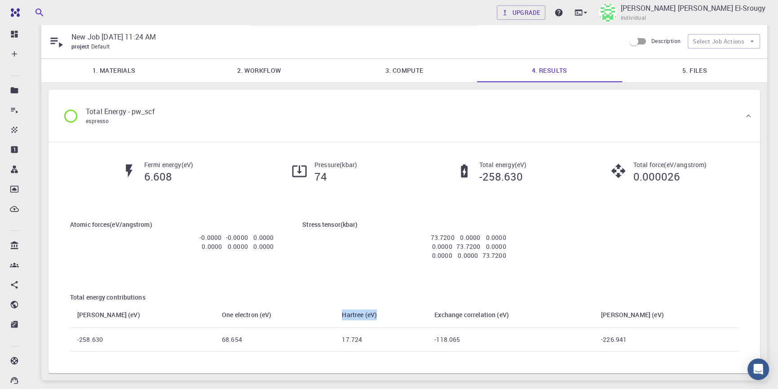
scroll to position [40, 0]
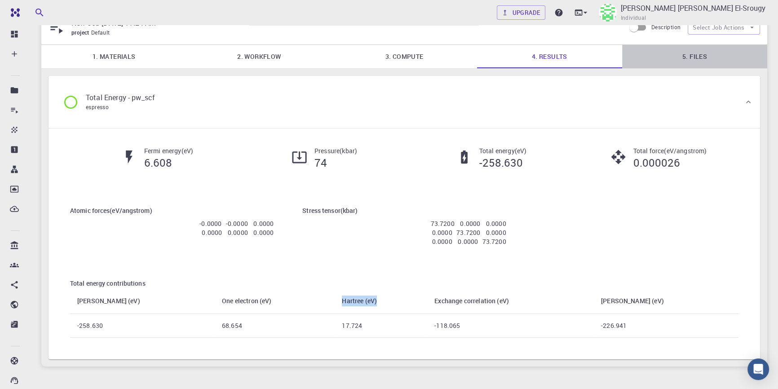
click at [709, 65] on link "5. Files" at bounding box center [694, 56] width 145 height 23
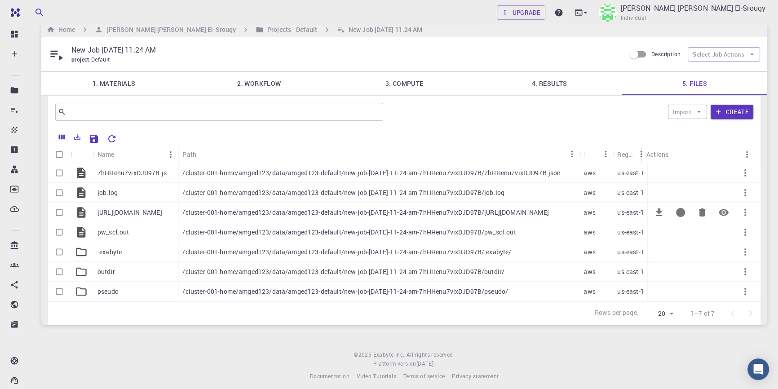
scroll to position [27, 0]
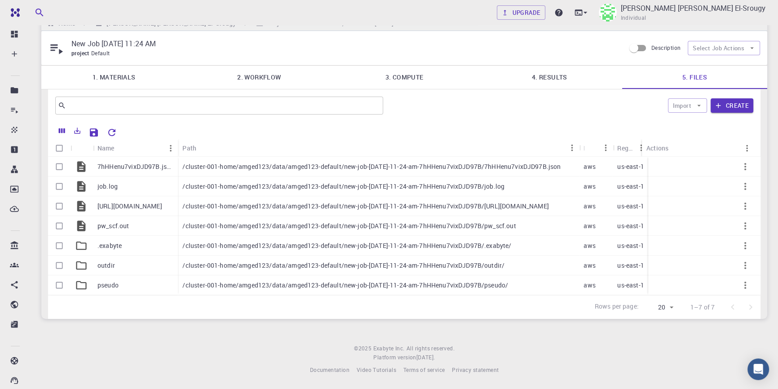
click at [58, 143] on input "Select all rows" at bounding box center [59, 148] width 17 height 17
checkbox input "true"
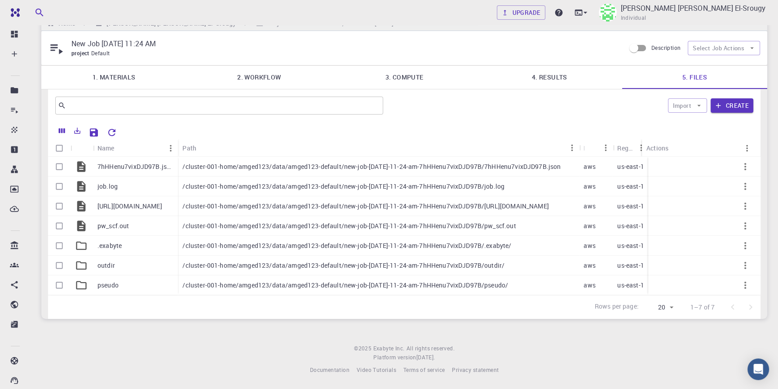
checkbox input "true"
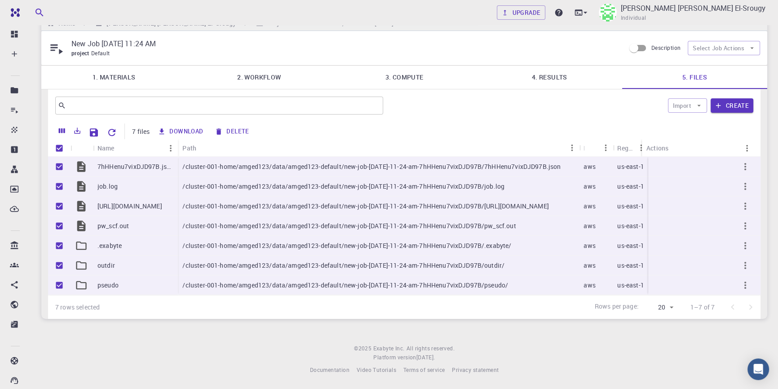
click at [196, 124] on button "Download" at bounding box center [181, 131] width 52 height 14
checkbox input "false"
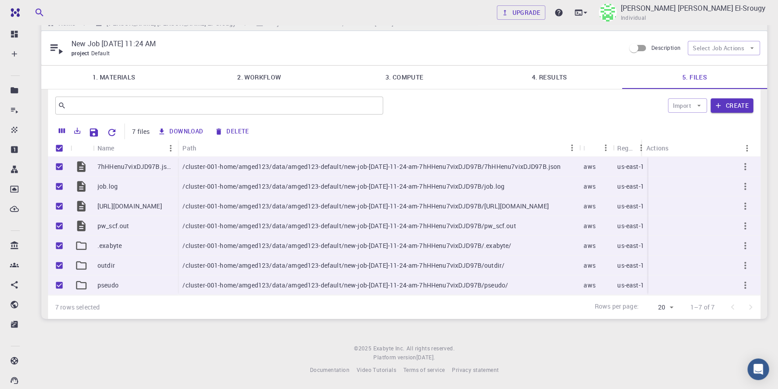
checkbox input "false"
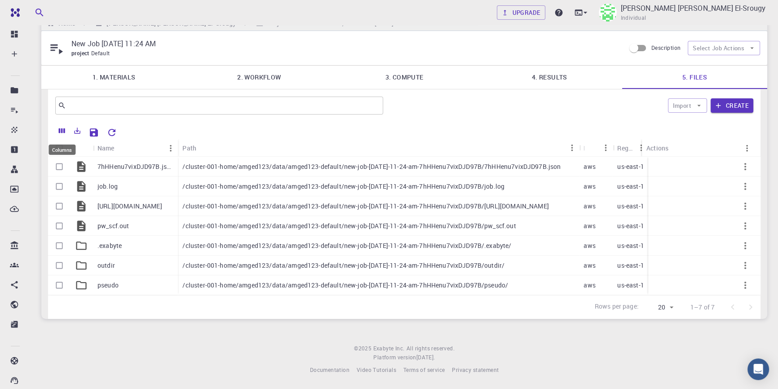
click at [58, 145] on div "Columns" at bounding box center [61, 150] width 27 height 10
click at [57, 145] on input "Select all rows" at bounding box center [59, 148] width 17 height 17
checkbox input "true"
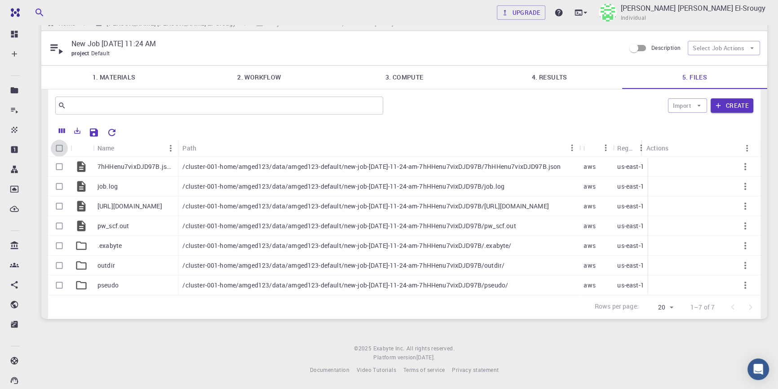
checkbox input "true"
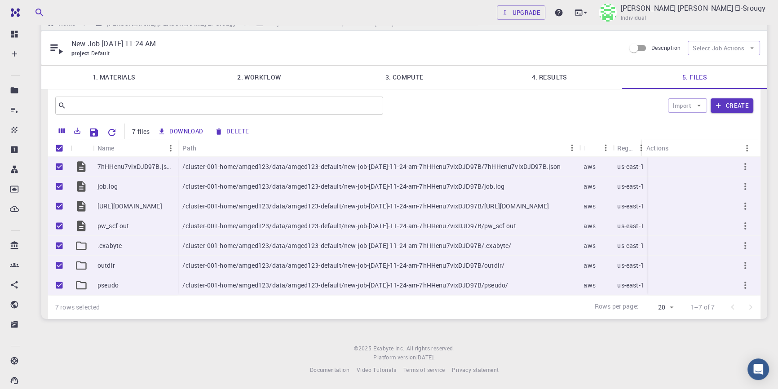
click at [253, 66] on link "2. Workflow" at bounding box center [258, 77] width 145 height 23
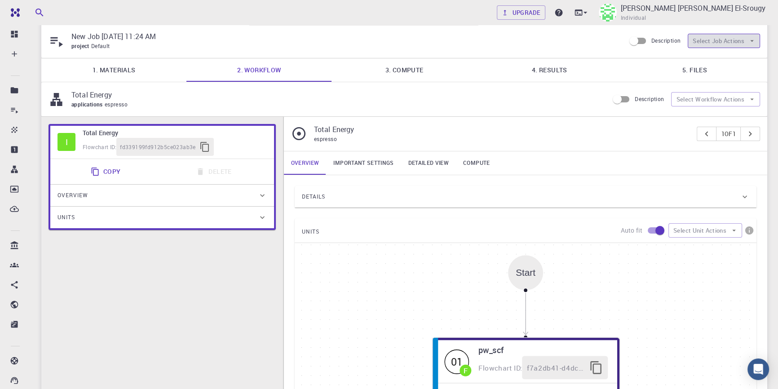
click at [708, 43] on button "Select Job Actions" at bounding box center [723, 41] width 72 height 14
click at [61, 40] on icon at bounding box center [56, 41] width 16 height 16
click at [57, 40] on icon at bounding box center [56, 42] width 13 height 10
click at [705, 98] on button "Select Workflow Actions" at bounding box center [715, 99] width 89 height 14
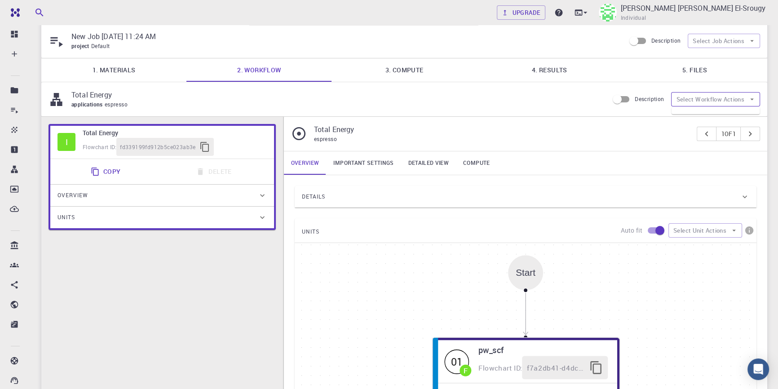
click at [705, 98] on button "Select Workflow Actions" at bounding box center [715, 99] width 89 height 14
click at [703, 111] on ul at bounding box center [715, 110] width 88 height 7
click at [589, 14] on icon at bounding box center [584, 12] width 9 height 9
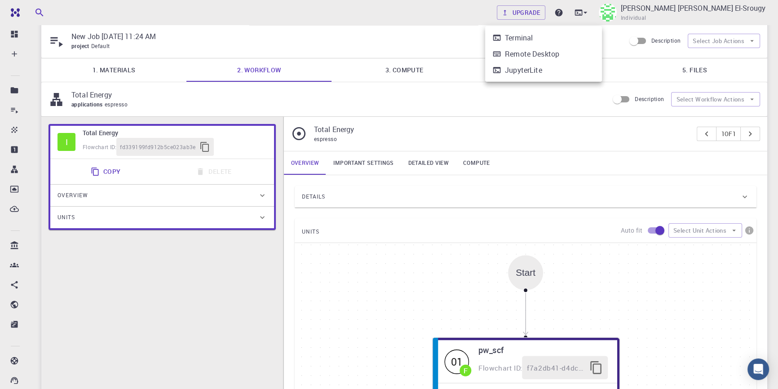
click at [639, 36] on div at bounding box center [389, 194] width 778 height 389
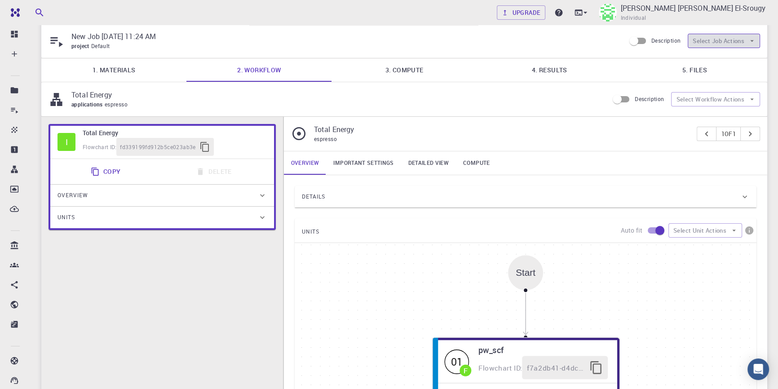
click at [698, 40] on button "Select Job Actions" at bounding box center [723, 41] width 72 height 14
click at [695, 94] on button "Select Workflow Actions" at bounding box center [715, 99] width 89 height 14
click at [697, 40] on button "Select Job Actions" at bounding box center [723, 41] width 72 height 14
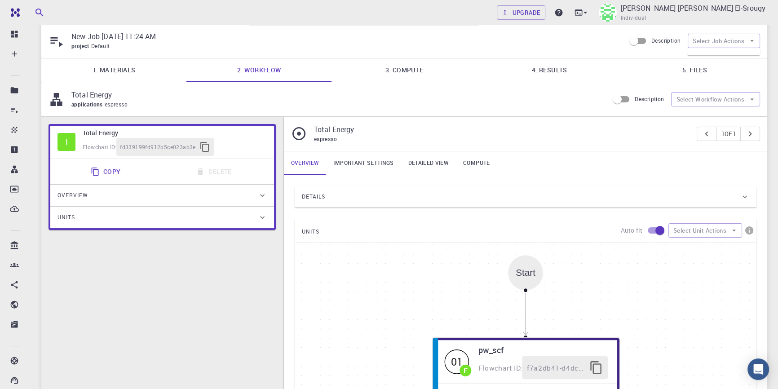
click at [697, 57] on div "New Job [DATE] 11:24 AM project Default Description Select Job Actions" at bounding box center [403, 41] width 725 height 34
click at [703, 57] on div "New Job [DATE] 11:24 AM project Default Description Select Job Actions" at bounding box center [403, 41] width 725 height 34
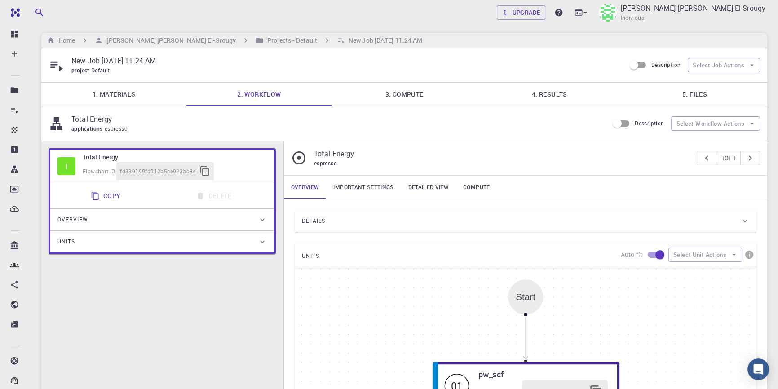
scroll to position [0, 0]
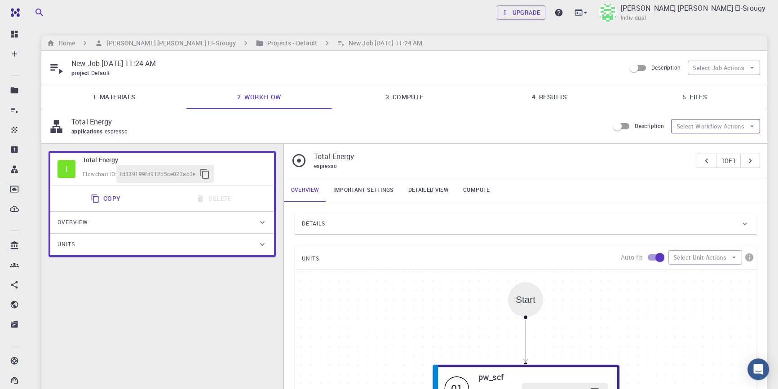
click at [726, 127] on button "Select Workflow Actions" at bounding box center [715, 126] width 89 height 14
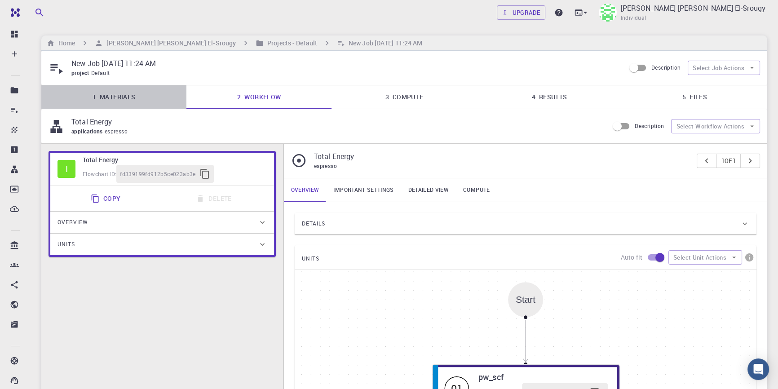
click at [134, 95] on link "1. Materials" at bounding box center [113, 96] width 145 height 23
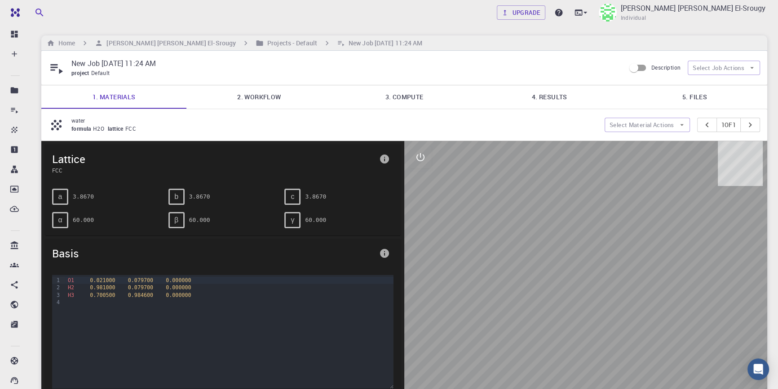
click at [258, 96] on link "2. Workflow" at bounding box center [258, 96] width 145 height 23
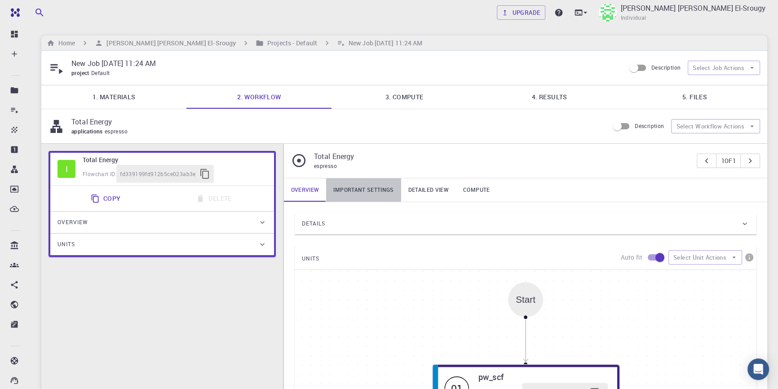
click at [358, 190] on link "Important settings" at bounding box center [363, 189] width 75 height 23
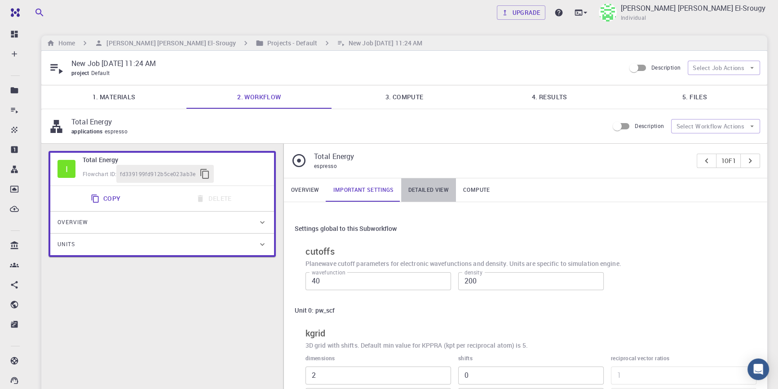
click at [418, 193] on link "Detailed view" at bounding box center [428, 189] width 55 height 23
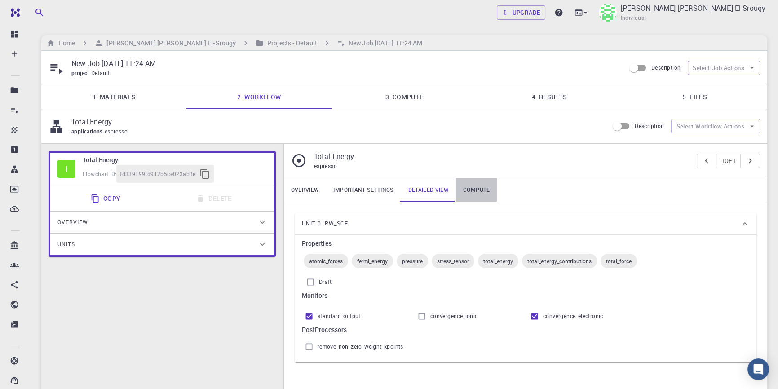
click at [465, 194] on link "Compute" at bounding box center [476, 189] width 41 height 23
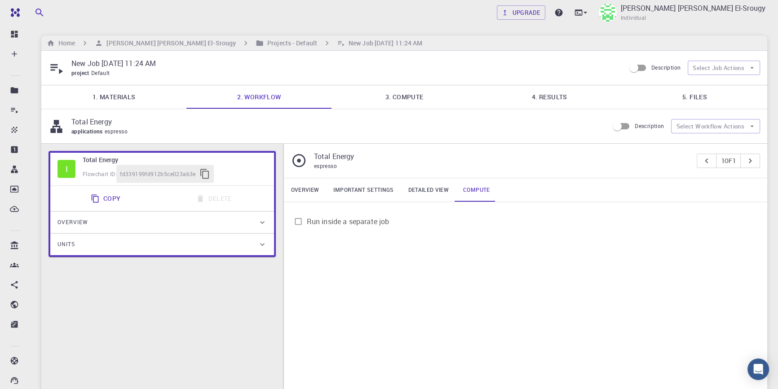
click at [85, 126] on p "Total Energy" at bounding box center [336, 121] width 530 height 11
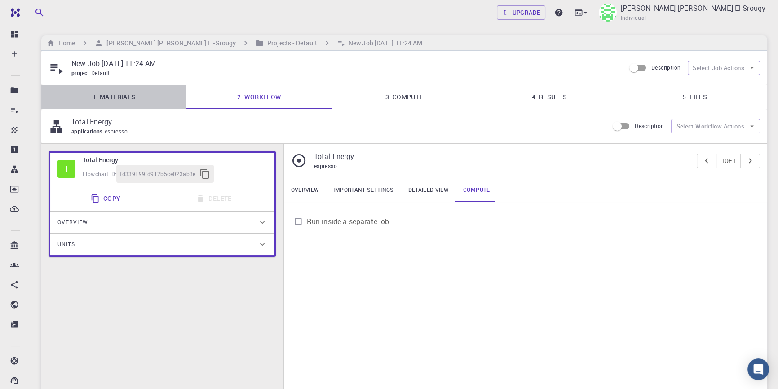
click at [141, 95] on link "1. Materials" at bounding box center [113, 96] width 145 height 23
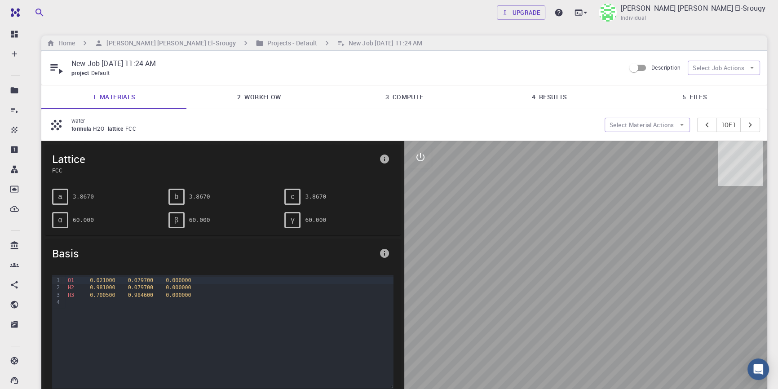
scroll to position [183, 0]
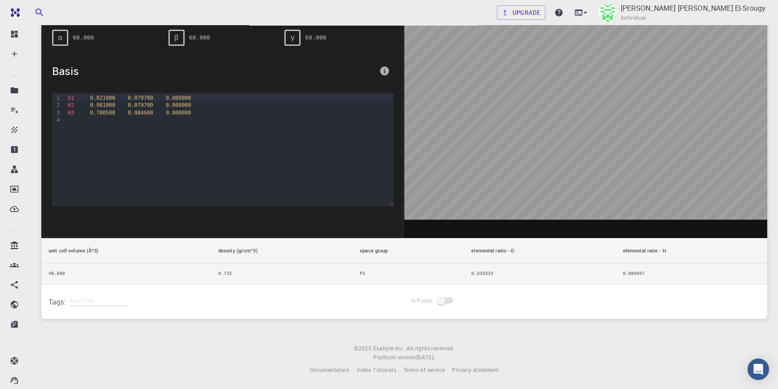
click at [492, 269] on td "0.333333" at bounding box center [539, 274] width 151 height 21
drag, startPoint x: 145, startPoint y: 268, endPoint x: 210, endPoint y: 268, distance: 64.7
click at [147, 267] on td "40.889" at bounding box center [126, 274] width 170 height 21
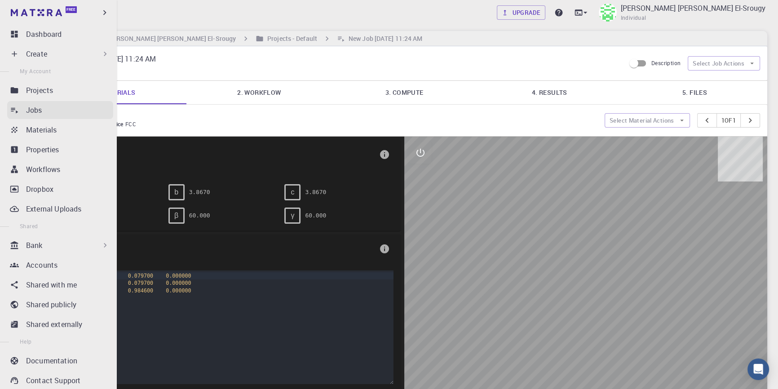
scroll to position [0, 0]
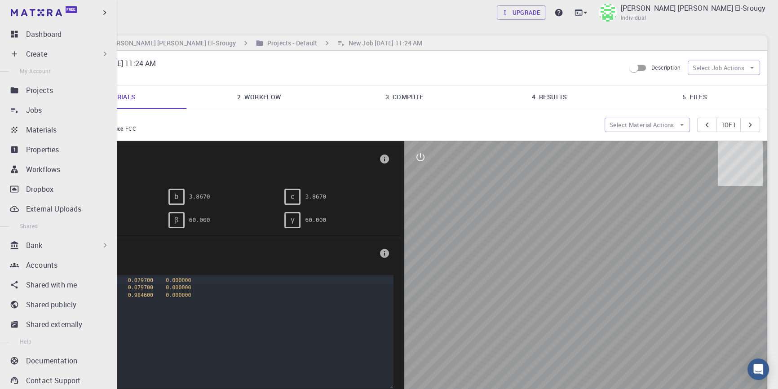
click at [102, 52] on icon at bounding box center [105, 53] width 9 height 9
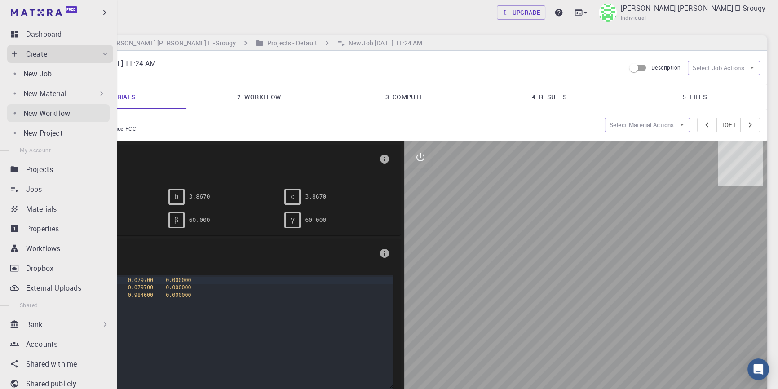
click at [65, 112] on p "New Workflow" at bounding box center [46, 113] width 47 height 11
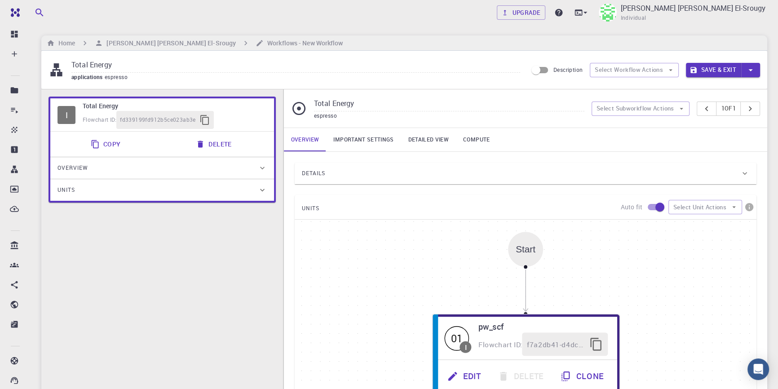
click at [364, 138] on link "Important settings" at bounding box center [363, 139] width 75 height 23
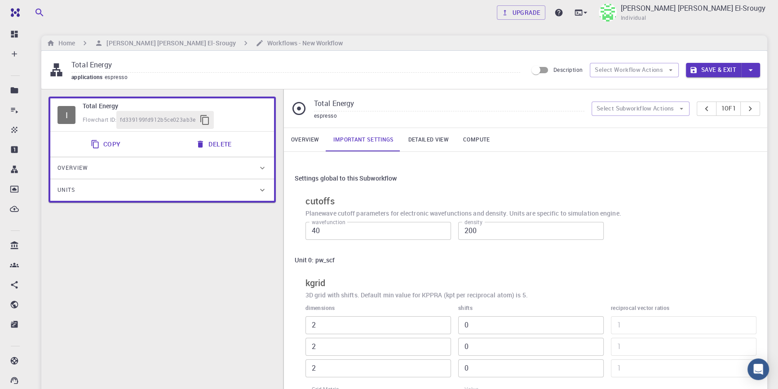
click at [315, 139] on link "Overview" at bounding box center [305, 139] width 43 height 23
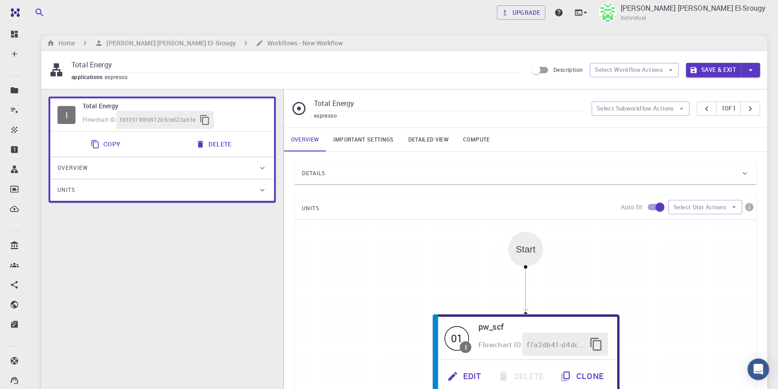
click at [391, 165] on div "Details" at bounding box center [526, 174] width 462 height 22
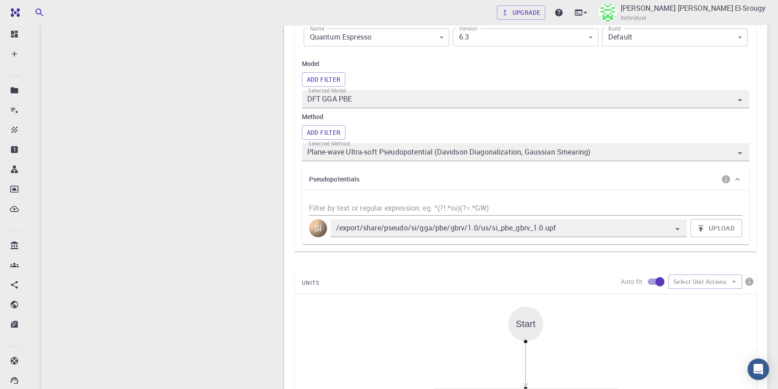
scroll to position [245, 0]
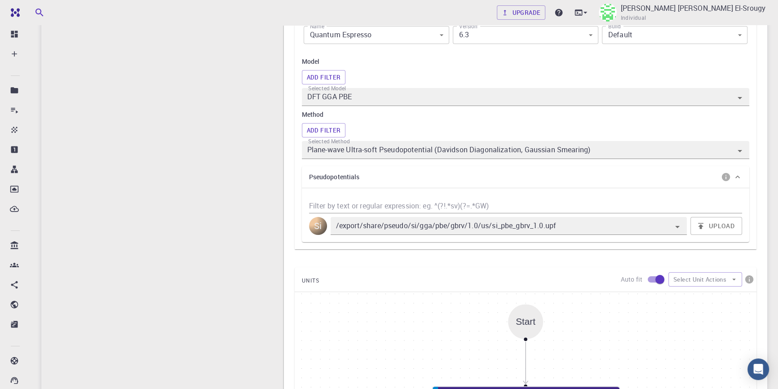
click at [315, 223] on div "Si" at bounding box center [318, 226] width 18 height 18
click at [668, 226] on icon "Clear" at bounding box center [664, 226] width 11 height 11
click at [712, 221] on button "Upload" at bounding box center [716, 226] width 52 height 18
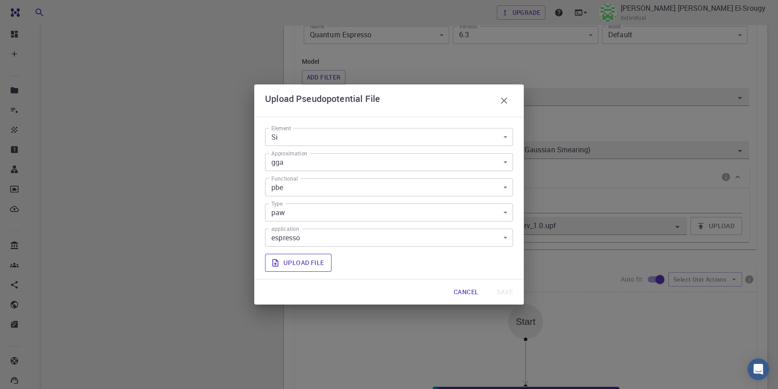
click at [311, 264] on label "Upload file" at bounding box center [298, 263] width 66 height 18
click at [0, 0] on input "Upload file" at bounding box center [0, 0] width 0 height 0
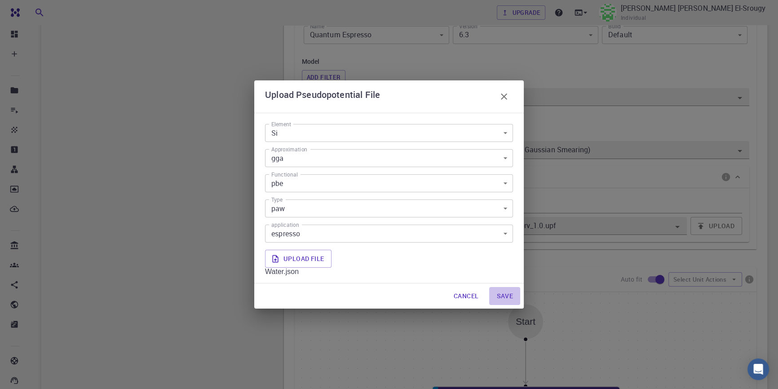
click at [505, 296] on button "Save" at bounding box center [504, 296] width 31 height 18
click at [496, 135] on body "Free Dashboard Create New Job New Material Create Material Upload File Import f…" at bounding box center [389, 227] width 778 height 944
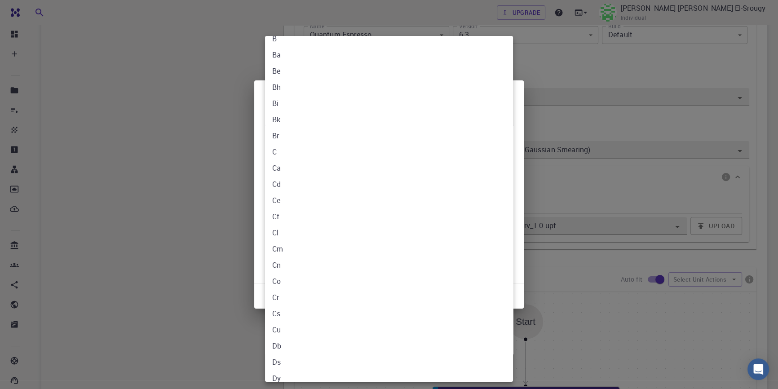
scroll to position [0, 0]
click at [259, 176] on div at bounding box center [389, 194] width 778 height 389
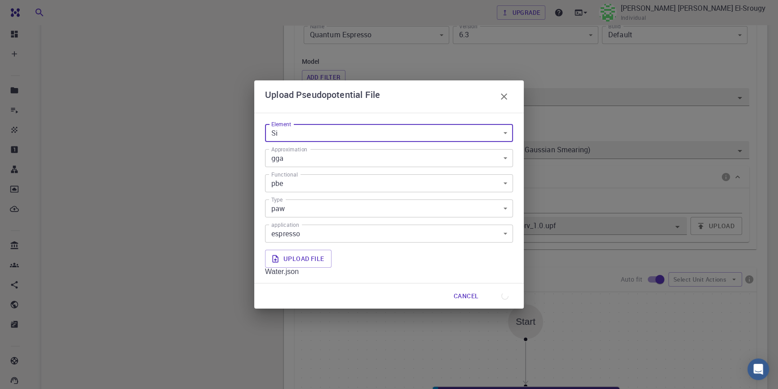
click at [252, 158] on div "Ac Ag Al Am Ar As At Au B Ba Be Bh Bi Bk Br C Ca Cd Ce Cf Cl Cm Cn Co Cr Cs Cu …" at bounding box center [389, 194] width 778 height 389
click at [338, 157] on body "Free Dashboard Create New Job New Material Create Material Upload File Import f…" at bounding box center [389, 227] width 778 height 944
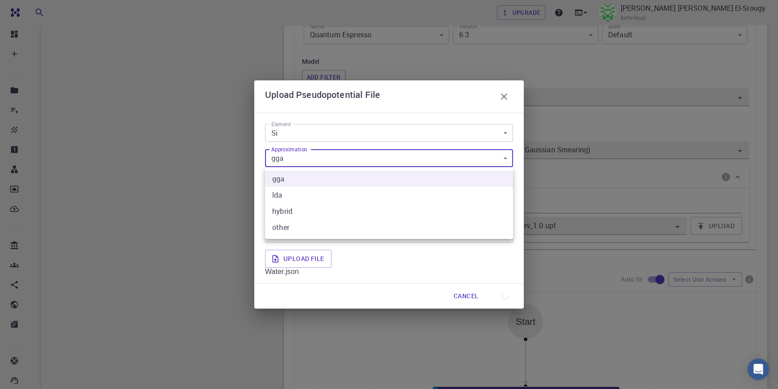
click at [338, 157] on div at bounding box center [389, 194] width 778 height 389
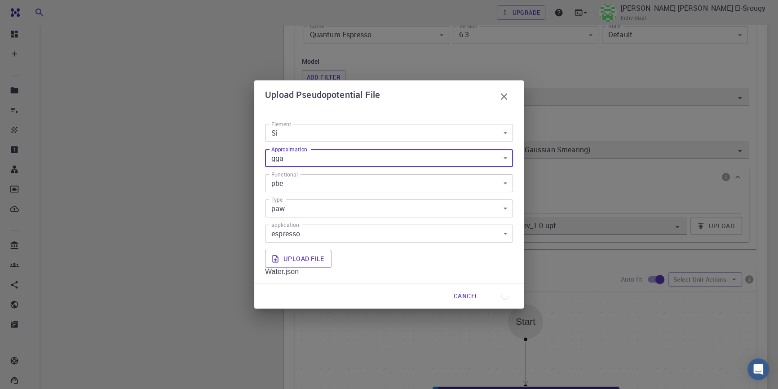
click at [504, 238] on body "Free Dashboard Create New Job New Material Create Material Upload File Import f…" at bounding box center [389, 227] width 778 height 944
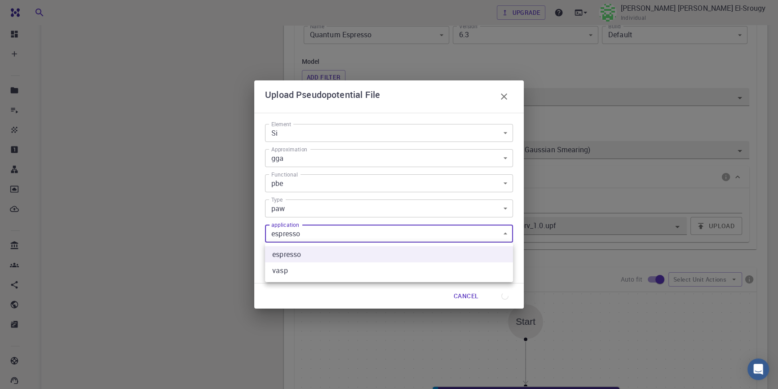
click at [504, 238] on div at bounding box center [389, 194] width 778 height 389
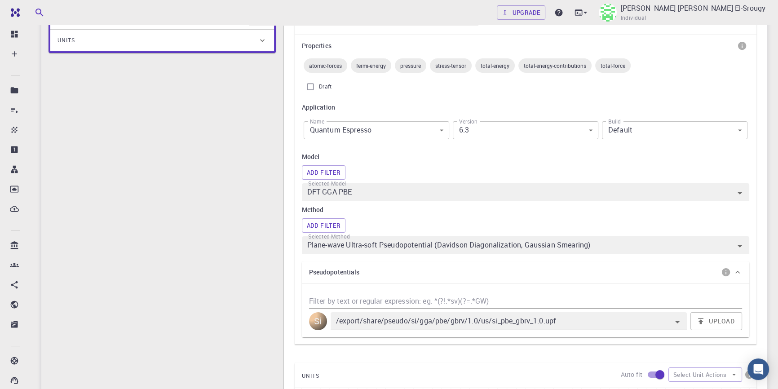
scroll to position [163, 0]
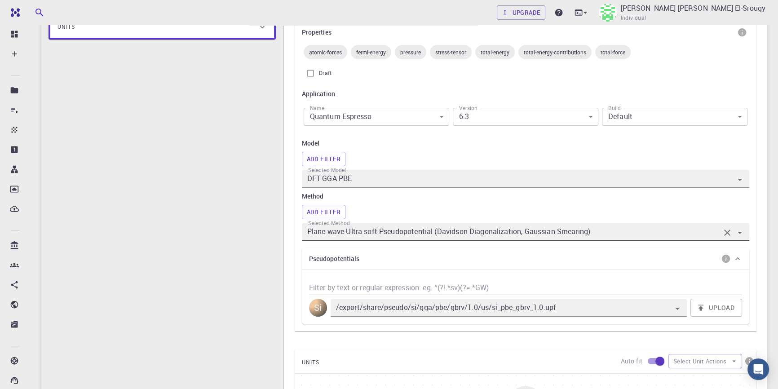
click at [740, 235] on icon "Open" at bounding box center [739, 232] width 11 height 11
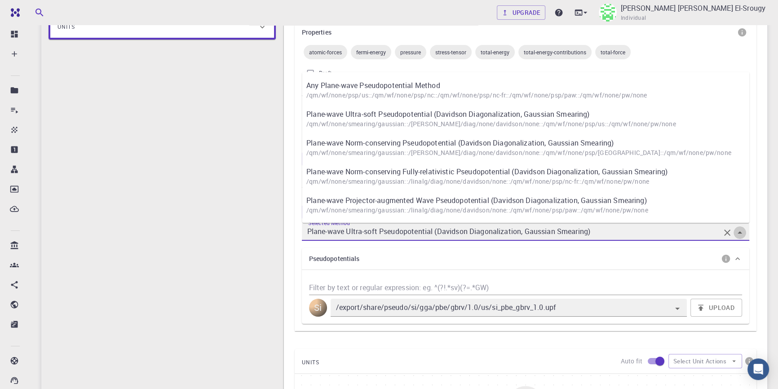
click at [740, 235] on icon "Close" at bounding box center [739, 232] width 11 height 11
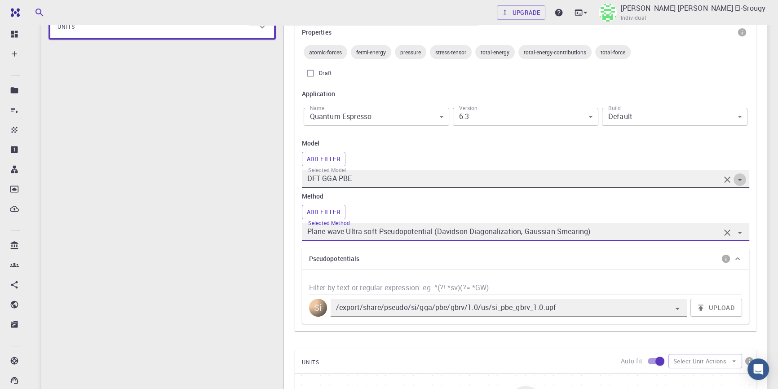
click at [739, 180] on icon "Open" at bounding box center [739, 180] width 4 height 2
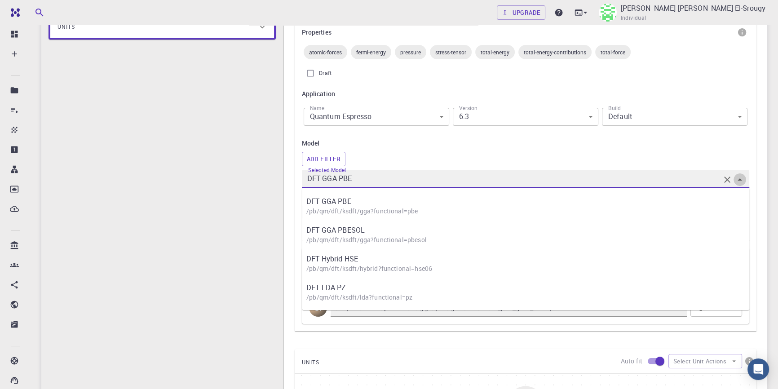
click at [739, 180] on icon "Close" at bounding box center [739, 179] width 11 height 11
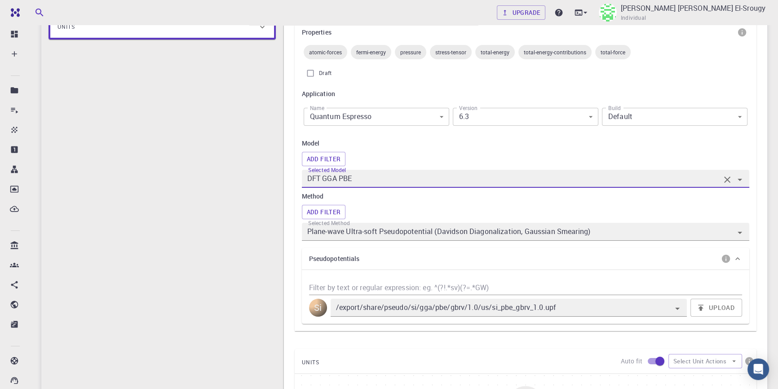
click at [499, 149] on div "Model Add Filter Selected Model DFT GGA PBE Method Add Filter Selected Method P…" at bounding box center [525, 189] width 447 height 102
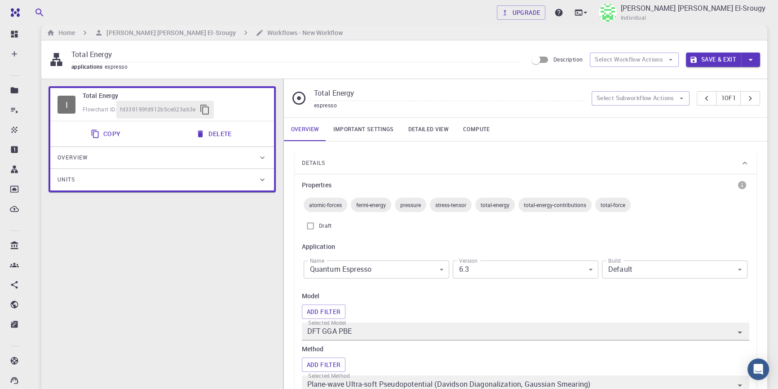
scroll to position [40, 0]
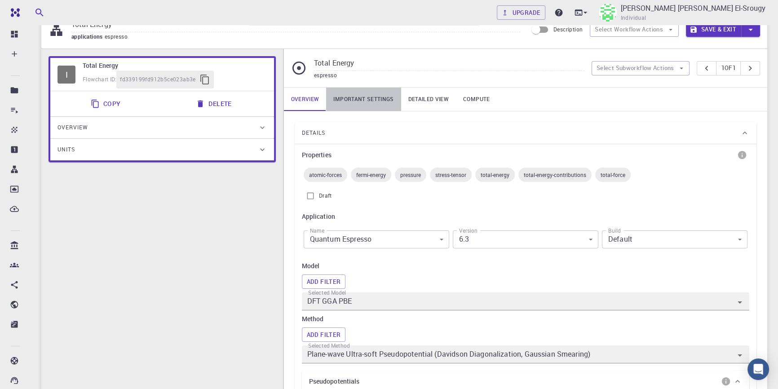
click at [368, 97] on link "Important settings" at bounding box center [363, 99] width 75 height 23
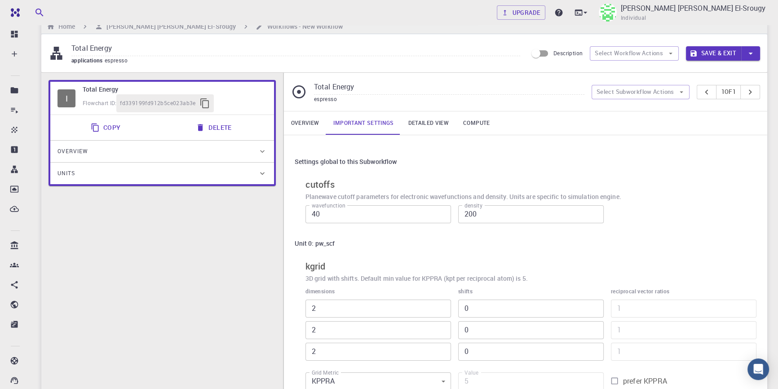
scroll to position [0, 0]
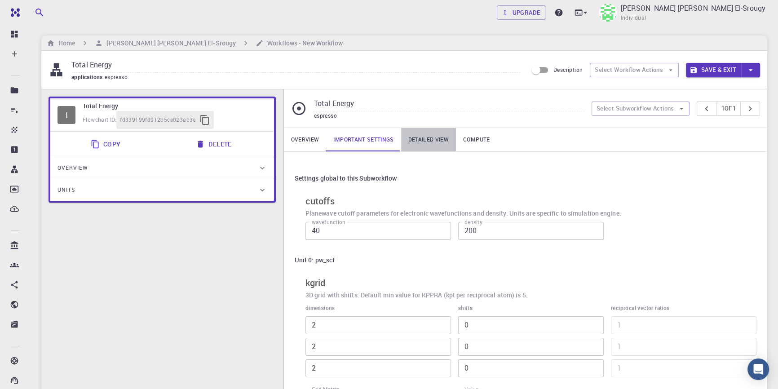
click at [431, 140] on link "Detailed view" at bounding box center [428, 139] width 55 height 23
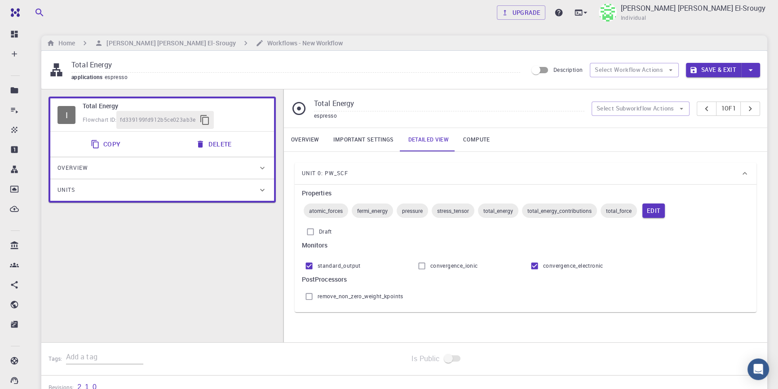
click at [477, 138] on link "Compute" at bounding box center [476, 139] width 41 height 23
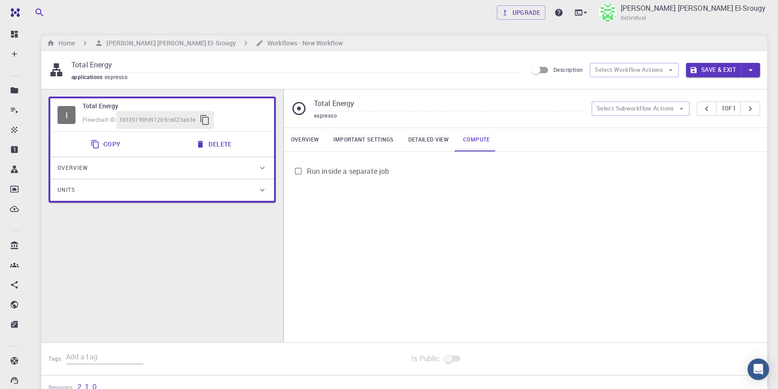
click at [309, 135] on link "Overview" at bounding box center [305, 139] width 43 height 23
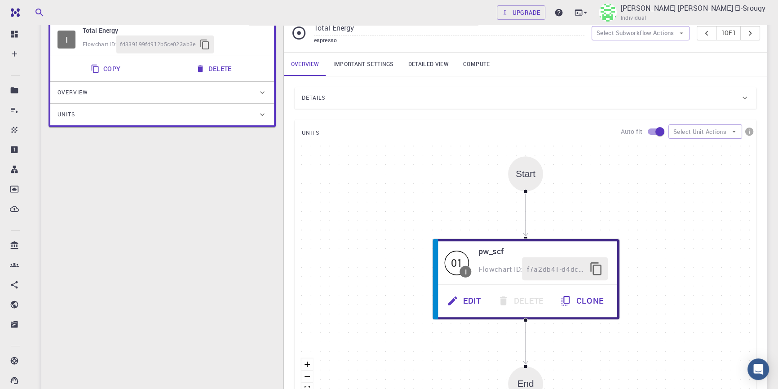
scroll to position [204, 0]
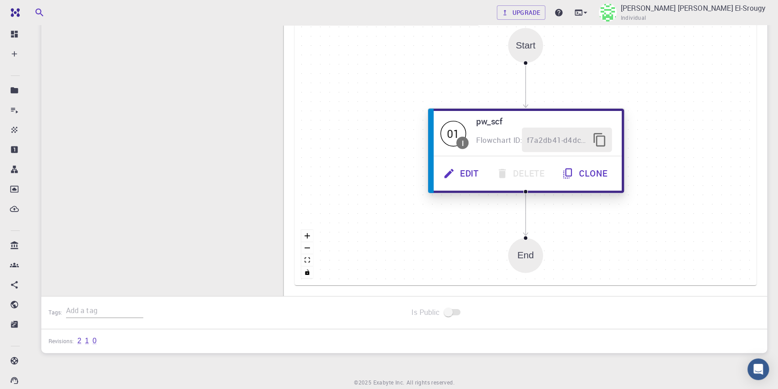
click at [464, 174] on button "Edit" at bounding box center [461, 173] width 53 height 25
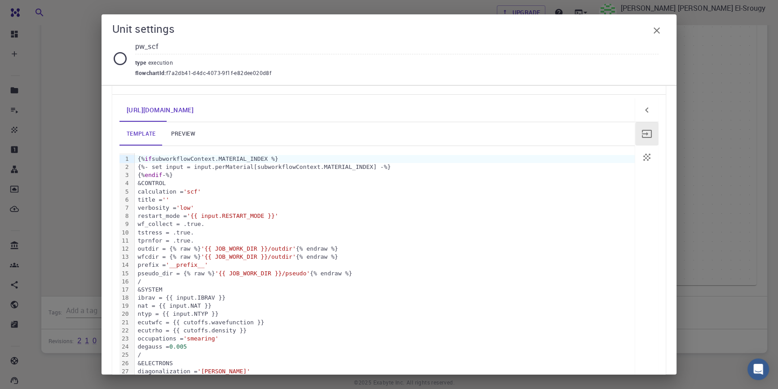
scroll to position [72, 0]
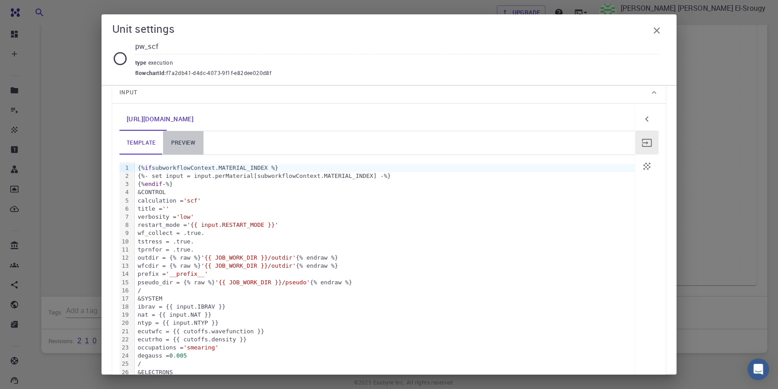
click at [185, 143] on link "preview" at bounding box center [183, 142] width 40 height 23
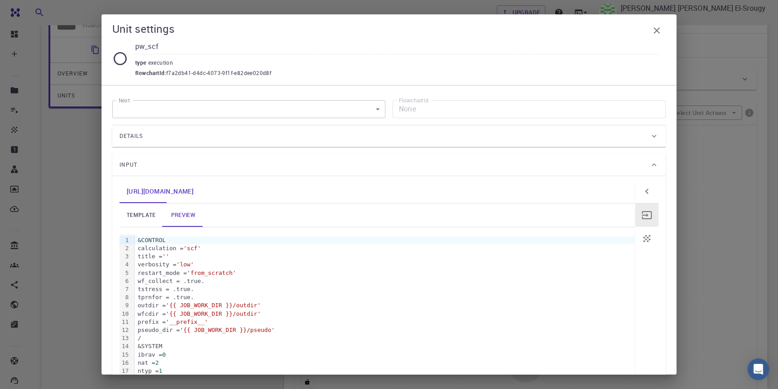
scroll to position [0, 0]
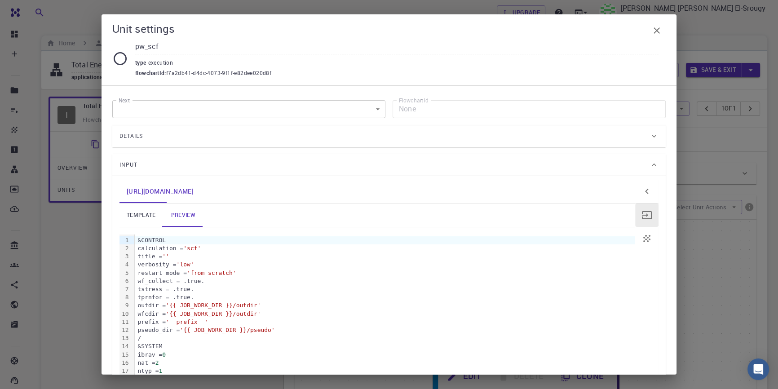
click at [655, 31] on icon "button" at bounding box center [656, 30] width 11 height 11
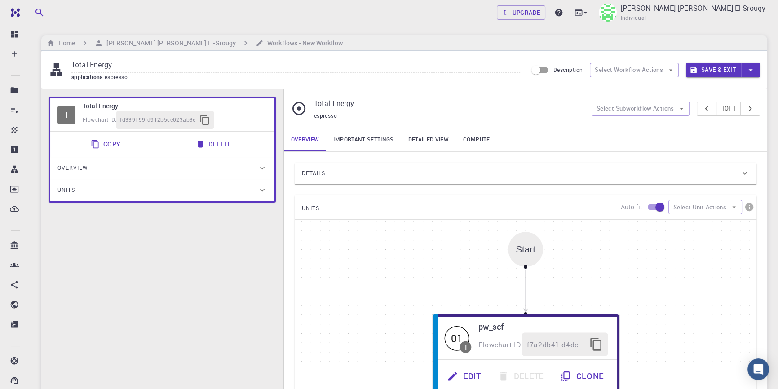
click at [700, 170] on div "Details" at bounding box center [521, 173] width 438 height 14
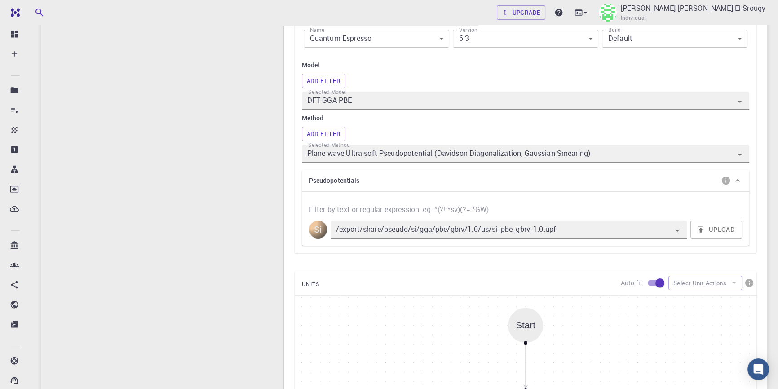
scroll to position [245, 0]
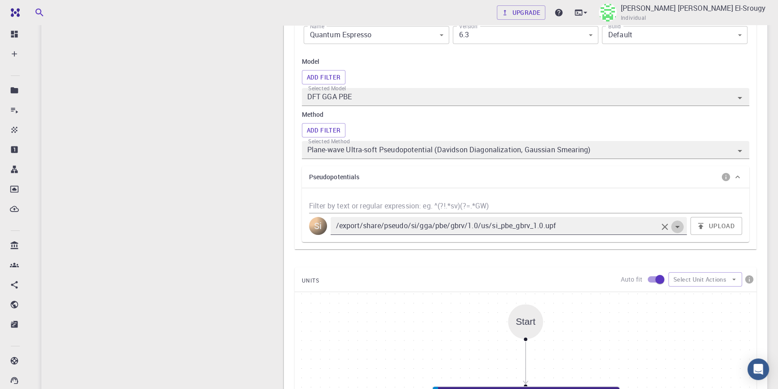
click at [678, 225] on icon "Open" at bounding box center [677, 226] width 11 height 11
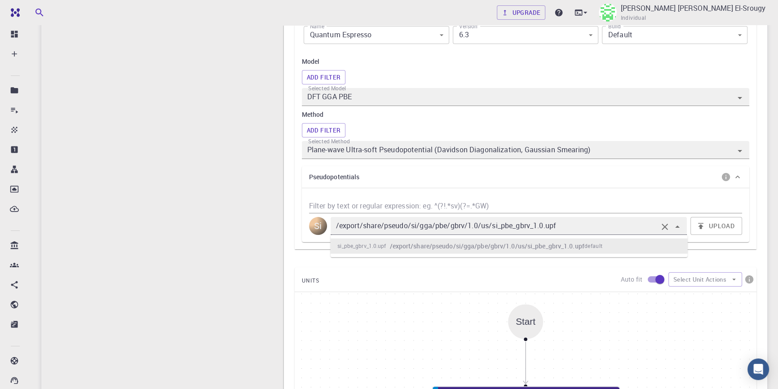
click at [678, 225] on icon "Close" at bounding box center [677, 226] width 11 height 11
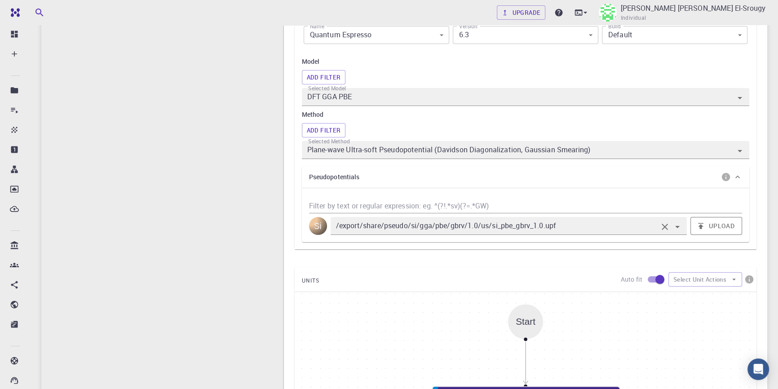
click at [713, 226] on button "Upload" at bounding box center [716, 226] width 52 height 18
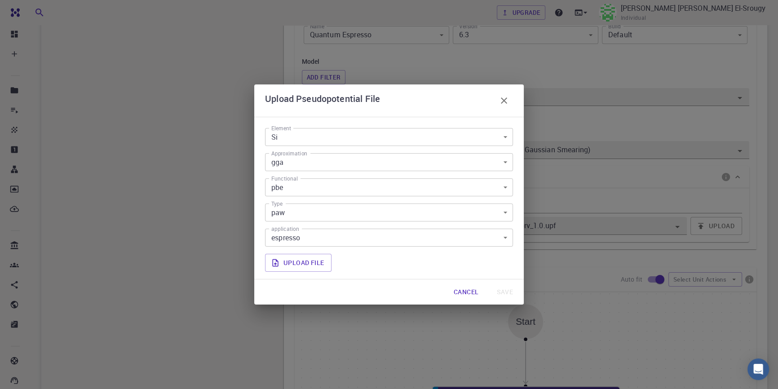
click at [373, 136] on body "Free Dashboard Create New Job New Material Create Material Upload File Import f…" at bounding box center [389, 227] width 778 height 944
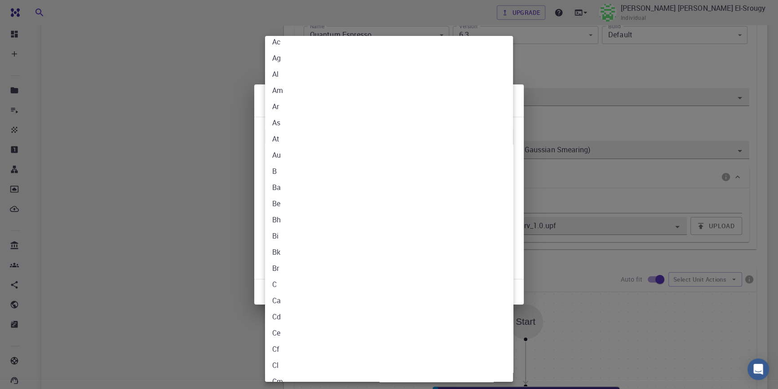
scroll to position [0, 0]
click at [519, 154] on div at bounding box center [389, 194] width 778 height 389
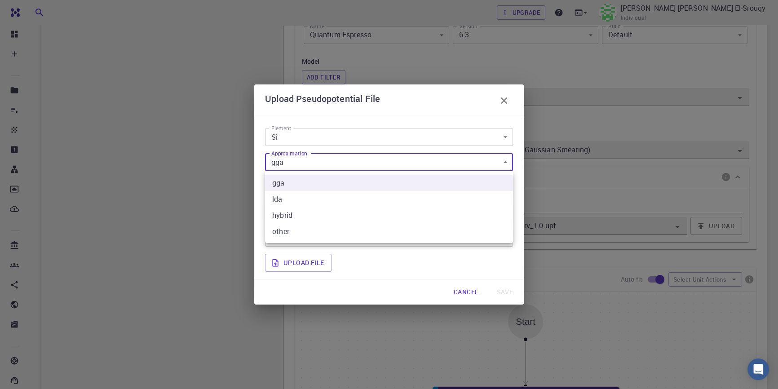
click at [497, 165] on body "Free Dashboard Create New Job New Material Create Material Upload File Import f…" at bounding box center [389, 227] width 778 height 944
click at [497, 165] on div at bounding box center [389, 194] width 778 height 389
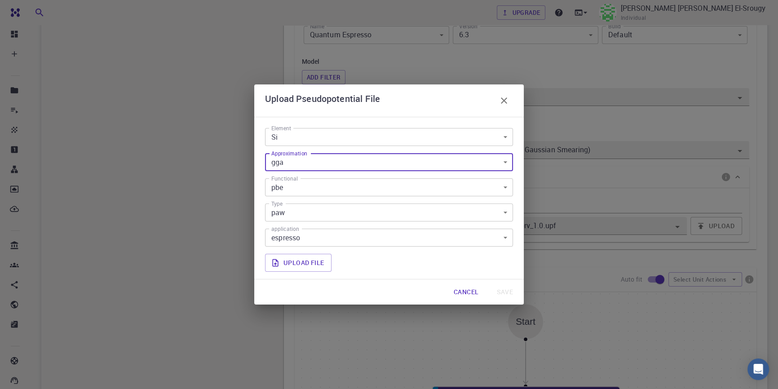
click at [497, 165] on body "Free Dashboard Create New Job New Material Create Material Upload File Import f…" at bounding box center [389, 227] width 778 height 944
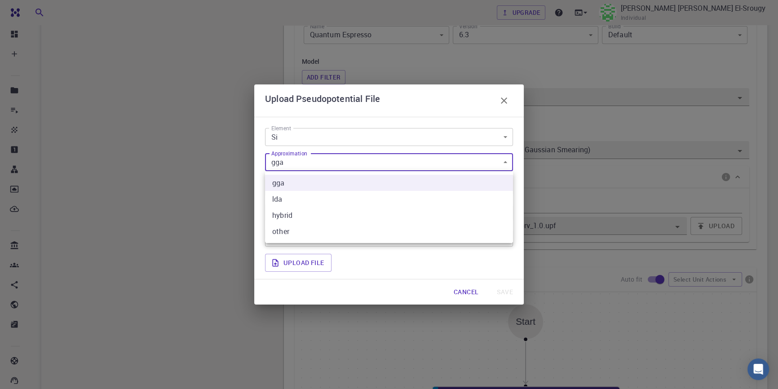
click at [497, 165] on div at bounding box center [389, 194] width 778 height 389
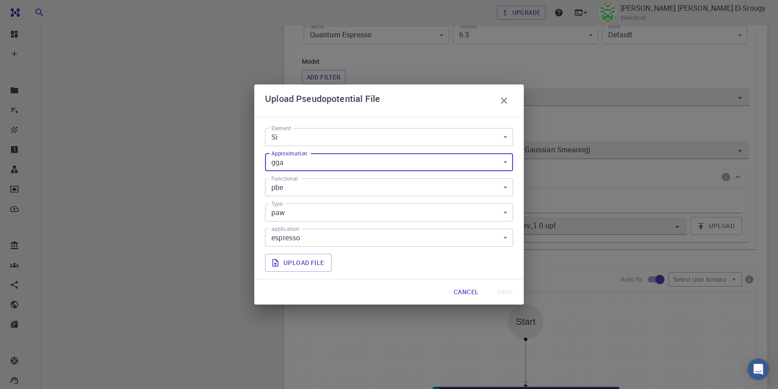
click at [438, 186] on body "Free Dashboard Create New Job New Material Create Material Upload File Import f…" at bounding box center [389, 227] width 778 height 944
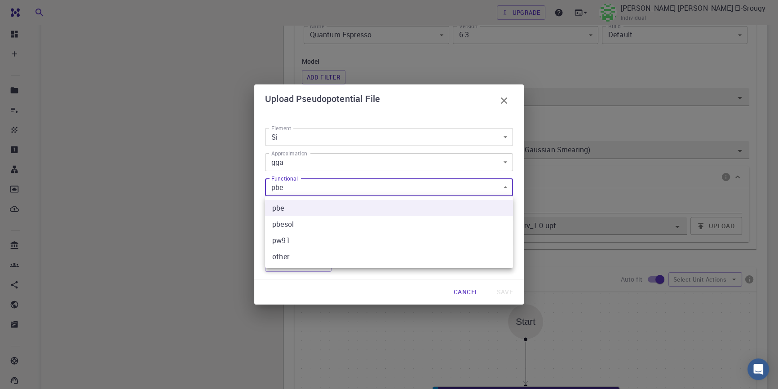
click at [438, 186] on div at bounding box center [389, 194] width 778 height 389
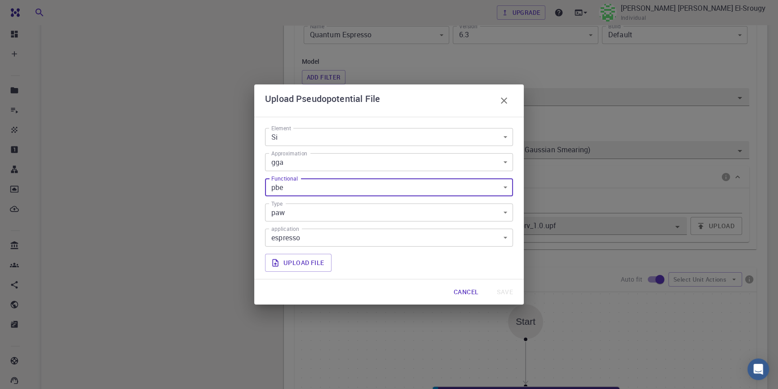
click at [438, 188] on body "Free Dashboard Create New Job New Material Create Material Upload File Import f…" at bounding box center [389, 227] width 778 height 944
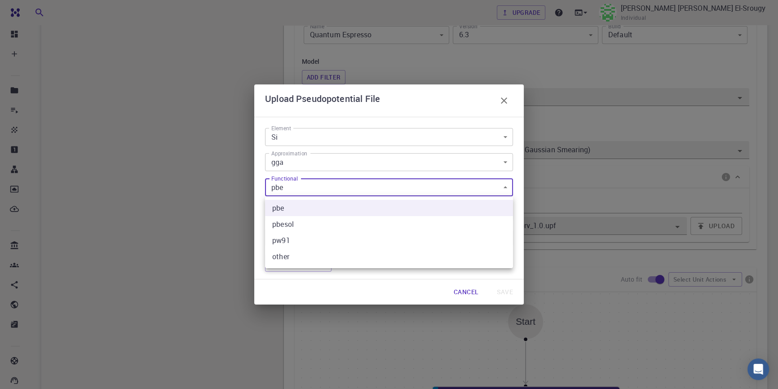
click at [438, 188] on div at bounding box center [389, 194] width 778 height 389
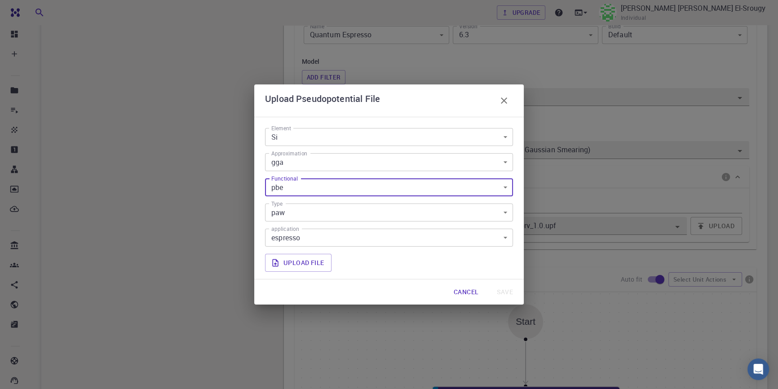
click at [443, 213] on body "Free Dashboard Create New Job New Material Create Material Upload File Import f…" at bounding box center [389, 227] width 778 height 944
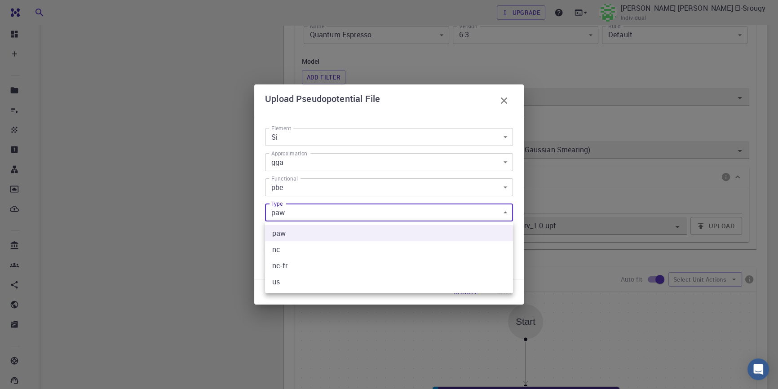
click at [443, 213] on div at bounding box center [389, 194] width 778 height 389
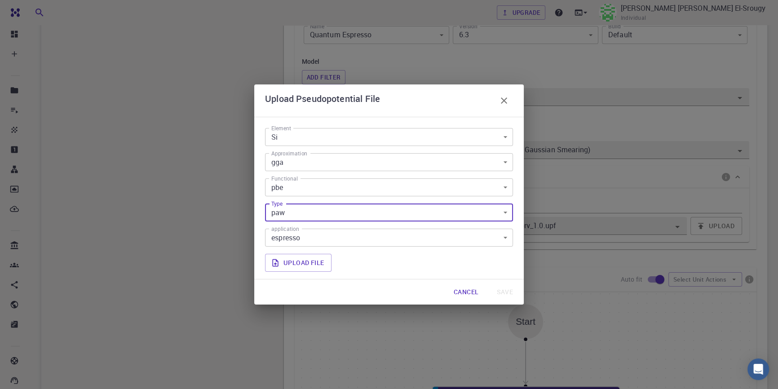
click at [469, 287] on button "Cancel" at bounding box center [465, 292] width 39 height 18
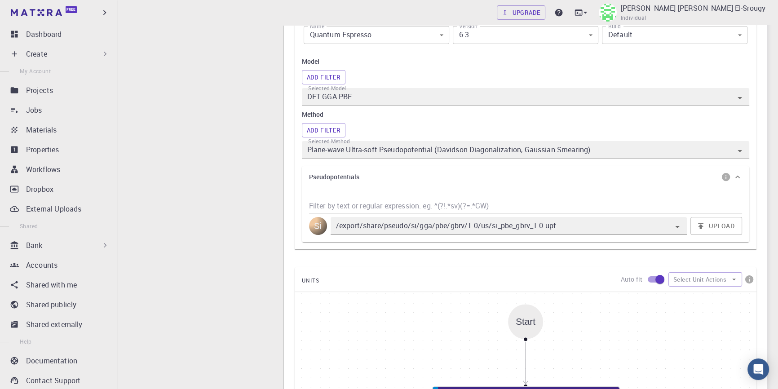
click at [16, 54] on icon at bounding box center [14, 53] width 9 height 9
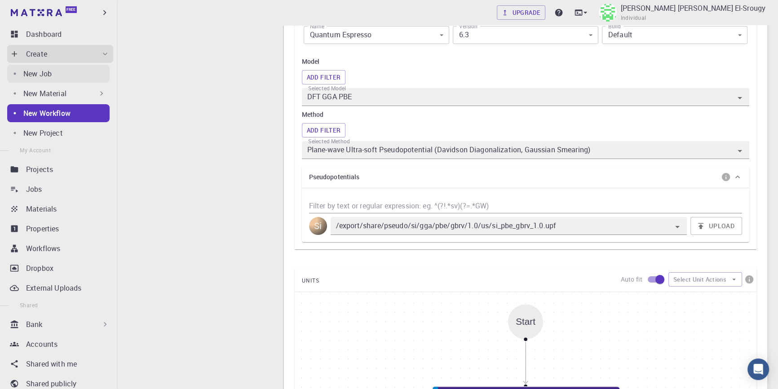
click at [17, 76] on link "New Job" at bounding box center [58, 74] width 102 height 18
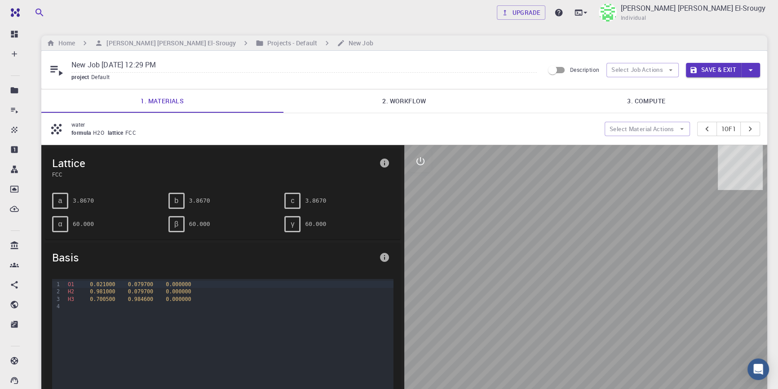
click at [388, 99] on link "2. Workflow" at bounding box center [404, 100] width 242 height 23
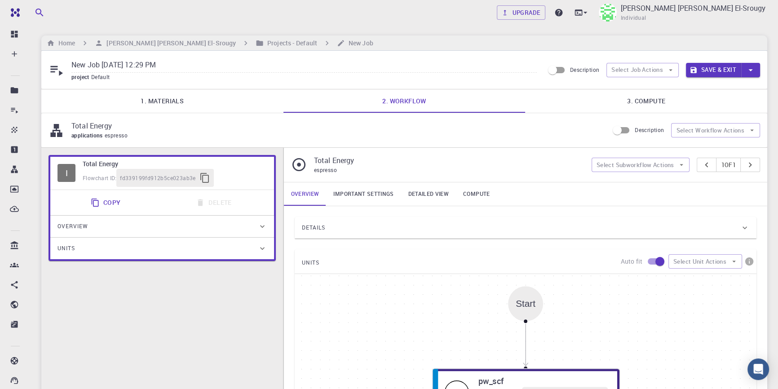
click at [755, 71] on icon "button" at bounding box center [750, 70] width 10 height 10
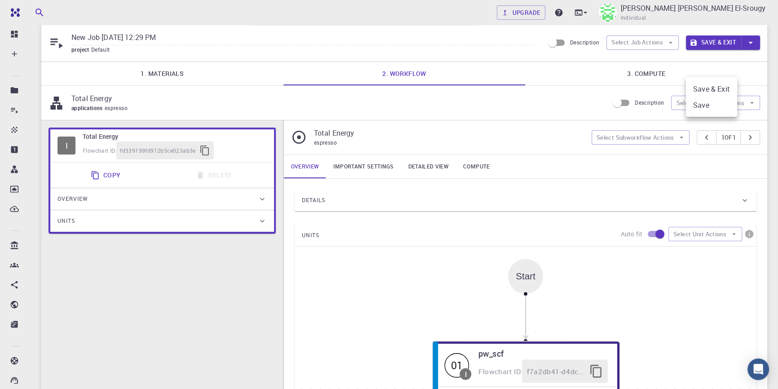
scroll to position [122, 0]
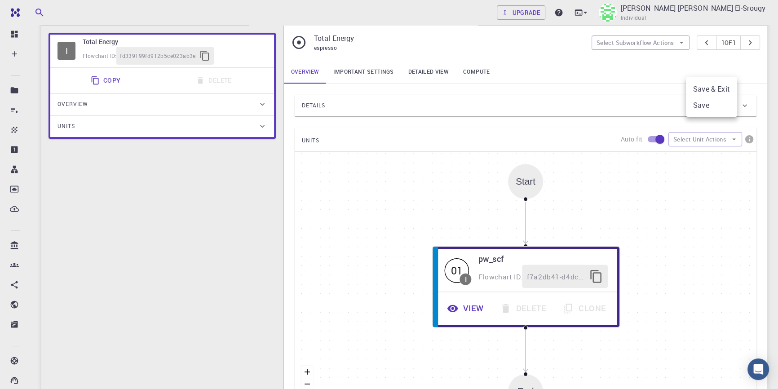
click at [369, 72] on div at bounding box center [389, 194] width 778 height 389
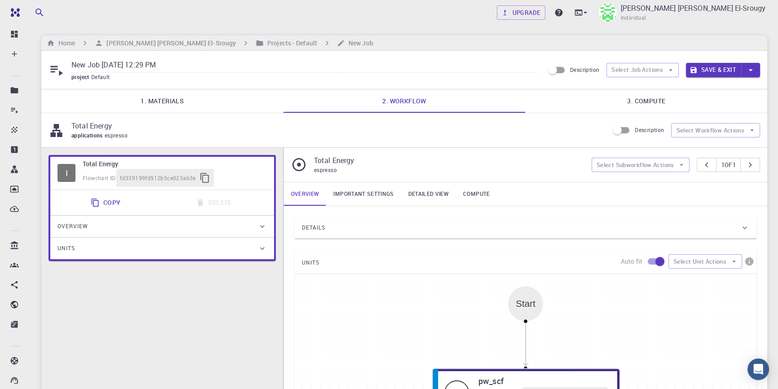
click at [365, 196] on link "Important settings" at bounding box center [363, 193] width 75 height 23
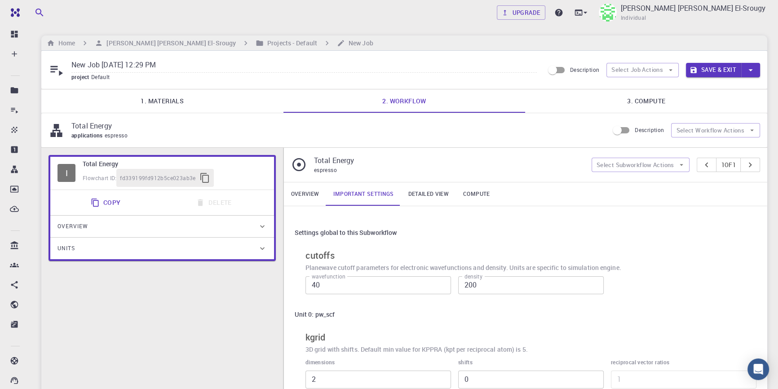
click at [426, 196] on link "Detailed view" at bounding box center [428, 193] width 55 height 23
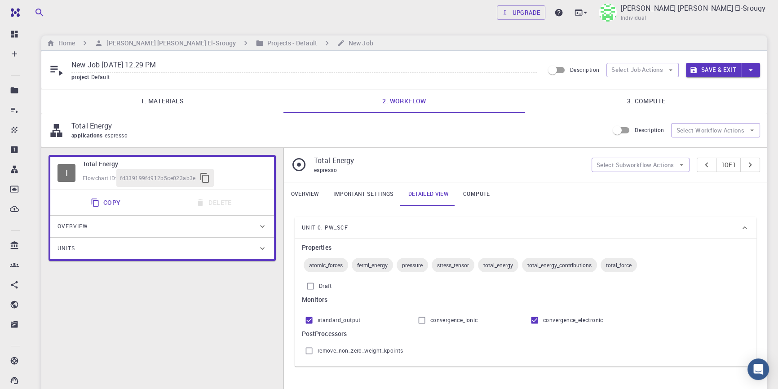
scroll to position [40, 0]
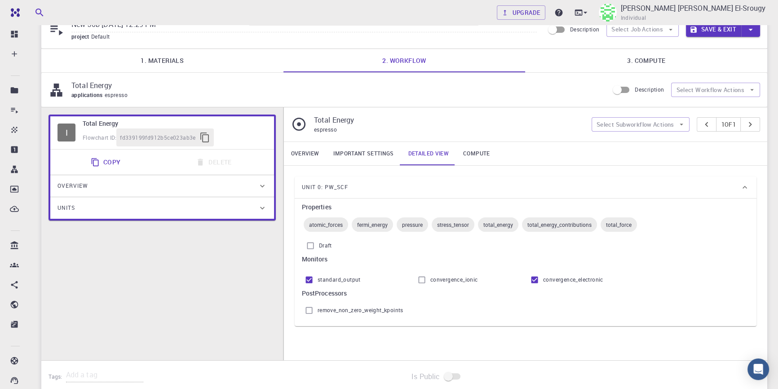
click at [315, 246] on input "Draft" at bounding box center [310, 245] width 17 height 17
checkbox input "false"
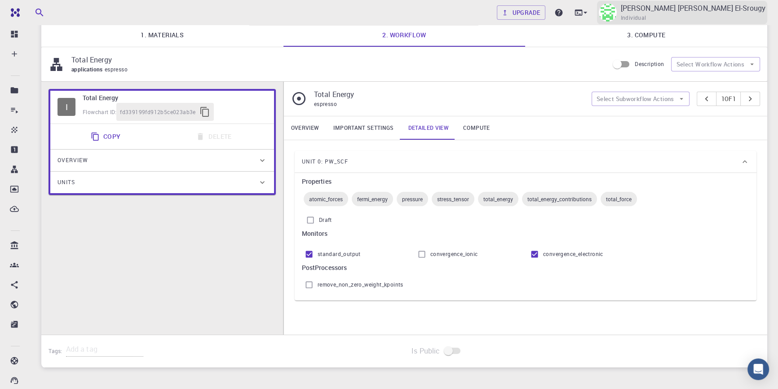
scroll to position [0, 0]
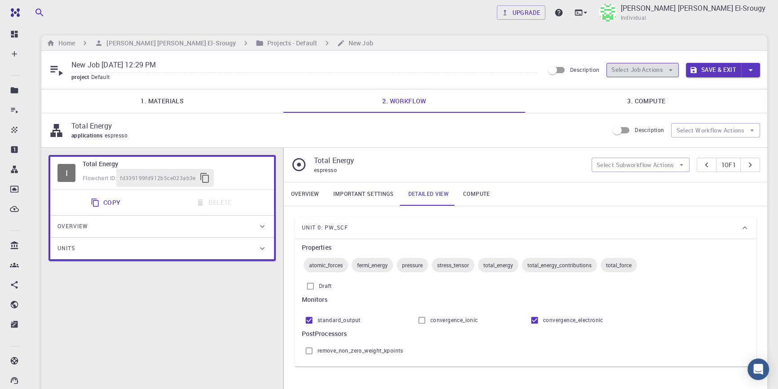
click at [633, 72] on button "Select Job Actions" at bounding box center [642, 70] width 72 height 14
click at [642, 117] on span "Select workflow" at bounding box center [650, 116] width 42 height 9
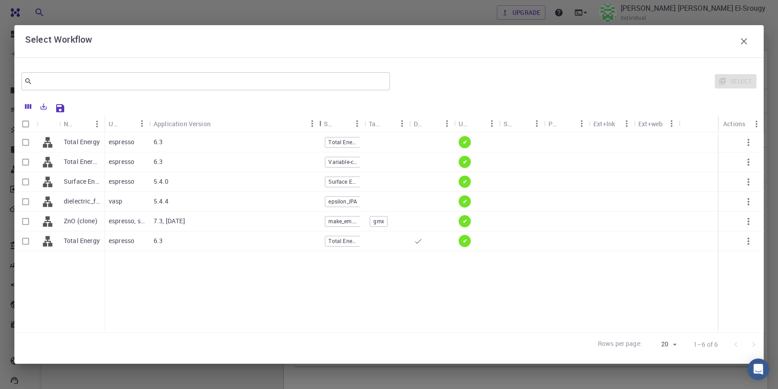
drag, startPoint x: 196, startPoint y: 123, endPoint x: 322, endPoint y: 116, distance: 126.4
click at [322, 116] on div "Application Version" at bounding box center [320, 124] width 9 height 18
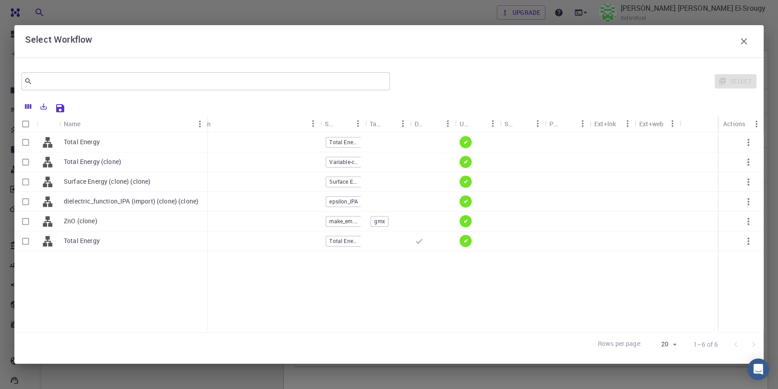
drag, startPoint x: 103, startPoint y: 121, endPoint x: 206, endPoint y: 130, distance: 103.2
click at [206, 130] on div "Name" at bounding box center [207, 124] width 9 height 18
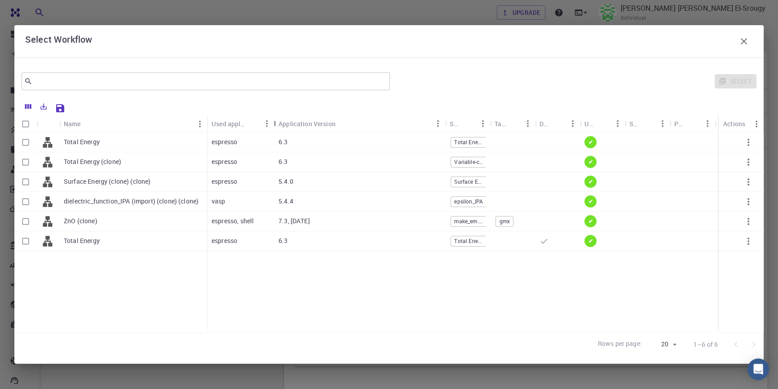
drag, startPoint x: 252, startPoint y: 120, endPoint x: 274, endPoint y: 128, distance: 23.6
click at [274, 128] on div "Used application" at bounding box center [274, 124] width 9 height 18
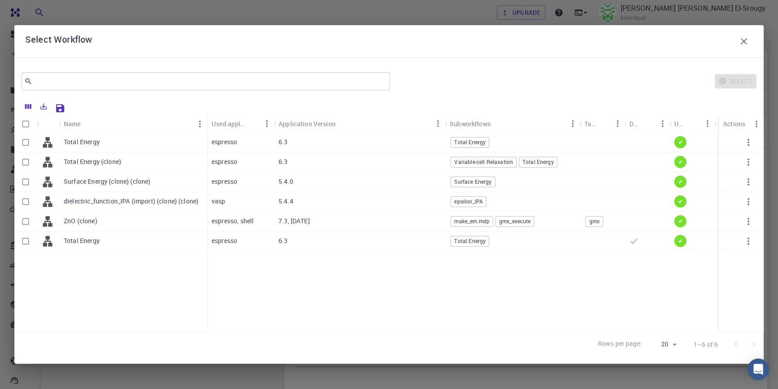
drag, startPoint x: 491, startPoint y: 119, endPoint x: 580, endPoint y: 115, distance: 89.9
click at [580, 115] on div "Subworkflows" at bounding box center [580, 124] width 9 height 18
click at [86, 81] on input "text" at bounding box center [202, 81] width 340 height 13
drag, startPoint x: 382, startPoint y: 325, endPoint x: 445, endPoint y: 314, distance: 64.3
click at [445, 314] on div "Total Energy Total Energy (clone) Surface Energy (clone) (clone) dielectric_fun…" at bounding box center [476, 232] width 924 height 200
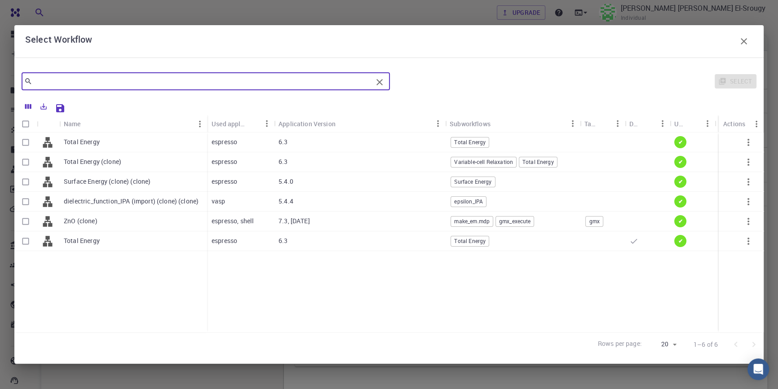
click at [284, 86] on input "text" at bounding box center [202, 81] width 340 height 13
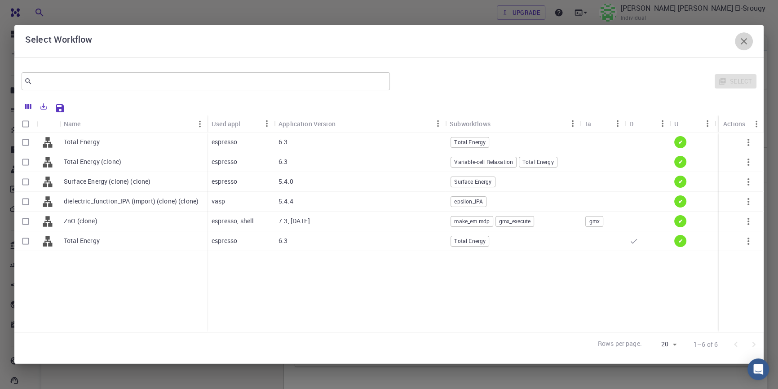
click at [739, 42] on icon "button" at bounding box center [743, 41] width 11 height 11
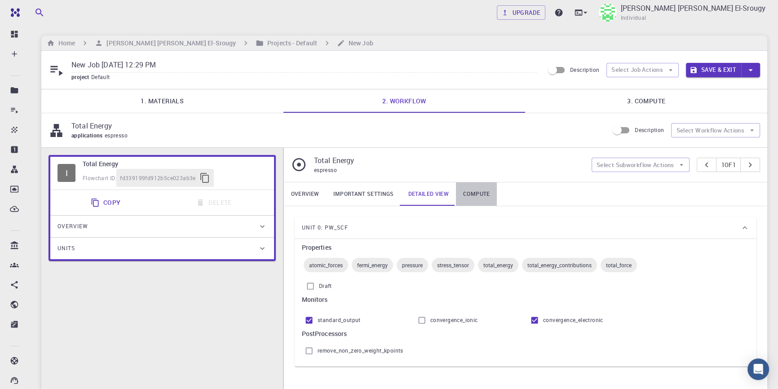
click at [480, 195] on link "Compute" at bounding box center [476, 193] width 41 height 23
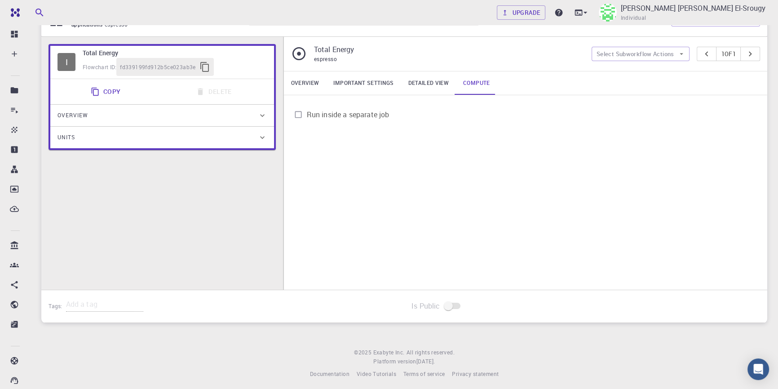
scroll to position [116, 0]
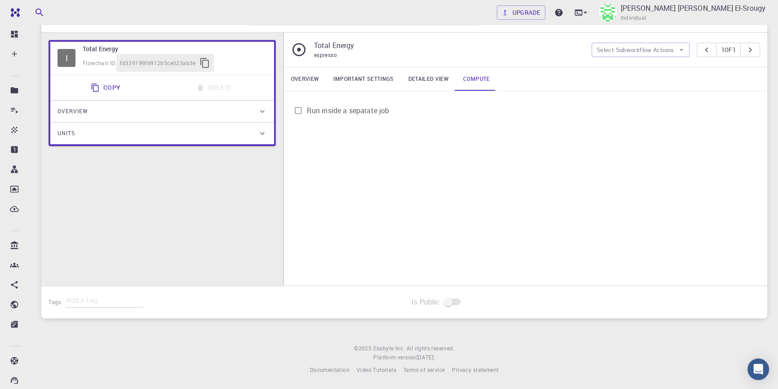
drag, startPoint x: 155, startPoint y: 251, endPoint x: 172, endPoint y: 251, distance: 16.6
click at [172, 251] on div "I Total Energy Flowchart ID: fd339199fd912b5ce023ab3e Copy Delete Overview Prop…" at bounding box center [162, 166] width 242 height 267
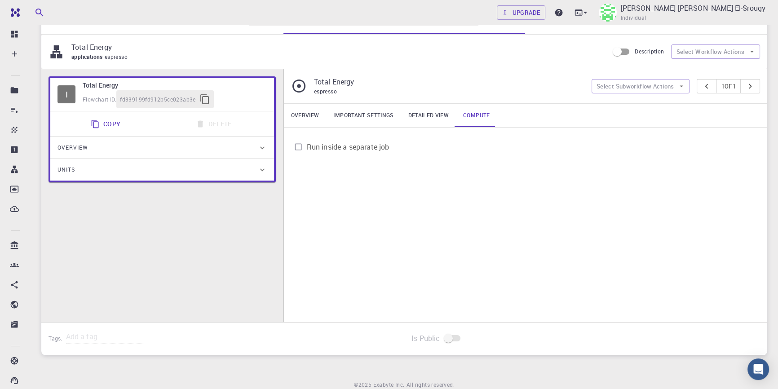
scroll to position [0, 0]
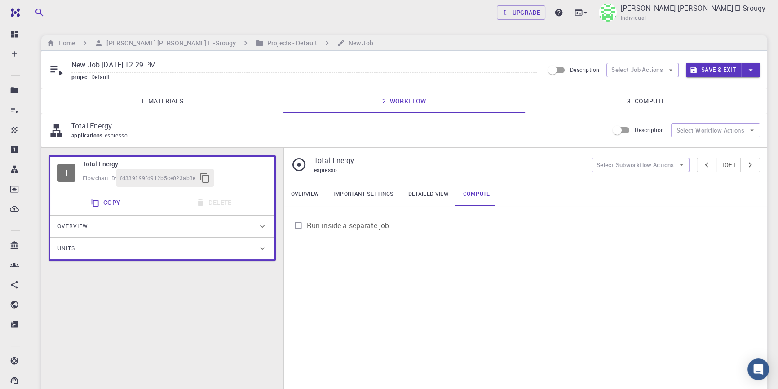
click at [628, 97] on link "3. Compute" at bounding box center [646, 100] width 242 height 23
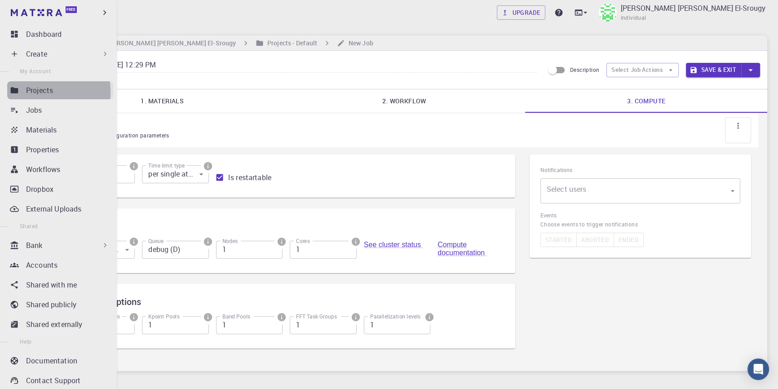
click at [11, 92] on icon at bounding box center [15, 90] width 8 height 6
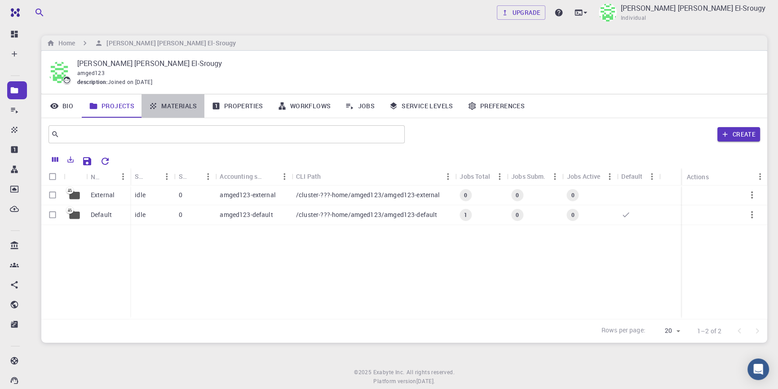
click at [164, 107] on link "Materials" at bounding box center [172, 105] width 63 height 23
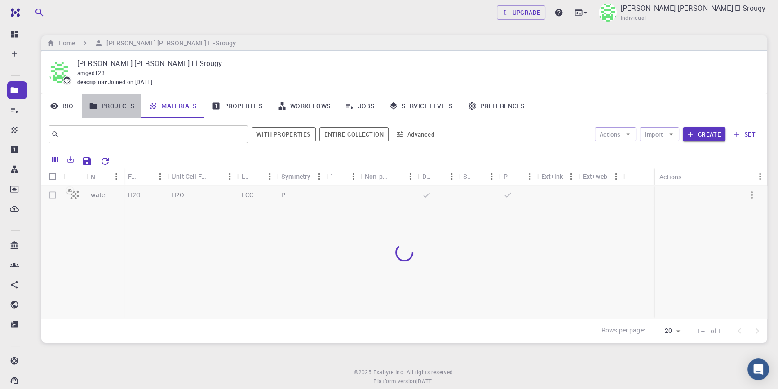
click at [126, 101] on link "Projects" at bounding box center [112, 105] width 60 height 23
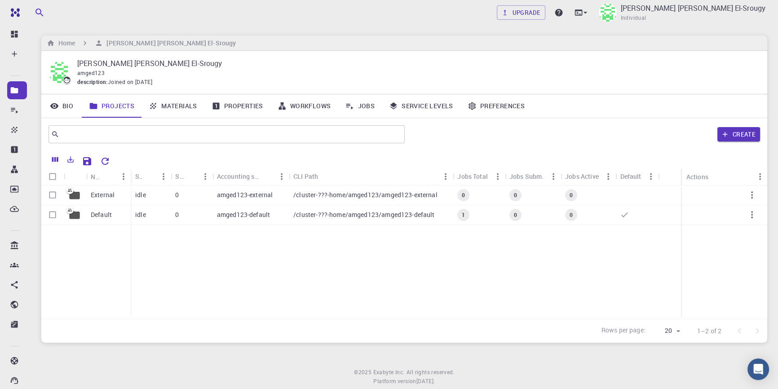
click at [178, 107] on link "Materials" at bounding box center [172, 105] width 63 height 23
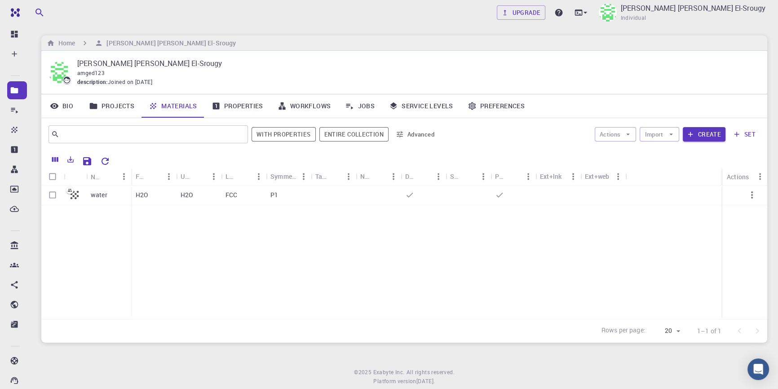
click at [633, 197] on div at bounding box center [673, 195] width 97 height 20
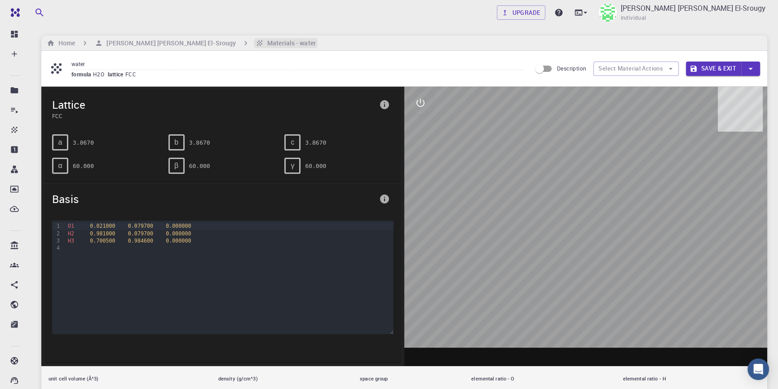
click at [264, 38] on h6 "Materials - water" at bounding box center [290, 43] width 52 height 10
click at [199, 38] on h6 "[PERSON_NAME] [PERSON_NAME] El-Srougy" at bounding box center [169, 43] width 133 height 10
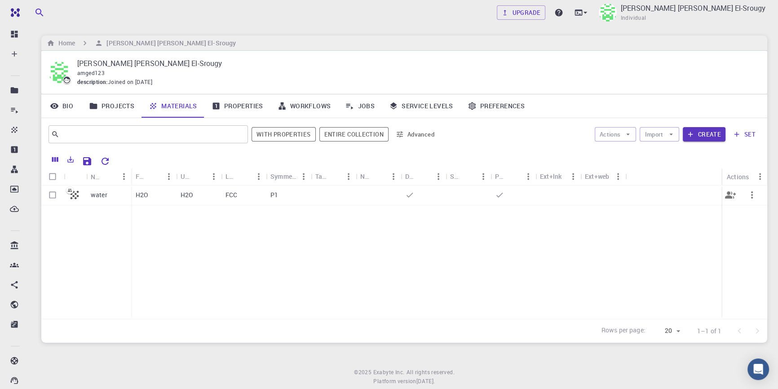
click at [752, 191] on icon "button" at bounding box center [751, 194] width 11 height 11
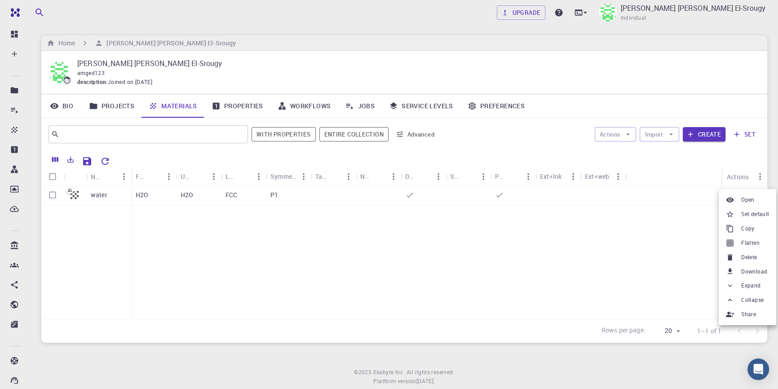
click at [737, 198] on div at bounding box center [731, 200] width 12 height 8
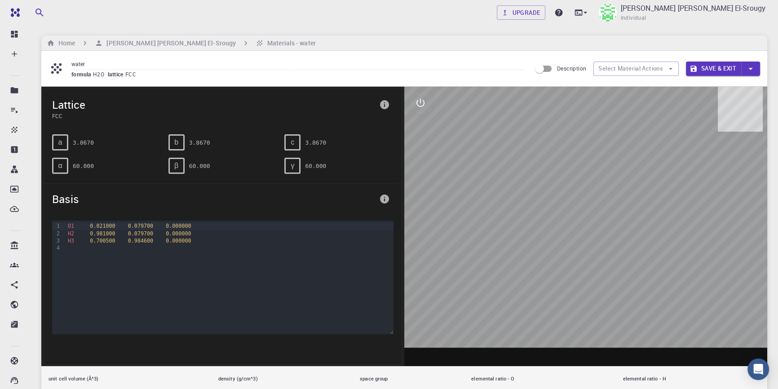
drag, startPoint x: 617, startPoint y: 260, endPoint x: 592, endPoint y: 263, distance: 25.3
click at [592, 263] on div at bounding box center [585, 226] width 363 height 279
click at [615, 242] on div at bounding box center [585, 226] width 363 height 279
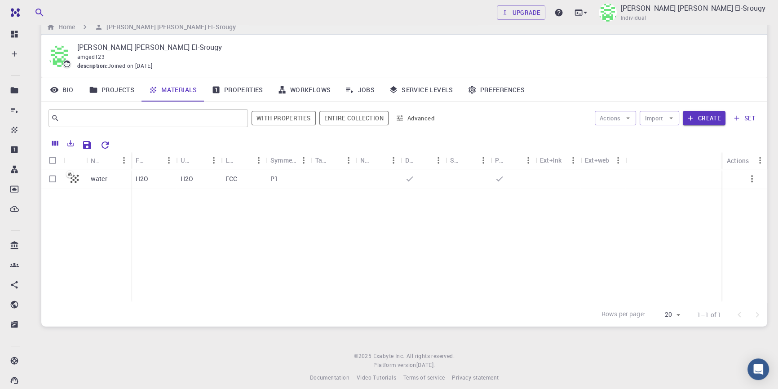
scroll to position [25, 0]
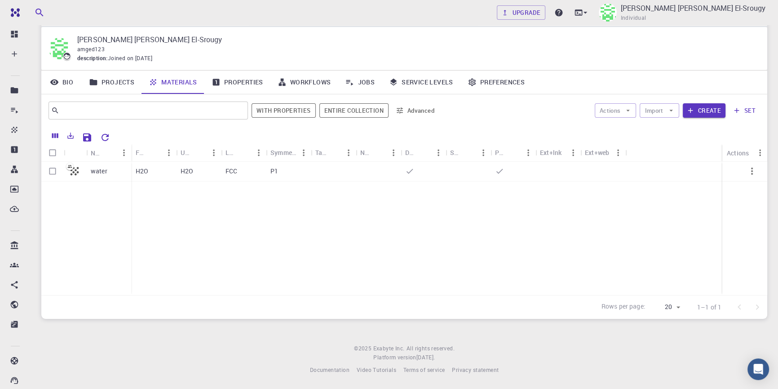
click at [249, 80] on link "Properties" at bounding box center [237, 81] width 66 height 23
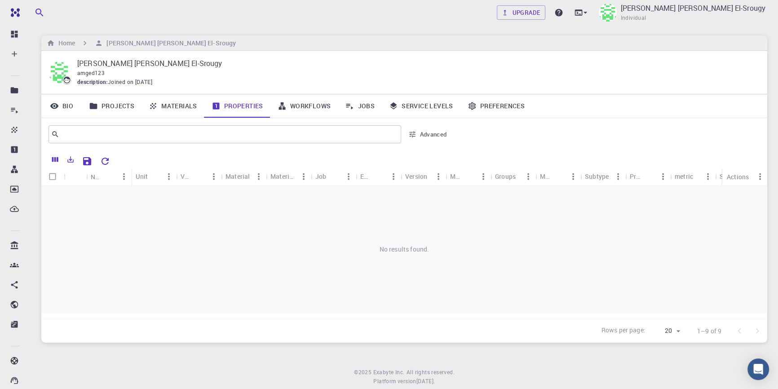
click at [166, 108] on link "Materials" at bounding box center [172, 105] width 63 height 23
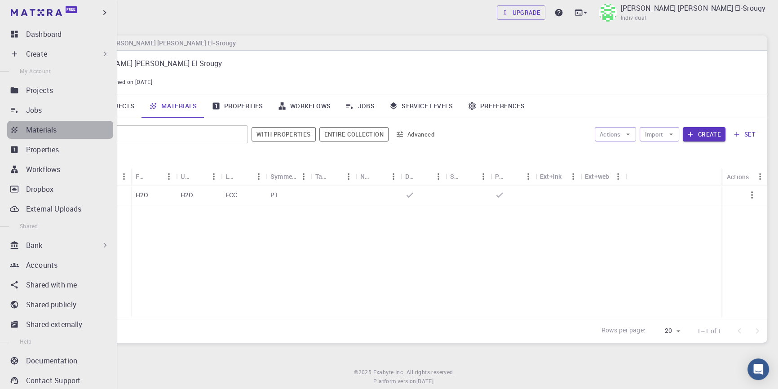
click at [70, 123] on link "Materials" at bounding box center [60, 130] width 106 height 18
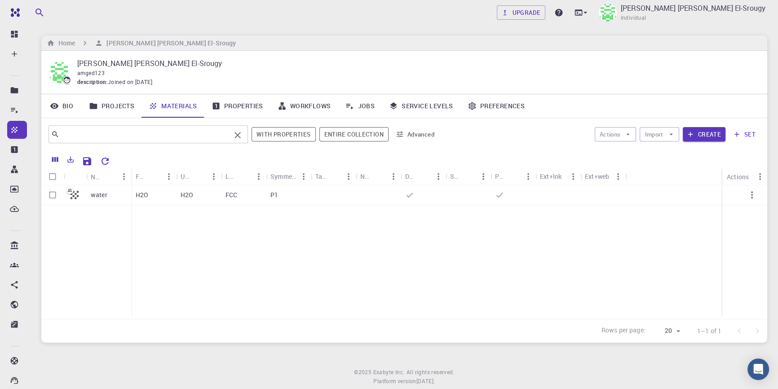
click at [158, 136] on input "text" at bounding box center [144, 134] width 171 height 13
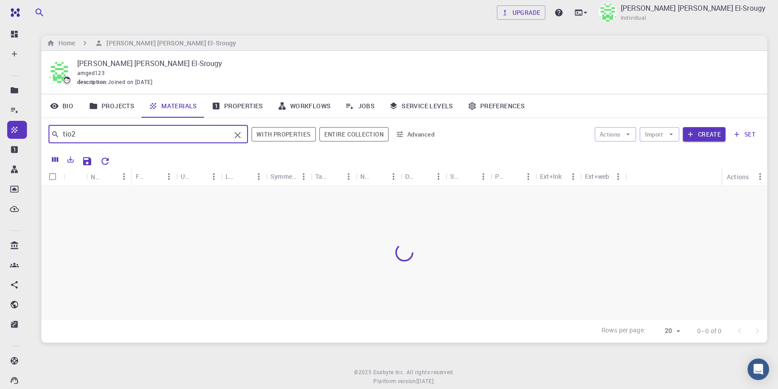
type input "tio2"
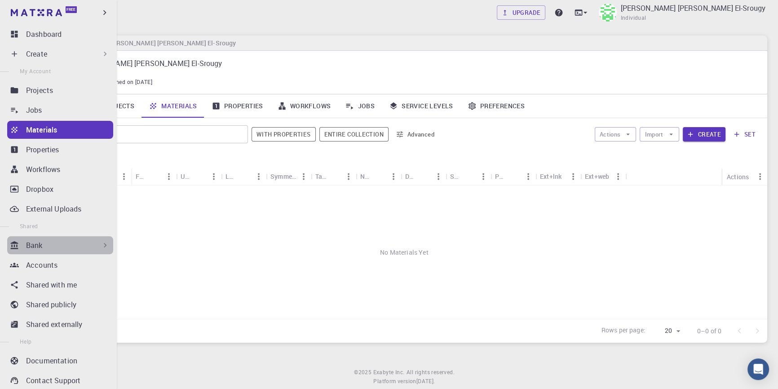
click at [103, 248] on icon at bounding box center [105, 245] width 9 height 9
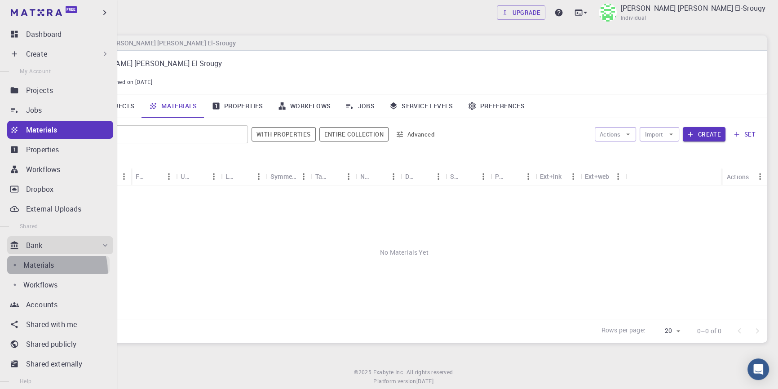
click at [44, 271] on link "Materials" at bounding box center [58, 265] width 102 height 18
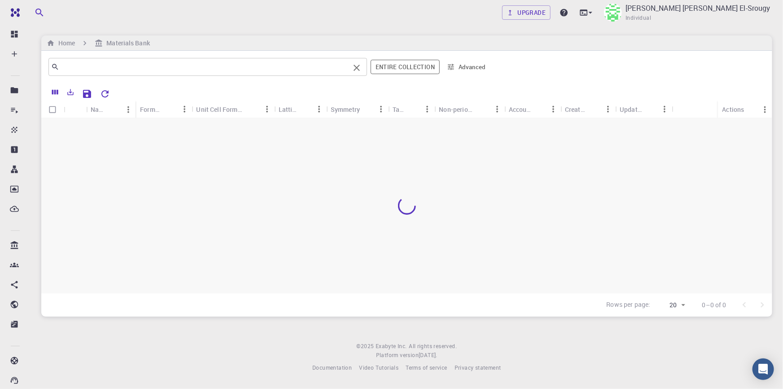
click at [220, 62] on input "text" at bounding box center [204, 67] width 290 height 13
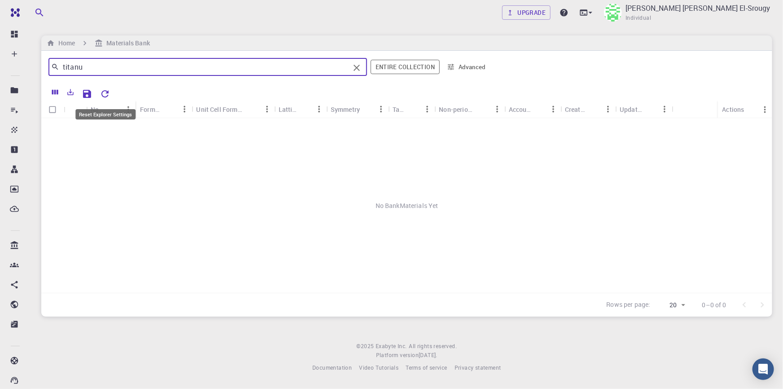
click at [108, 92] on icon "Reset Explorer Settings" at bounding box center [104, 93] width 7 height 7
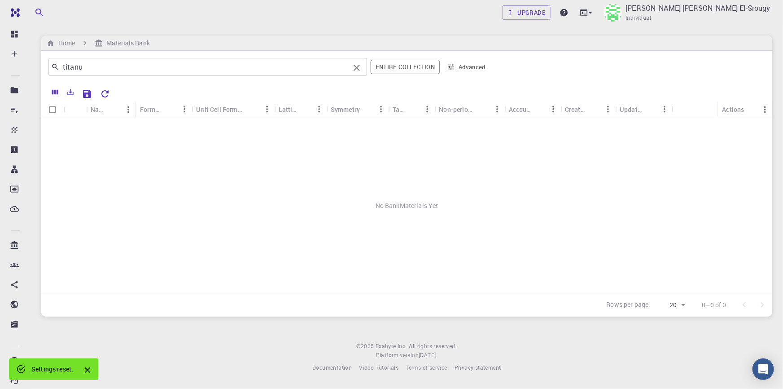
click at [127, 70] on input "titanu" at bounding box center [204, 67] width 290 height 13
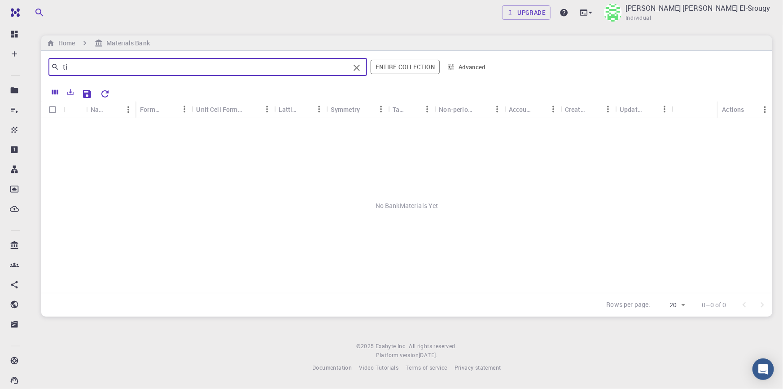
type input "t"
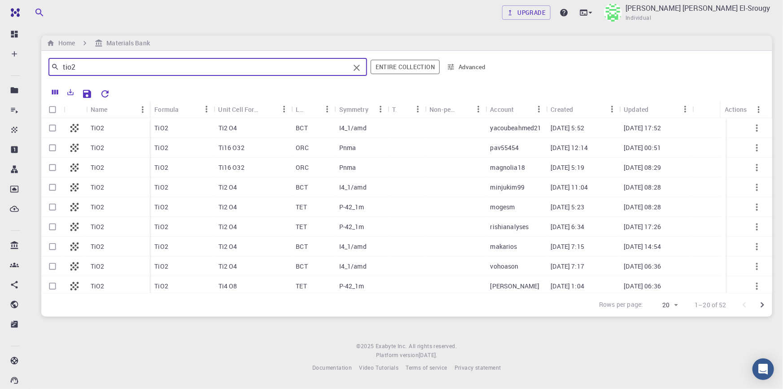
type input "tio2"
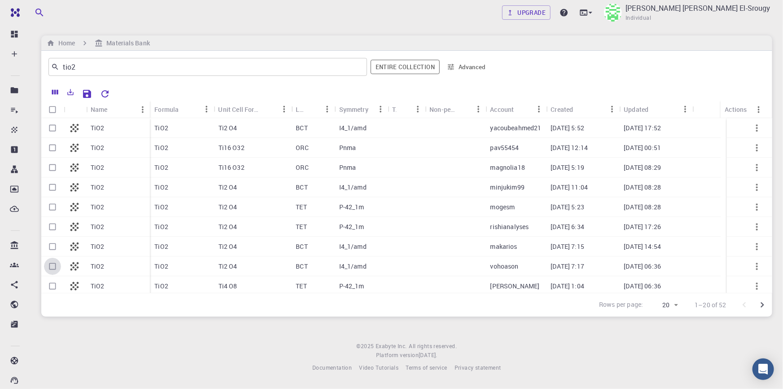
click at [49, 267] on input "Select row" at bounding box center [52, 266] width 17 height 17
checkbox input "true"
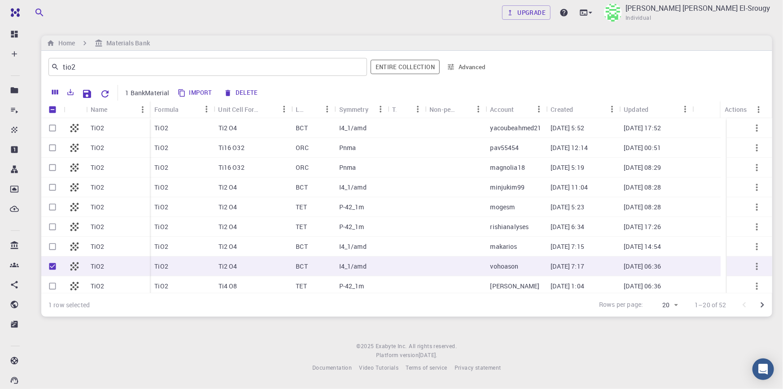
click at [52, 127] on input "Select row" at bounding box center [52, 127] width 17 height 17
checkbox input "true"
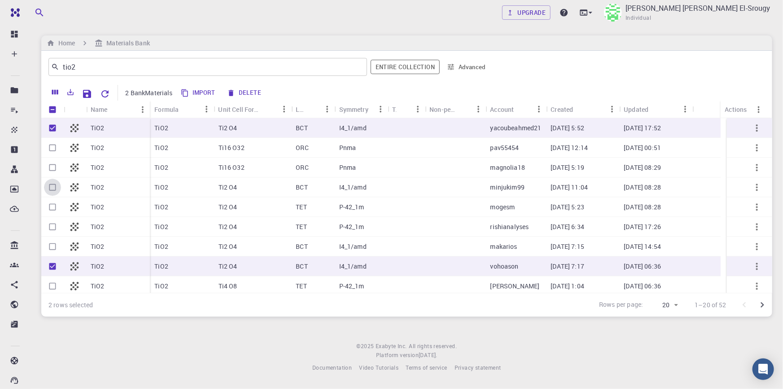
click at [52, 181] on input "Select row" at bounding box center [52, 187] width 17 height 17
checkbox input "true"
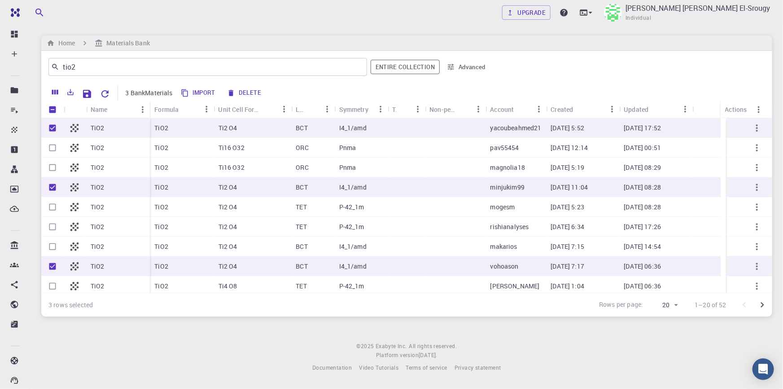
click at [53, 242] on input "Select row" at bounding box center [52, 246] width 17 height 17
checkbox input "true"
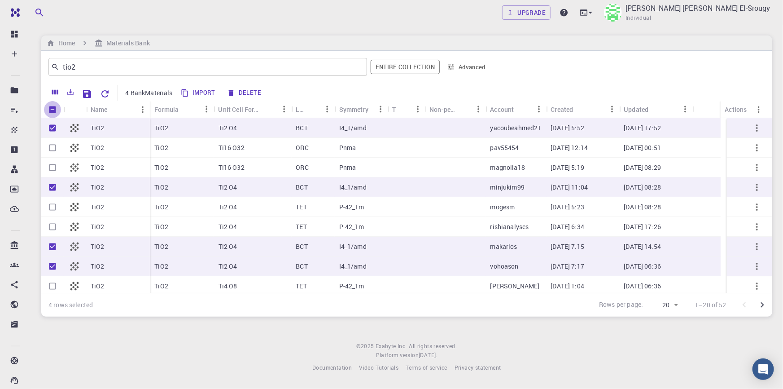
click at [52, 110] on input "Unselect all rows" at bounding box center [52, 109] width 17 height 17
checkbox input "false"
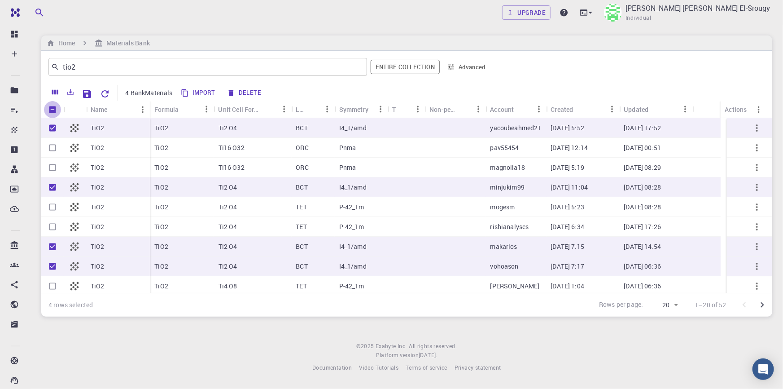
checkbox input "false"
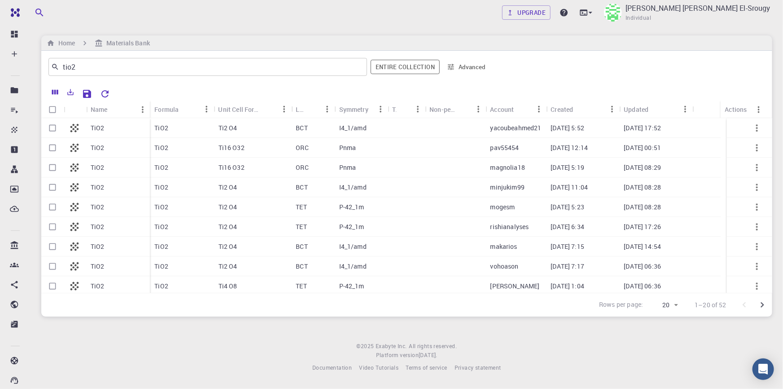
click at [175, 127] on div "TiO2" at bounding box center [182, 128] width 64 height 20
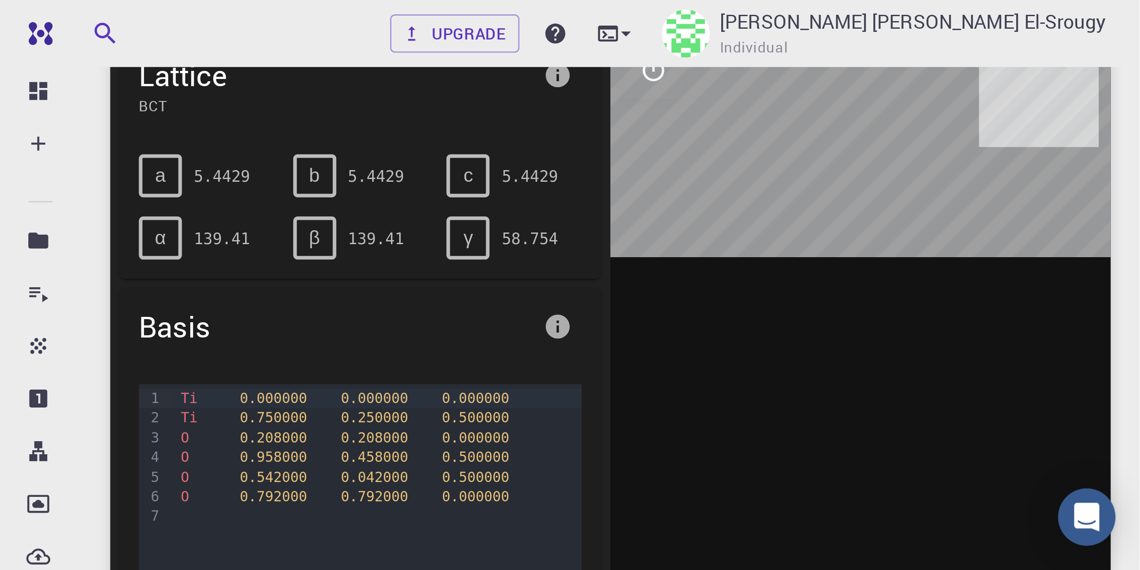
scroll to position [90, 0]
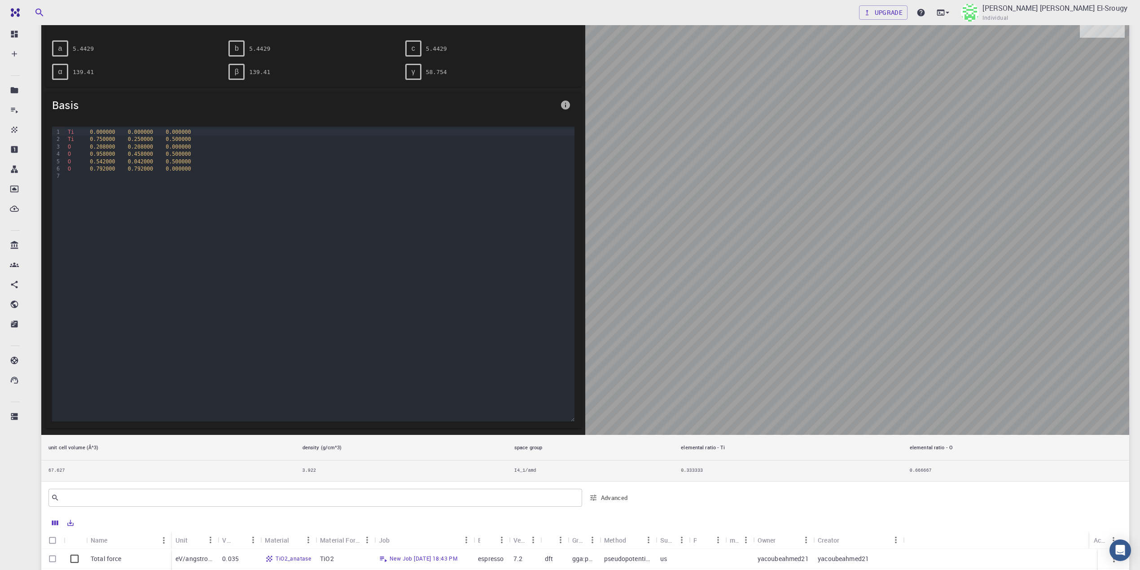
drag, startPoint x: 913, startPoint y: 342, endPoint x: 798, endPoint y: 220, distance: 167.7
click at [798, 220] on div at bounding box center [857, 214] width 544 height 442
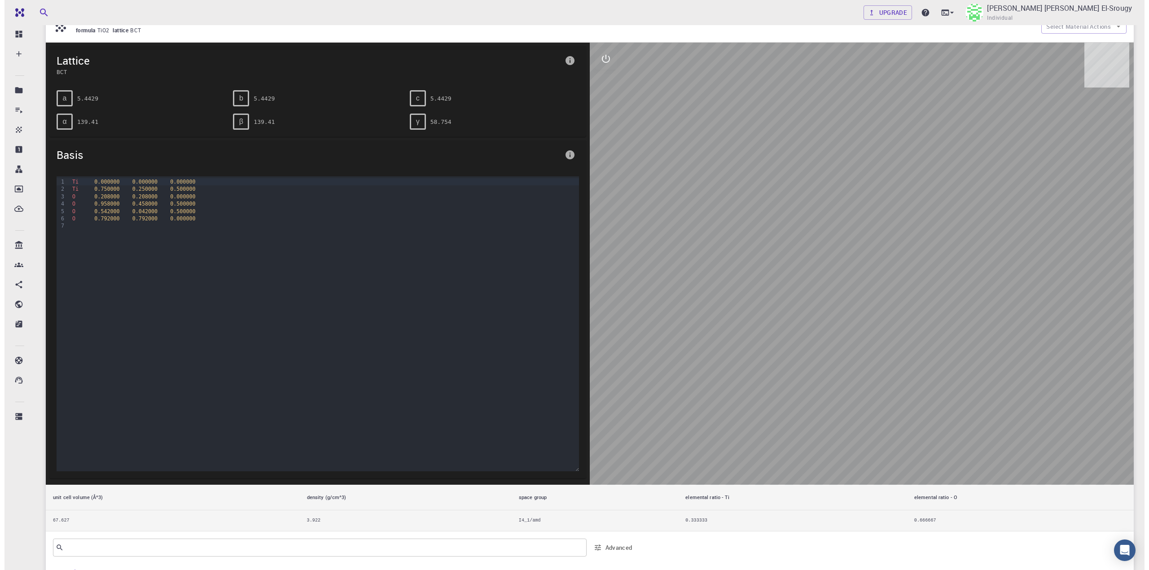
scroll to position [0, 0]
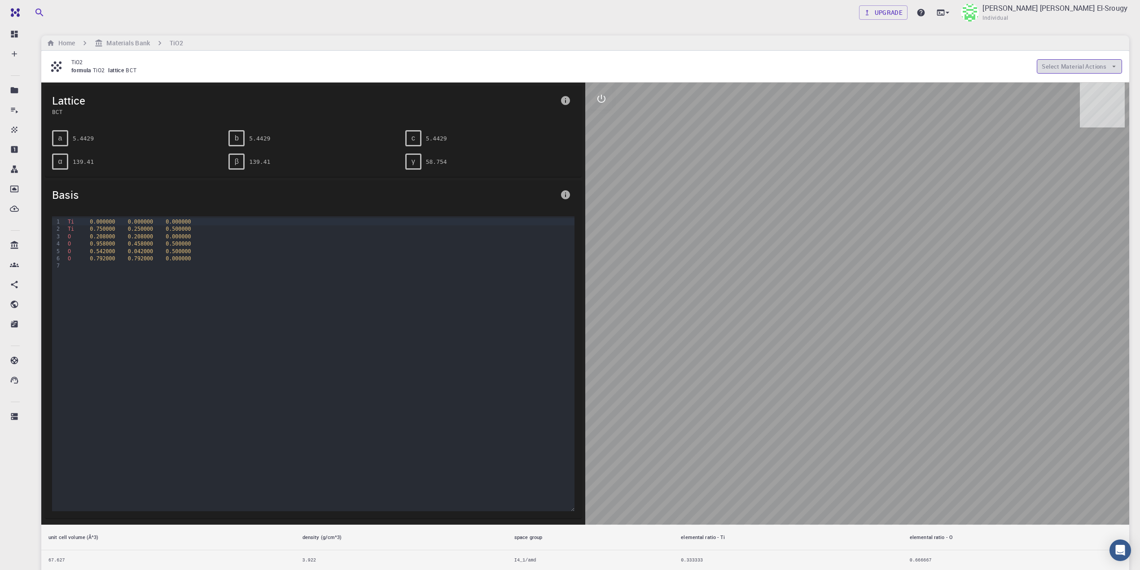
click at [862, 63] on button "Select Material Actions" at bounding box center [1079, 66] width 85 height 14
click at [862, 210] on div at bounding box center [857, 304] width 544 height 442
drag, startPoint x: 936, startPoint y: 210, endPoint x: 826, endPoint y: 119, distance: 143.1
click at [826, 119] on div at bounding box center [857, 304] width 544 height 442
click at [151, 238] on div "O 0.208000 0.208000 0.000000" at bounding box center [320, 236] width 510 height 7
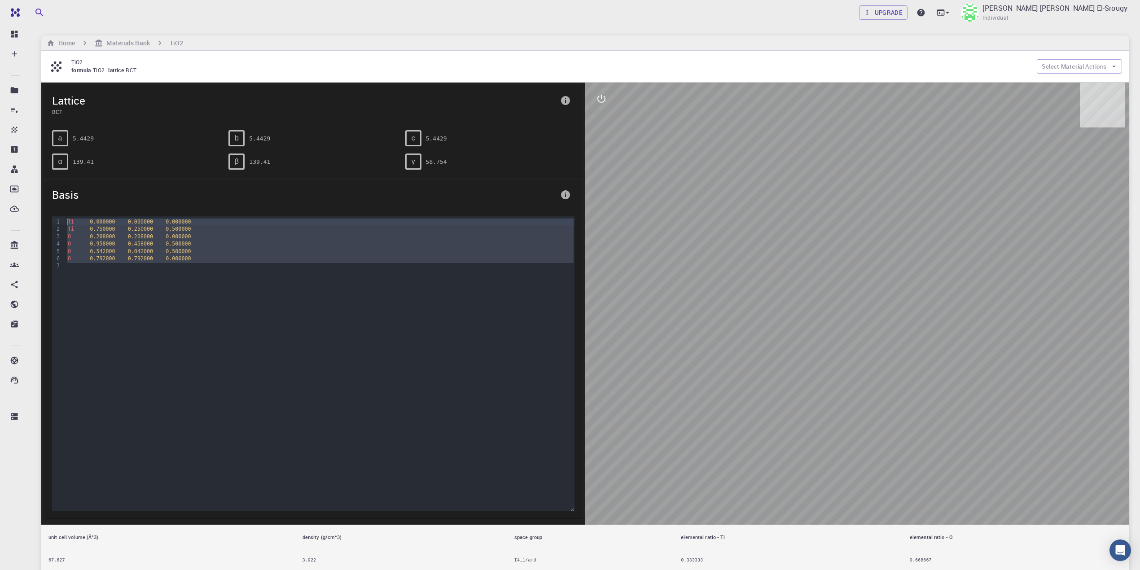
drag, startPoint x: 212, startPoint y: 270, endPoint x: 453, endPoint y: 161, distance: 265.0
click at [311, 161] on div "Lattice BCT a 5.4429 b 5.4429 c 5.4429 α 139.41 β 139.41 γ 58.754 Basis 9 1 2 3…" at bounding box center [313, 304] width 544 height 442
click at [862, 66] on button "Select Material Actions" at bounding box center [1079, 66] width 85 height 14
click at [862, 88] on icon at bounding box center [1049, 85] width 8 height 8
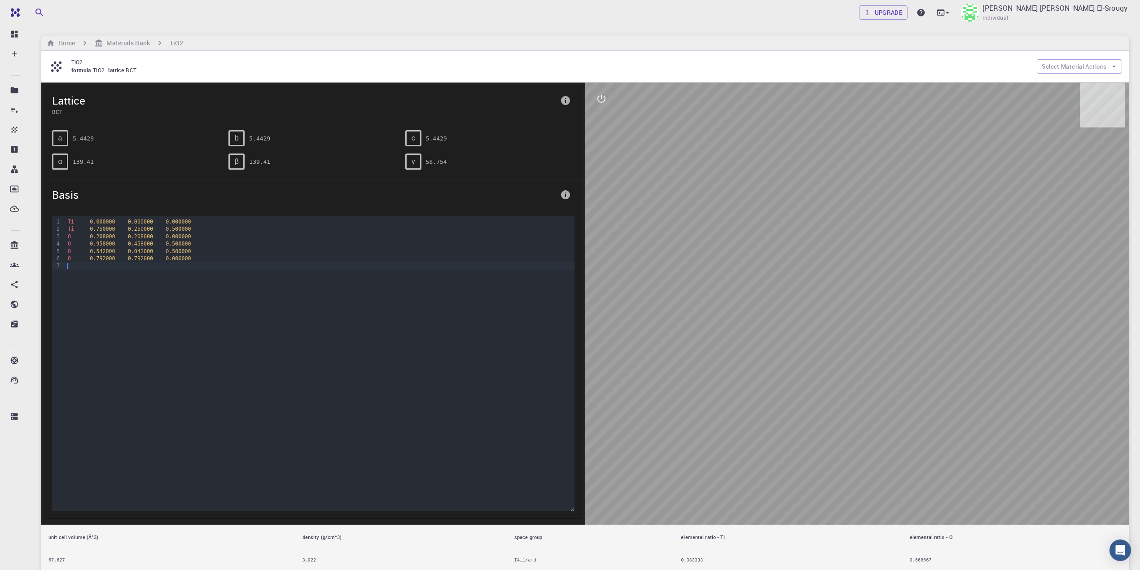
click at [391, 268] on div at bounding box center [320, 265] width 510 height 7
drag, startPoint x: 376, startPoint y: 264, endPoint x: 360, endPoint y: 256, distance: 18.1
click at [348, 254] on div "Ti 0.000000 0.000000 0.000000 Ti 0.750000 0.250000 0.500000 O 0.208000 0.208000…" at bounding box center [320, 261] width 510 height 90
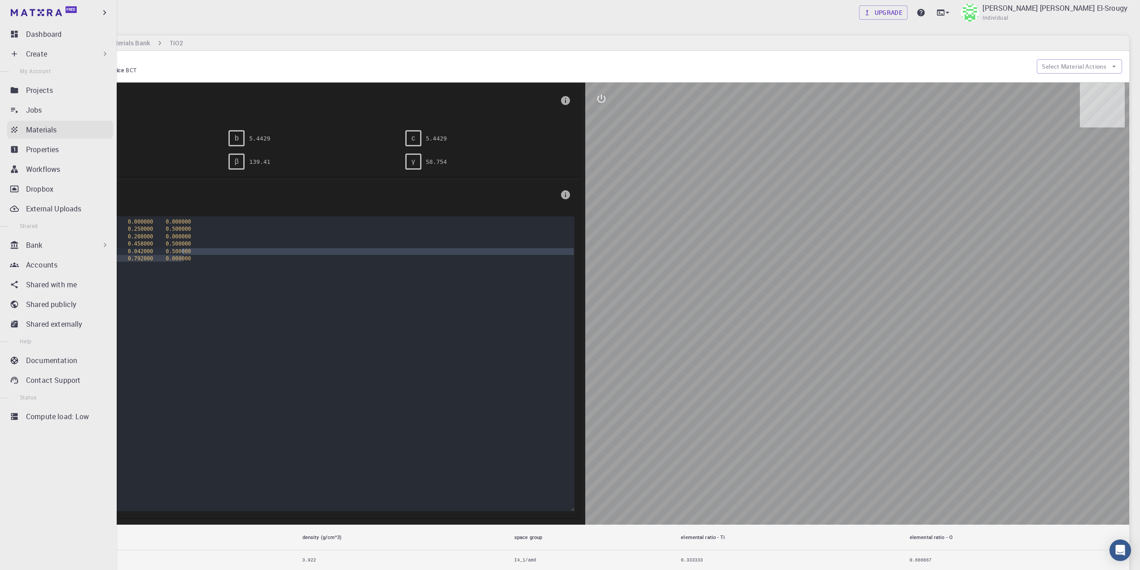
click at [17, 133] on icon at bounding box center [14, 129] width 9 height 9
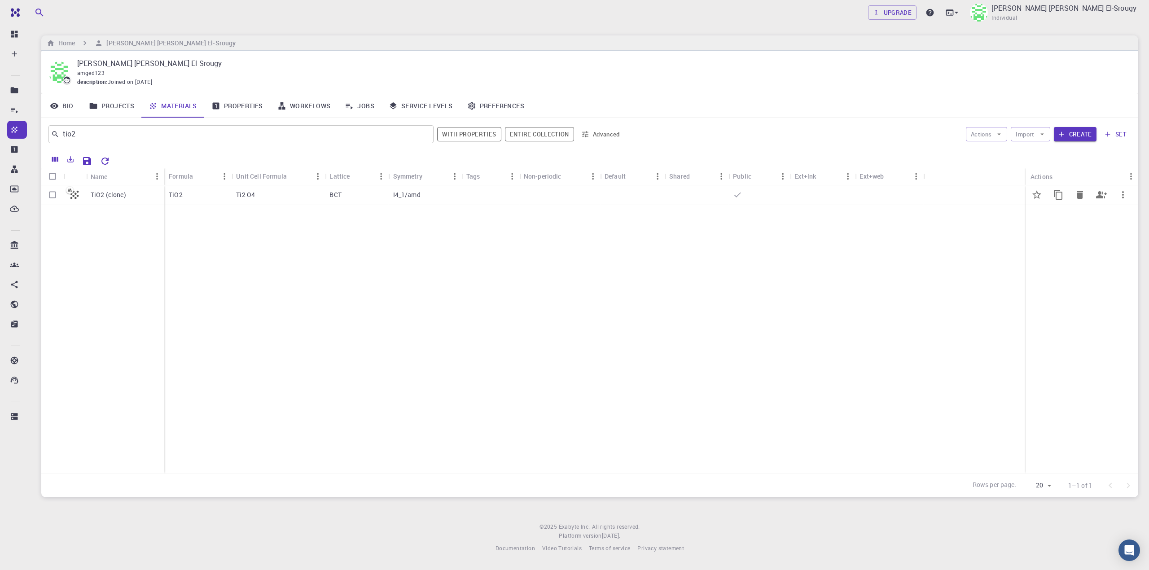
click at [117, 196] on p "TiO2 (clone)" at bounding box center [108, 194] width 35 height 9
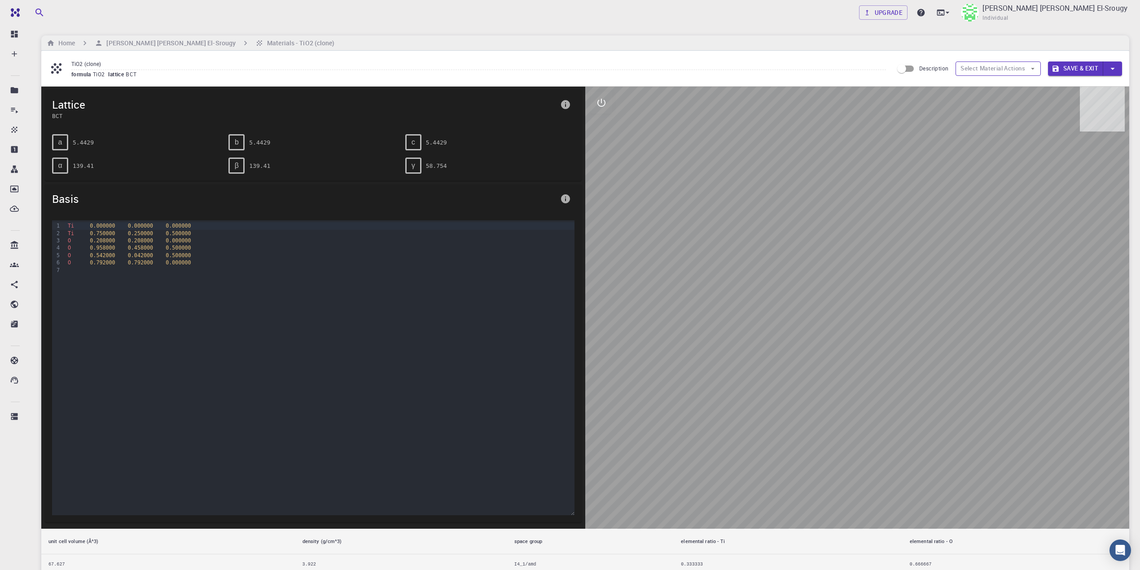
click at [862, 72] on button "Select Material Actions" at bounding box center [998, 69] width 85 height 14
click at [862, 67] on button "Select Material Actions" at bounding box center [998, 69] width 85 height 14
click at [787, 239] on div at bounding box center [857, 308] width 544 height 442
click at [185, 259] on div "O 0.542000 0.042000 0.500000" at bounding box center [320, 255] width 510 height 7
click at [162, 106] on span "Lattice" at bounding box center [304, 104] width 505 height 14
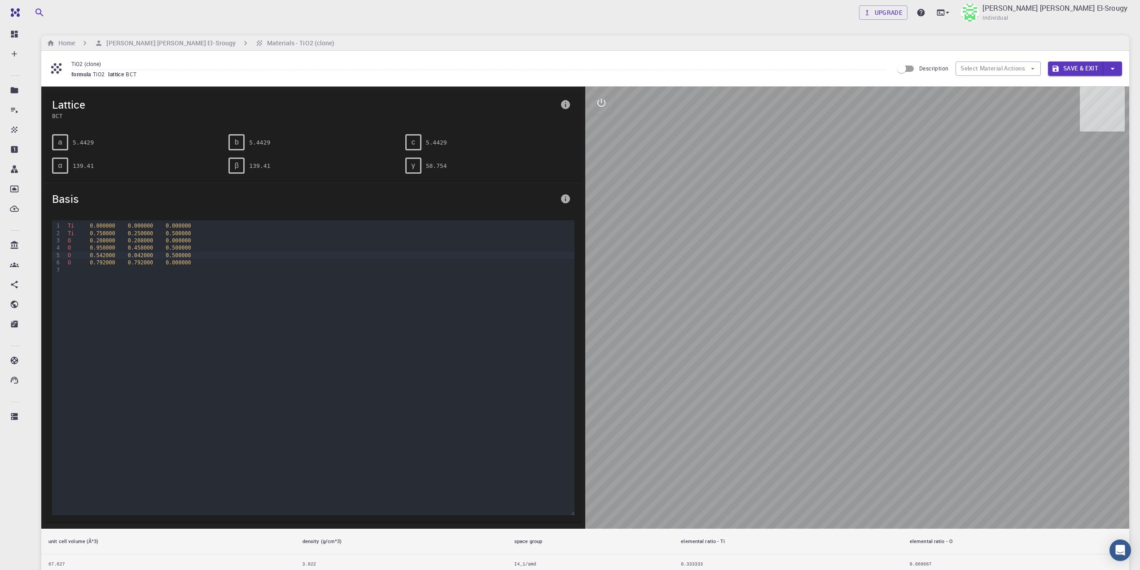
click at [166, 249] on span "0.500000" at bounding box center [178, 248] width 25 height 6
click at [180, 251] on div "O 0.958000 0.458000 0.500000" at bounding box center [320, 247] width 510 height 7
click at [743, 110] on div at bounding box center [857, 308] width 544 height 442
click at [862, 78] on div "TiO2 (clone) formula TiO2 lattice BCT Description Select Material Actions Save …" at bounding box center [585, 68] width 1088 height 35
click at [862, 70] on button "Select Material Actions" at bounding box center [998, 69] width 85 height 14
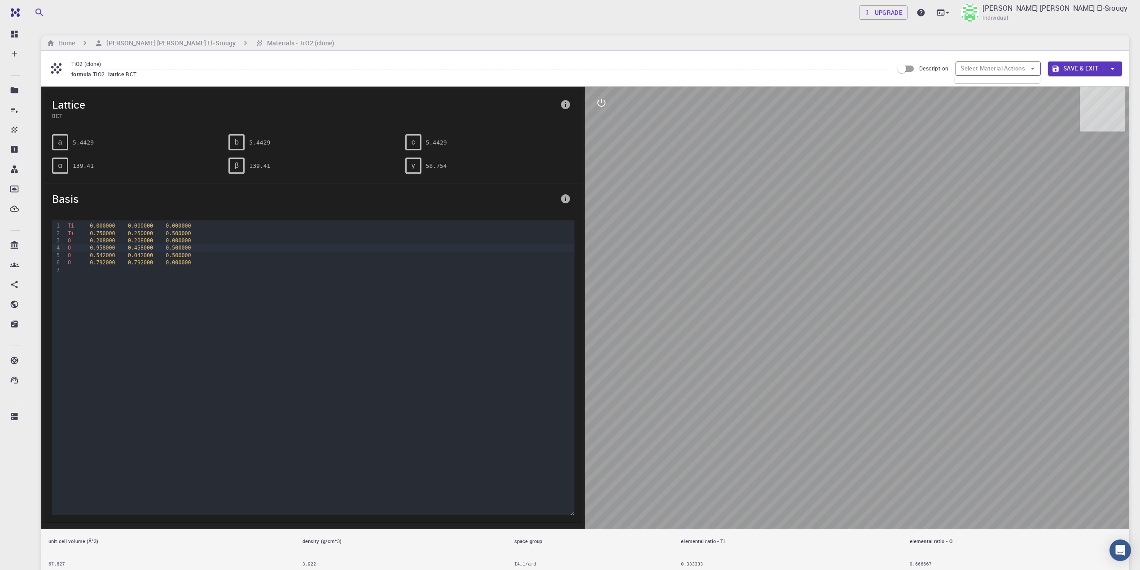
click at [862, 70] on button "Select Material Actions" at bounding box center [998, 69] width 85 height 14
click at [843, 245] on div at bounding box center [857, 308] width 544 height 442
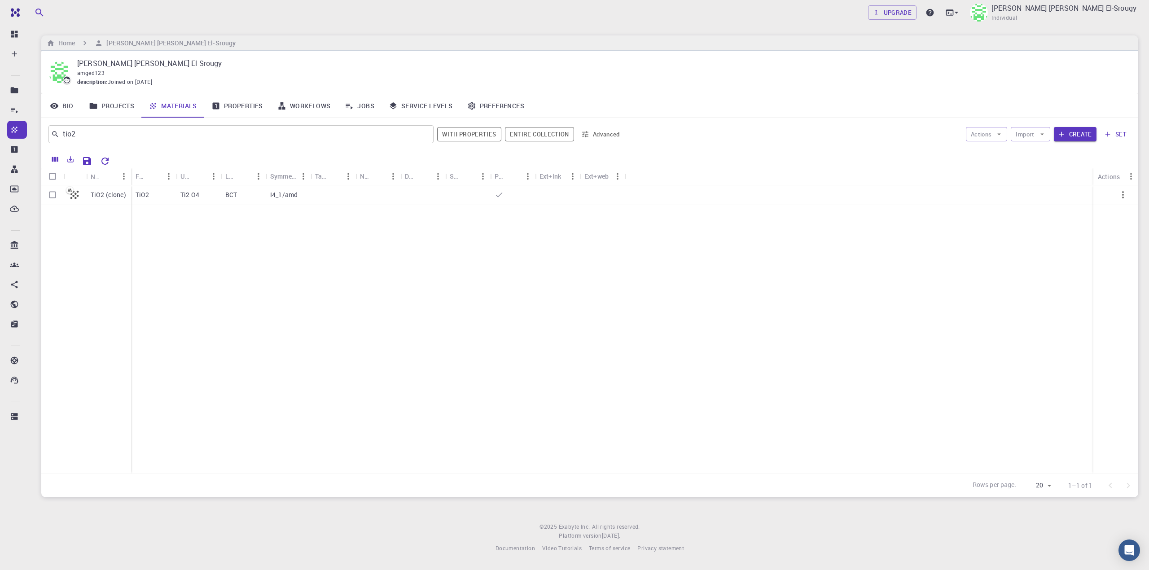
click at [299, 104] on link "Workflows" at bounding box center [304, 105] width 68 height 23
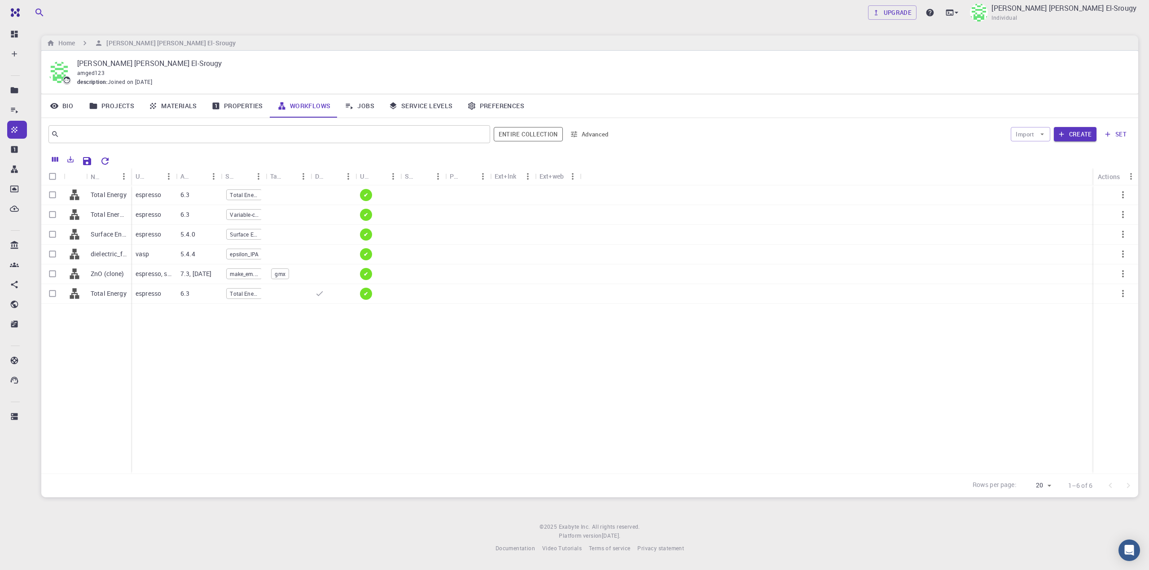
click at [169, 101] on link "Materials" at bounding box center [172, 105] width 63 height 23
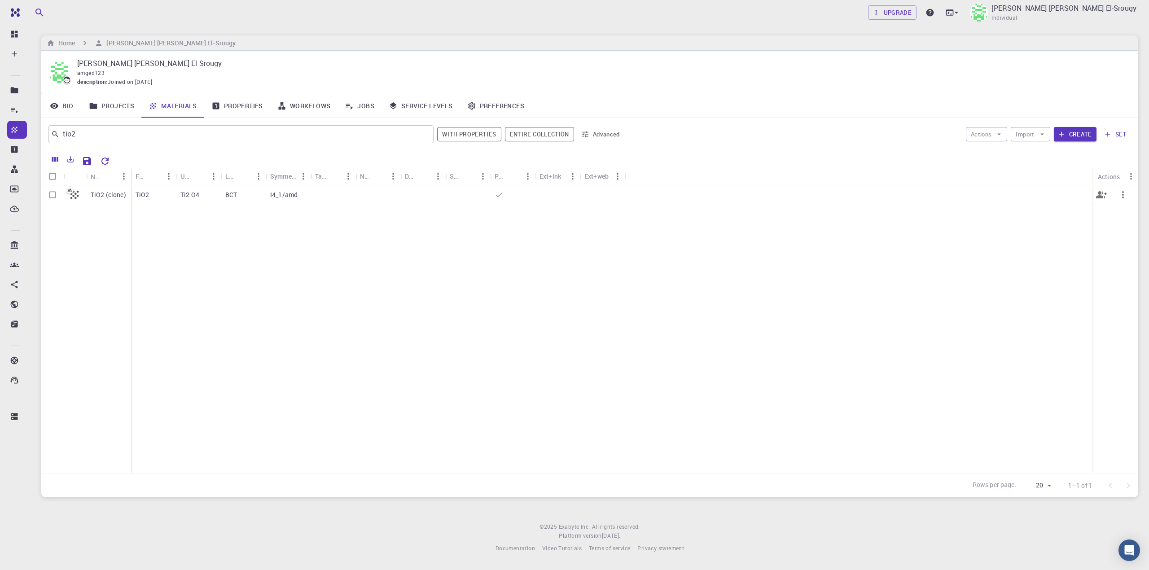
click at [48, 193] on input "Select row" at bounding box center [52, 194] width 17 height 17
checkbox input "true"
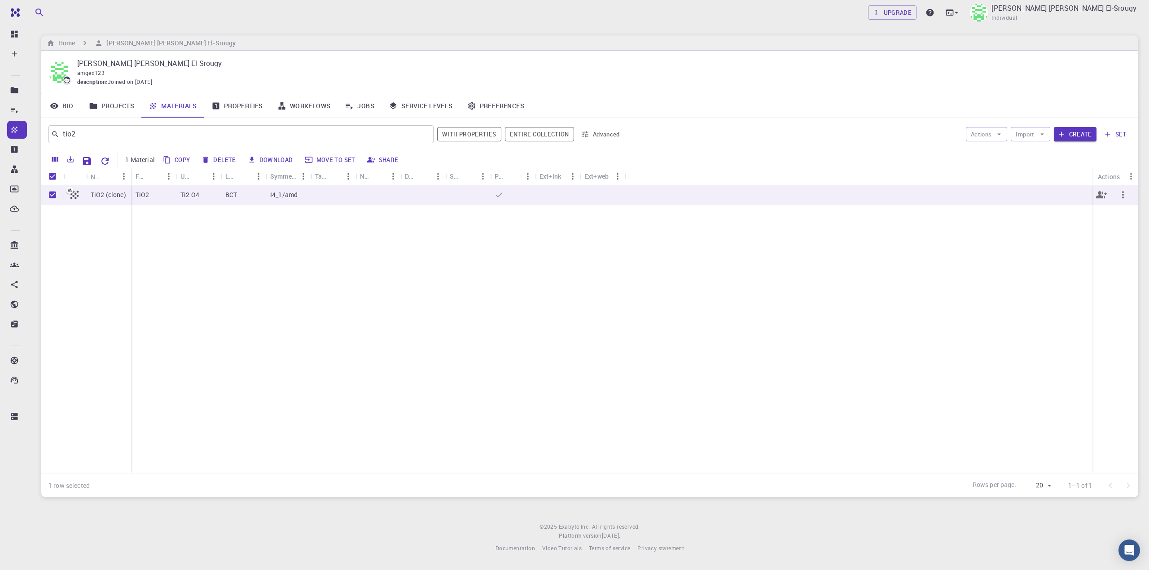
click at [862, 189] on button "button" at bounding box center [1123, 195] width 22 height 22
click at [862, 275] on div at bounding box center [574, 285] width 1149 height 570
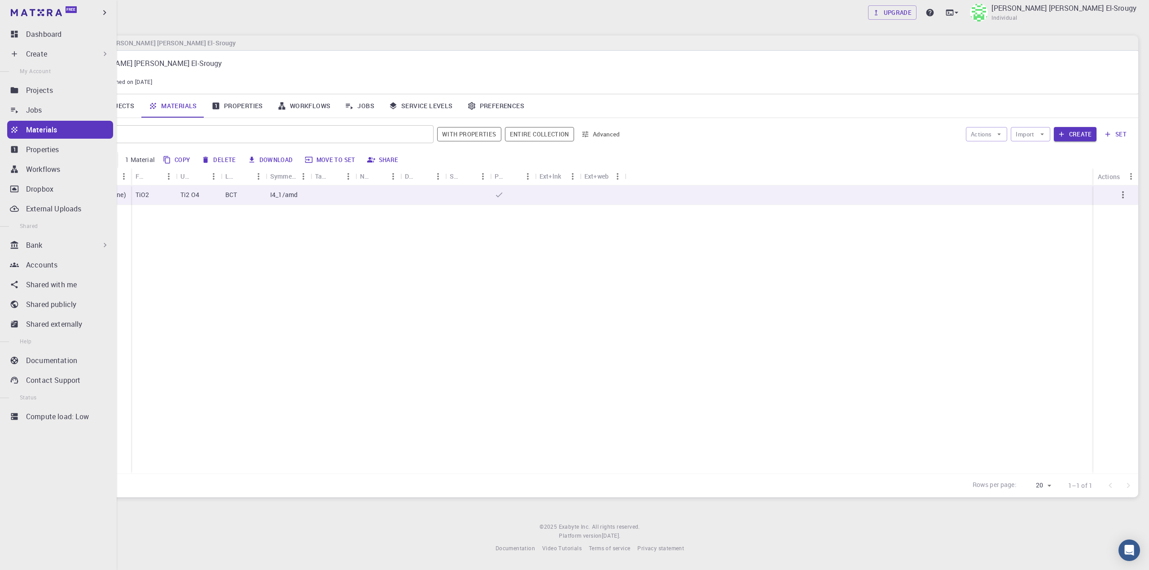
click at [22, 239] on div "Bank" at bounding box center [60, 245] width 106 height 18
click at [36, 281] on p "Workflows" at bounding box center [40, 284] width 34 height 11
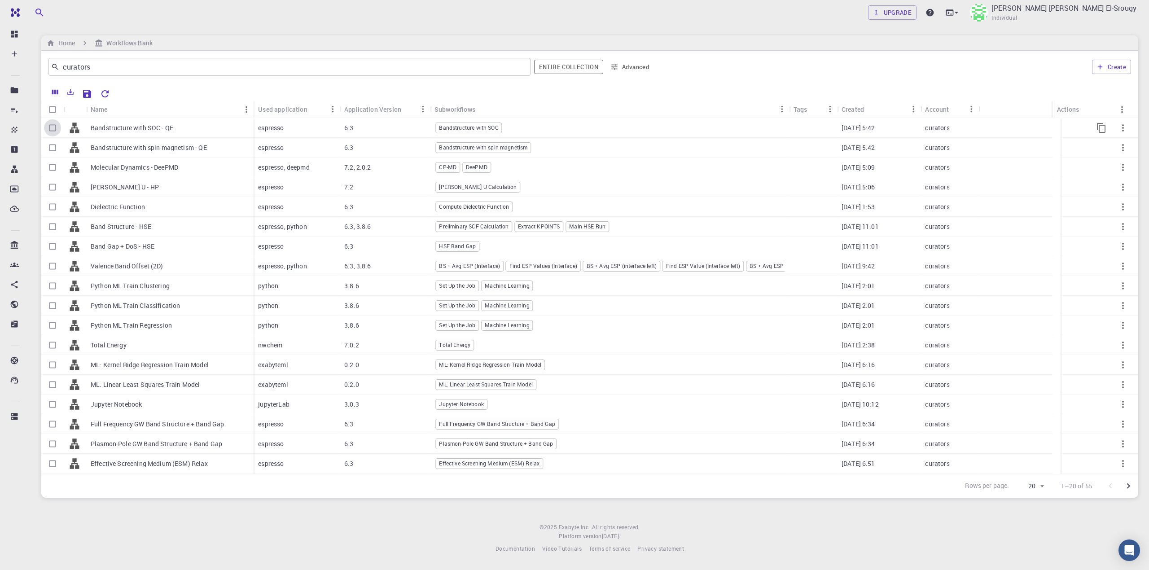
click at [48, 130] on input "Select row" at bounding box center [52, 127] width 17 height 17
checkbox input "true"
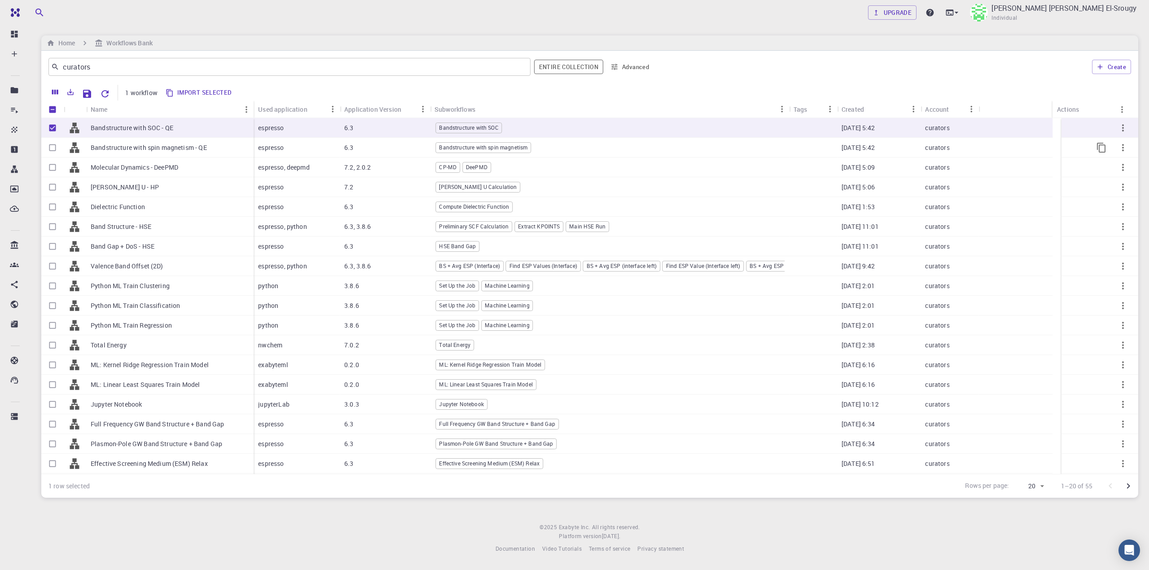
click at [50, 149] on input "Select row" at bounding box center [52, 147] width 17 height 17
checkbox input "true"
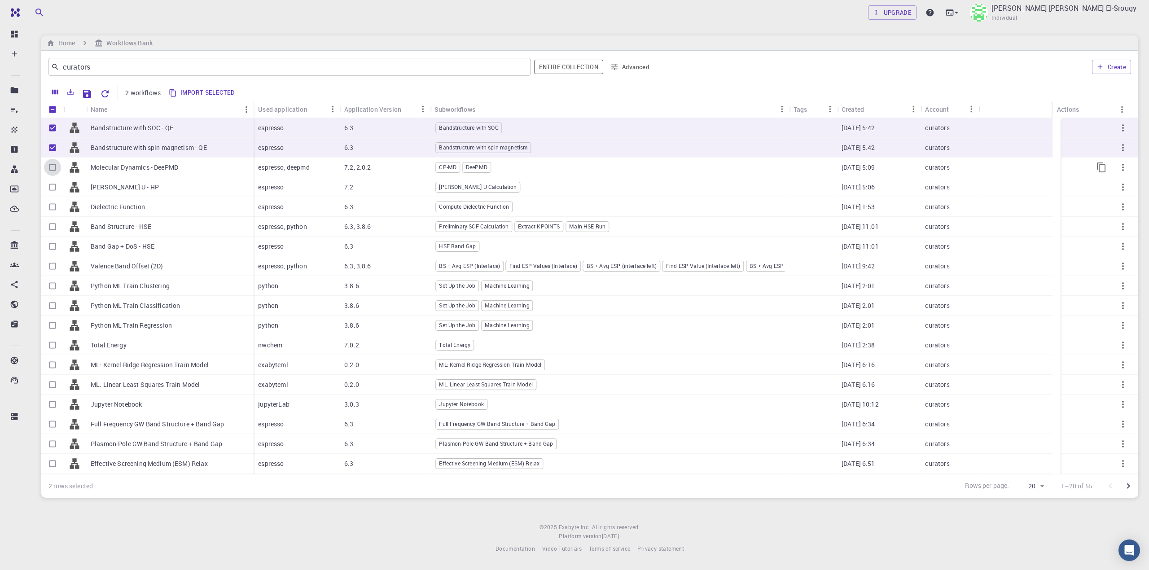
click at [53, 169] on input "Select row" at bounding box center [52, 167] width 17 height 17
checkbox input "true"
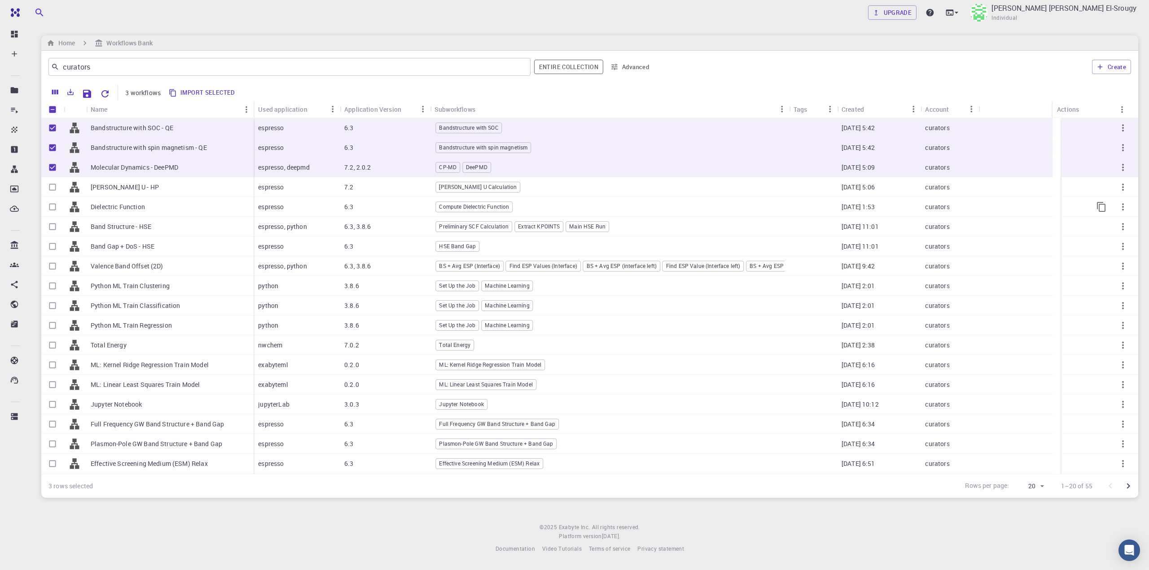
click at [53, 204] on input "Select row" at bounding box center [52, 206] width 17 height 17
checkbox input "true"
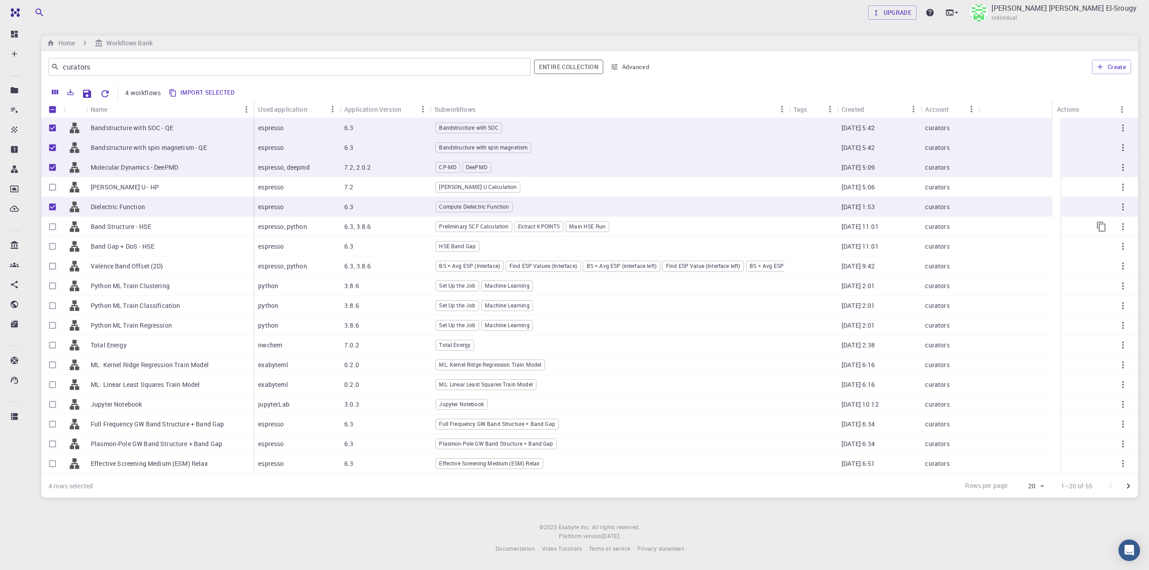
click at [54, 227] on input "Select row" at bounding box center [52, 226] width 17 height 17
checkbox input "true"
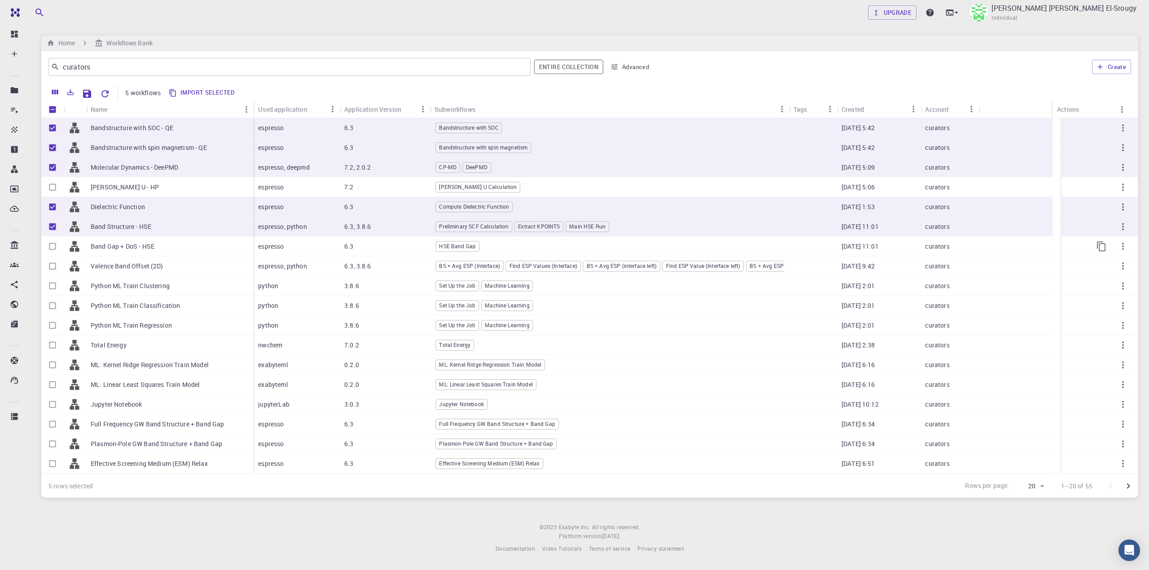
click at [55, 245] on input "Select row" at bounding box center [52, 246] width 17 height 17
checkbox input "true"
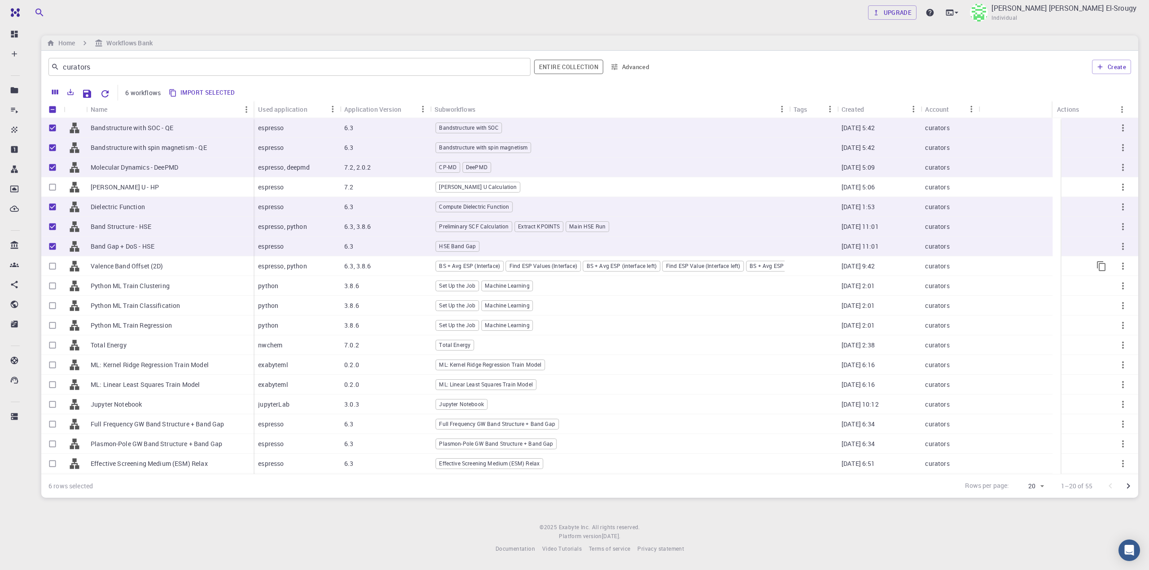
click at [51, 264] on input "Select row" at bounding box center [52, 266] width 17 height 17
checkbox input "true"
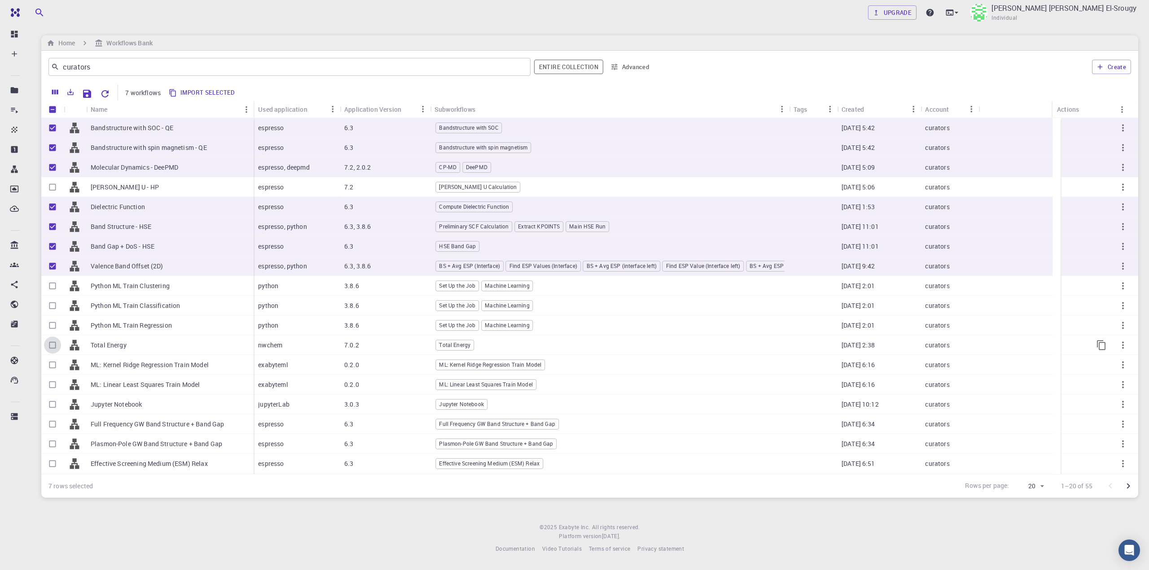
click at [53, 347] on input "Select row" at bounding box center [52, 345] width 17 height 17
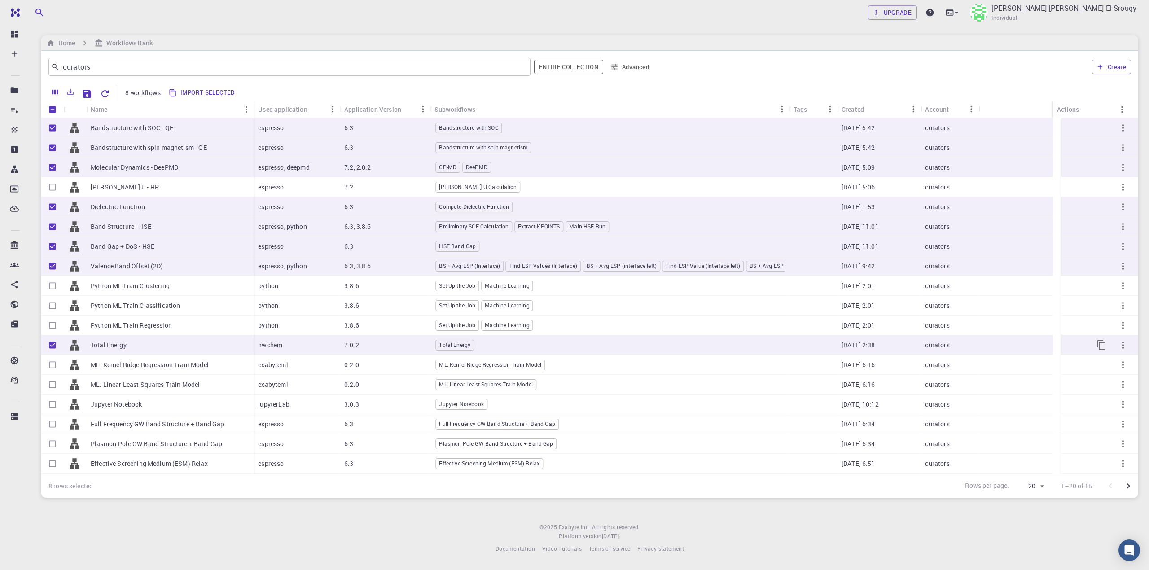
click at [50, 343] on input "Unselect row" at bounding box center [52, 345] width 17 height 17
checkbox input "false"
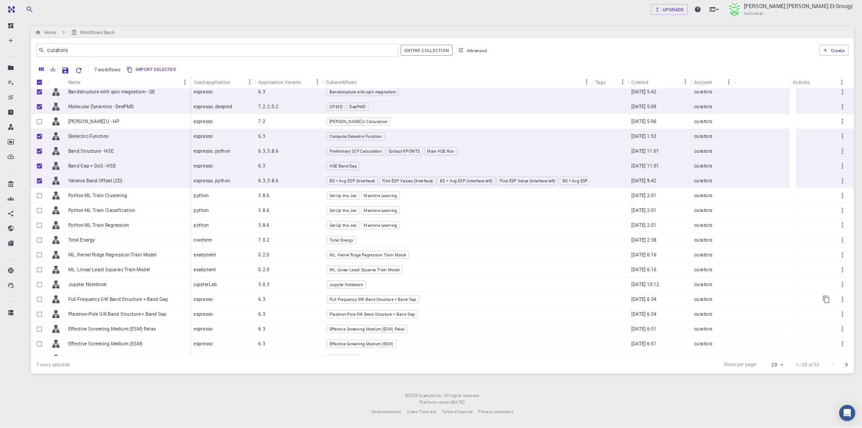
scroll to position [39, 0]
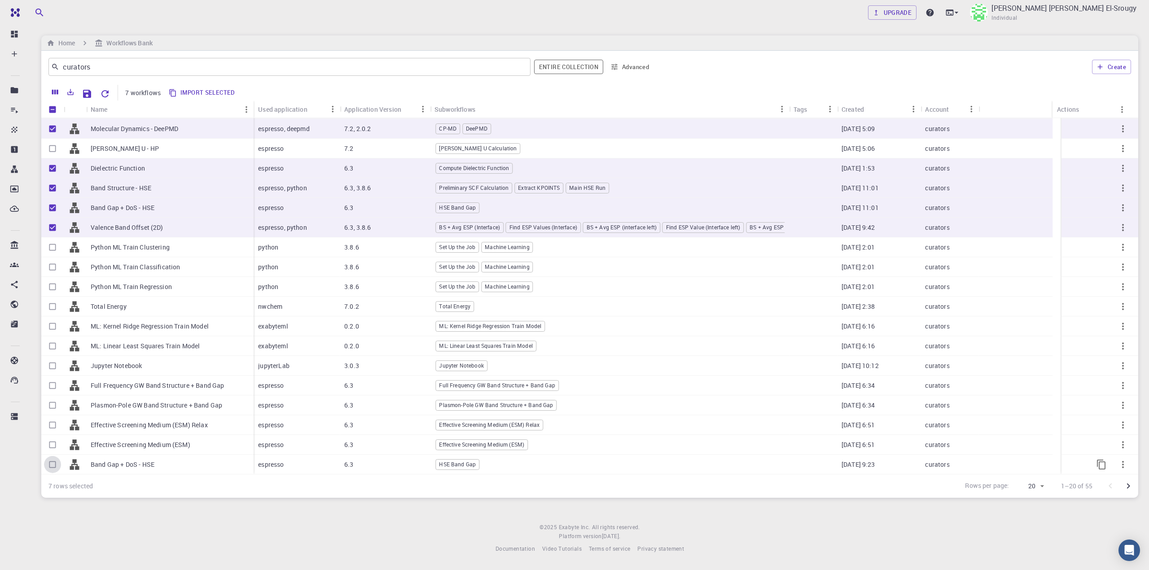
click at [54, 427] on input "Select row" at bounding box center [52, 464] width 17 height 17
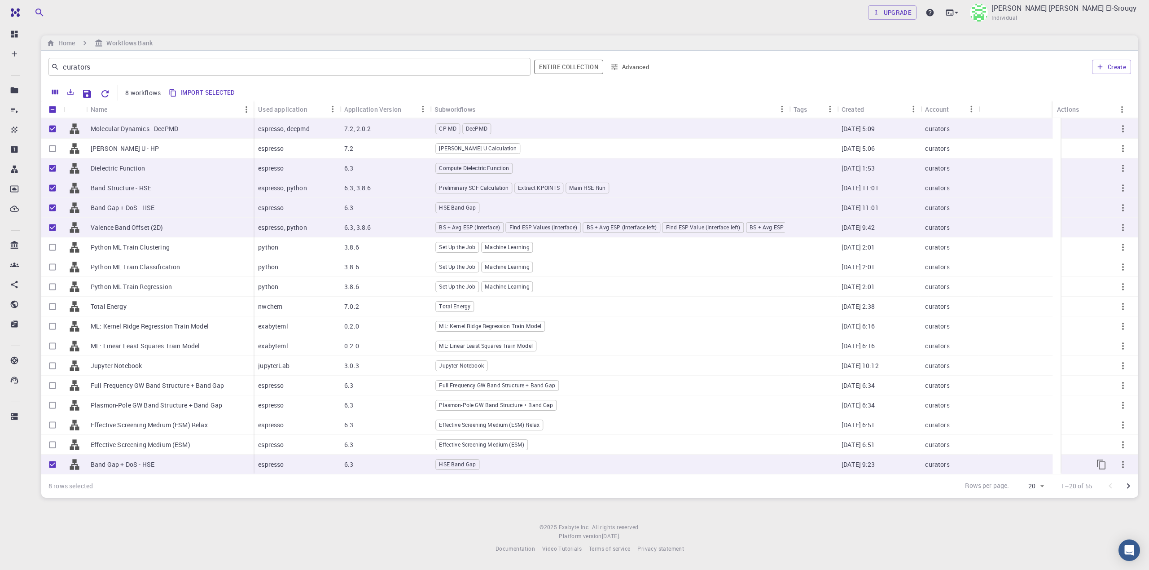
click at [51, 427] on input "Unselect row" at bounding box center [52, 464] width 17 height 17
checkbox input "false"
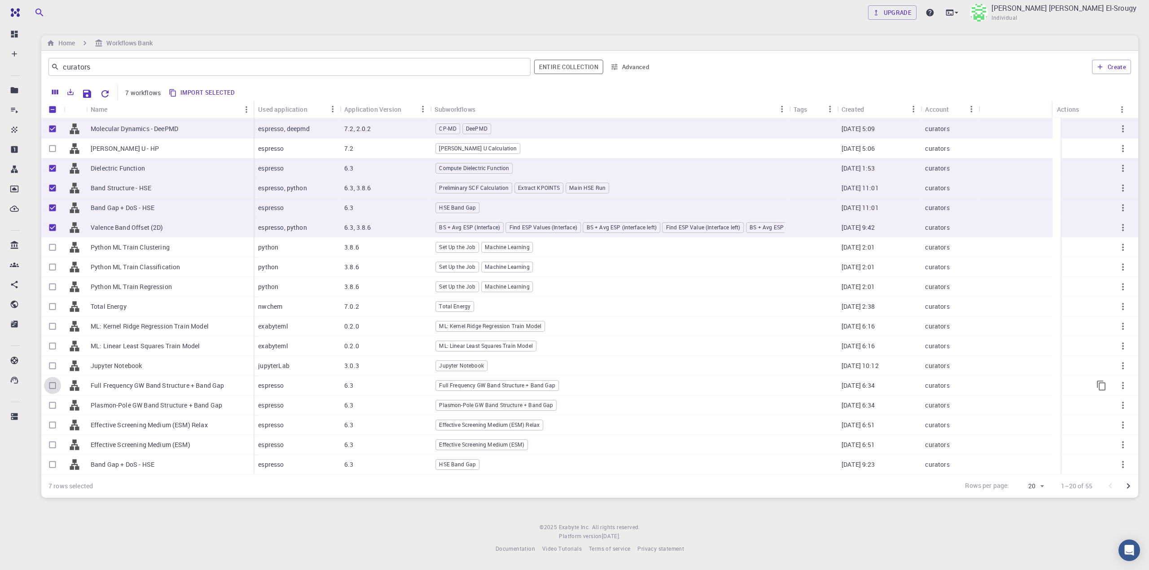
click at [51, 388] on input "Select row" at bounding box center [52, 385] width 17 height 17
checkbox input "true"
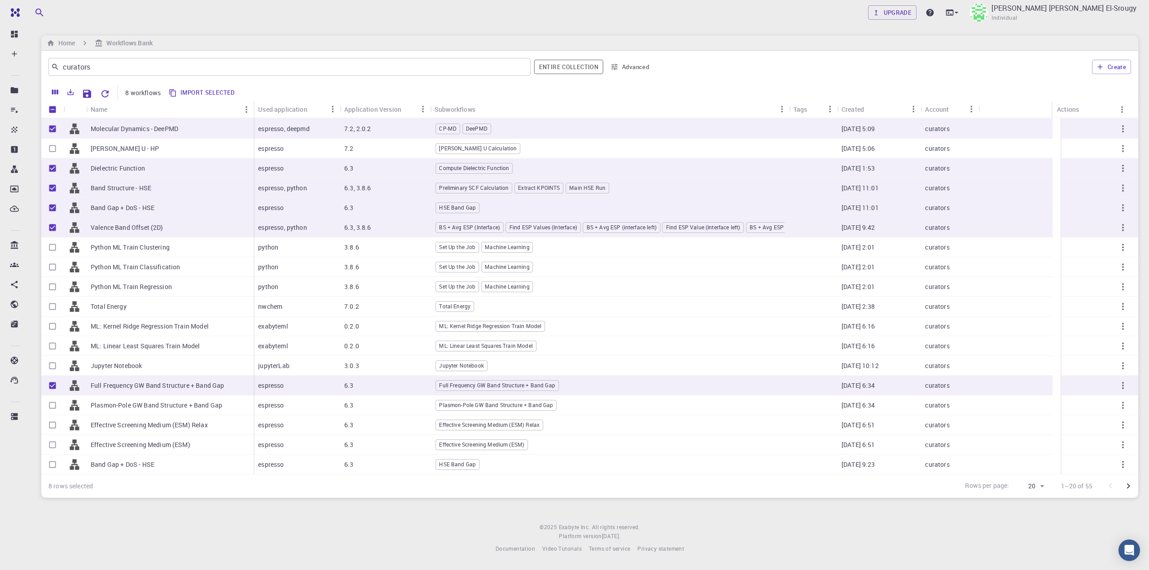
click at [194, 93] on button "Import selected" at bounding box center [202, 93] width 73 height 14
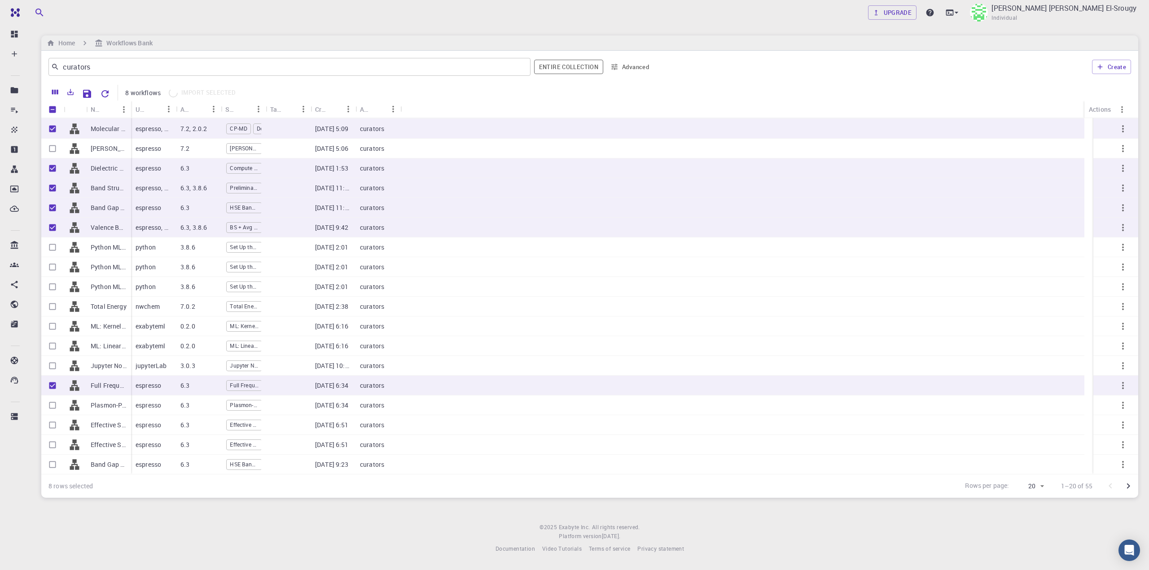
checkbox input "false"
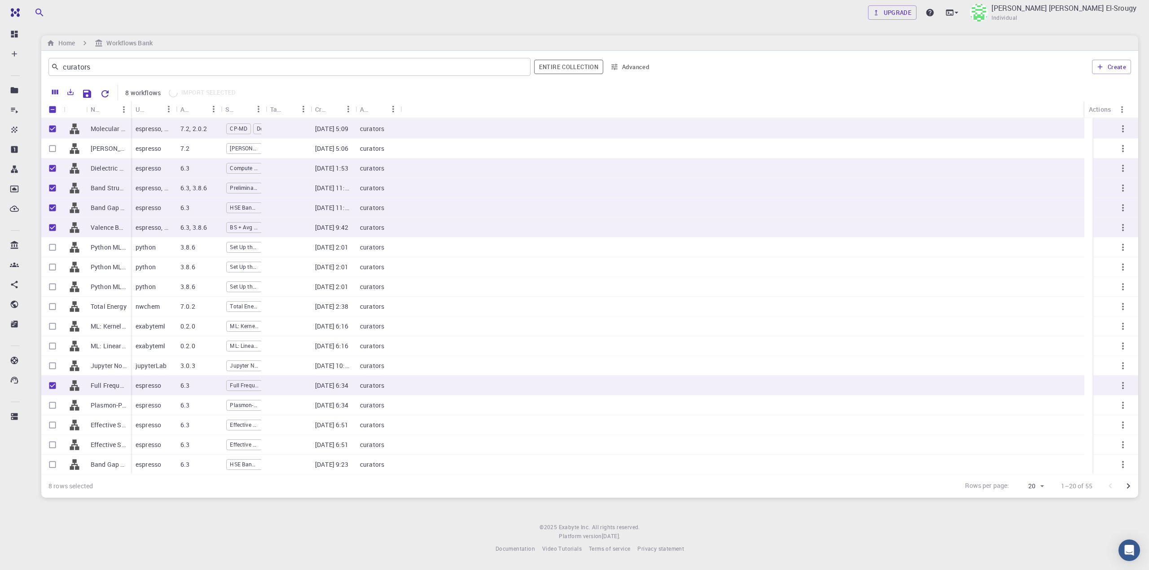
checkbox input "false"
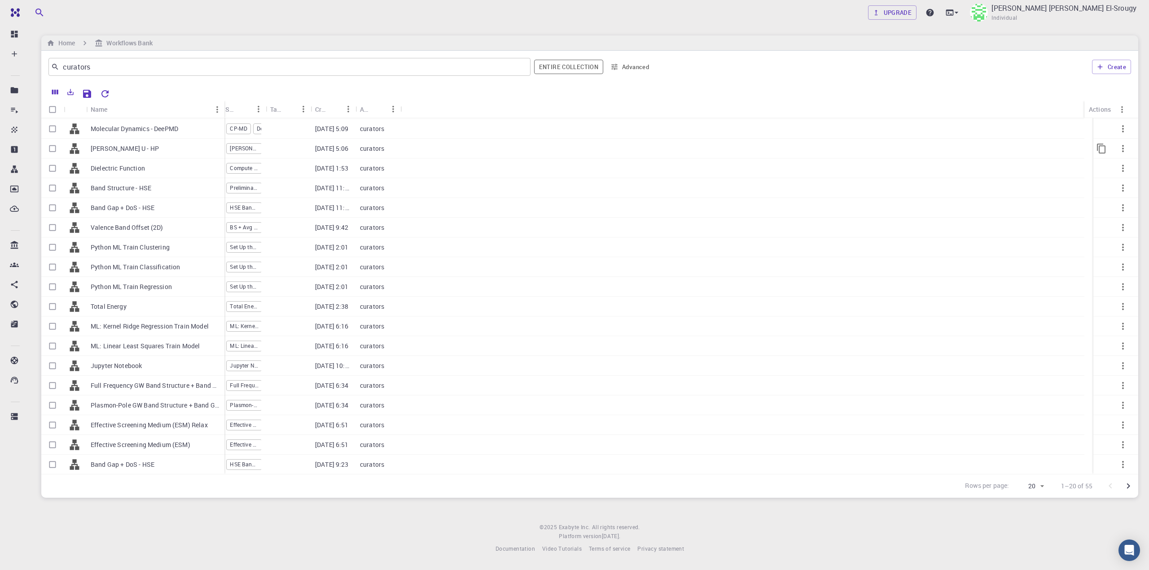
drag, startPoint x: 130, startPoint y: 115, endPoint x: 223, endPoint y: 150, distance: 99.7
click at [223, 150] on div "Name Used application Application Version Subworkflows Tags Created Account Act…" at bounding box center [589, 288] width 1097 height 374
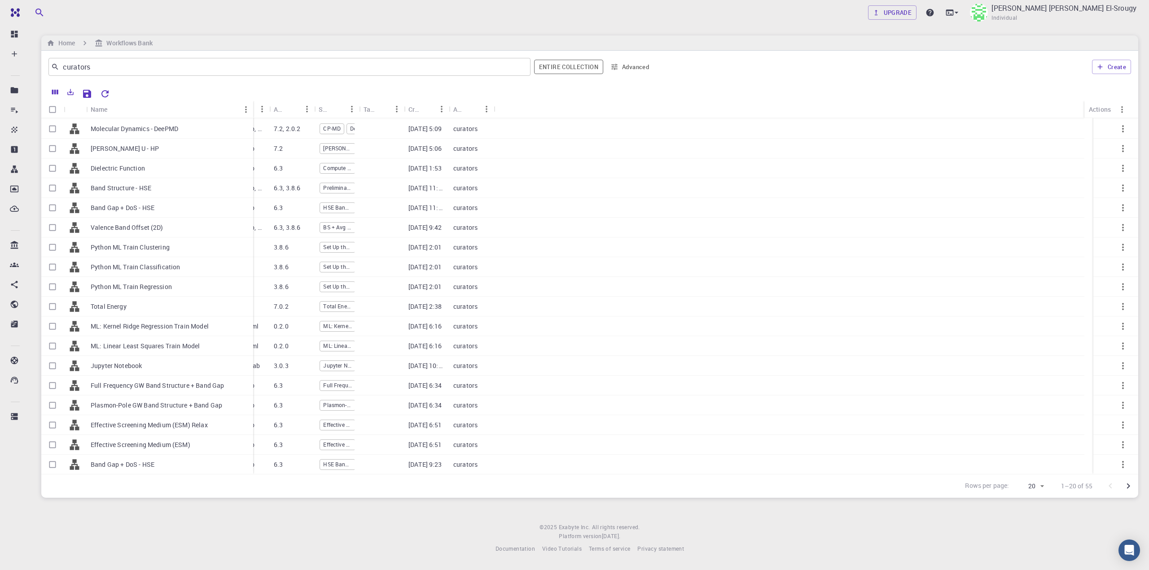
drag, startPoint x: 221, startPoint y: 110, endPoint x: 250, endPoint y: 106, distance: 29.1
click at [250, 106] on div "Name" at bounding box center [254, 110] width 9 height 18
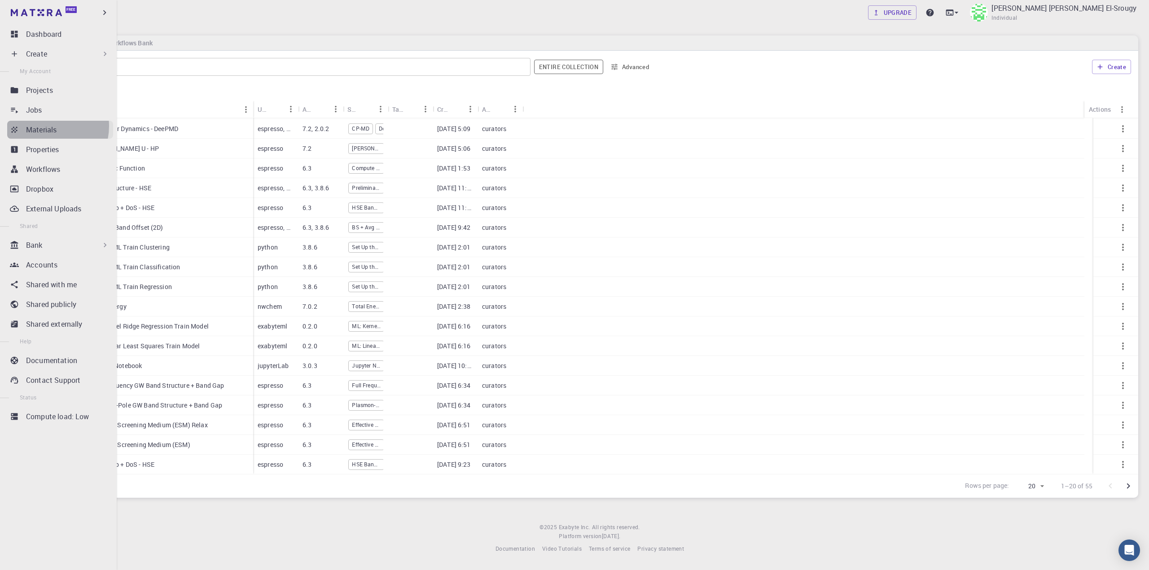
click at [44, 126] on p "Materials" at bounding box center [41, 129] width 31 height 11
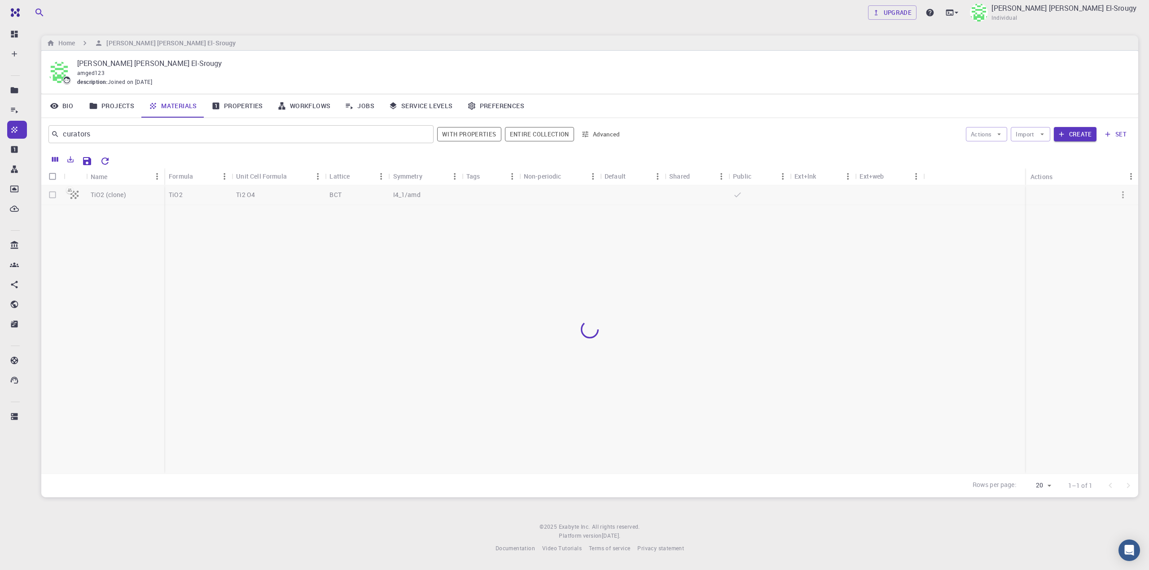
click at [141, 193] on div at bounding box center [589, 329] width 1097 height 288
click at [303, 110] on link "Workflows" at bounding box center [304, 105] width 68 height 23
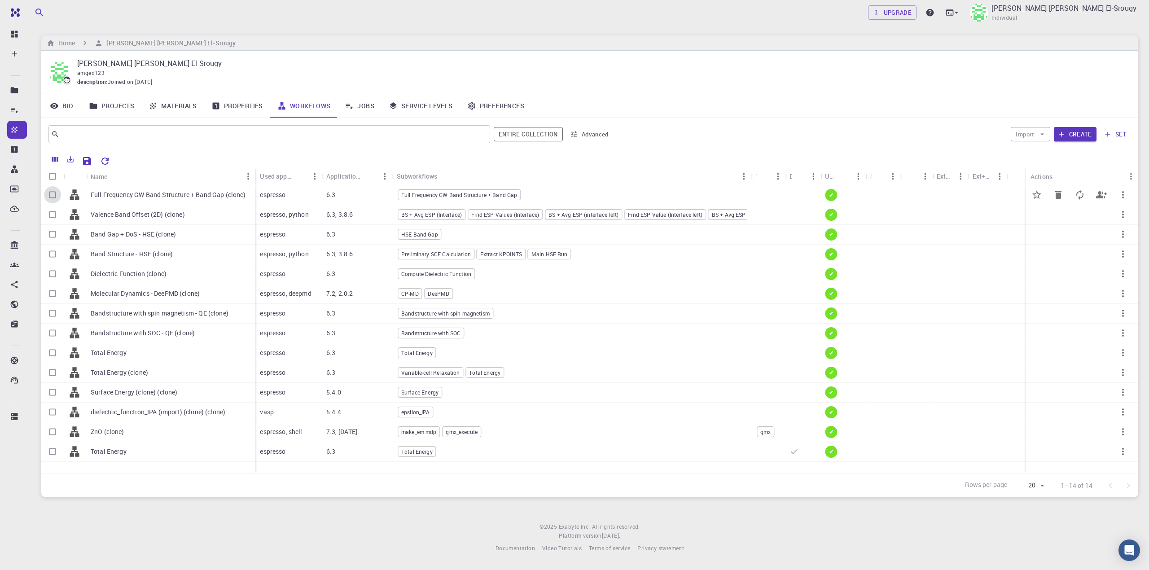
click at [57, 195] on input "Select row" at bounding box center [52, 194] width 17 height 17
checkbox input "true"
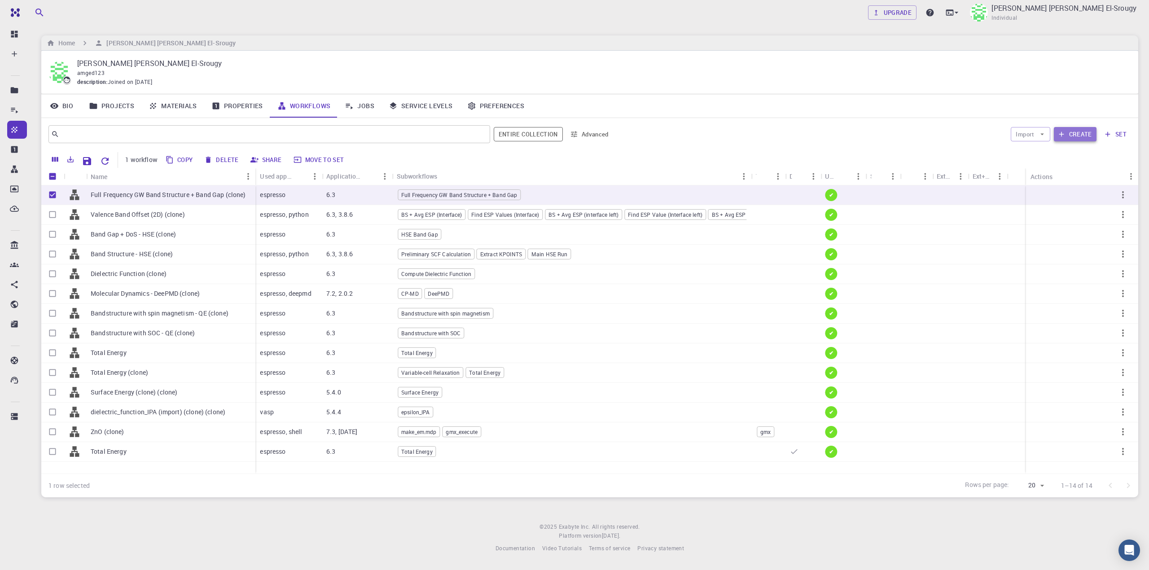
click at [862, 140] on button "Create" at bounding box center [1075, 134] width 43 height 14
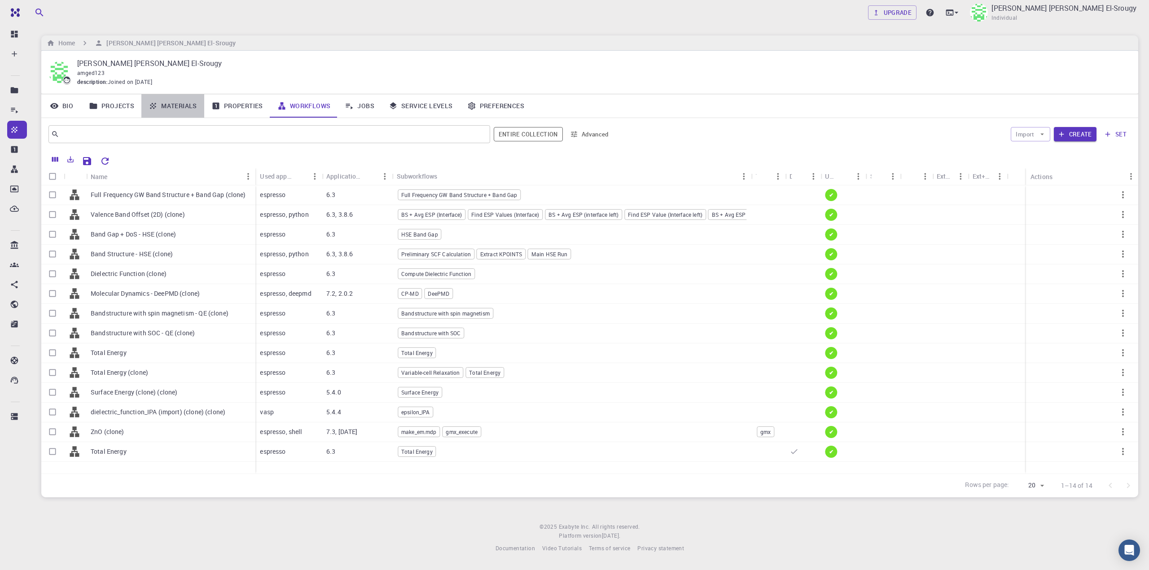
click at [173, 105] on link "Materials" at bounding box center [172, 105] width 63 height 23
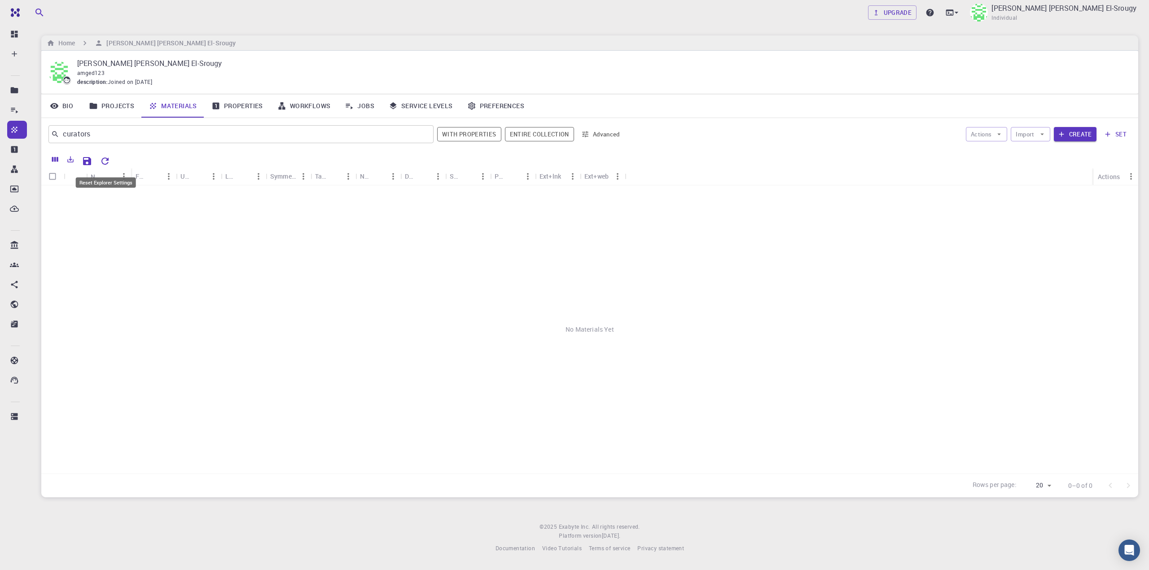
click at [111, 163] on button "Reset Explorer Settings" at bounding box center [105, 161] width 18 height 18
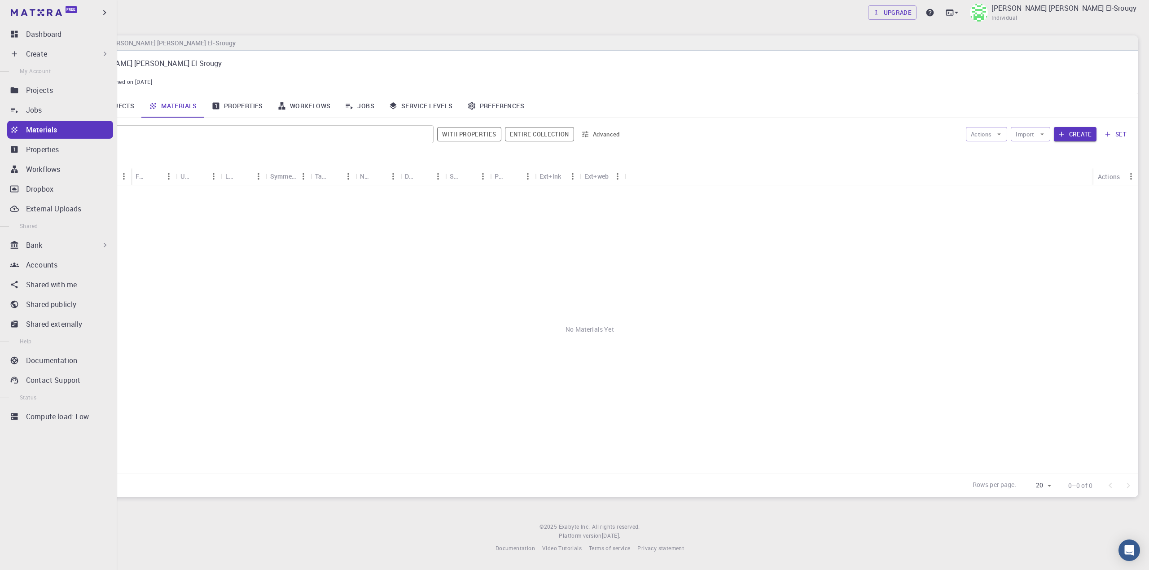
click at [42, 241] on p "Bank" at bounding box center [34, 245] width 17 height 11
click at [42, 271] on link "Materials" at bounding box center [58, 265] width 102 height 18
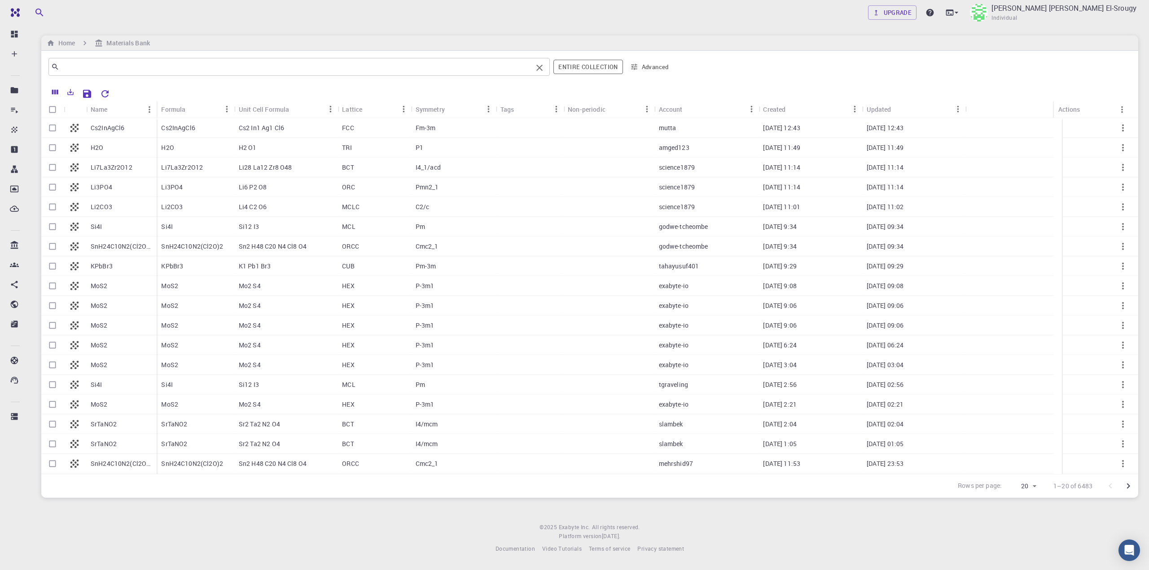
click at [143, 72] on input "text" at bounding box center [295, 67] width 473 height 13
click at [104, 83] on li "tio2" at bounding box center [299, 89] width 502 height 20
type input "tio2"
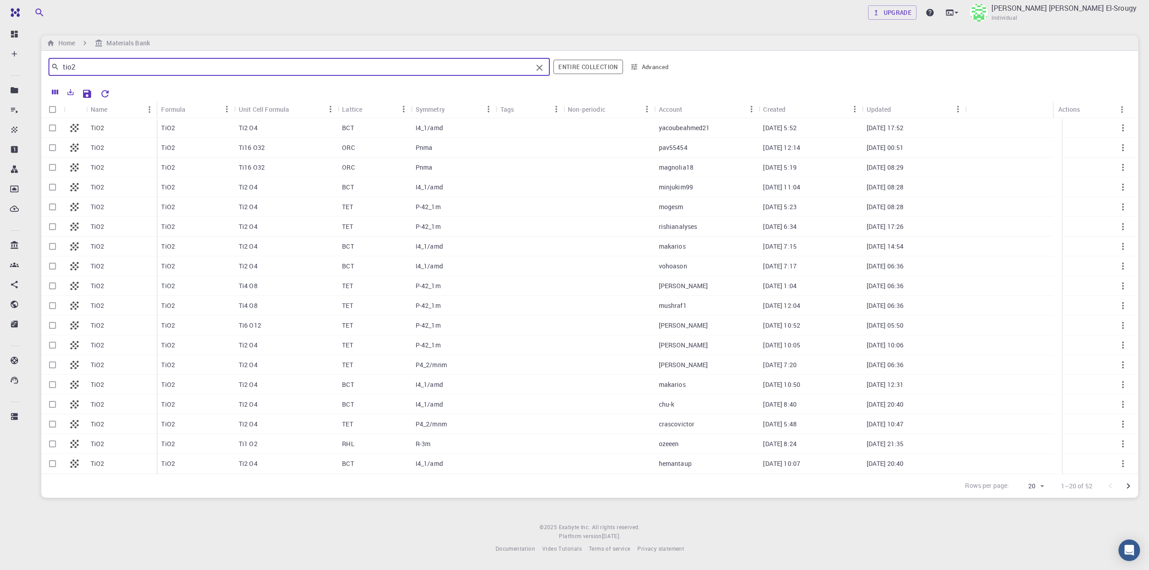
click at [53, 128] on input "Select row" at bounding box center [52, 127] width 17 height 17
checkbox input "true"
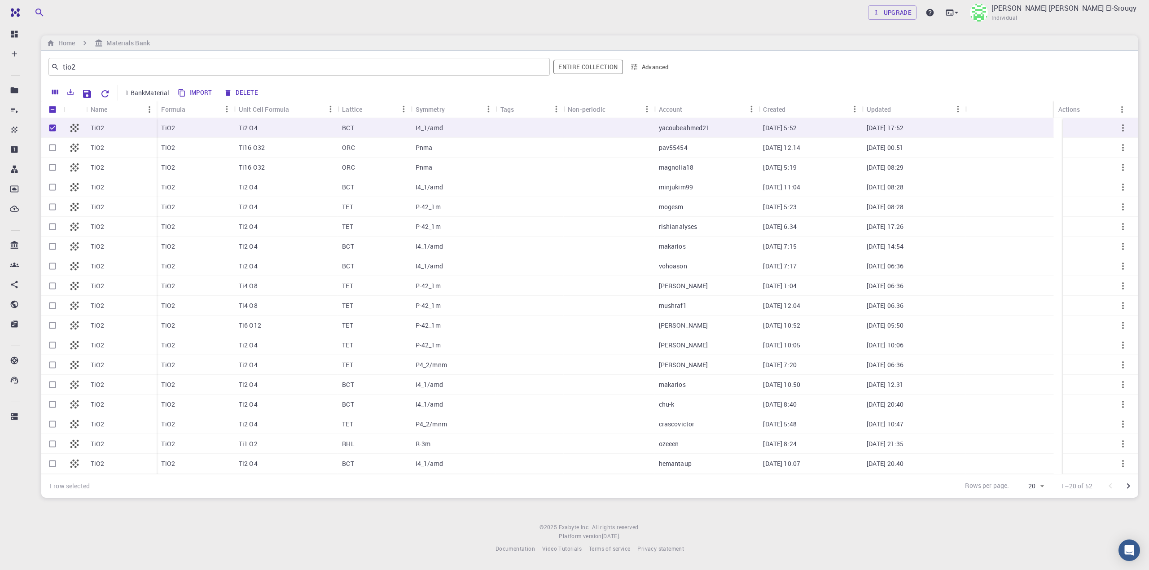
click at [188, 92] on button "Import" at bounding box center [195, 93] width 41 height 14
checkbox input "false"
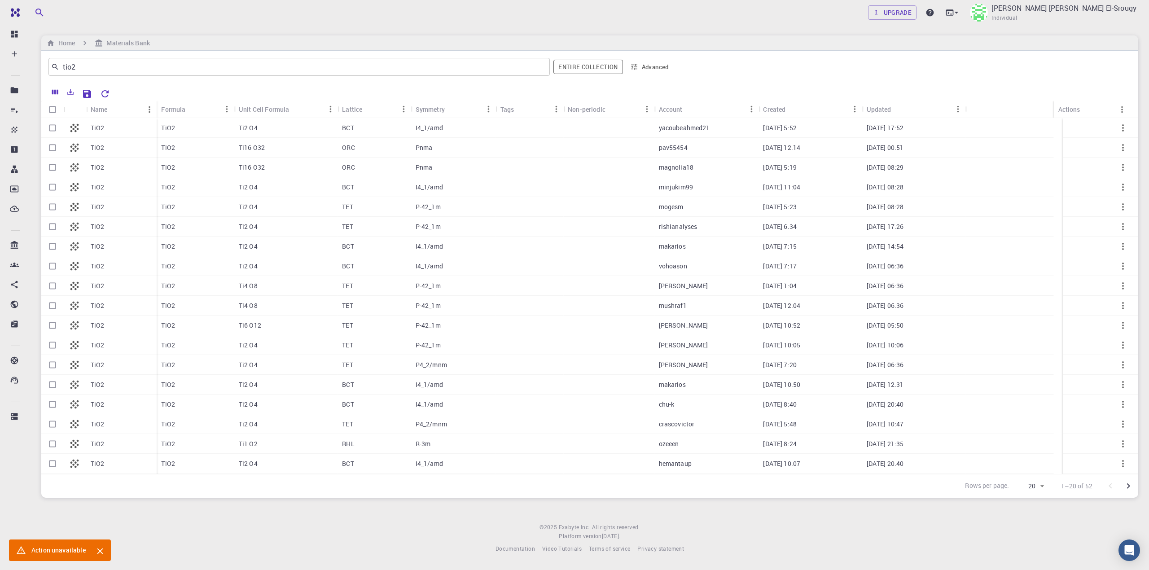
click at [171, 123] on div "TiO2" at bounding box center [195, 128] width 77 height 20
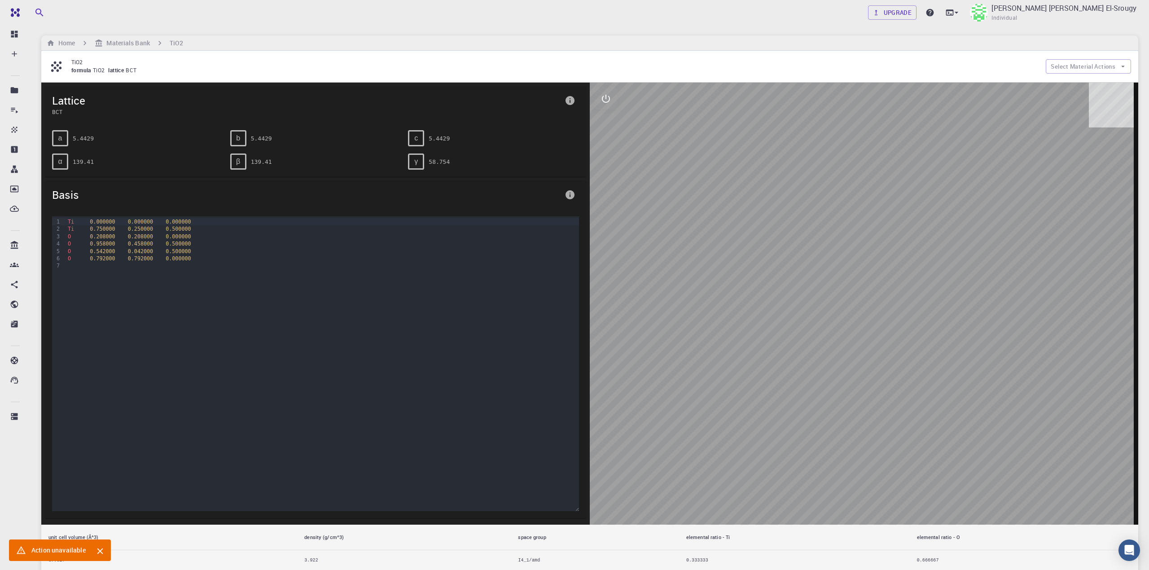
drag, startPoint x: 171, startPoint y: 123, endPoint x: 685, endPoint y: 133, distance: 514.6
click at [685, 133] on div at bounding box center [864, 304] width 549 height 442
click at [862, 63] on button "Select Material Actions" at bounding box center [1088, 66] width 85 height 14
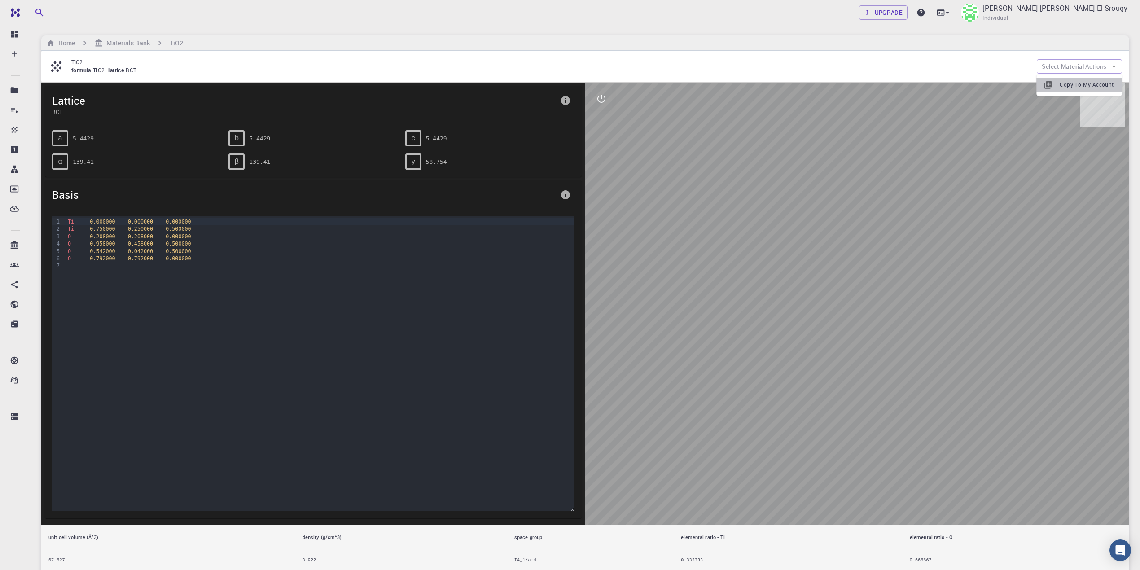
click at [862, 82] on span "Copy To My Account" at bounding box center [1087, 84] width 55 height 9
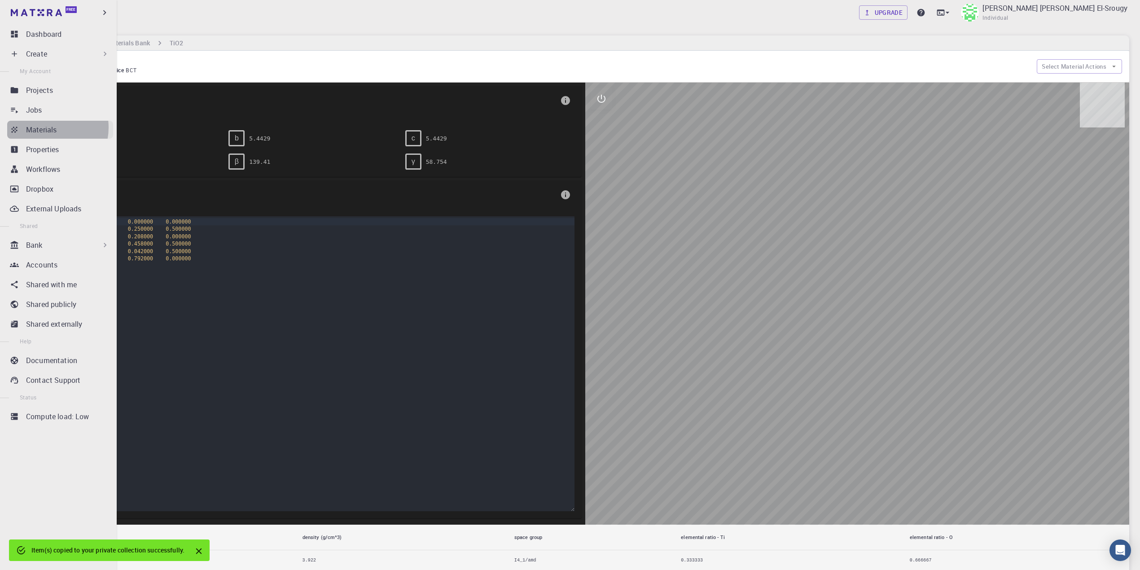
click at [46, 127] on p "Materials" at bounding box center [41, 129] width 31 height 11
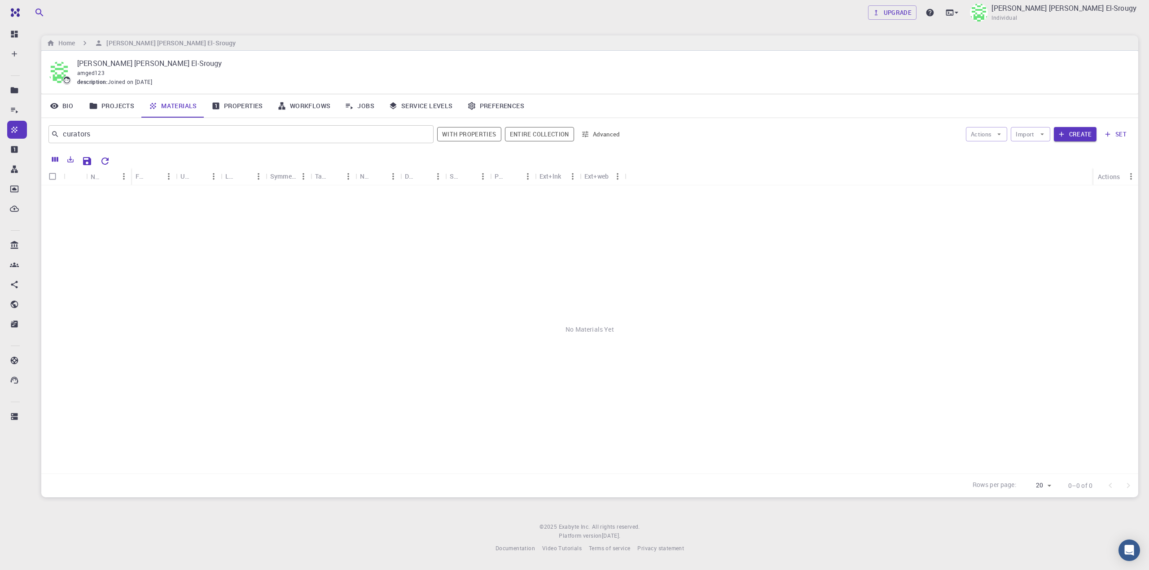
click at [223, 276] on div "No Materials Yet" at bounding box center [589, 329] width 1097 height 288
click at [103, 160] on icon "Reset Explorer Settings" at bounding box center [104, 161] width 7 height 7
click at [431, 255] on div "No Materials Yet" at bounding box center [589, 329] width 1097 height 288
click at [112, 161] on button "Reset Explorer Settings" at bounding box center [105, 161] width 18 height 18
click at [376, 134] on input "curators" at bounding box center [237, 134] width 357 height 13
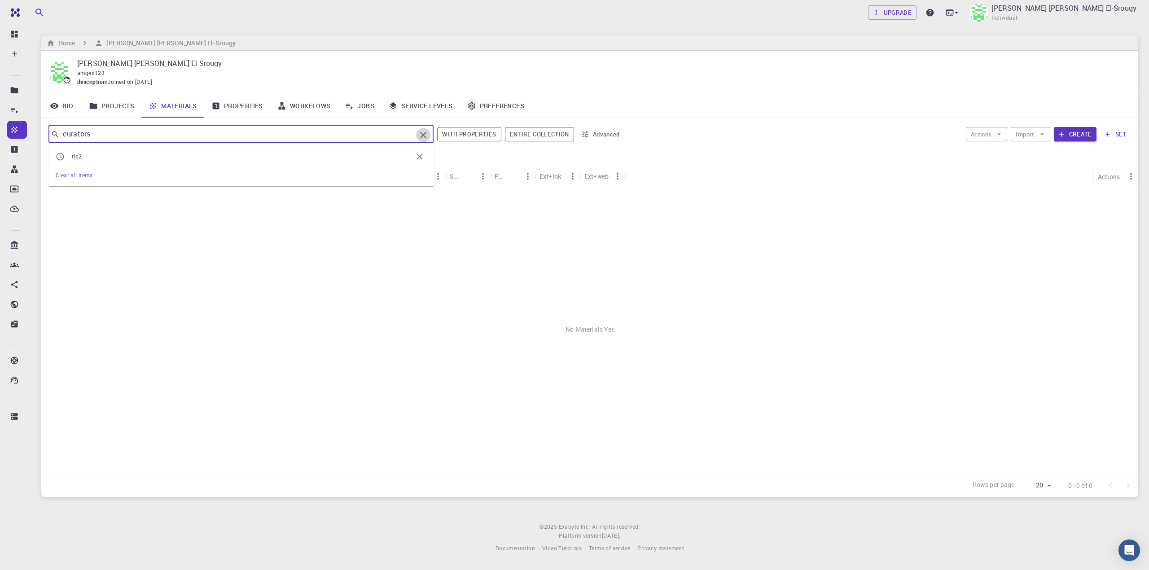
click at [429, 136] on icon "Clear" at bounding box center [423, 135] width 11 height 11
click at [257, 245] on div "H2O H2O FCC P1" at bounding box center [612, 235] width 963 height 20
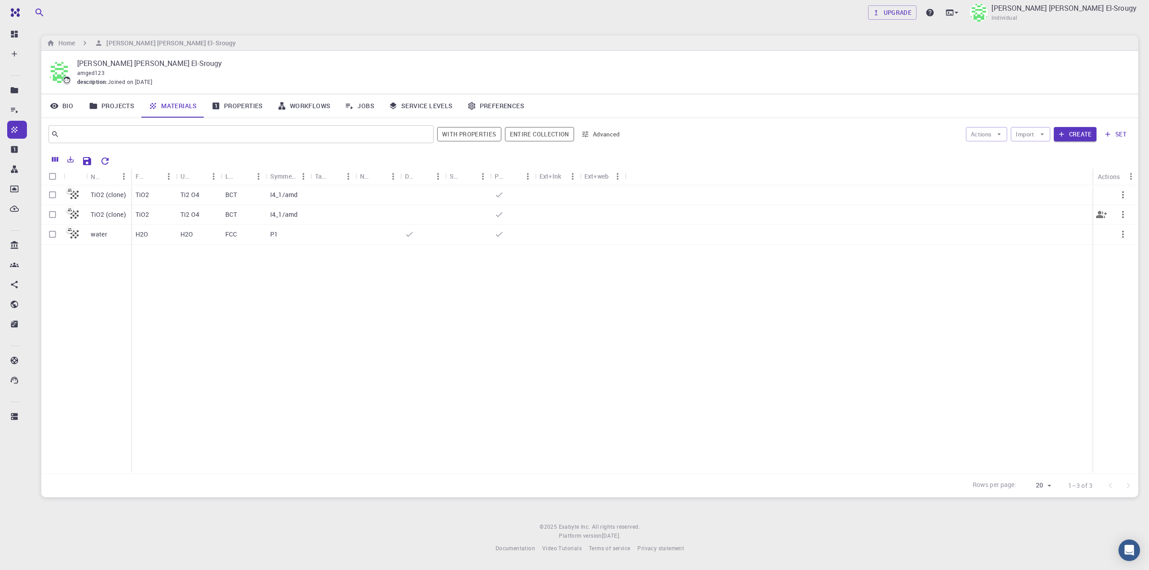
click at [862, 212] on icon "button" at bounding box center [1123, 214] width 11 height 11
click at [862, 279] on span "Delete" at bounding box center [1115, 278] width 16 height 9
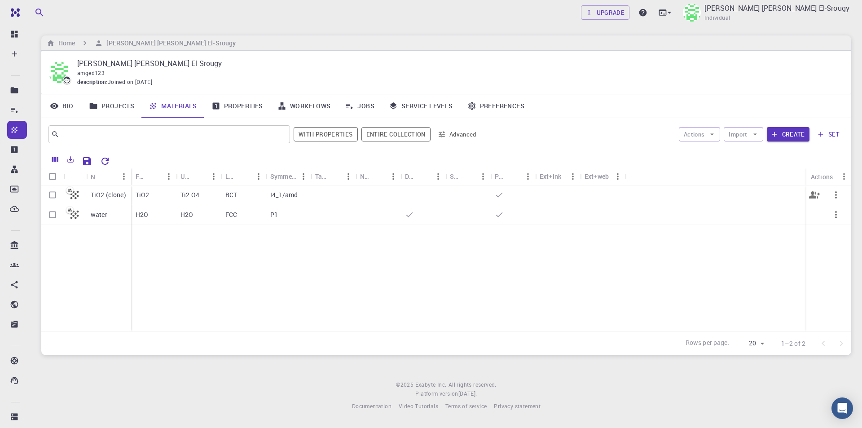
click at [50, 193] on input "Select row" at bounding box center [52, 194] width 17 height 17
checkbox input "true"
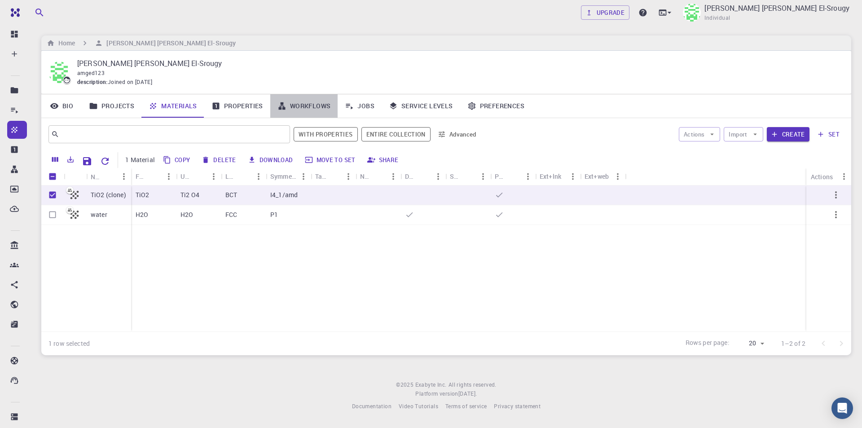
click at [323, 108] on link "Workflows" at bounding box center [304, 105] width 68 height 23
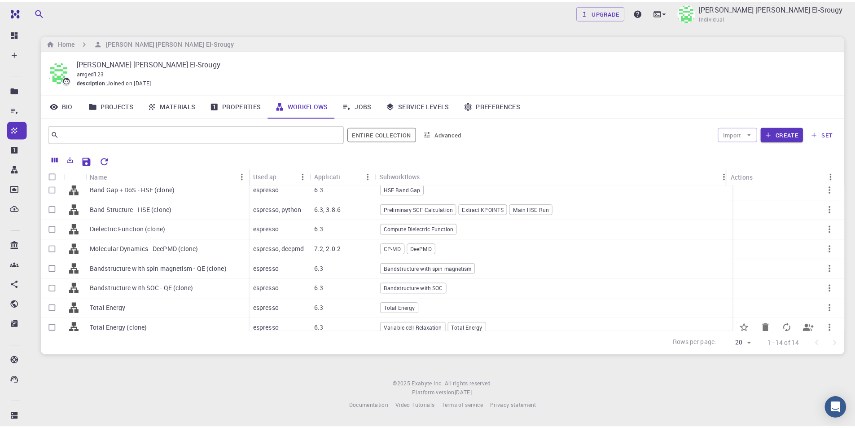
scroll to position [90, 0]
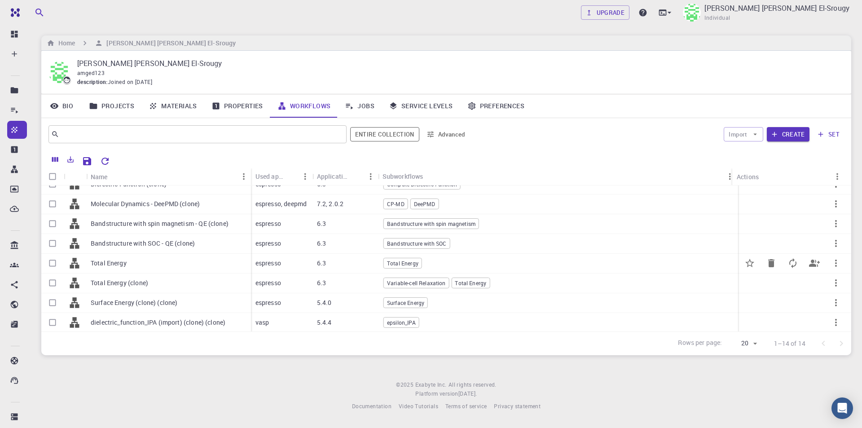
click at [147, 263] on div "Total Energy" at bounding box center [168, 264] width 165 height 20
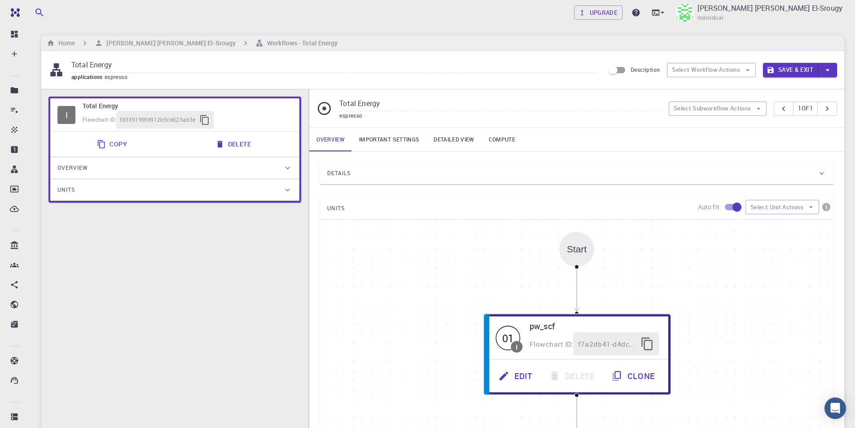
click at [406, 143] on link "Important settings" at bounding box center [389, 139] width 75 height 23
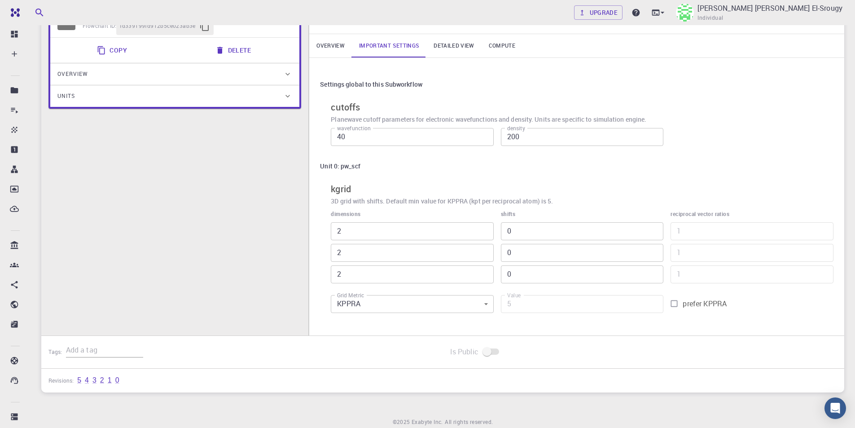
scroll to position [38, 0]
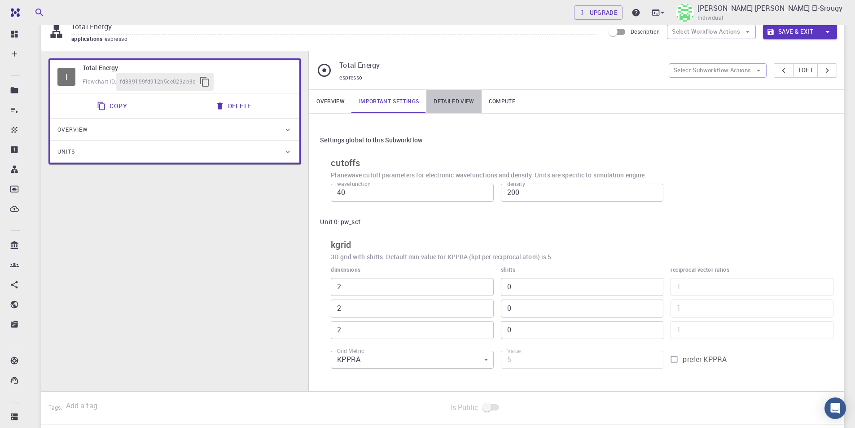
click at [457, 104] on link "Detailed view" at bounding box center [453, 101] width 55 height 23
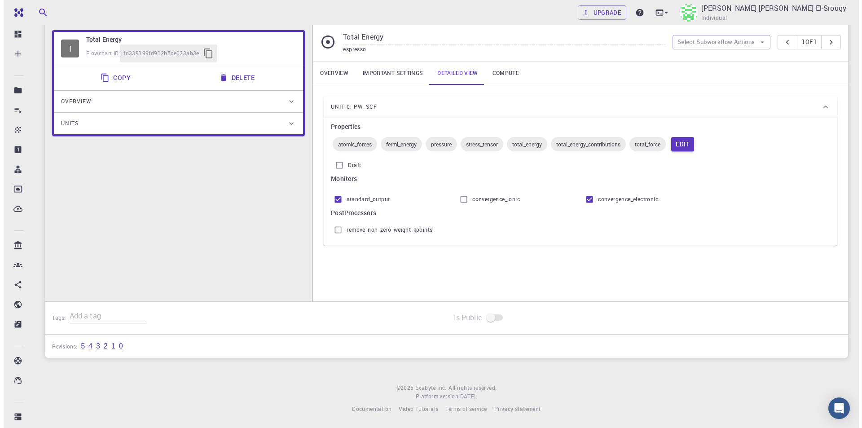
scroll to position [0, 0]
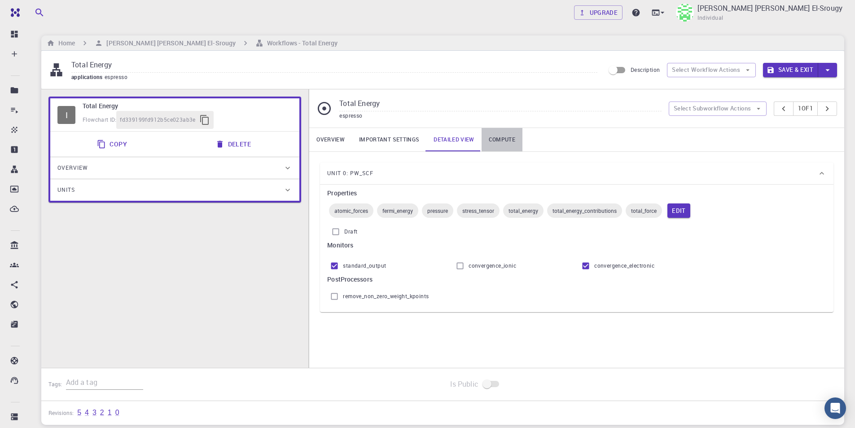
click at [497, 135] on link "Compute" at bounding box center [502, 139] width 41 height 23
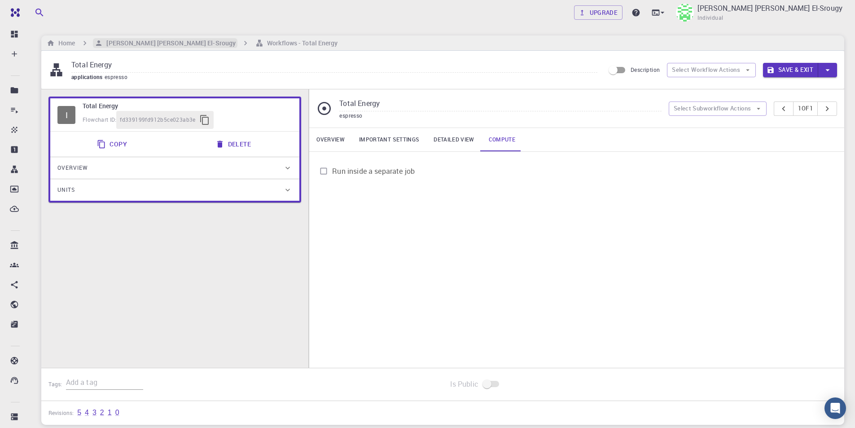
click at [172, 47] on h6 "[PERSON_NAME] [PERSON_NAME] El-Srougy" at bounding box center [169, 43] width 133 height 10
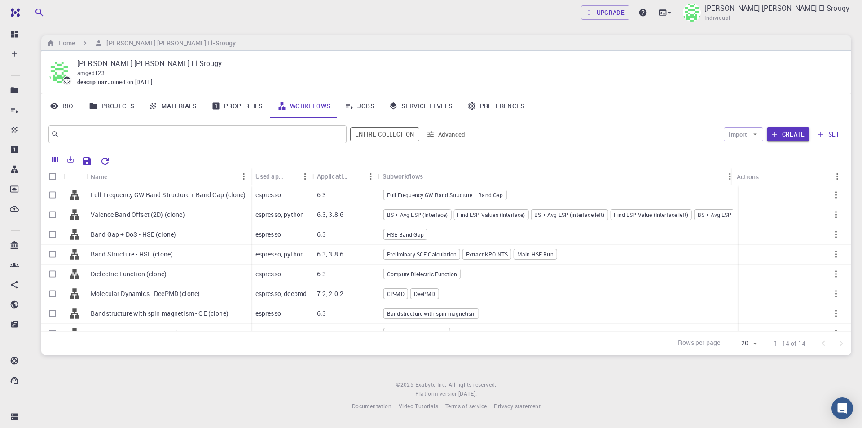
click at [185, 102] on link "Materials" at bounding box center [172, 105] width 63 height 23
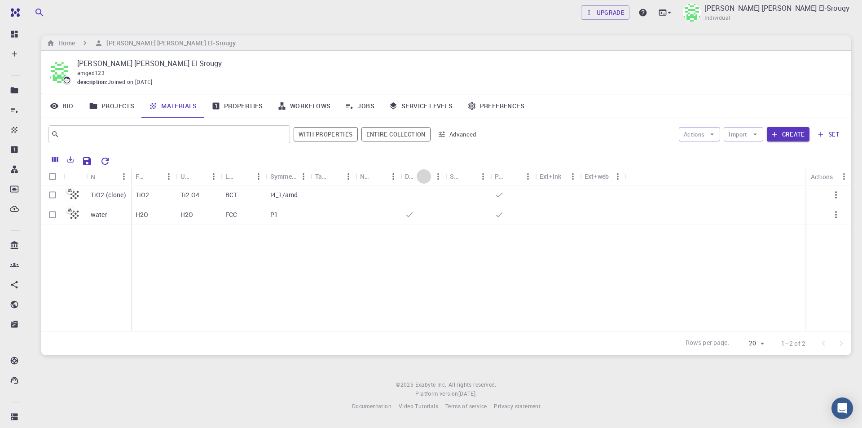
click at [422, 173] on icon "Sort" at bounding box center [424, 176] width 10 height 10
click at [840, 197] on icon "button" at bounding box center [836, 194] width 11 height 11
click at [692, 254] on div at bounding box center [431, 214] width 862 height 428
